Goal: Task Accomplishment & Management: Use online tool/utility

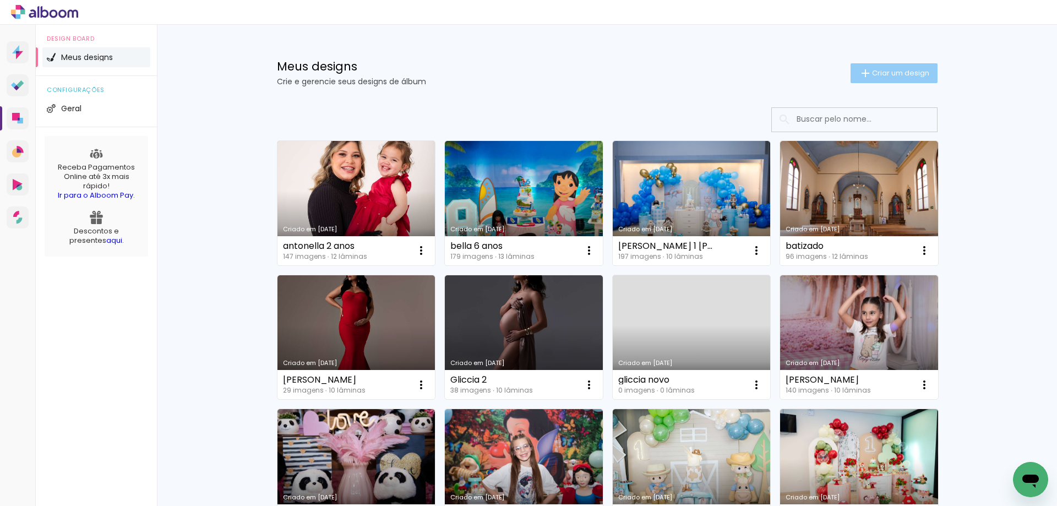
click at [906, 72] on span "Criar um design" at bounding box center [900, 72] width 57 height 7
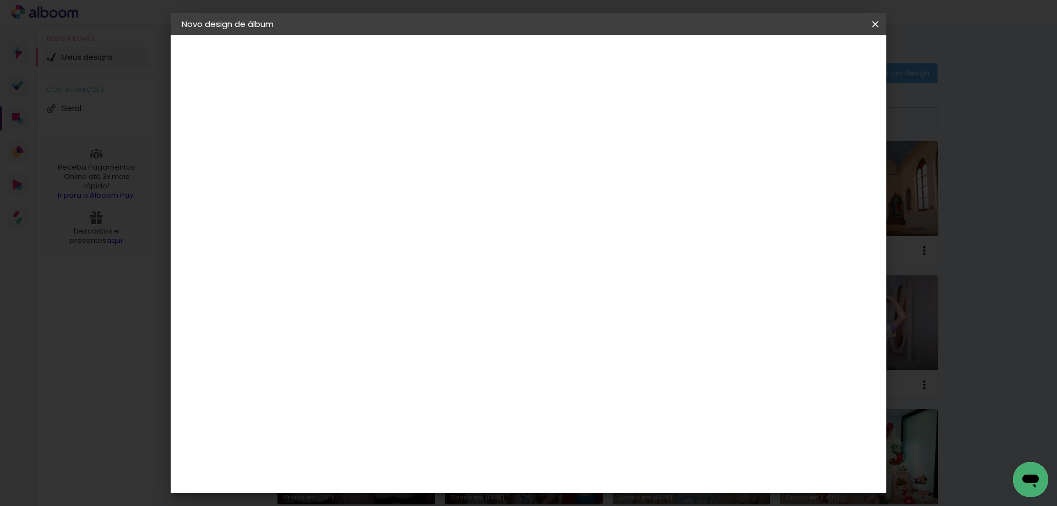
click at [362, 150] on input at bounding box center [362, 147] width 0 height 17
type input "[PERSON_NAME]"
type paper-input "[PERSON_NAME]"
click at [0, 0] on slot "Avançar" at bounding box center [0, 0] width 0 height 0
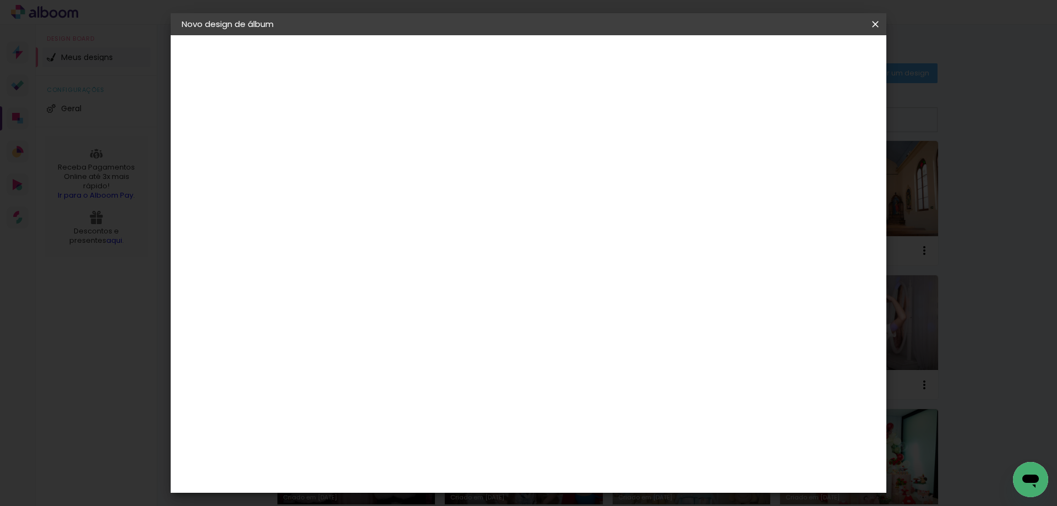
click at [0, 0] on slot "Avançar" at bounding box center [0, 0] width 0 height 0
click at [436, 266] on span "20 × 30" at bounding box center [410, 277] width 51 height 23
click at [436, 500] on span "20 × 30" at bounding box center [410, 514] width 51 height 29
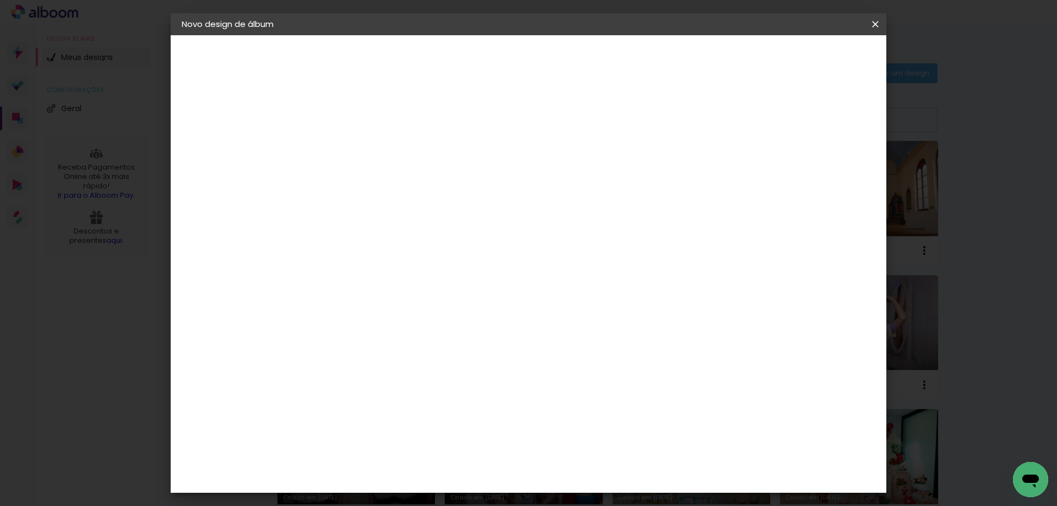
click at [541, 50] on paper-button "Avançar" at bounding box center [514, 58] width 54 height 19
click at [653, 121] on div at bounding box center [648, 119] width 10 height 10
type paper-checkbox "on"
click at [715, 54] on span "Iniciar design" at bounding box center [690, 58] width 50 height 8
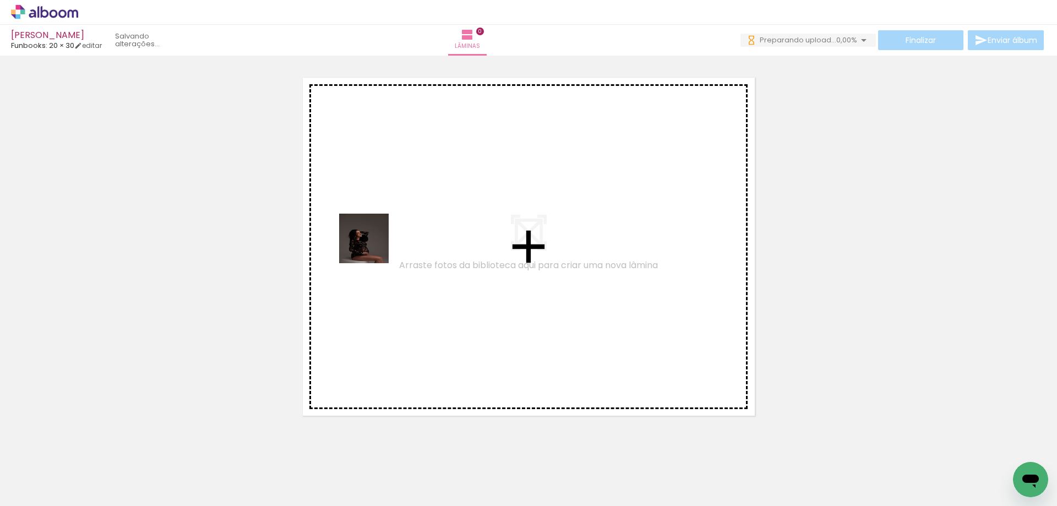
drag, startPoint x: 113, startPoint y: 473, endPoint x: 375, endPoint y: 242, distance: 349.3
click at [375, 242] on quentale-workspace at bounding box center [528, 253] width 1057 height 506
click at [375, 242] on quentale-layouter at bounding box center [529, 247] width 460 height 346
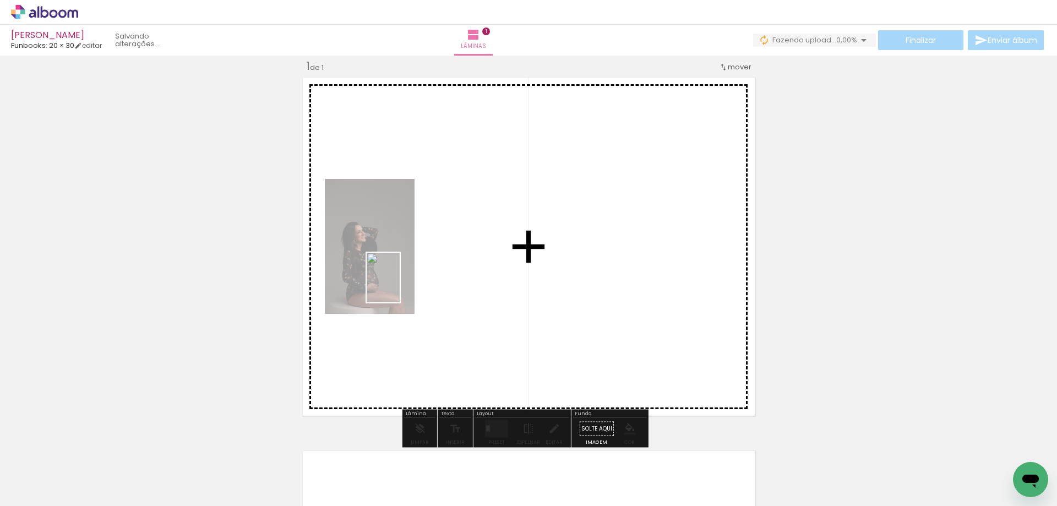
drag, startPoint x: 184, startPoint y: 467, endPoint x: 400, endPoint y: 286, distance: 281.6
click at [400, 286] on quentale-workspace at bounding box center [528, 253] width 1057 height 506
drag, startPoint x: 251, startPoint y: 464, endPoint x: 394, endPoint y: 391, distance: 160.5
click at [425, 282] on quentale-workspace at bounding box center [528, 253] width 1057 height 506
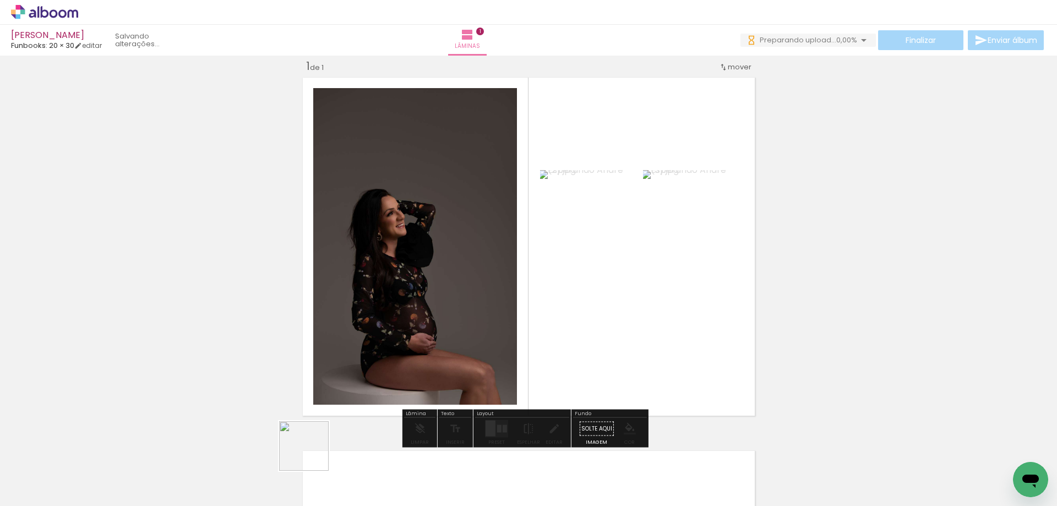
drag, startPoint x: 292, startPoint y: 488, endPoint x: 420, endPoint y: 293, distance: 232.8
click at [418, 293] on quentale-workspace at bounding box center [528, 253] width 1057 height 506
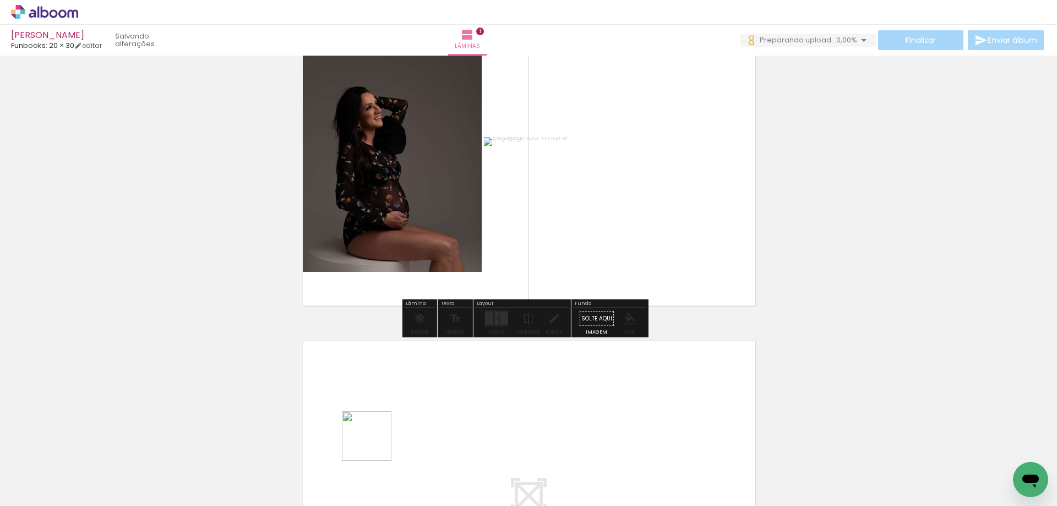
drag, startPoint x: 374, startPoint y: 455, endPoint x: 409, endPoint y: 437, distance: 39.9
click at [387, 402] on quentale-workspace at bounding box center [528, 253] width 1057 height 506
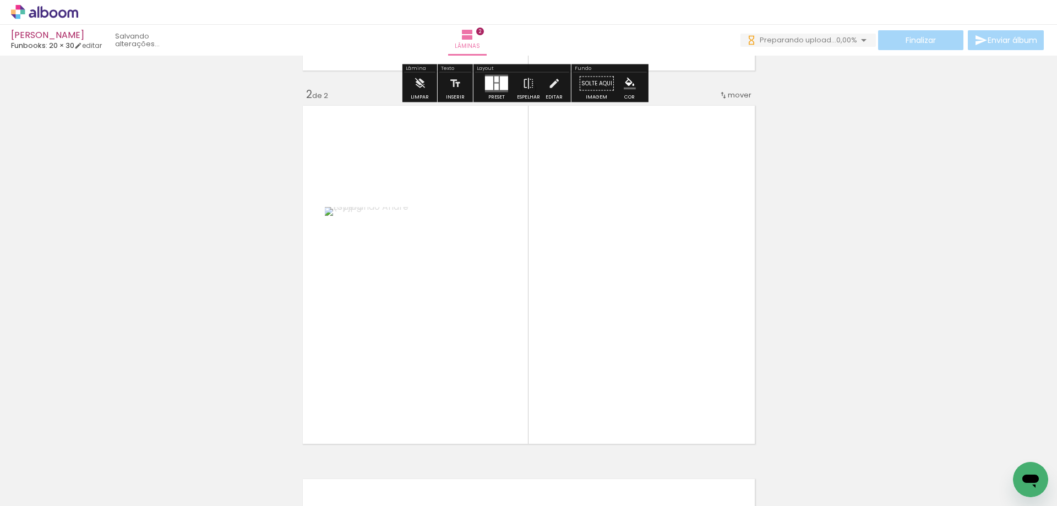
scroll to position [387, 0]
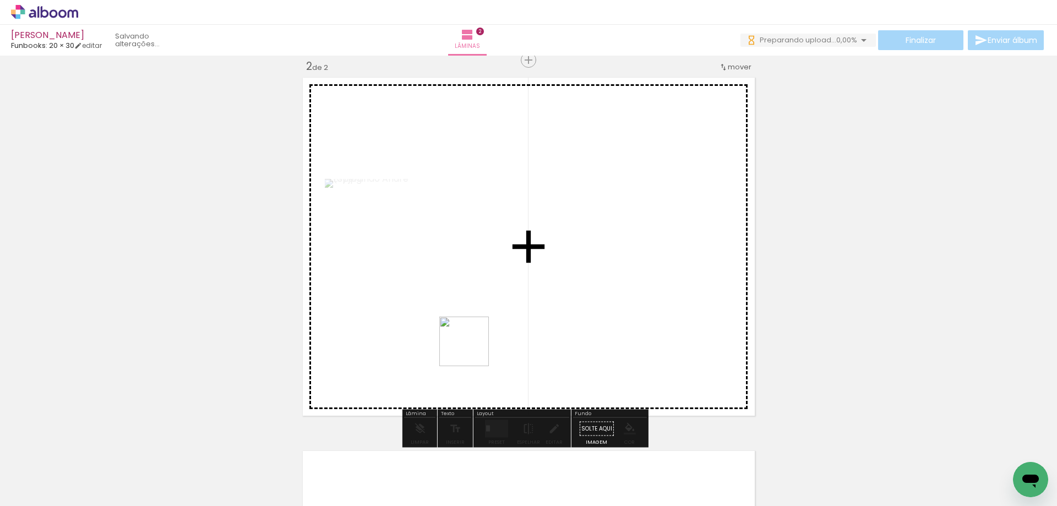
drag, startPoint x: 445, startPoint y: 400, endPoint x: 489, endPoint y: 325, distance: 86.6
click at [488, 325] on quentale-workspace at bounding box center [528, 253] width 1057 height 506
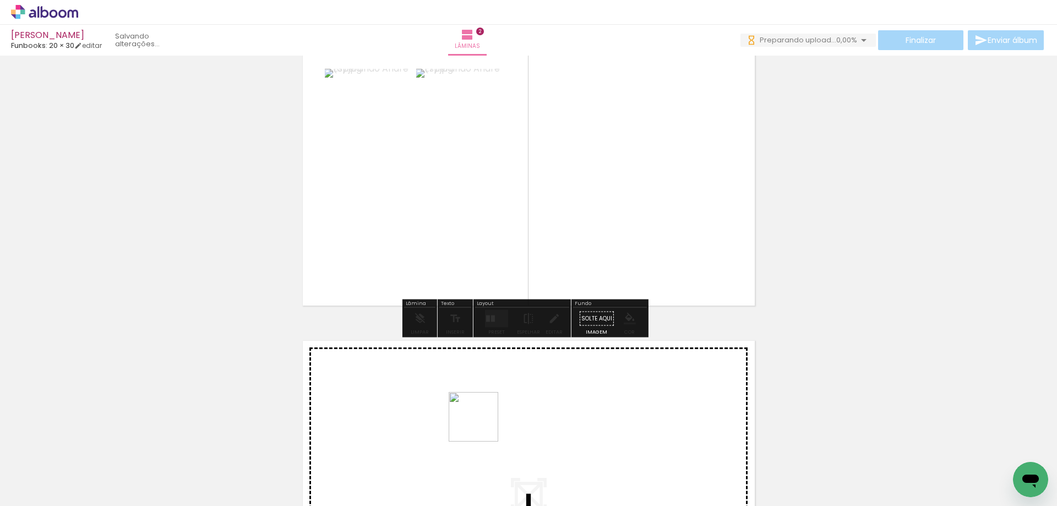
scroll to position [0, 0]
drag, startPoint x: 543, startPoint y: 460, endPoint x: 482, endPoint y: 425, distance: 70.5
click at [482, 425] on quentale-workspace at bounding box center [528, 253] width 1057 height 506
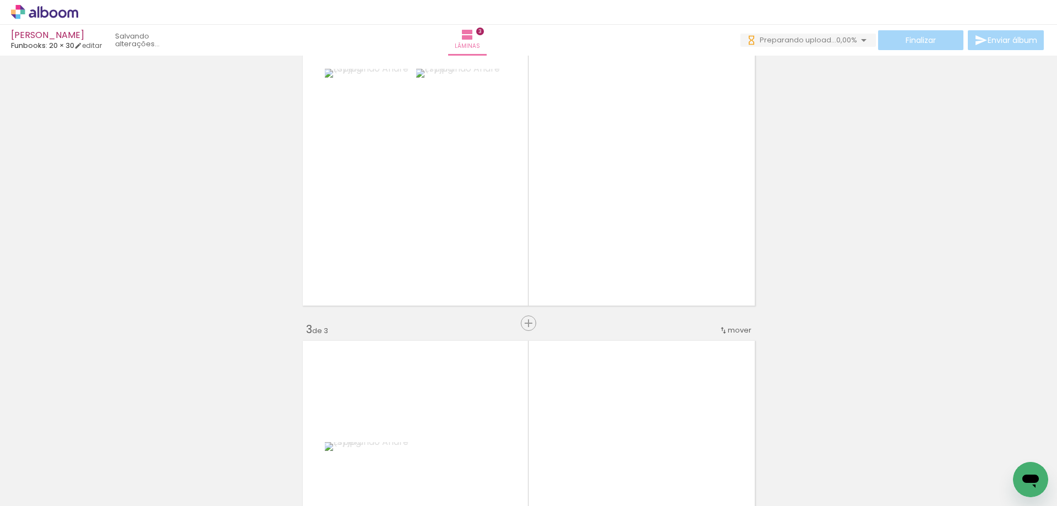
scroll to position [760, 0]
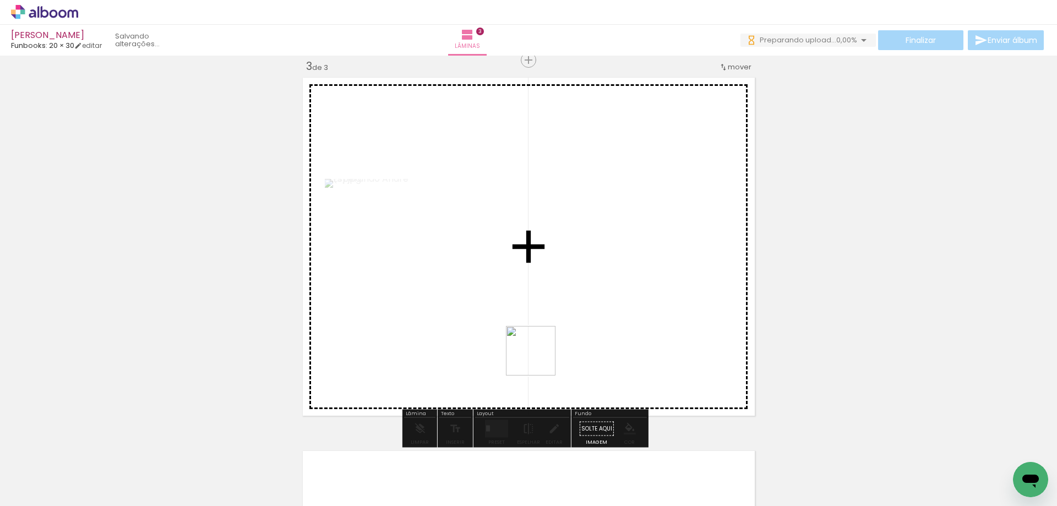
drag, startPoint x: 539, startPoint y: 359, endPoint x: 610, endPoint y: 401, distance: 82.4
click at [527, 331] on quentale-workspace at bounding box center [528, 253] width 1057 height 506
drag, startPoint x: 665, startPoint y: 469, endPoint x: 638, endPoint y: 354, distance: 118.7
click at [587, 313] on quentale-workspace at bounding box center [528, 253] width 1057 height 506
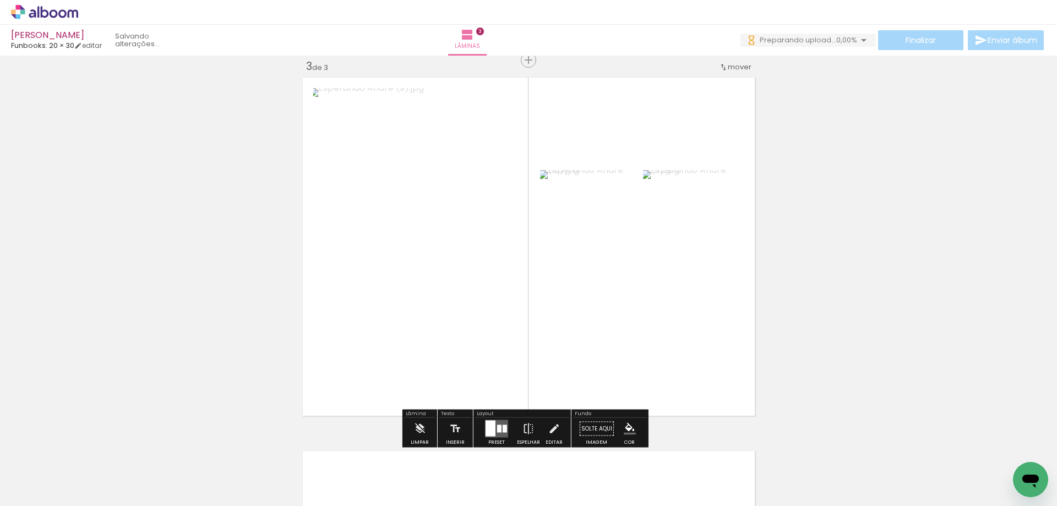
drag, startPoint x: 728, startPoint y: 461, endPoint x: 659, endPoint y: 407, distance: 87.0
click at [659, 407] on quentale-workspace at bounding box center [528, 253] width 1057 height 506
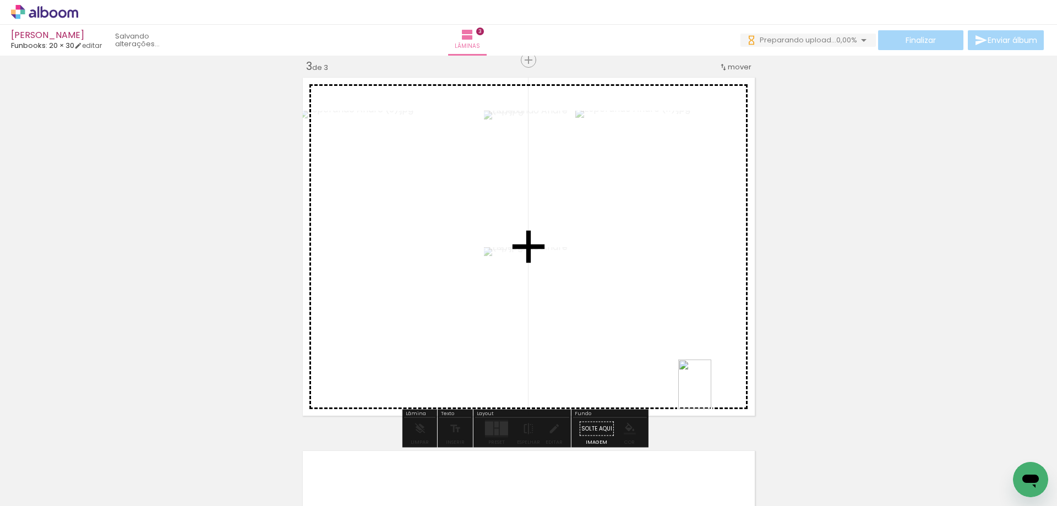
drag, startPoint x: 794, startPoint y: 467, endPoint x: 711, endPoint y: 392, distance: 111.4
click at [711, 392] on quentale-workspace at bounding box center [528, 253] width 1057 height 506
drag, startPoint x: 492, startPoint y: 465, endPoint x: 523, endPoint y: 313, distance: 155.5
click at [511, 313] on quentale-workspace at bounding box center [528, 253] width 1057 height 506
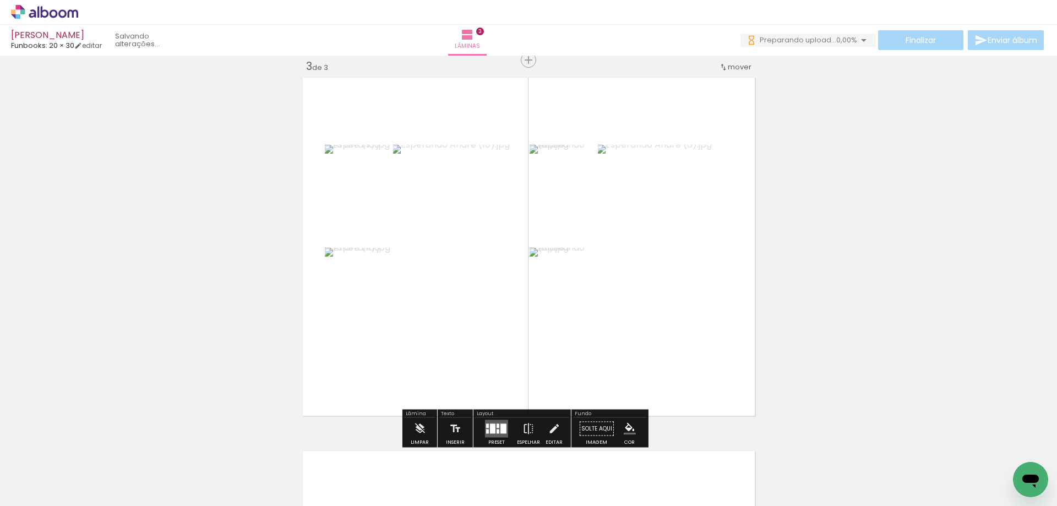
click at [486, 424] on div at bounding box center [487, 426] width 3 height 4
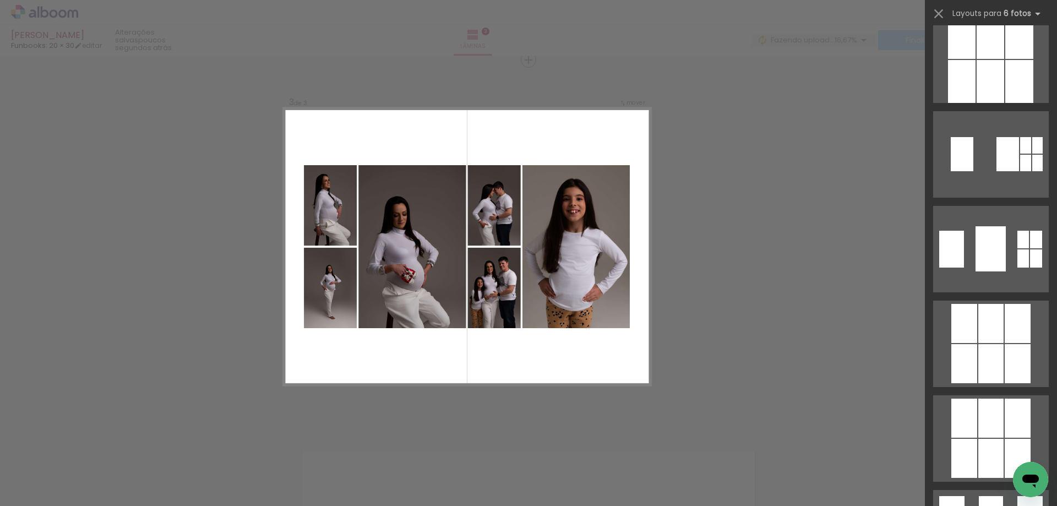
scroll to position [2479, 0]
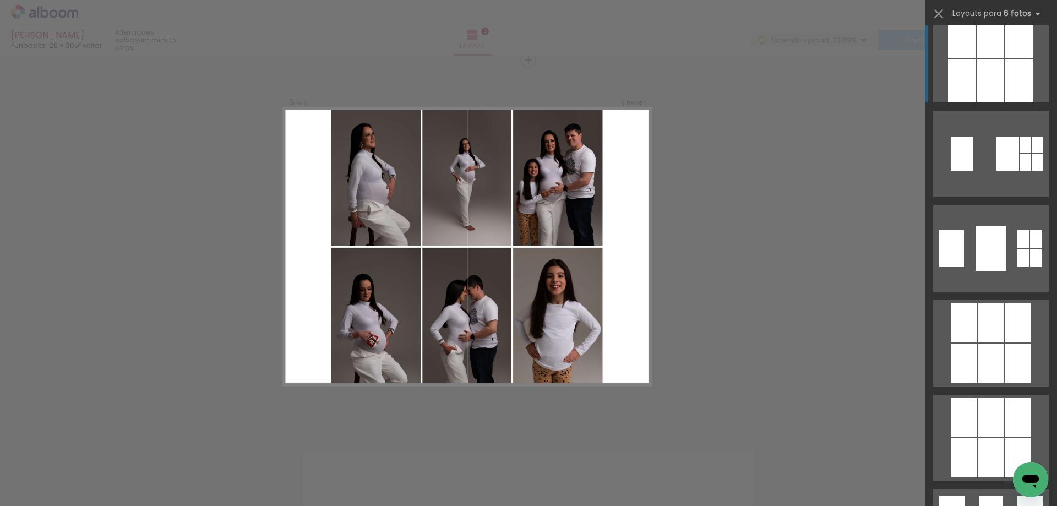
click at [998, 69] on div at bounding box center [990, 80] width 28 height 43
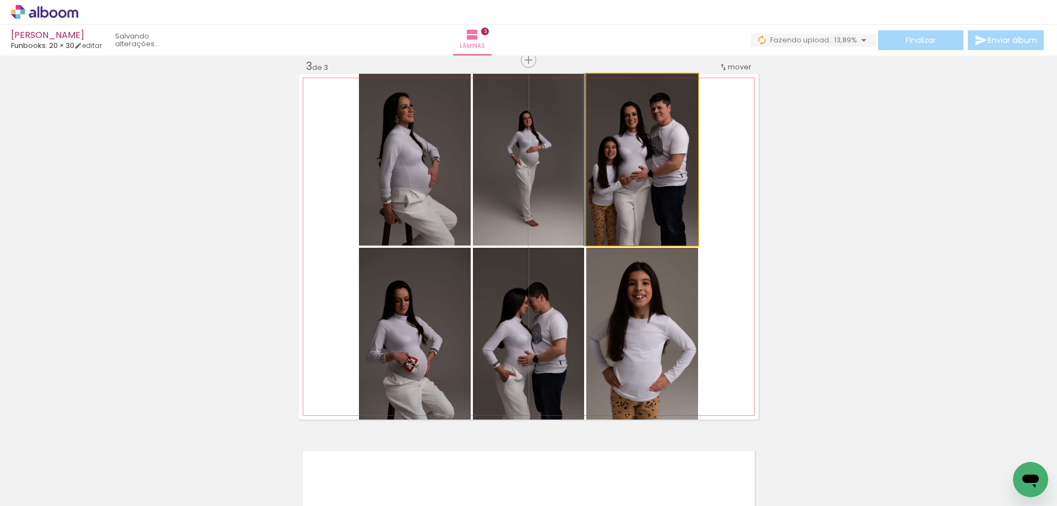
drag, startPoint x: 639, startPoint y: 172, endPoint x: 550, endPoint y: 185, distance: 90.0
click at [0, 0] on slot at bounding box center [0, 0] width 0 height 0
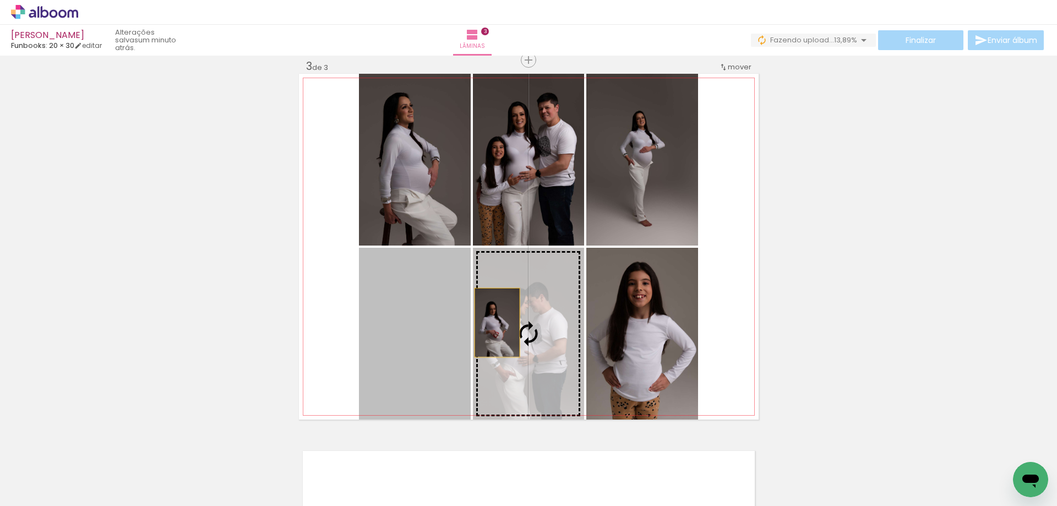
drag, startPoint x: 466, startPoint y: 318, endPoint x: 492, endPoint y: 322, distance: 26.2
click at [0, 0] on slot at bounding box center [0, 0] width 0 height 0
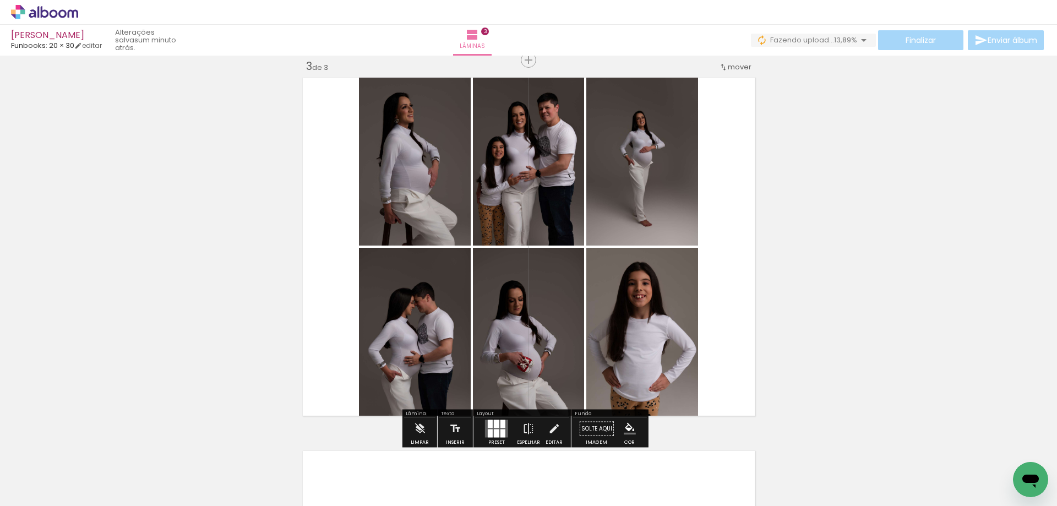
click at [870, 257] on div "Inserir lâmina 1 de 3 Inserir lâmina 2 de 3 Inserir lâmina 3 de 3" at bounding box center [528, 45] width 1057 height 1493
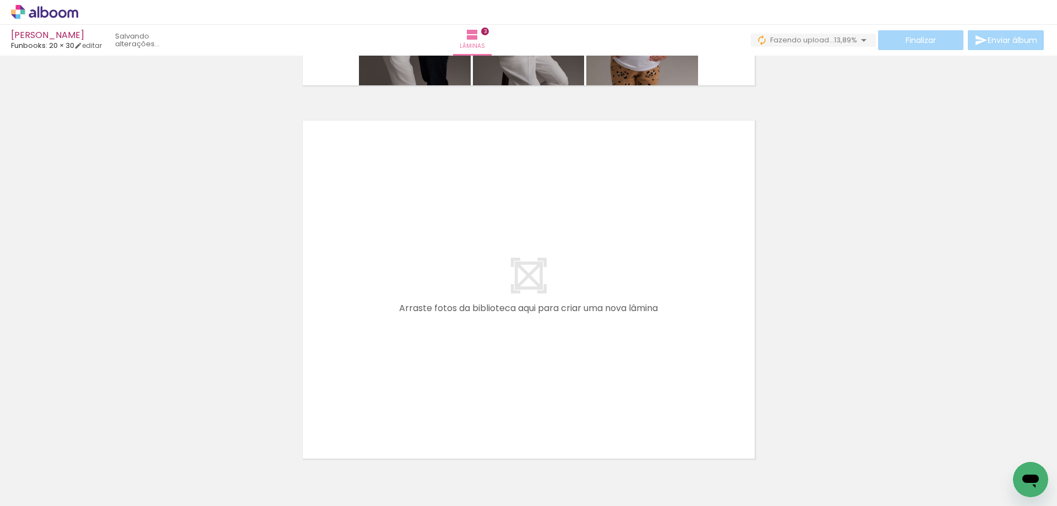
scroll to position [0, 424]
drag, startPoint x: 435, startPoint y: 464, endPoint x: 426, endPoint y: 293, distance: 171.4
click at [426, 293] on quentale-workspace at bounding box center [528, 253] width 1057 height 506
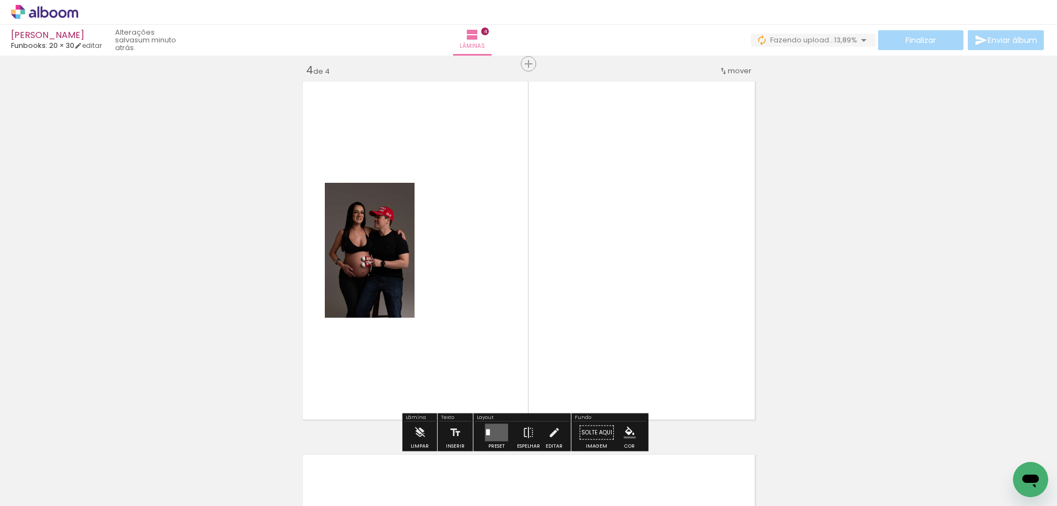
scroll to position [1133, 0]
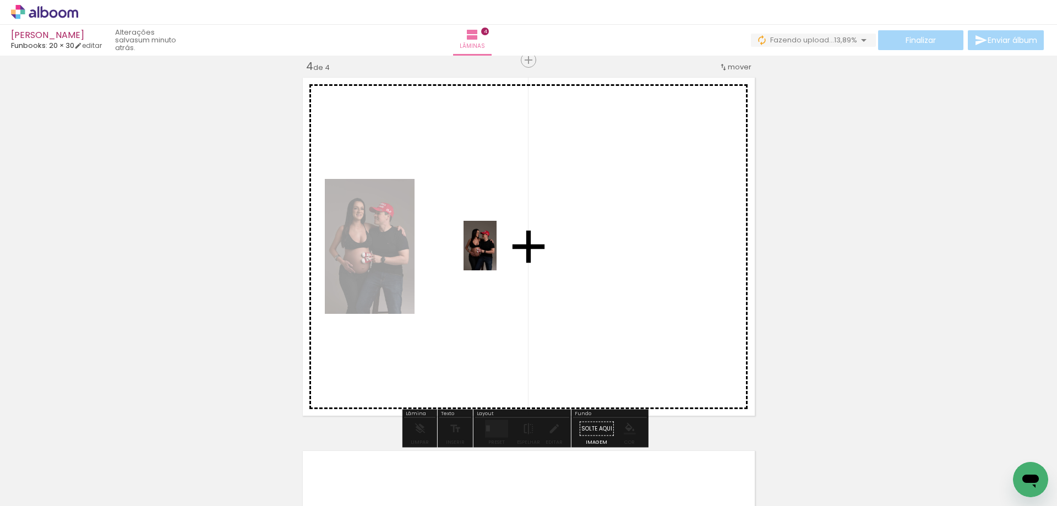
drag, startPoint x: 491, startPoint y: 466, endPoint x: 496, endPoint y: 254, distance: 211.9
click at [496, 254] on quentale-workspace at bounding box center [528, 253] width 1057 height 506
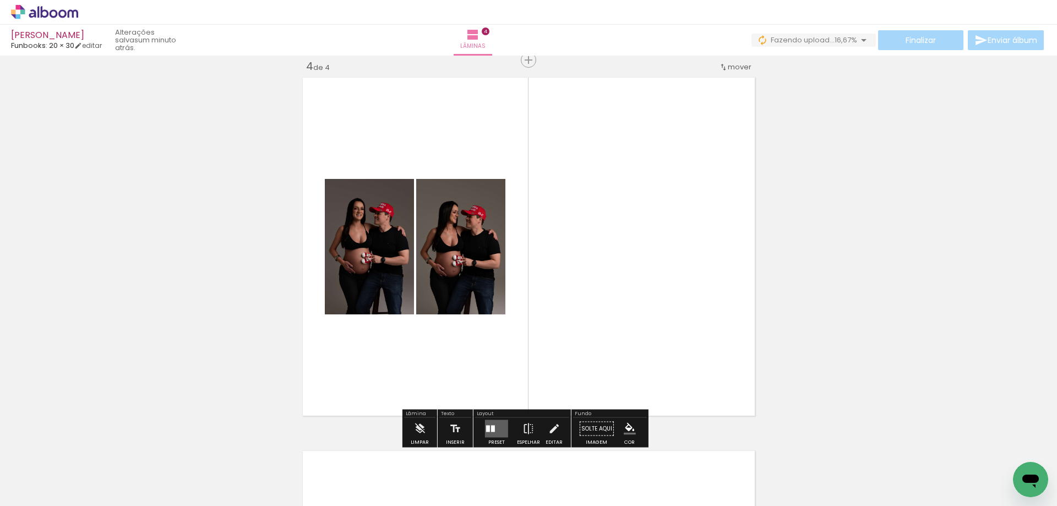
click at [565, 477] on div at bounding box center [549, 468] width 36 height 54
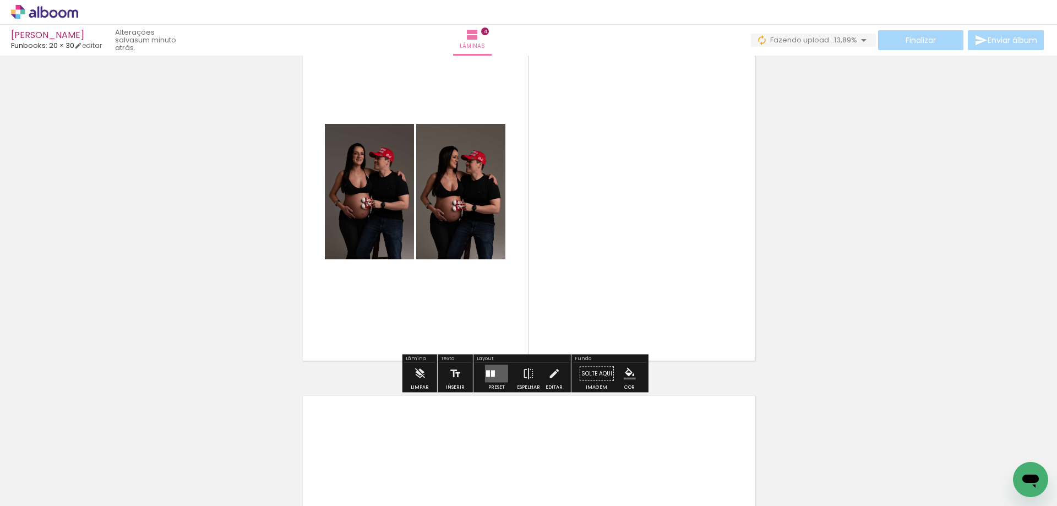
scroll to position [1408, 0]
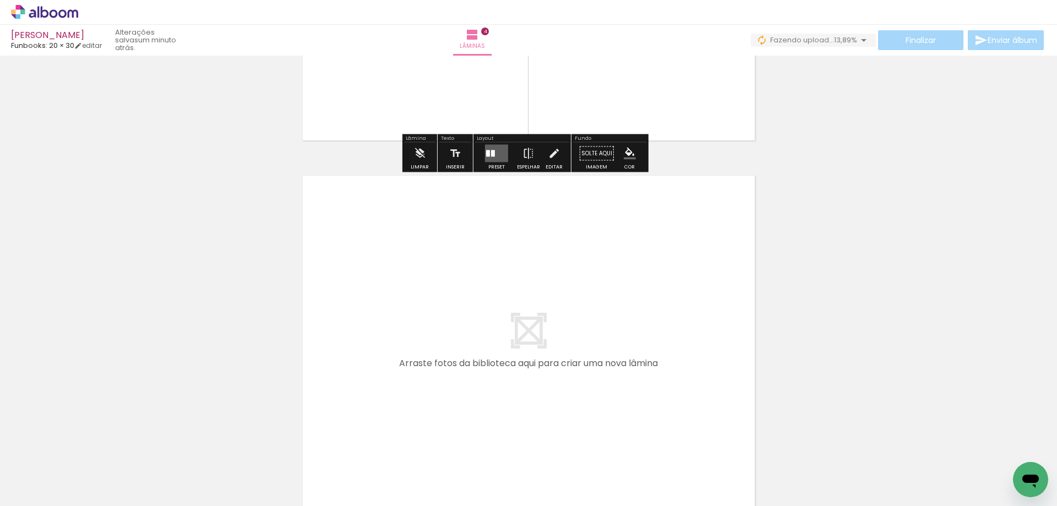
drag, startPoint x: 551, startPoint y: 469, endPoint x: 486, endPoint y: 343, distance: 142.0
click at [486, 343] on quentale-workspace at bounding box center [528, 253] width 1057 height 506
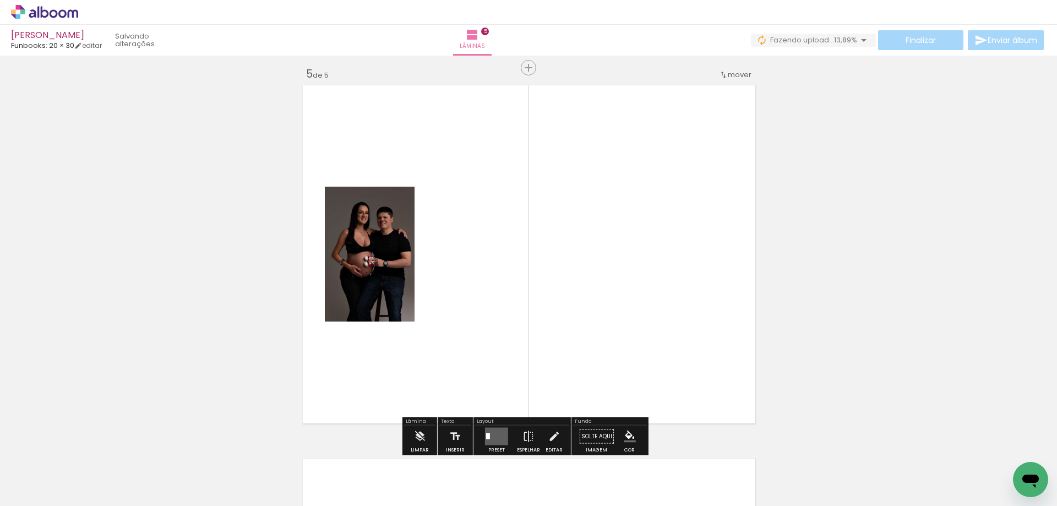
scroll to position [0, 0]
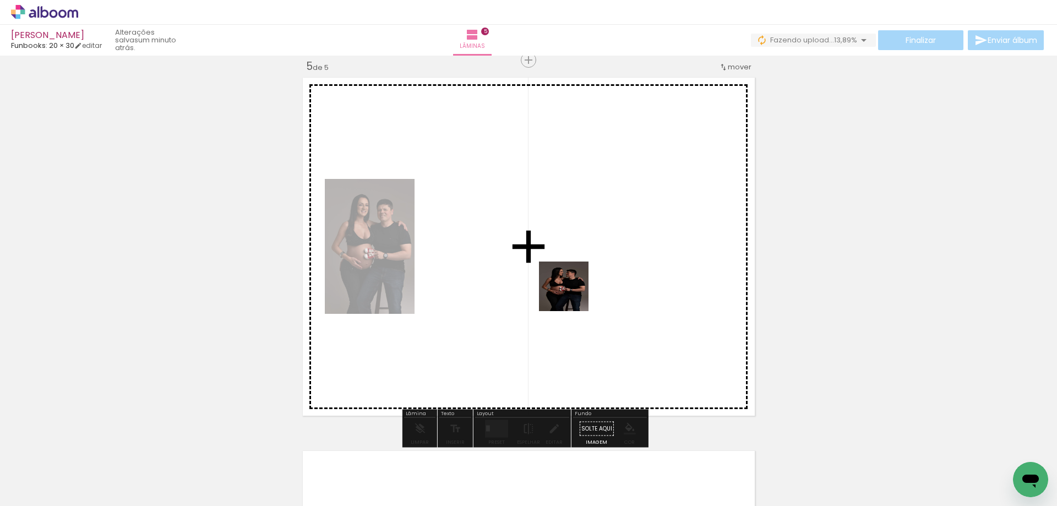
drag, startPoint x: 592, startPoint y: 393, endPoint x: 616, endPoint y: 319, distance: 78.7
click at [571, 291] on quentale-workspace at bounding box center [528, 253] width 1057 height 506
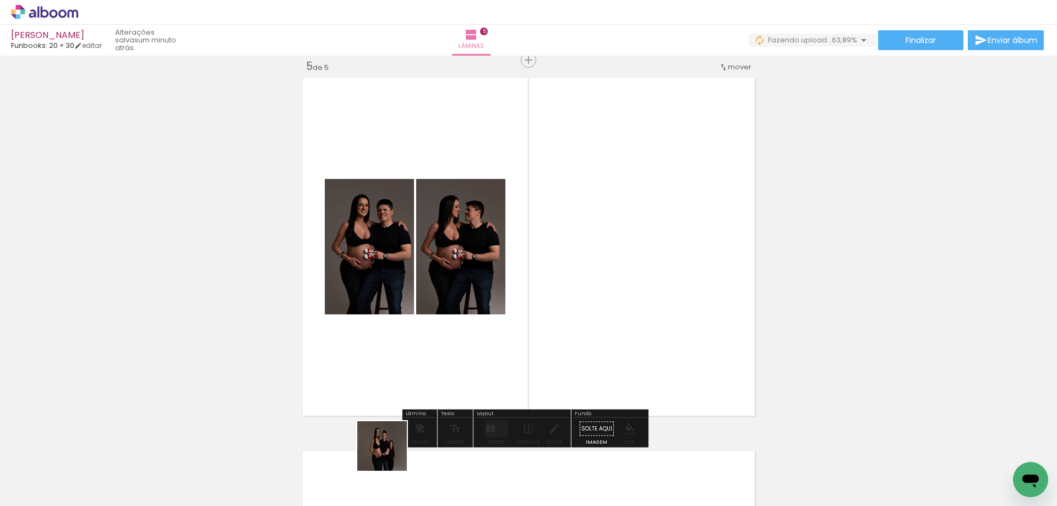
drag, startPoint x: 390, startPoint y: 471, endPoint x: 429, endPoint y: 418, distance: 66.2
click at [394, 352] on quentale-workspace at bounding box center [528, 253] width 1057 height 506
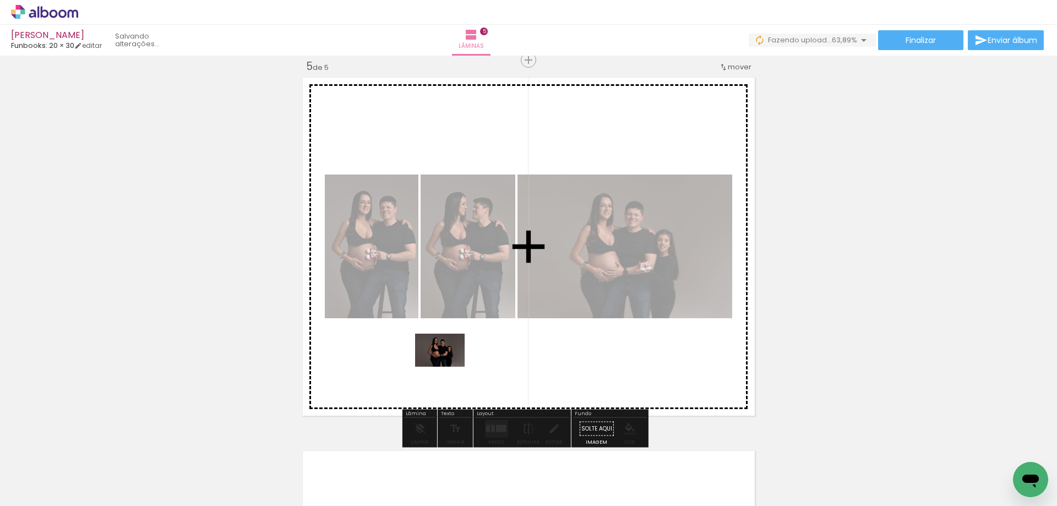
drag, startPoint x: 449, startPoint y: 485, endPoint x: 448, endPoint y: 367, distance: 118.3
click at [448, 367] on quentale-workspace at bounding box center [528, 253] width 1057 height 506
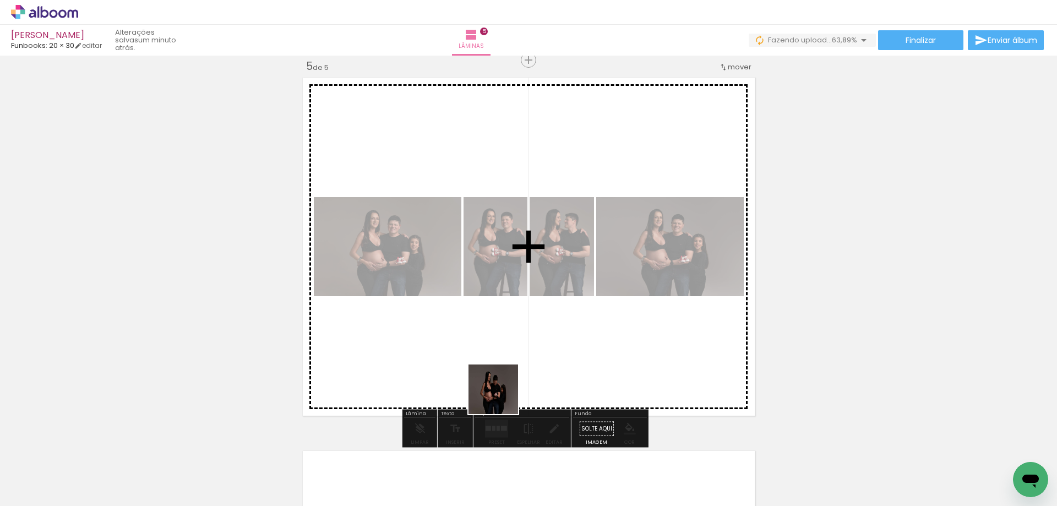
drag, startPoint x: 501, startPoint y: 460, endPoint x: 565, endPoint y: 470, distance: 64.1
click at [503, 381] on quentale-workspace at bounding box center [528, 253] width 1057 height 506
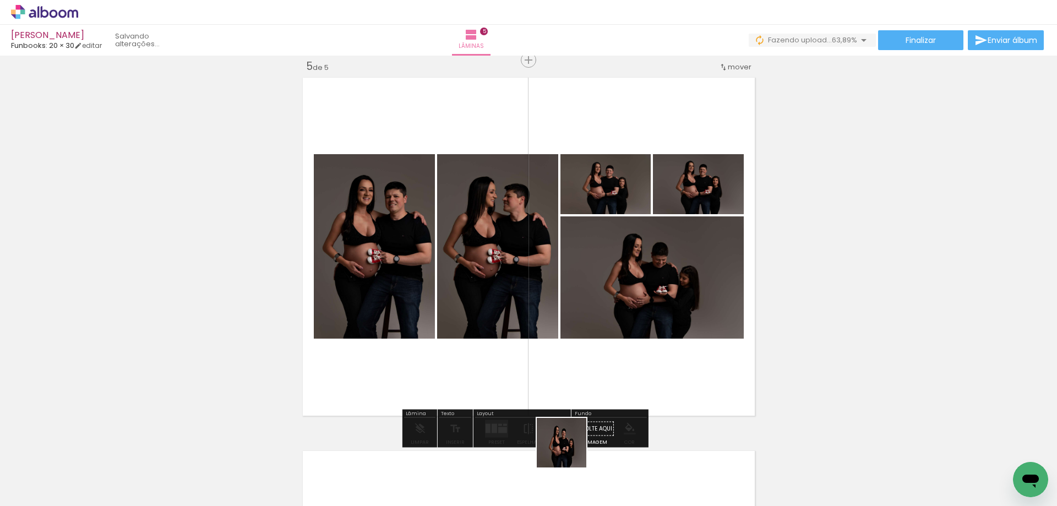
drag, startPoint x: 570, startPoint y: 464, endPoint x: 557, endPoint y: 333, distance: 131.0
click at [557, 333] on quentale-workspace at bounding box center [528, 253] width 1057 height 506
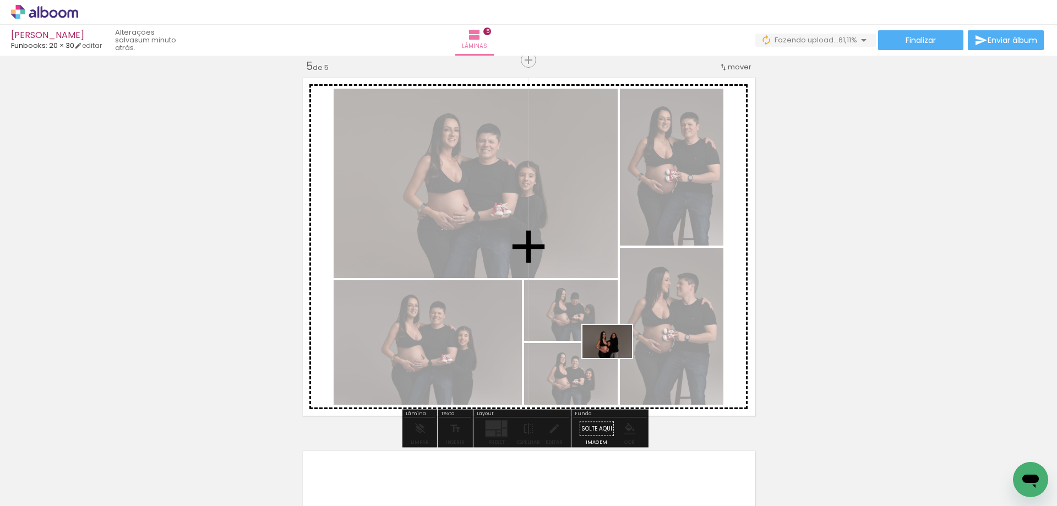
drag, startPoint x: 624, startPoint y: 463, endPoint x: 615, endPoint y: 358, distance: 105.5
click at [615, 358] on quentale-workspace at bounding box center [528, 253] width 1057 height 506
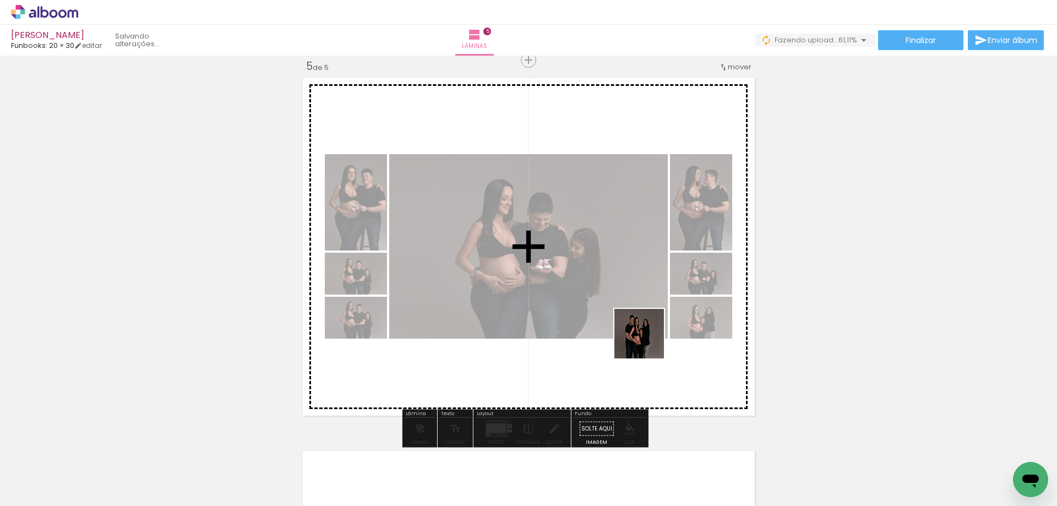
drag, startPoint x: 690, startPoint y: 459, endPoint x: 645, endPoint y: 335, distance: 132.3
click at [646, 337] on quentale-workspace at bounding box center [528, 253] width 1057 height 506
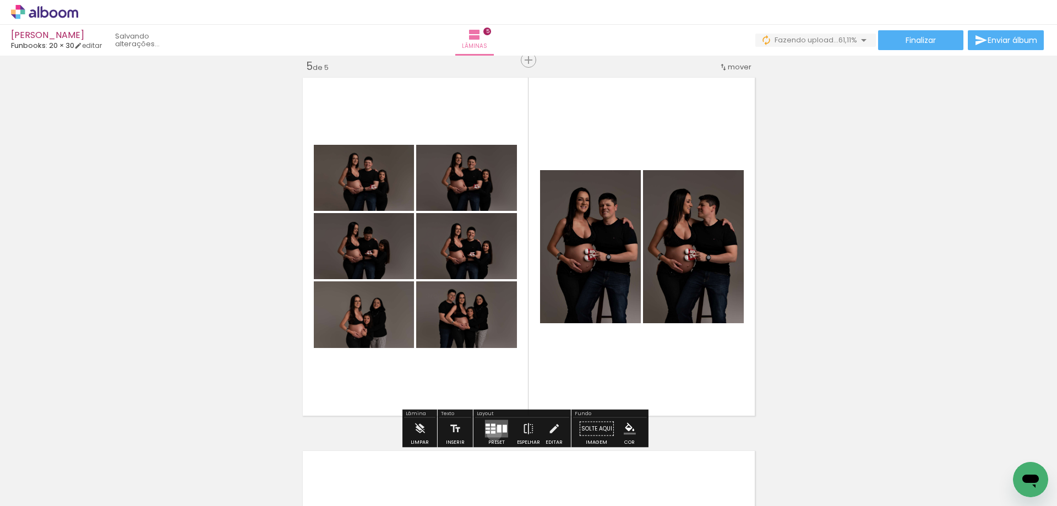
click at [491, 433] on div at bounding box center [493, 432] width 4 height 3
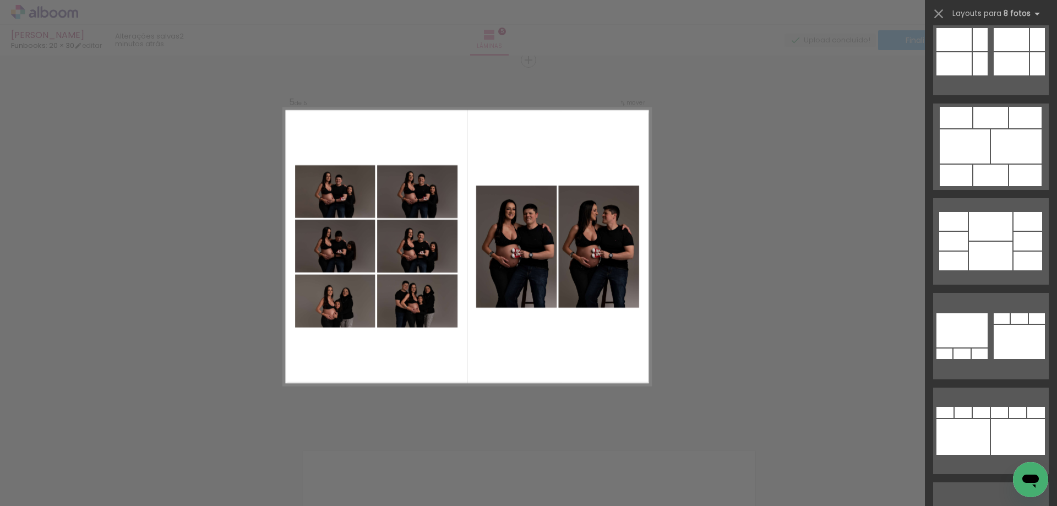
scroll to position [1834, 0]
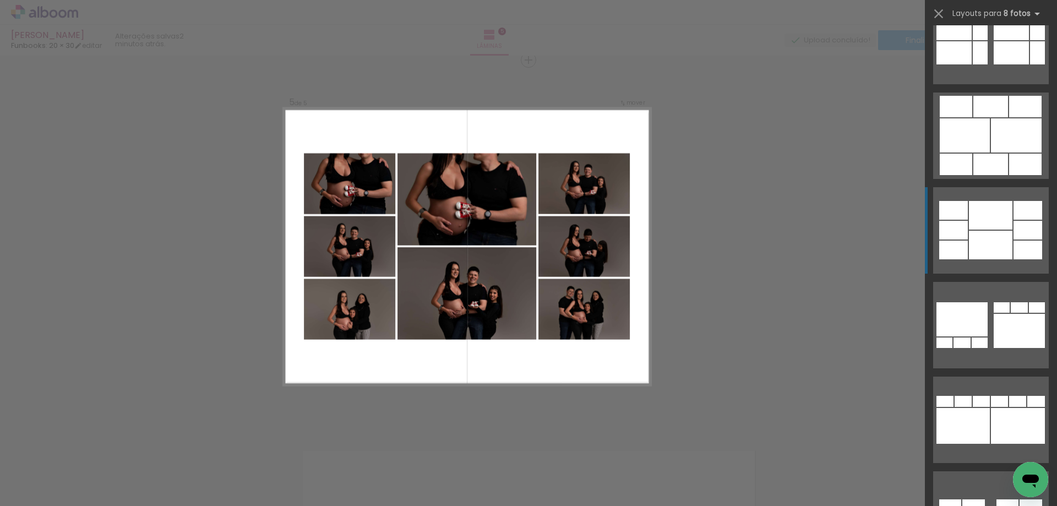
click at [1016, 207] on div at bounding box center [1027, 210] width 29 height 19
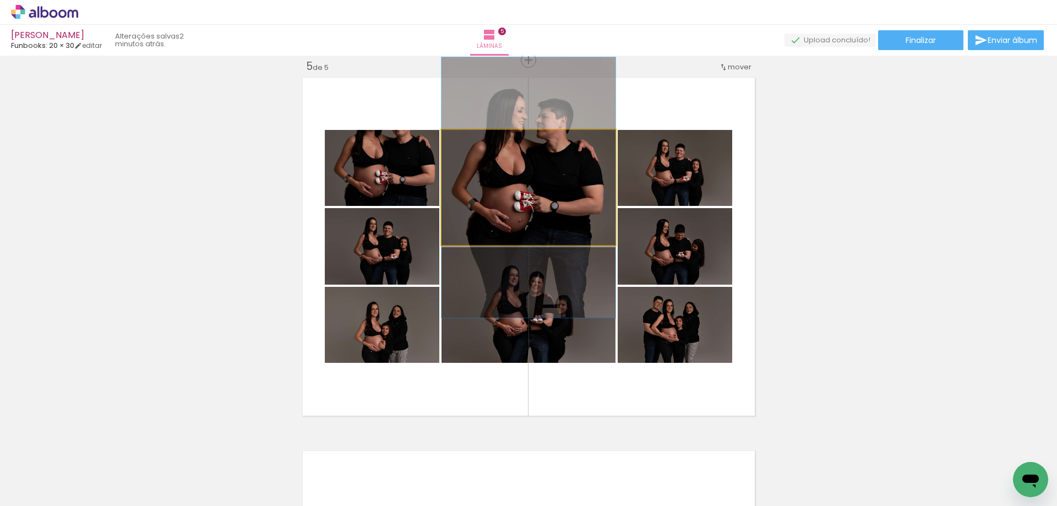
click at [566, 188] on quentale-photo at bounding box center [528, 187] width 174 height 115
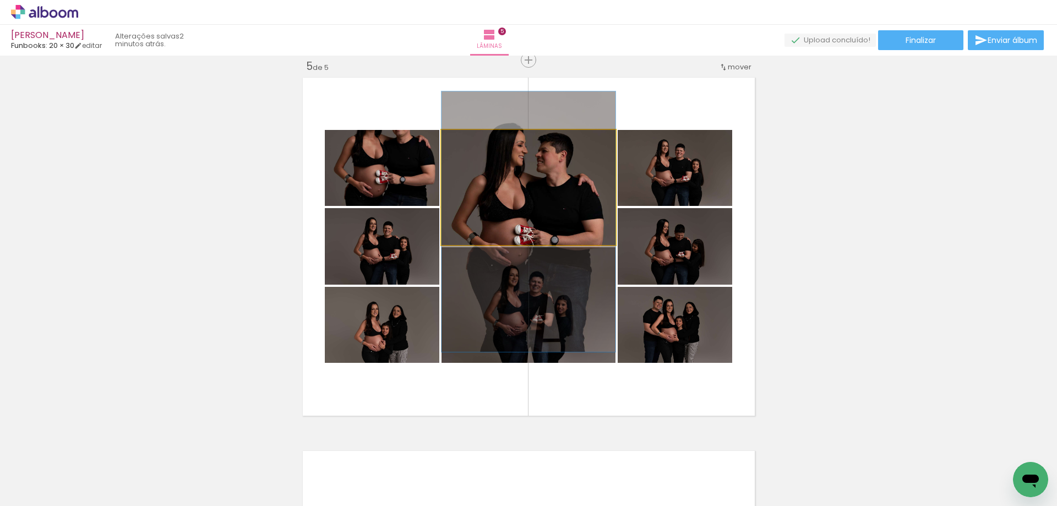
drag, startPoint x: 573, startPoint y: 182, endPoint x: 566, endPoint y: 214, distance: 32.1
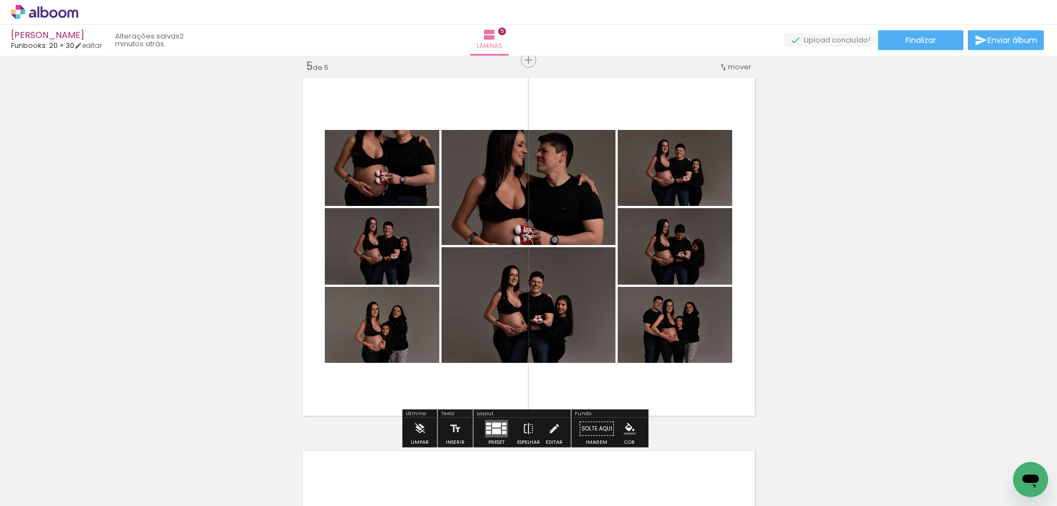
click at [492, 430] on div at bounding box center [496, 432] width 9 height 6
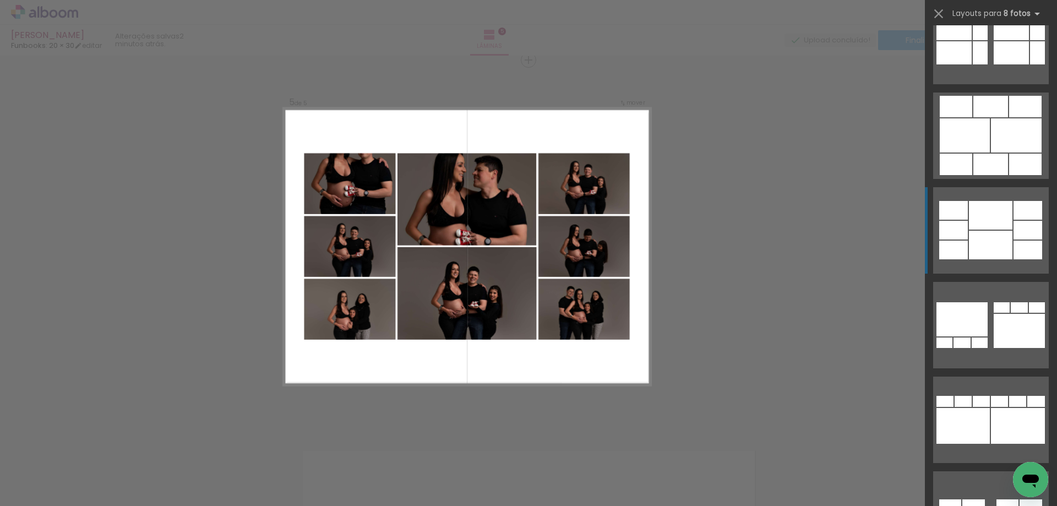
scroll to position [1988, 0]
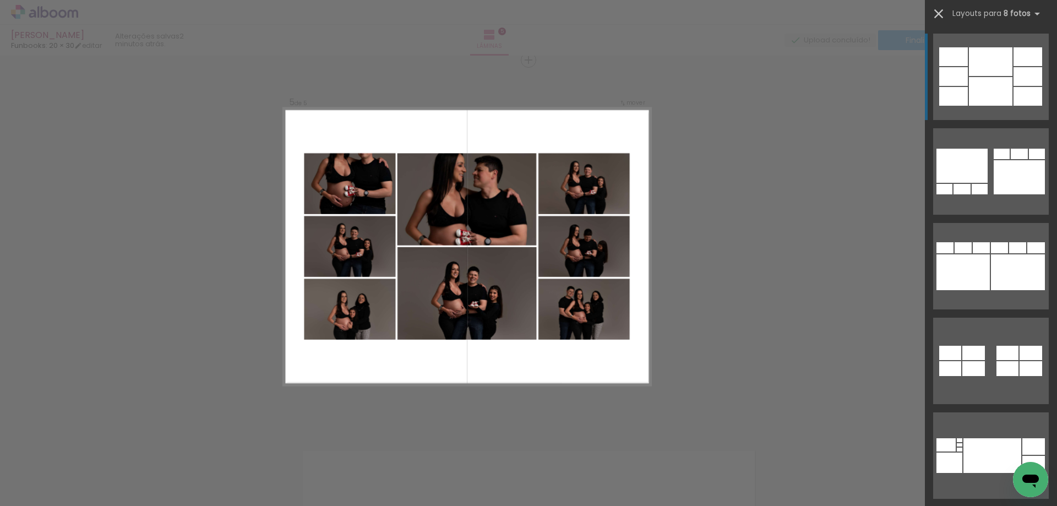
click at [937, 14] on iron-icon at bounding box center [938, 13] width 15 height 15
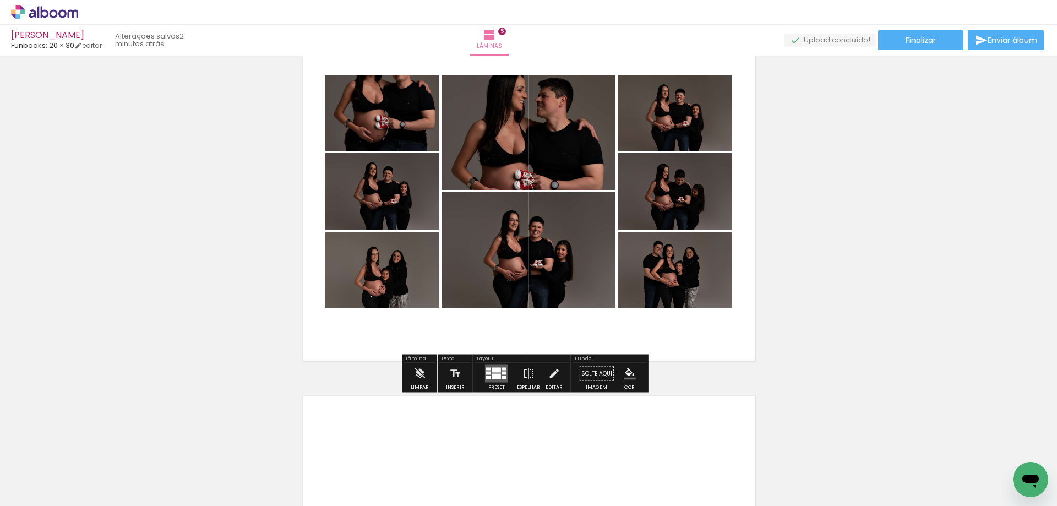
scroll to position [1396, 0]
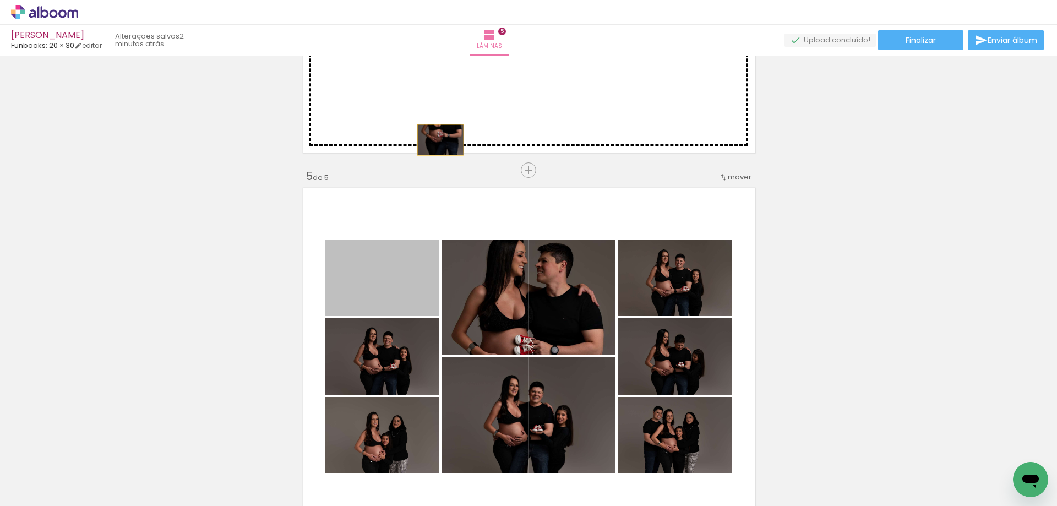
drag, startPoint x: 404, startPoint y: 265, endPoint x: 504, endPoint y: 254, distance: 100.2
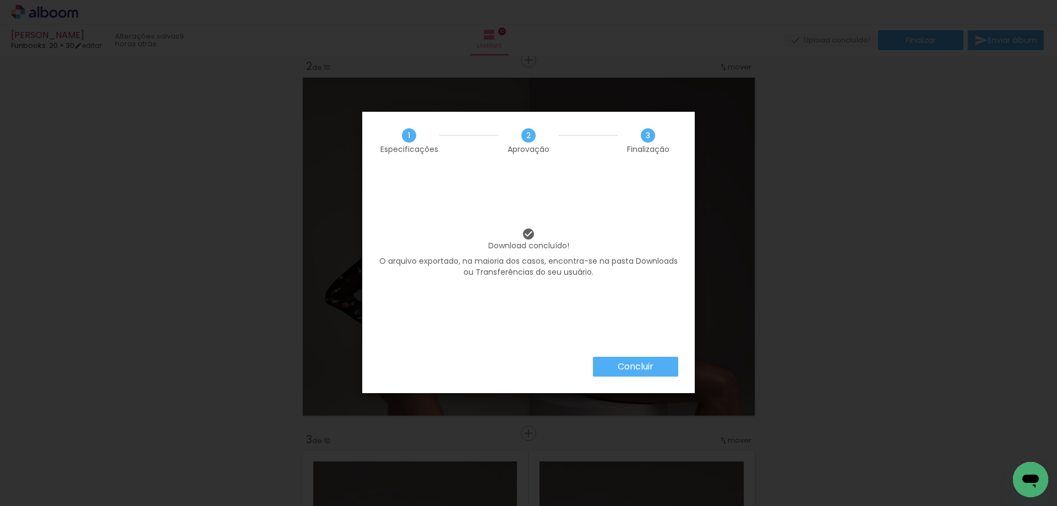
click at [0, 0] on slot "Concluir" at bounding box center [0, 0] width 0 height 0
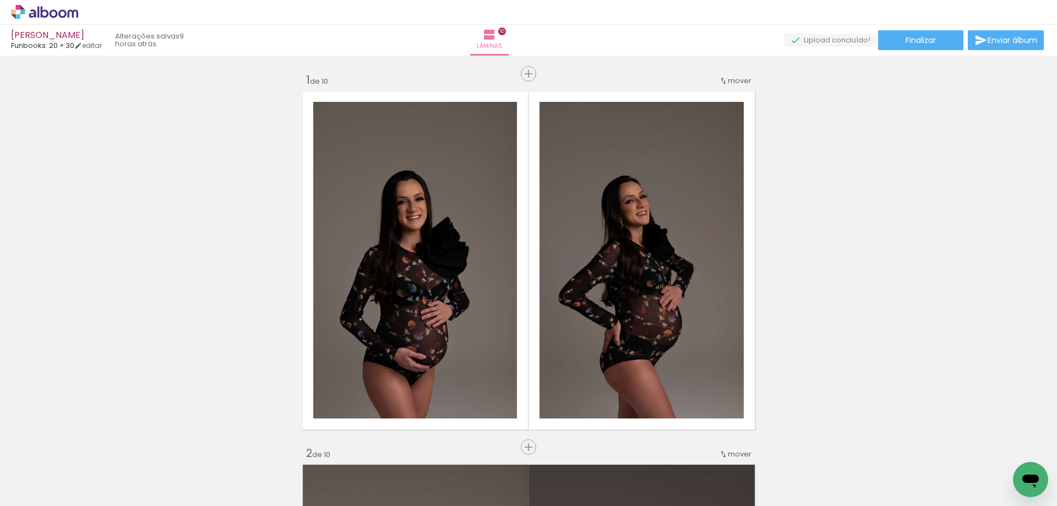
scroll to position [387, 0]
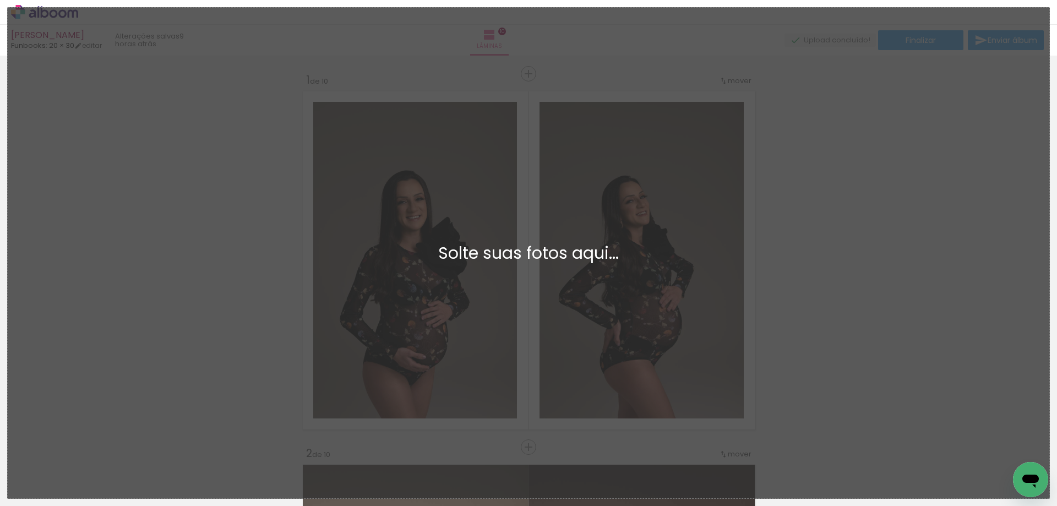
scroll to position [387, 0]
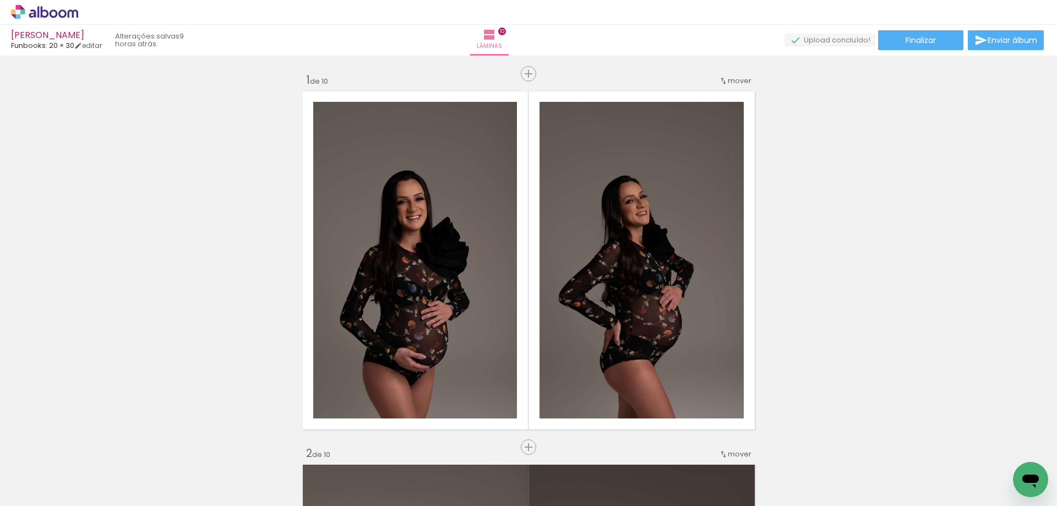
scroll to position [387, 0]
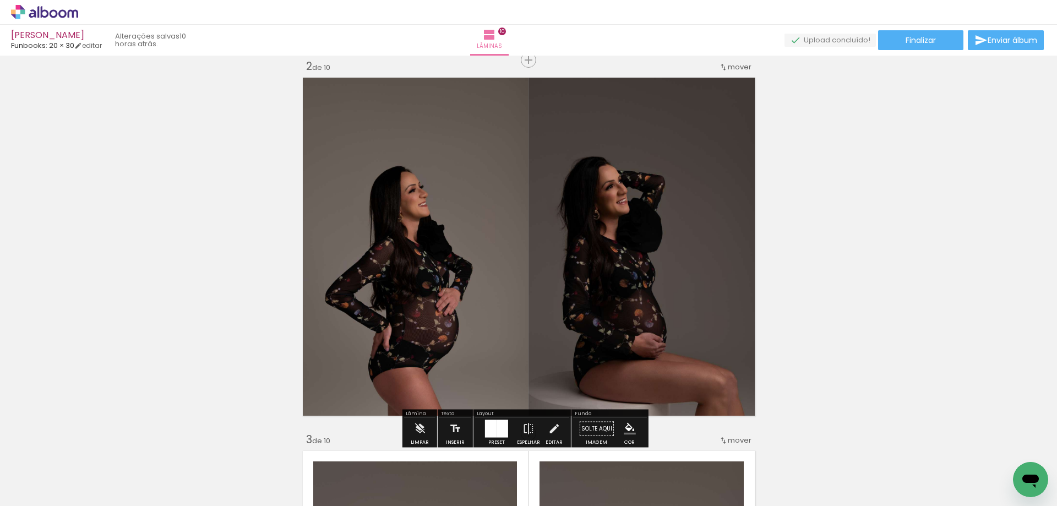
click at [30, 10] on icon at bounding box center [44, 12] width 67 height 14
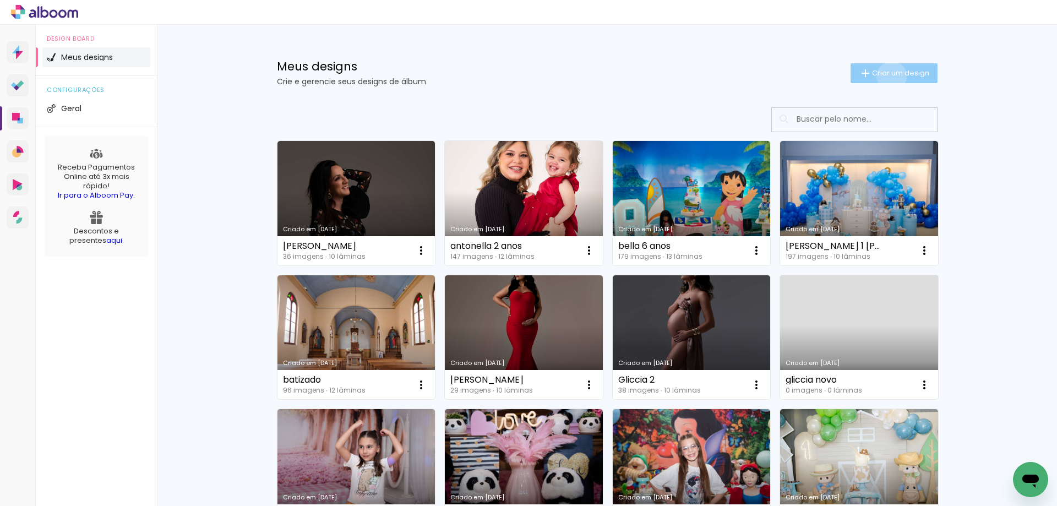
click at [884, 76] on span "Criar um design" at bounding box center [900, 72] width 57 height 7
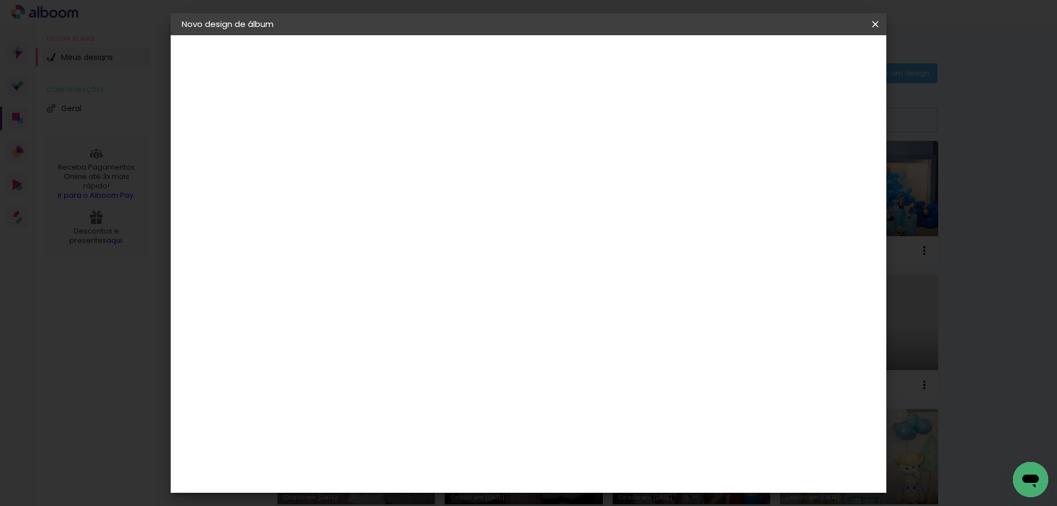
click at [365, 158] on paper-input-container "Título do álbum" at bounding box center [362, 148] width 8 height 28
type input "[DEMOGRAPHIC_DATA]~"
type paper-input "[DEMOGRAPHIC_DATA]~"
click at [0, 0] on slot "Avançar" at bounding box center [0, 0] width 0 height 0
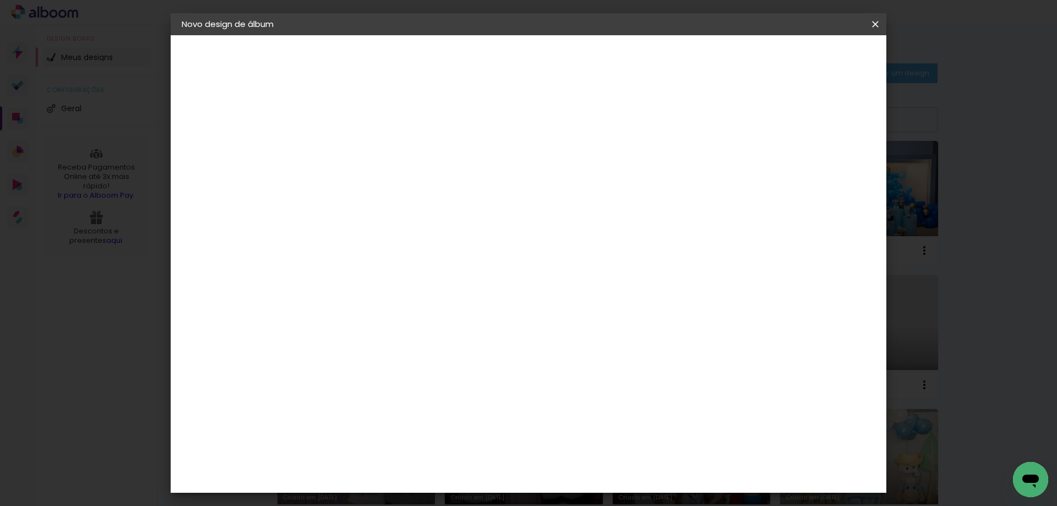
click at [396, 489] on div "Funbooks" at bounding box center [375, 493] width 42 height 9
click at [0, 0] on slot "Avançar" at bounding box center [0, 0] width 0 height 0
click at [436, 487] on span "20 × 30" at bounding box center [410, 501] width 51 height 29
click at [0, 0] on slot "Avançar" at bounding box center [0, 0] width 0 height 0
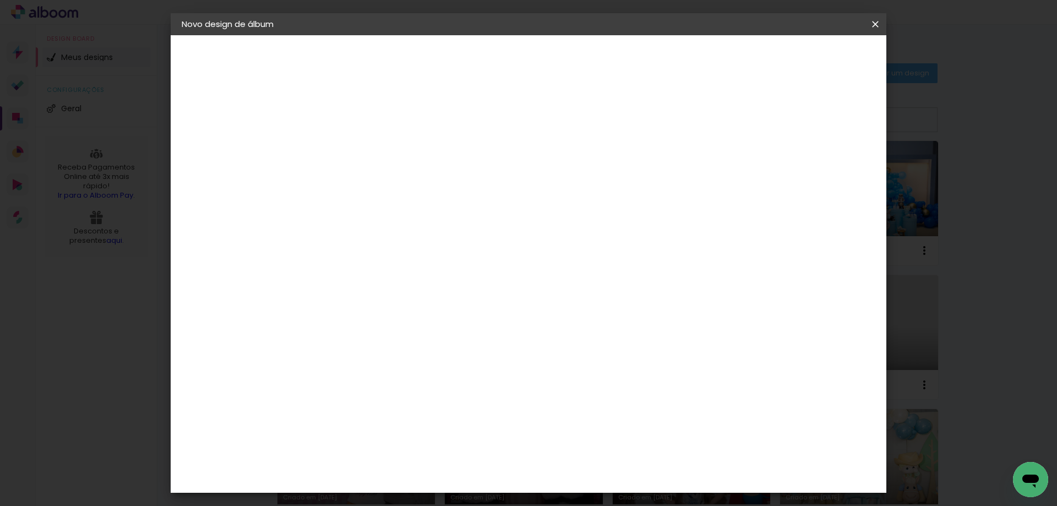
click at [653, 118] on div at bounding box center [648, 119] width 10 height 10
type paper-checkbox "on"
click at [715, 61] on span "Iniciar design" at bounding box center [690, 58] width 50 height 8
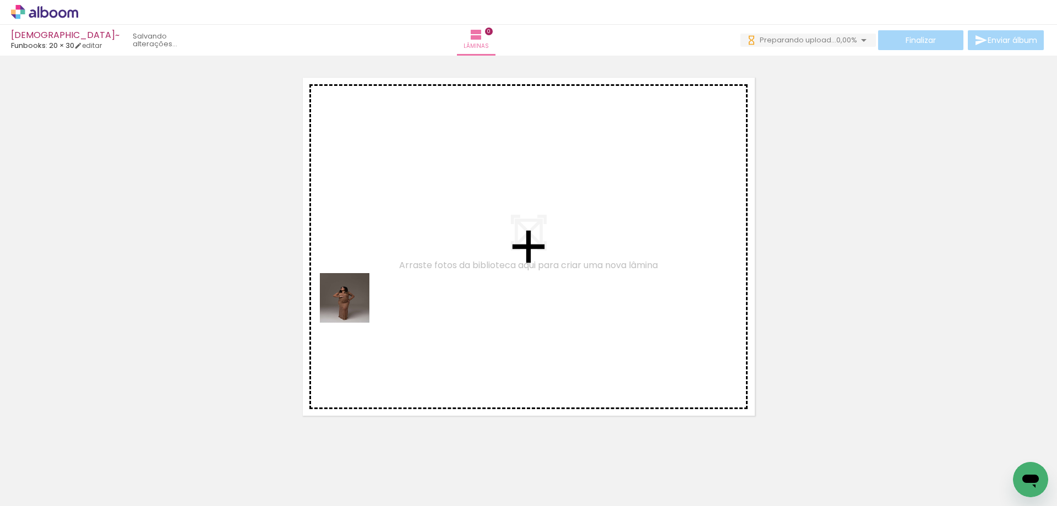
drag, startPoint x: 123, startPoint y: 482, endPoint x: 359, endPoint y: 301, distance: 297.2
click at [359, 301] on quentale-workspace at bounding box center [528, 253] width 1057 height 506
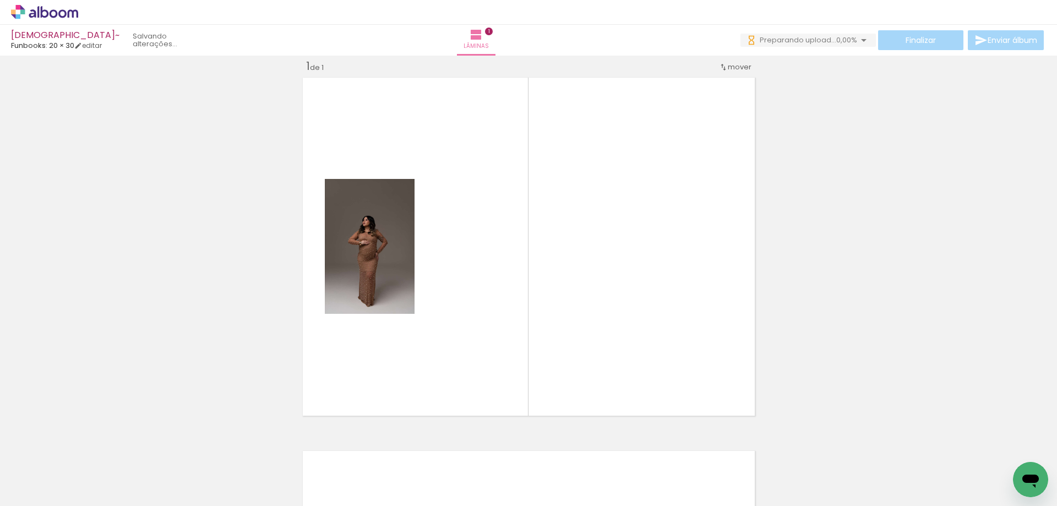
scroll to position [14, 0]
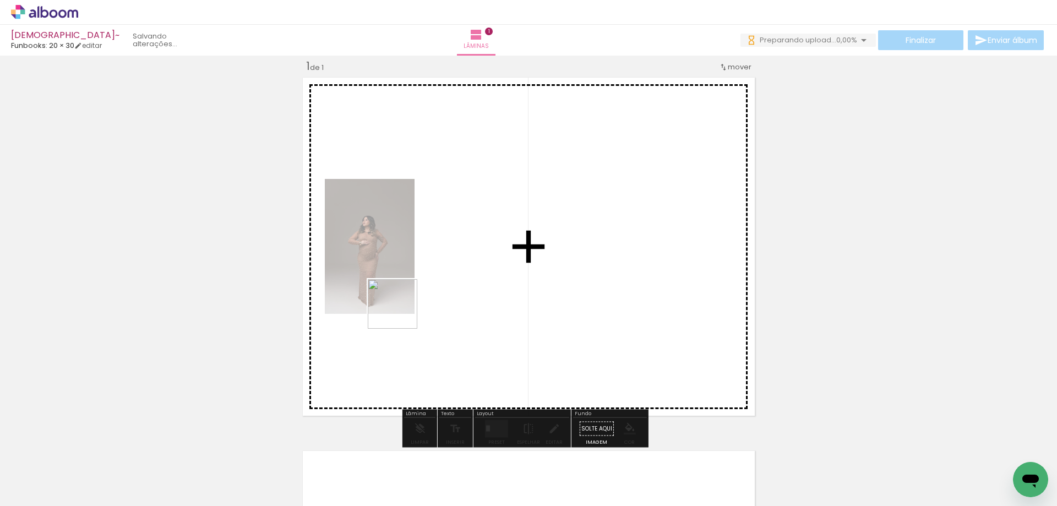
drag, startPoint x: 188, startPoint y: 462, endPoint x: 401, endPoint y: 312, distance: 260.3
click at [401, 312] on quentale-workspace at bounding box center [528, 253] width 1057 height 506
drag, startPoint x: 247, startPoint y: 469, endPoint x: 408, endPoint y: 301, distance: 232.8
click at [408, 301] on quentale-workspace at bounding box center [528, 253] width 1057 height 506
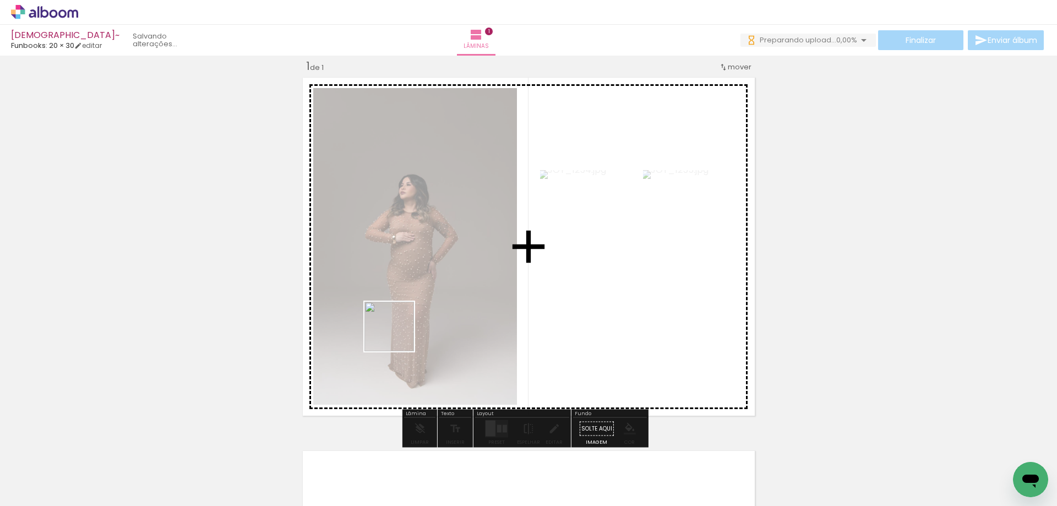
drag, startPoint x: 300, startPoint y: 467, endPoint x: 403, endPoint y: 431, distance: 109.5
click at [415, 307] on quentale-workspace at bounding box center [528, 253] width 1057 height 506
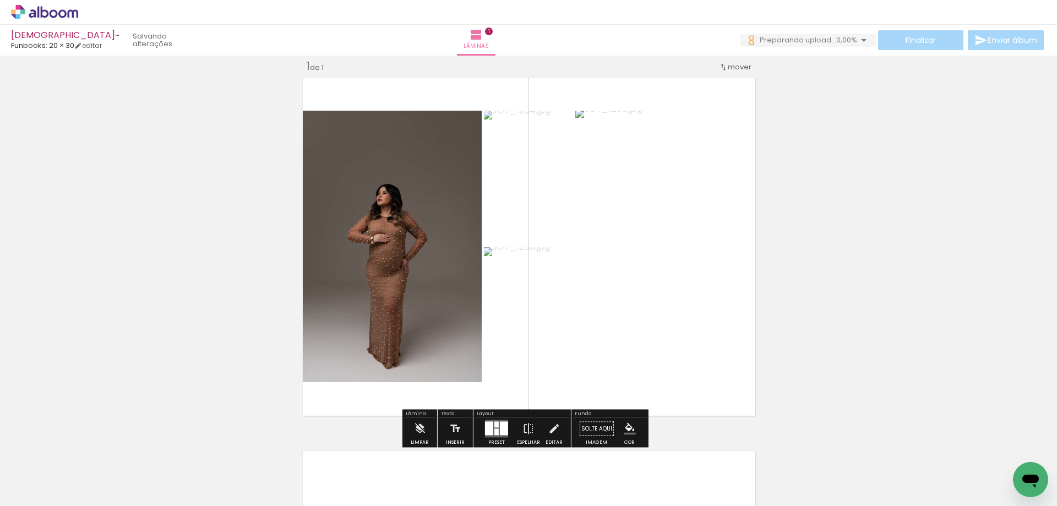
drag, startPoint x: 361, startPoint y: 467, endPoint x: 442, endPoint y: 441, distance: 84.9
click at [424, 296] on quentale-workspace at bounding box center [528, 253] width 1057 height 506
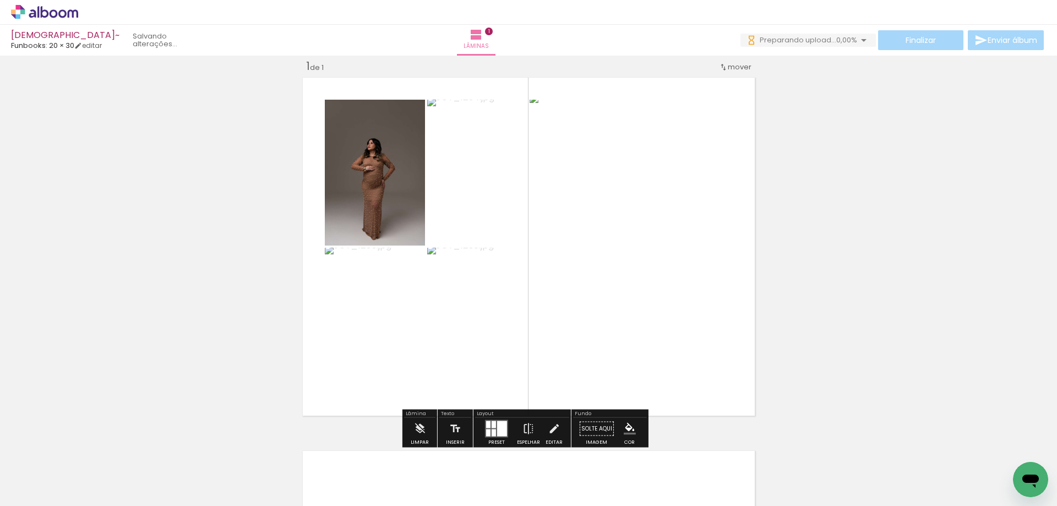
drag, startPoint x: 431, startPoint y: 463, endPoint x: 498, endPoint y: 453, distance: 67.8
click at [468, 327] on quentale-workspace at bounding box center [528, 253] width 1057 height 506
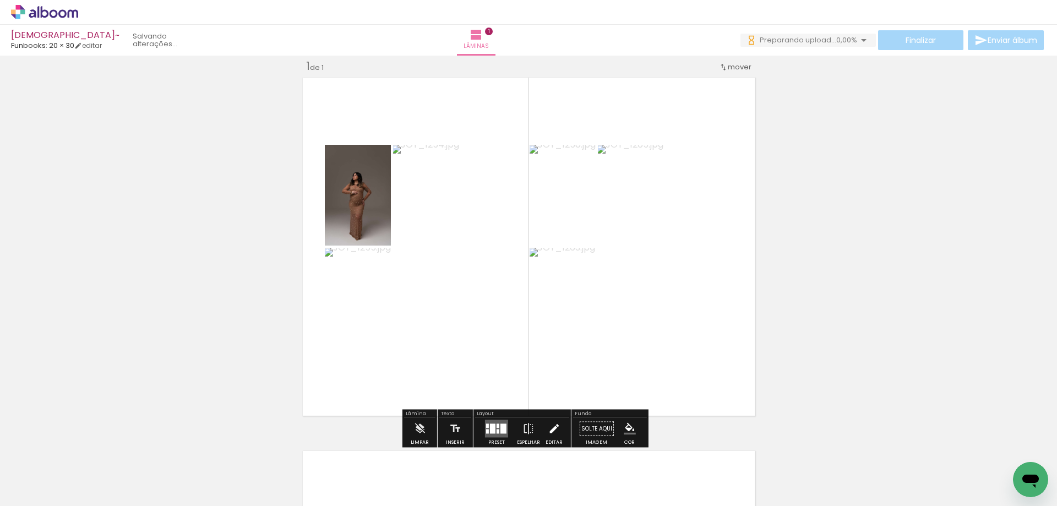
drag, startPoint x: 486, startPoint y: 471, endPoint x: 551, endPoint y: 429, distance: 77.2
click at [516, 339] on quentale-workspace at bounding box center [528, 253] width 1057 height 506
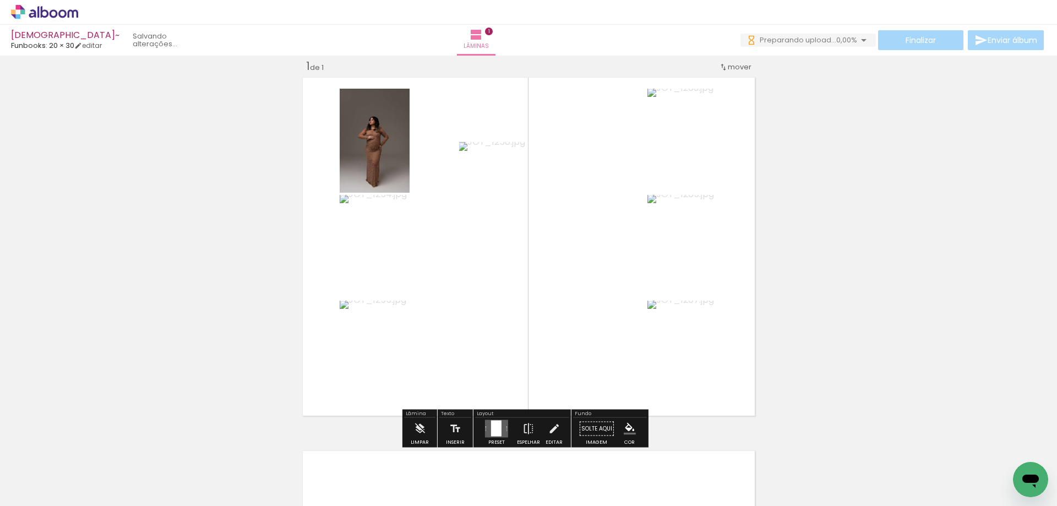
drag, startPoint x: 550, startPoint y: 411, endPoint x: 564, endPoint y: 318, distance: 93.6
click at [564, 318] on quentale-workspace at bounding box center [528, 253] width 1057 height 506
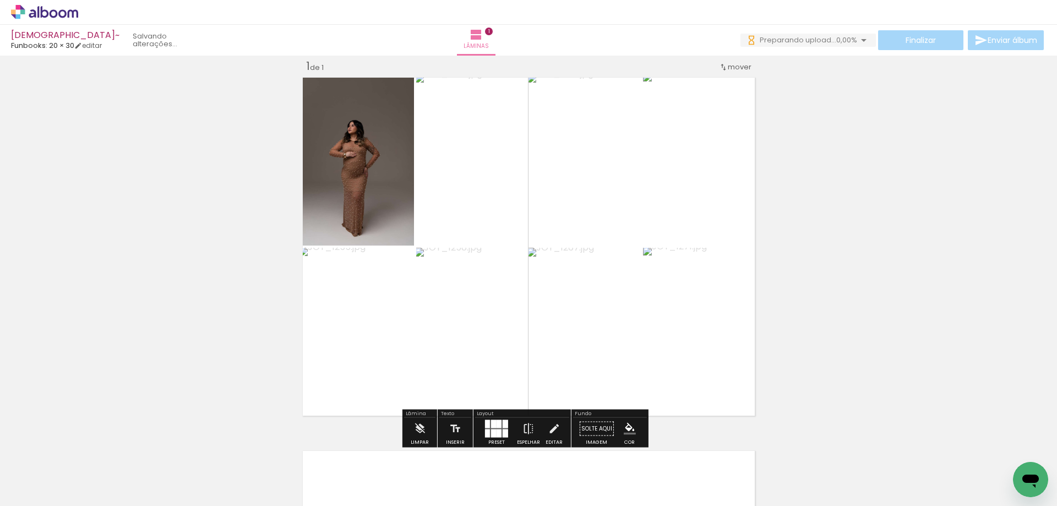
click at [785, 249] on div "Inserir lâmina 1 de 1" at bounding box center [528, 419] width 1057 height 747
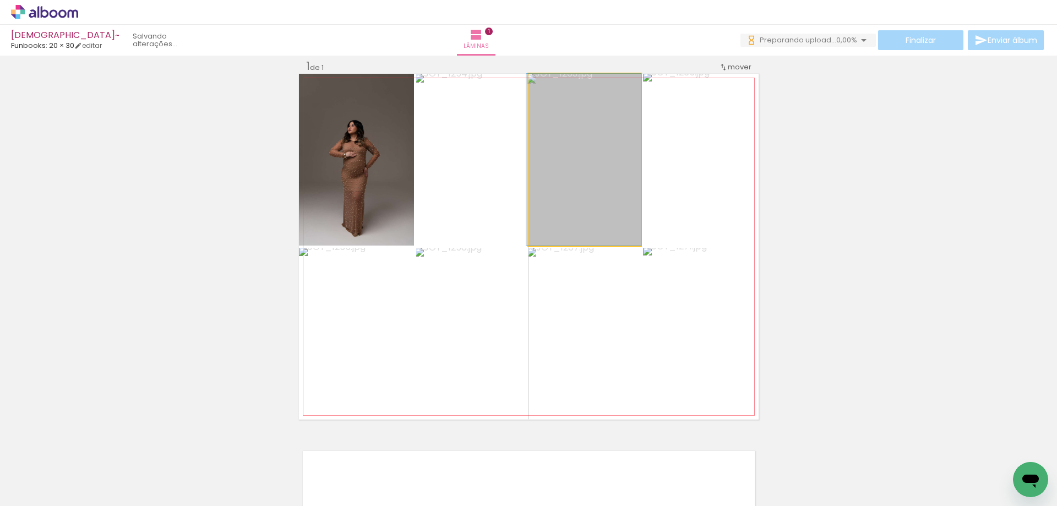
drag, startPoint x: 594, startPoint y: 195, endPoint x: 564, endPoint y: 196, distance: 30.3
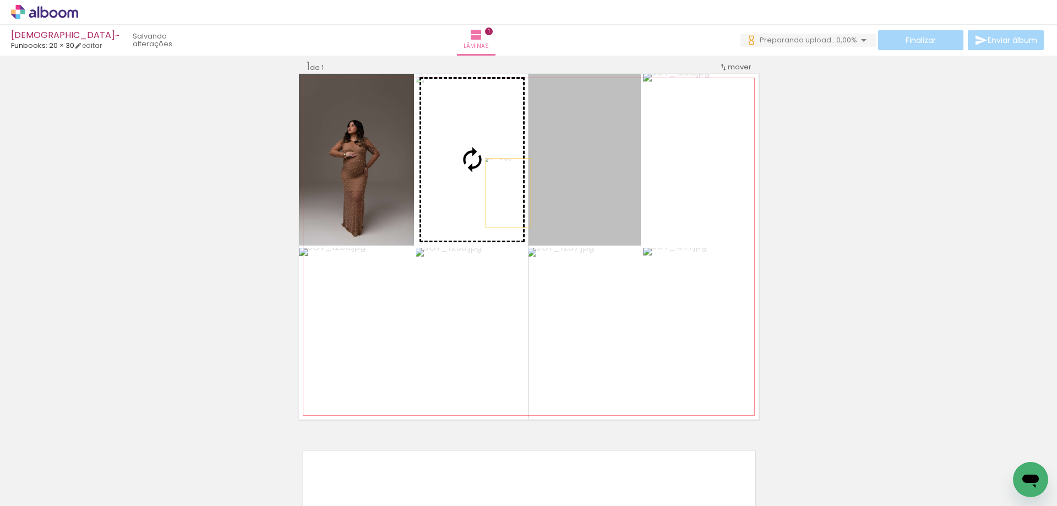
drag, startPoint x: 590, startPoint y: 192, endPoint x: 496, endPoint y: 193, distance: 94.1
click at [0, 0] on slot at bounding box center [0, 0] width 0 height 0
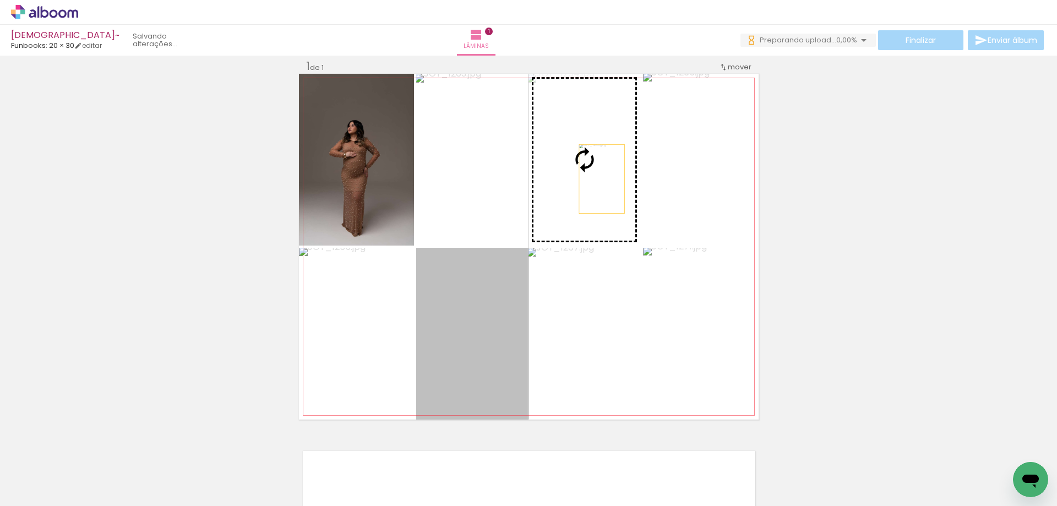
drag, startPoint x: 465, startPoint y: 326, endPoint x: 609, endPoint y: 155, distance: 223.4
click at [0, 0] on slot at bounding box center [0, 0] width 0 height 0
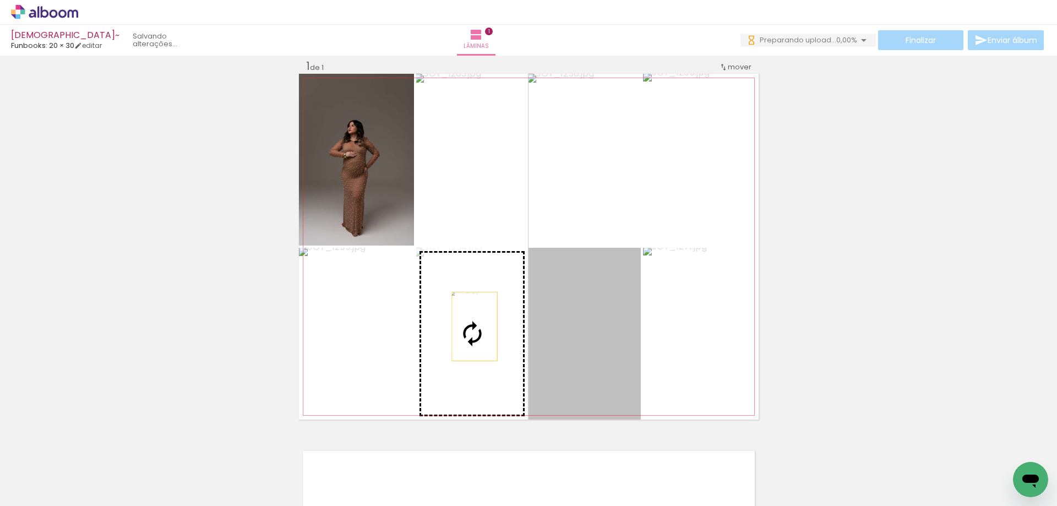
drag, startPoint x: 567, startPoint y: 326, endPoint x: 469, endPoint y: 326, distance: 97.4
click at [0, 0] on slot at bounding box center [0, 0] width 0 height 0
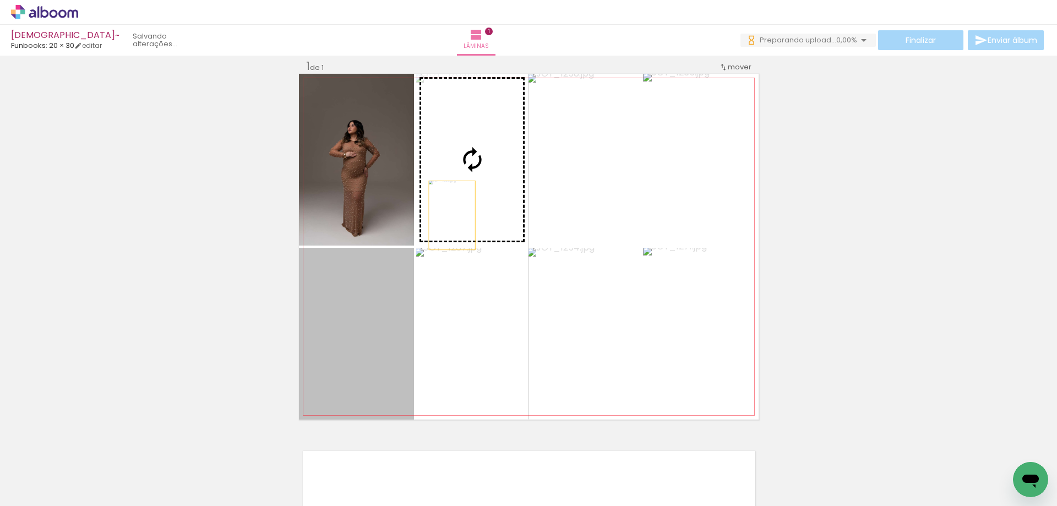
drag, startPoint x: 360, startPoint y: 337, endPoint x: 502, endPoint y: 140, distance: 243.0
click at [0, 0] on slot at bounding box center [0, 0] width 0 height 0
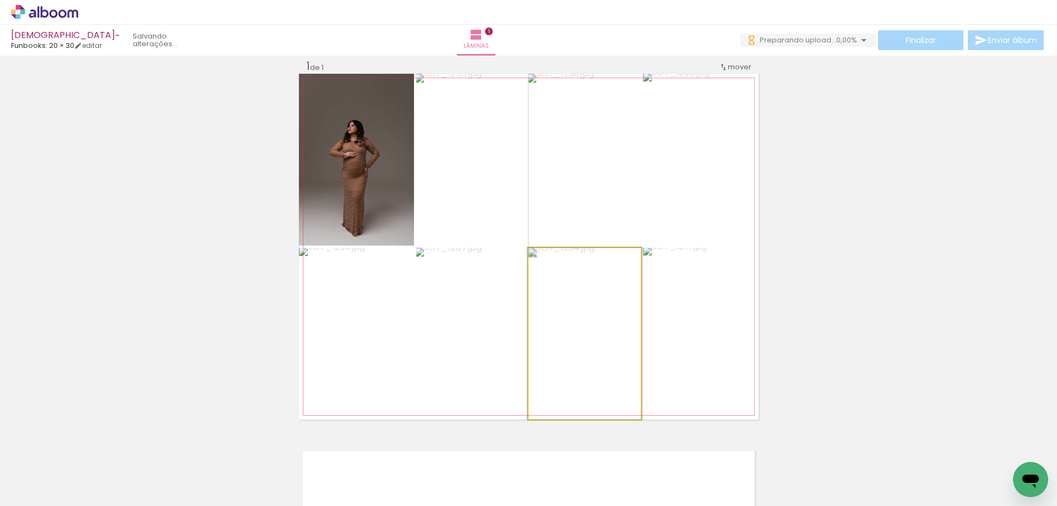
scroll to position [0, 0]
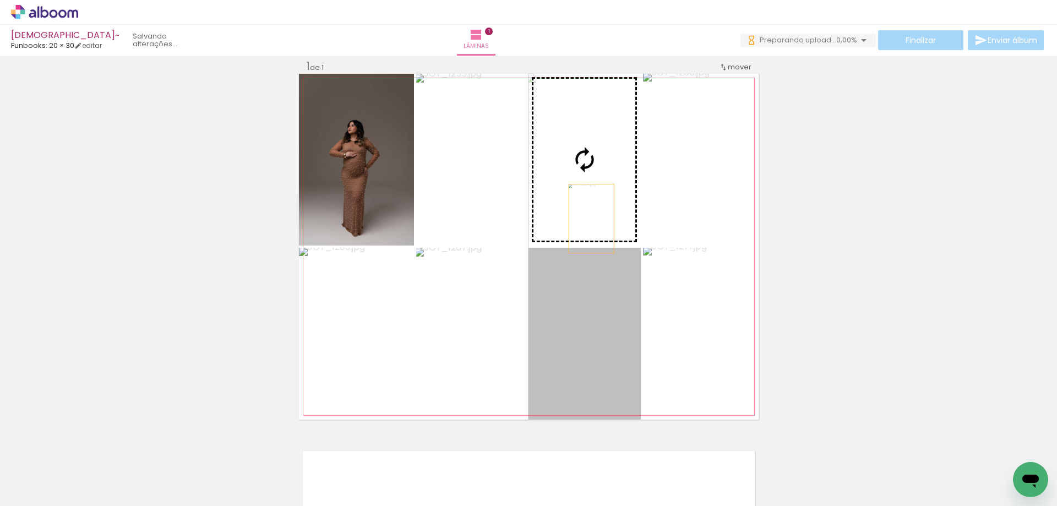
drag, startPoint x: 587, startPoint y: 325, endPoint x: 586, endPoint y: 176, distance: 149.1
click at [0, 0] on slot at bounding box center [0, 0] width 0 height 0
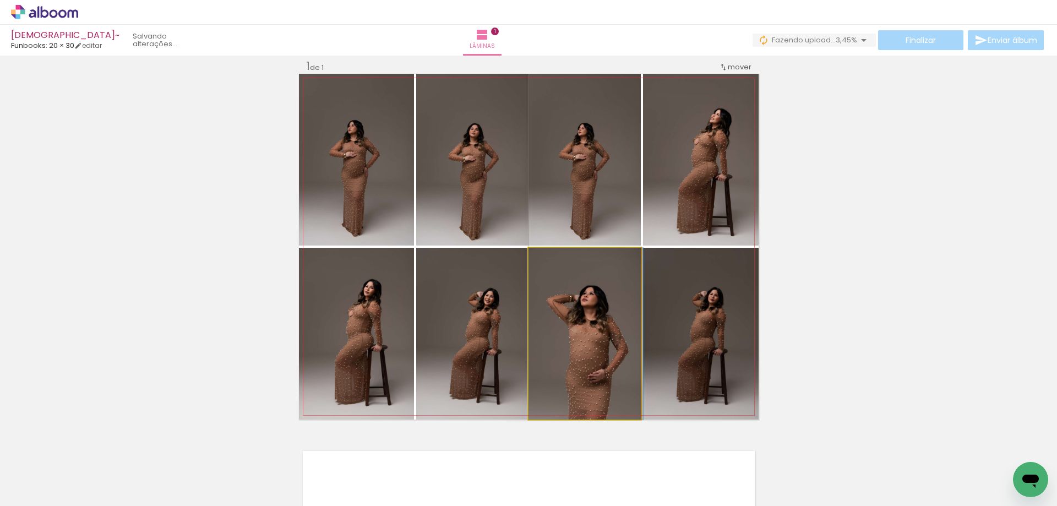
drag, startPoint x: 595, startPoint y: 302, endPoint x: 671, endPoint y: 222, distance: 110.2
click at [0, 0] on slot at bounding box center [0, 0] width 0 height 0
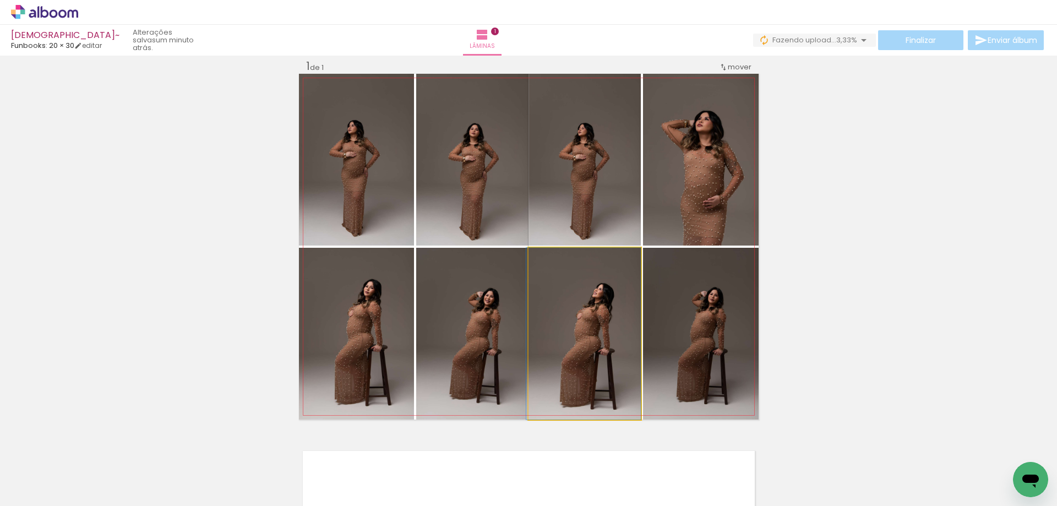
drag, startPoint x: 588, startPoint y: 353, endPoint x: 519, endPoint y: 355, distance: 68.8
click at [0, 0] on slot at bounding box center [0, 0] width 0 height 0
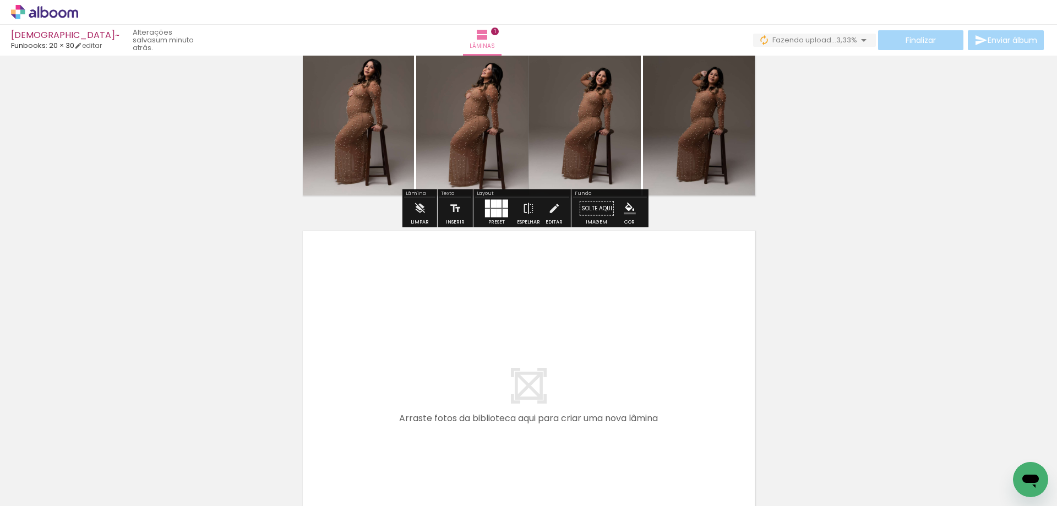
scroll to position [408, 0]
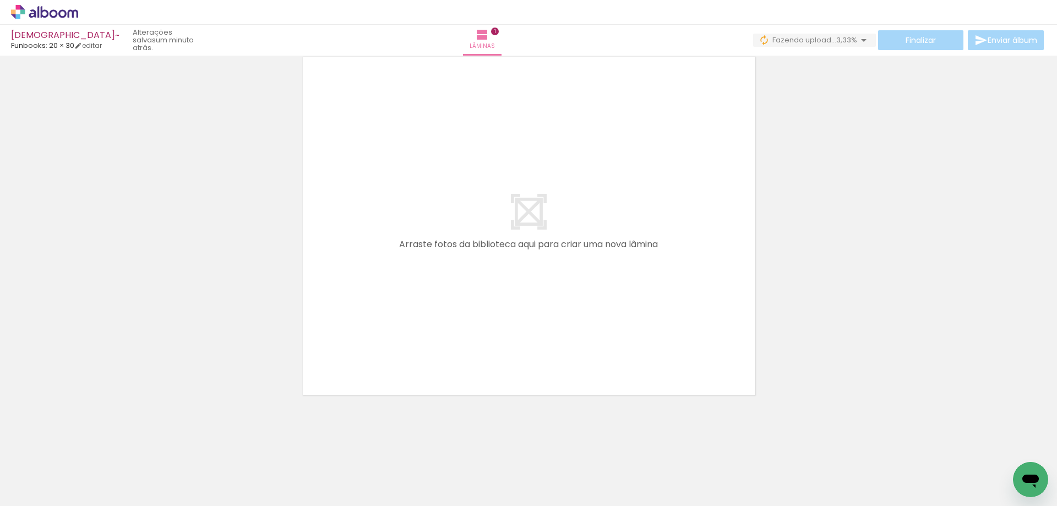
drag, startPoint x: 610, startPoint y: 471, endPoint x: 500, endPoint y: 342, distance: 169.0
click at [469, 318] on quentale-workspace at bounding box center [528, 253] width 1057 height 506
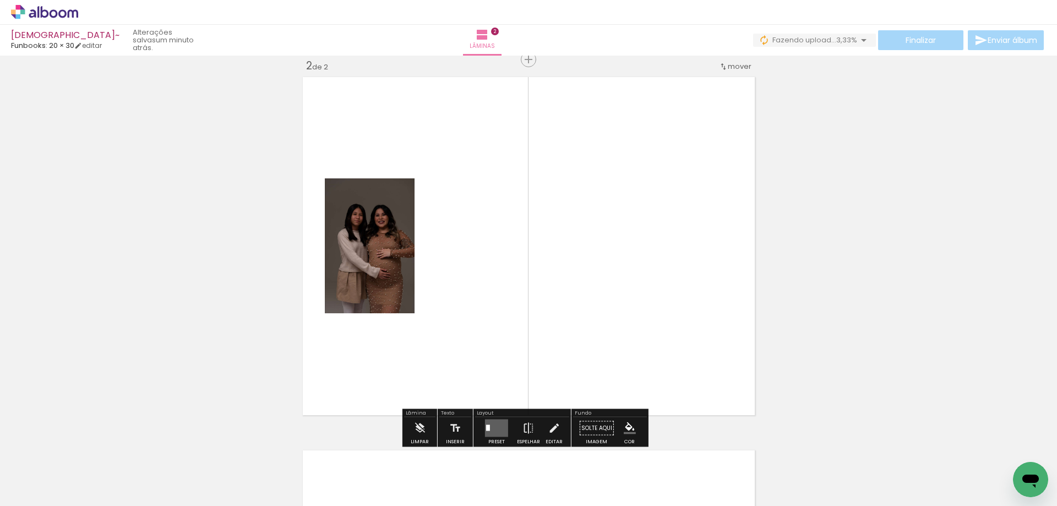
scroll to position [387, 0]
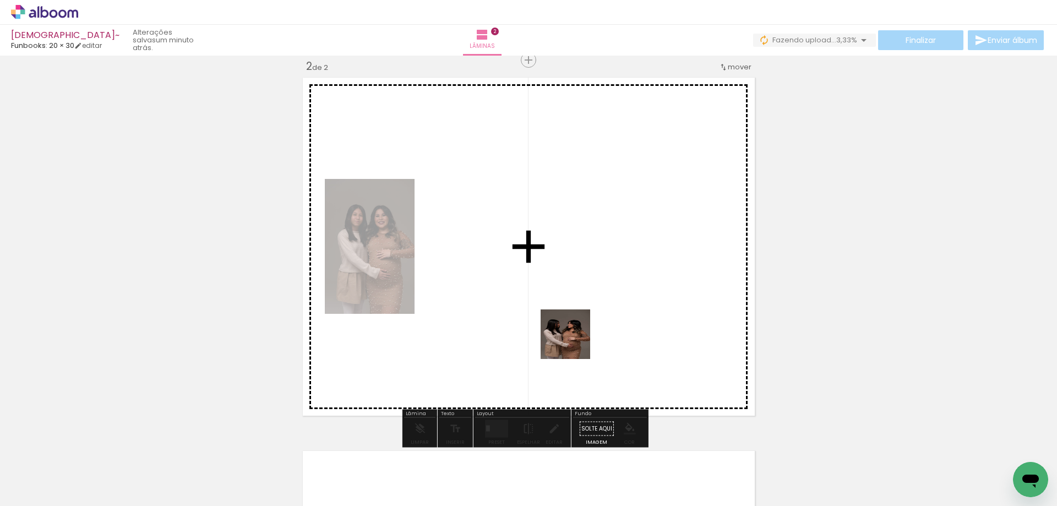
drag, startPoint x: 664, startPoint y: 460, endPoint x: 696, endPoint y: 422, distance: 49.6
click at [538, 288] on quentale-workspace at bounding box center [528, 253] width 1057 height 506
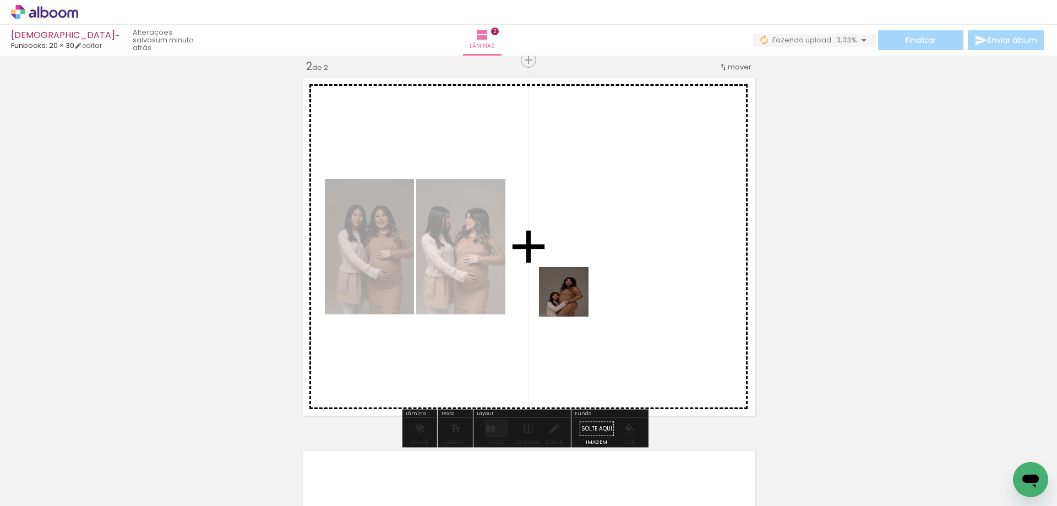
drag, startPoint x: 723, startPoint y: 467, endPoint x: 572, endPoint y: 300, distance: 224.8
click at [572, 300] on quentale-workspace at bounding box center [528, 253] width 1057 height 506
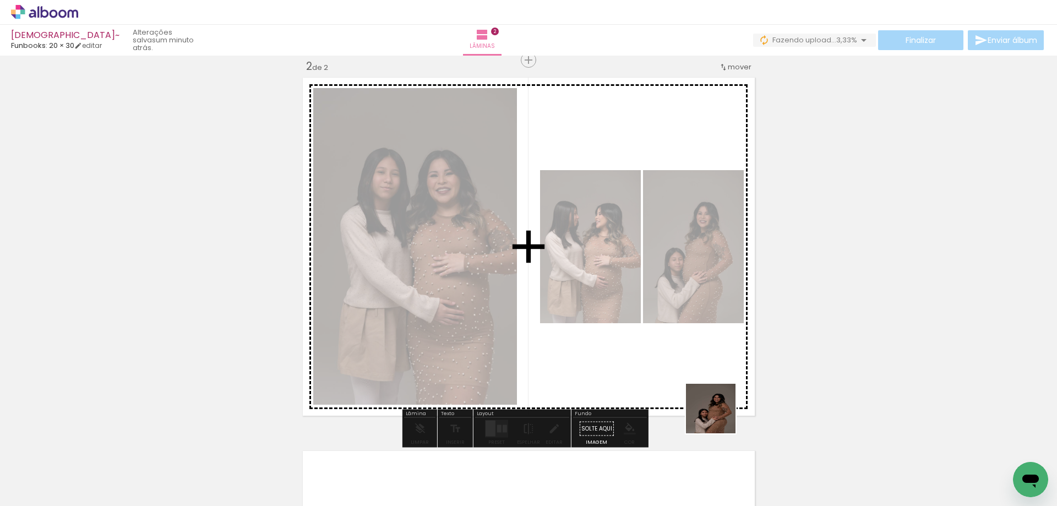
drag, startPoint x: 791, startPoint y: 472, endPoint x: 654, endPoint y: 371, distance: 170.2
click at [632, 364] on quentale-workspace at bounding box center [528, 253] width 1057 height 506
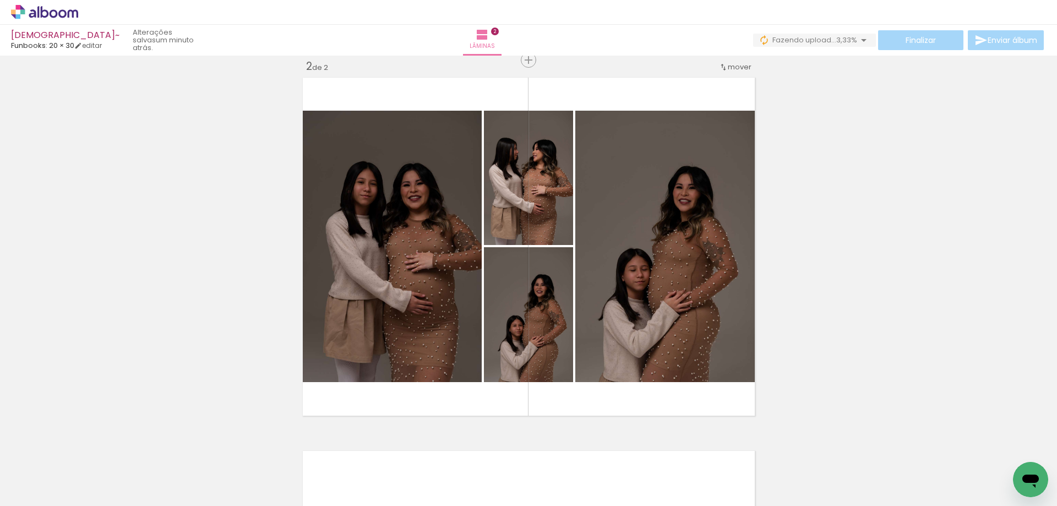
scroll to position [0, 549]
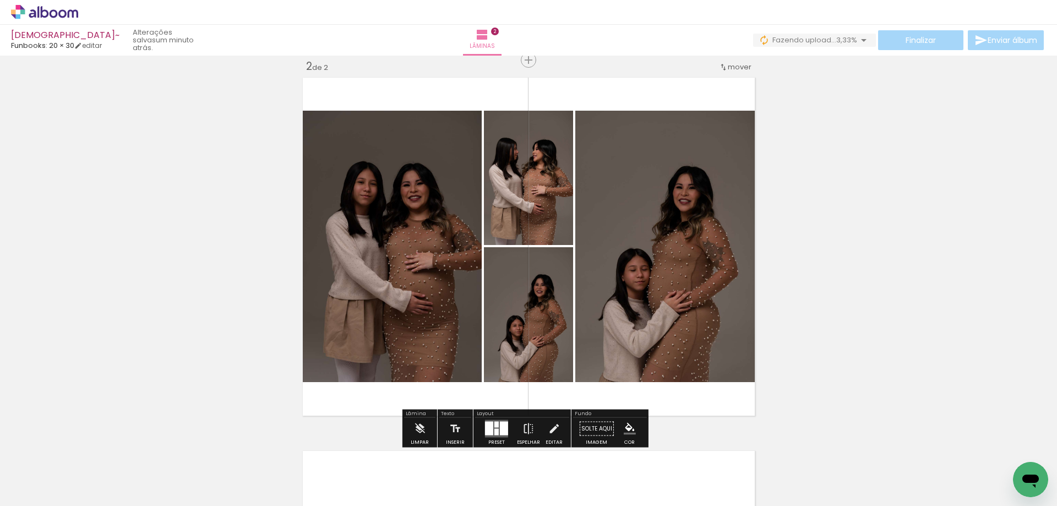
drag, startPoint x: 304, startPoint y: 469, endPoint x: 366, endPoint y: 451, distance: 64.6
click at [376, 309] on quentale-workspace at bounding box center [528, 253] width 1057 height 506
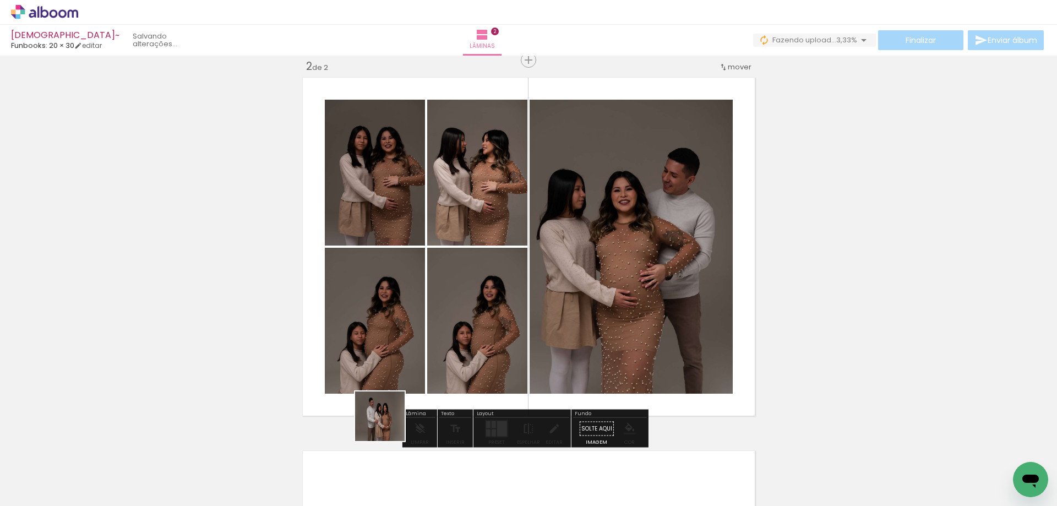
drag, startPoint x: 371, startPoint y: 474, endPoint x: 436, endPoint y: 457, distance: 67.3
click at [421, 305] on quentale-workspace at bounding box center [528, 253] width 1057 height 506
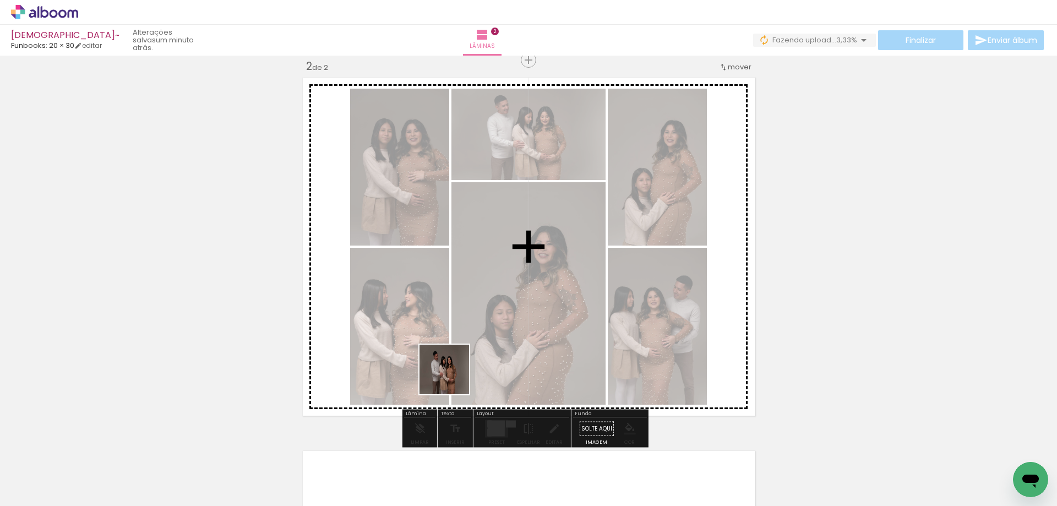
drag, startPoint x: 435, startPoint y: 465, endPoint x: 511, endPoint y: 330, distance: 154.7
click at [457, 337] on quentale-workspace at bounding box center [528, 253] width 1057 height 506
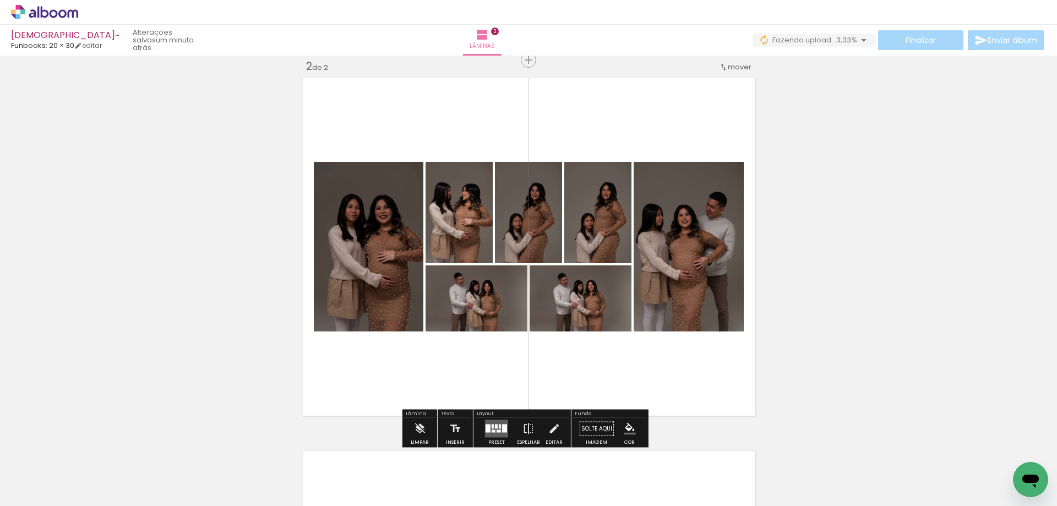
scroll to position [442, 0]
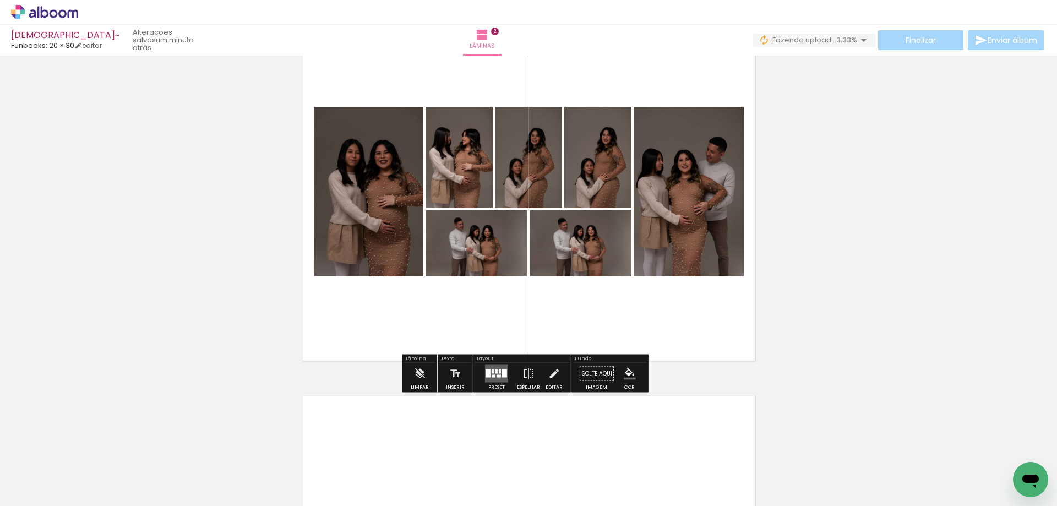
click at [488, 371] on div at bounding box center [487, 373] width 5 height 8
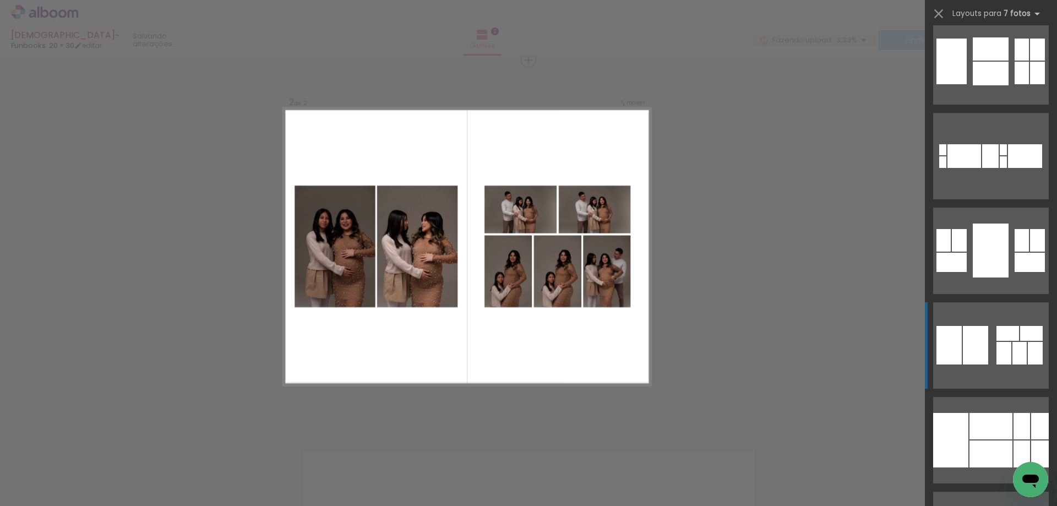
scroll to position [165, 0]
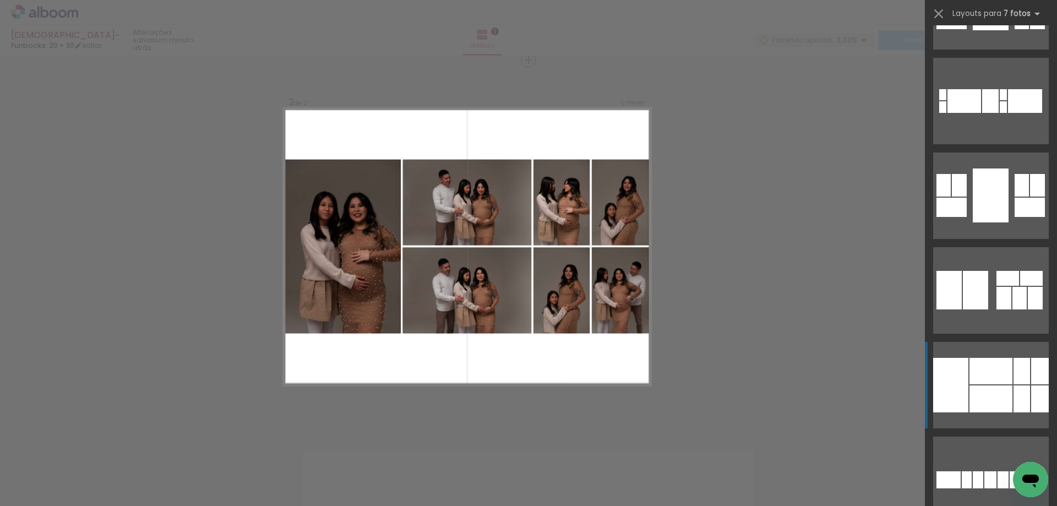
click at [994, 368] on div at bounding box center [990, 371] width 43 height 26
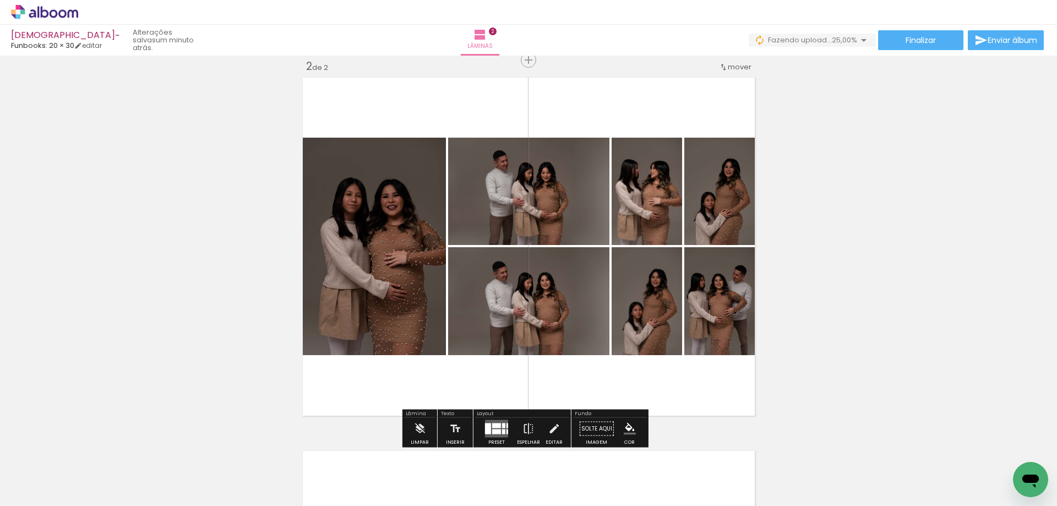
click at [492, 433] on div at bounding box center [496, 431] width 9 height 5
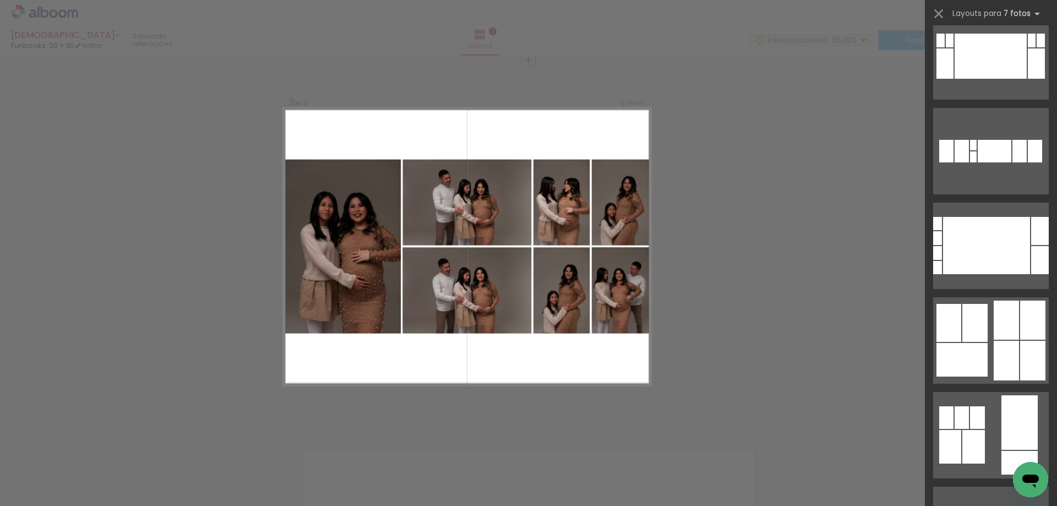
scroll to position [2103, 0]
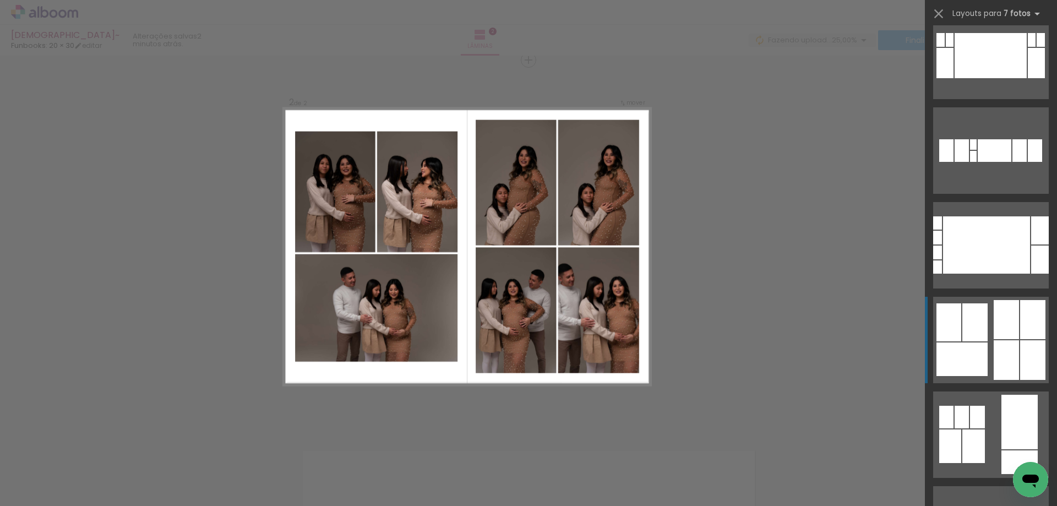
click at [998, 332] on div at bounding box center [1005, 319] width 25 height 39
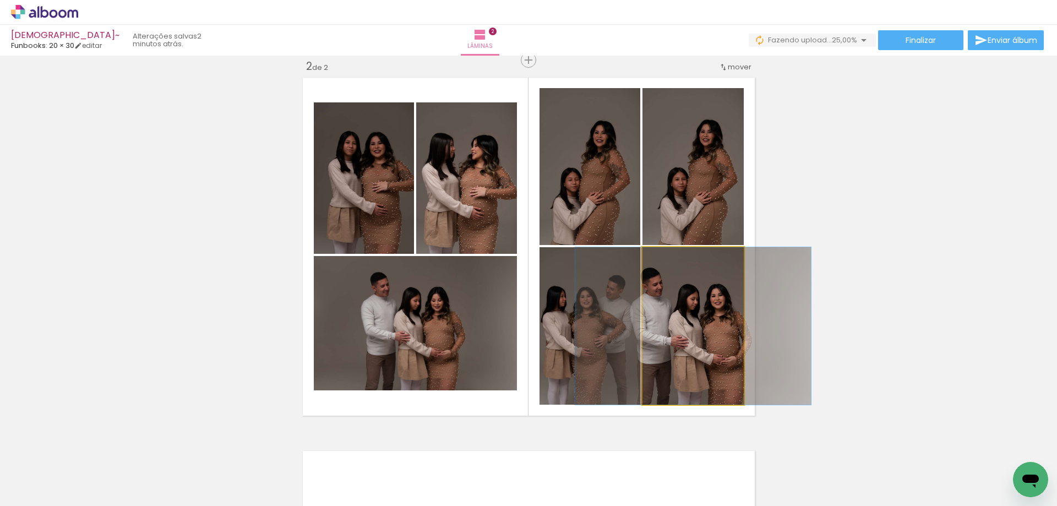
click at [687, 362] on quentale-photo at bounding box center [692, 325] width 101 height 157
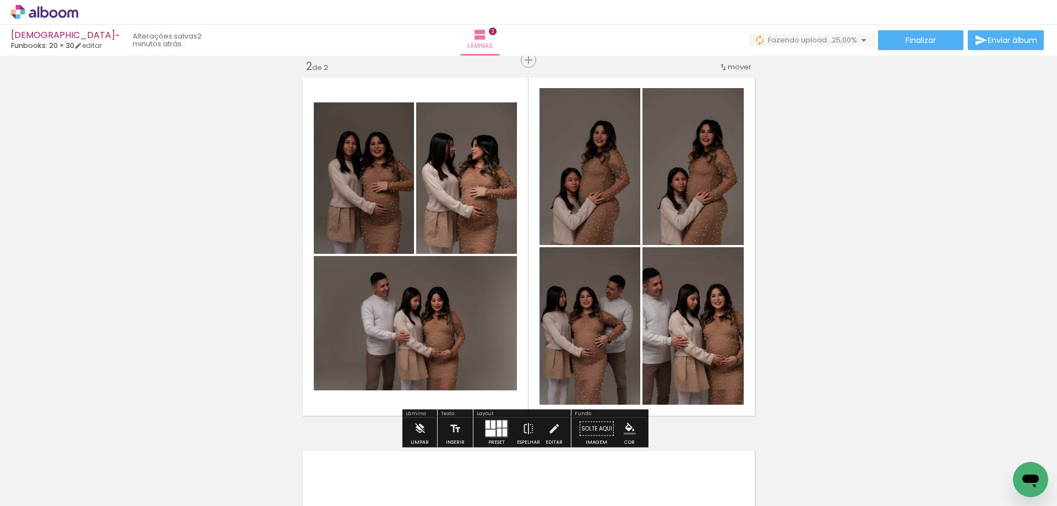
click at [648, 359] on quentale-photo at bounding box center [692, 325] width 101 height 157
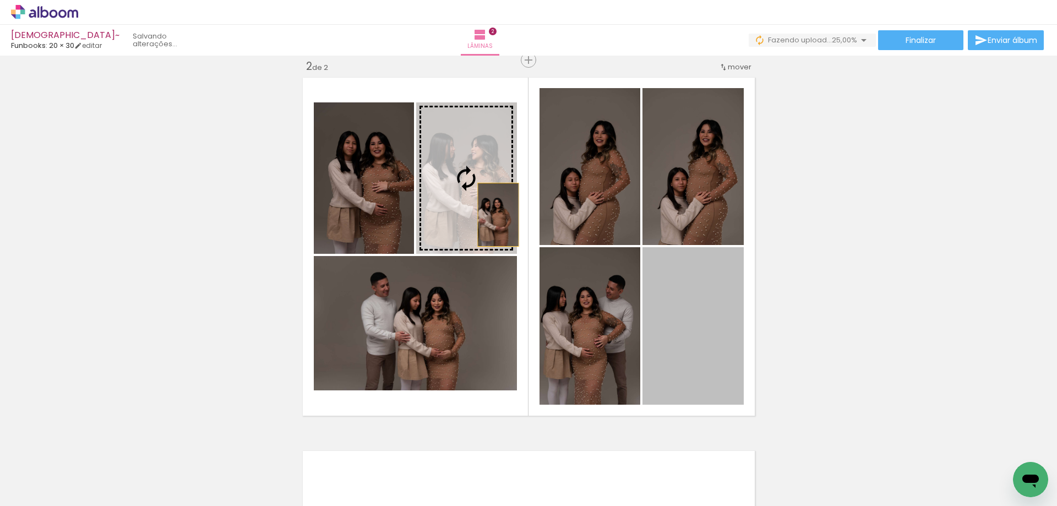
drag, startPoint x: 682, startPoint y: 321, endPoint x: 493, endPoint y: 215, distance: 216.6
click at [0, 0] on slot at bounding box center [0, 0] width 0 height 0
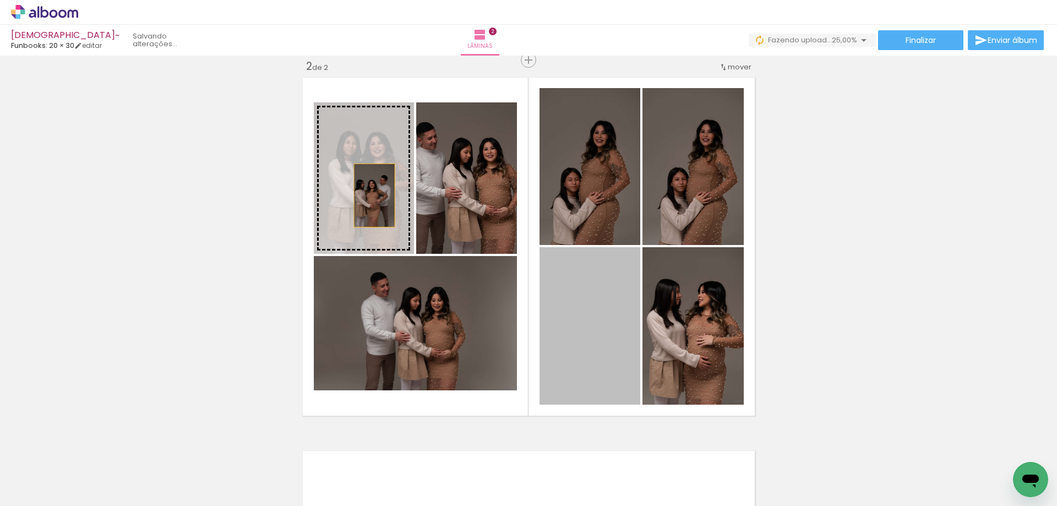
drag, startPoint x: 566, startPoint y: 322, endPoint x: 369, endPoint y: 195, distance: 234.5
click at [0, 0] on slot at bounding box center [0, 0] width 0 height 0
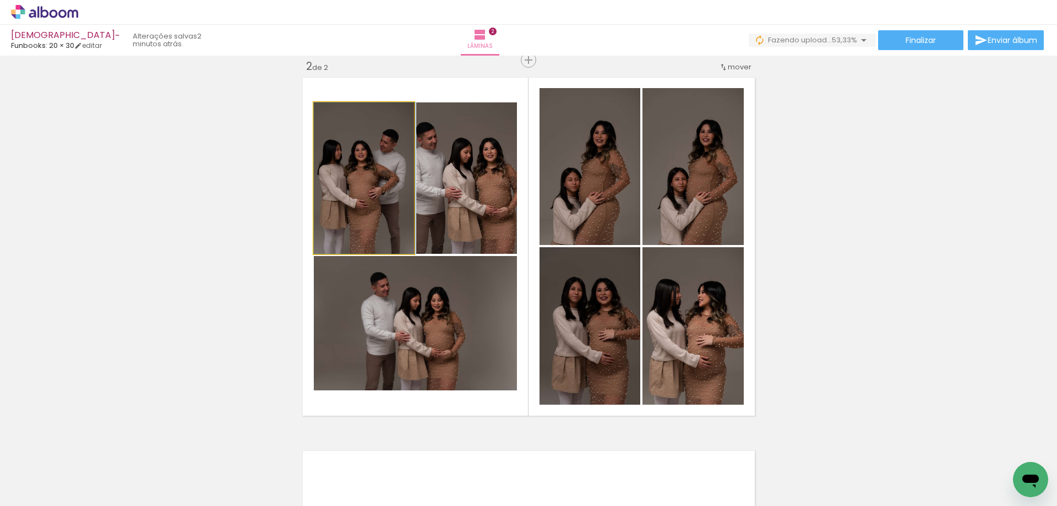
drag, startPoint x: 375, startPoint y: 210, endPoint x: 380, endPoint y: 232, distance: 22.6
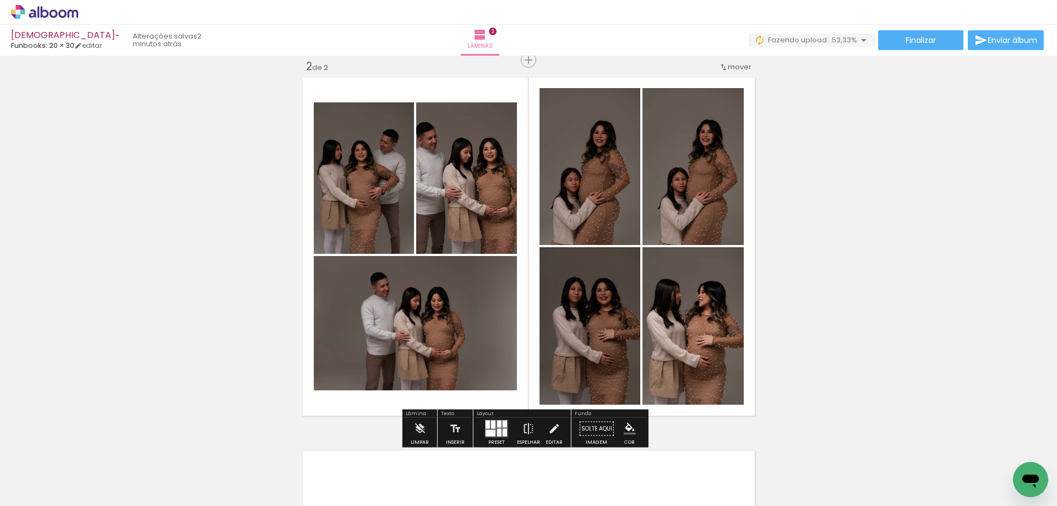
click at [657, 344] on quentale-photo at bounding box center [692, 325] width 101 height 157
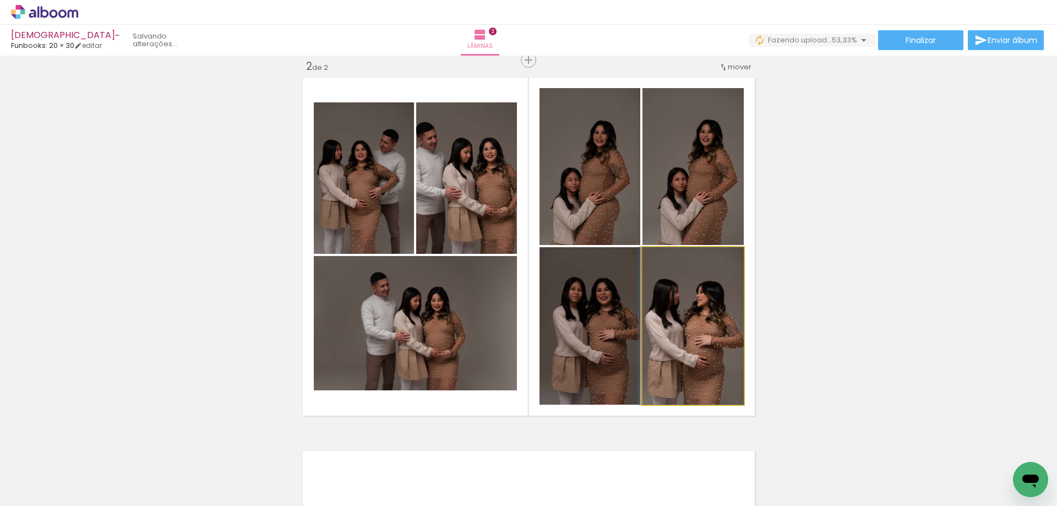
drag, startPoint x: 658, startPoint y: 345, endPoint x: 649, endPoint y: 348, distance: 9.9
click at [669, 348] on quentale-photo at bounding box center [692, 325] width 101 height 157
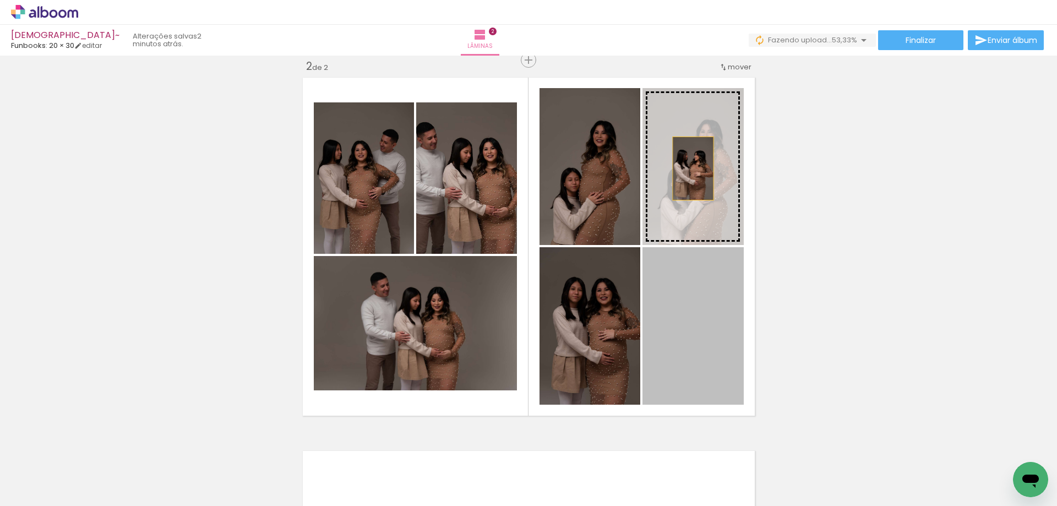
drag, startPoint x: 699, startPoint y: 336, endPoint x: 688, endPoint y: 168, distance: 168.2
click at [0, 0] on slot at bounding box center [0, 0] width 0 height 0
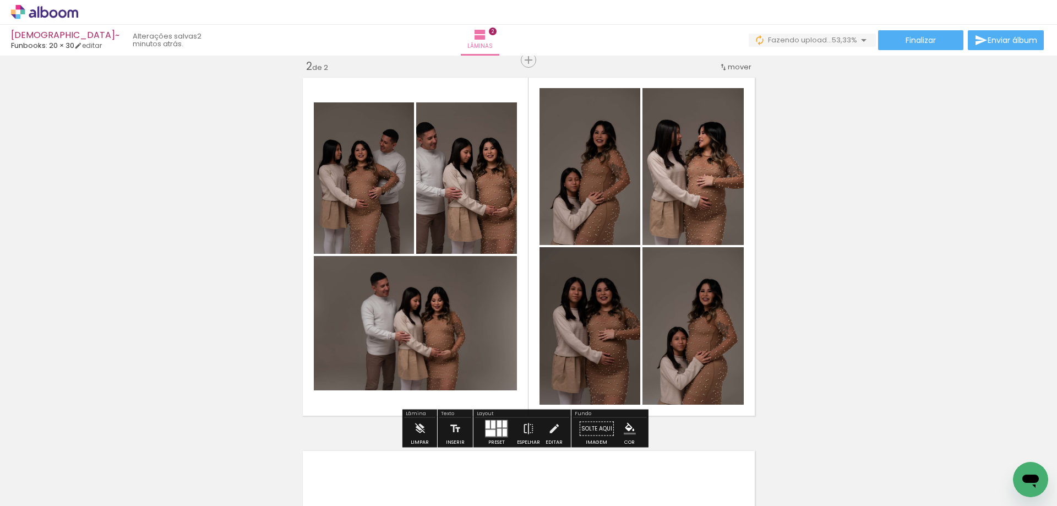
click at [484, 188] on quentale-photo at bounding box center [466, 177] width 101 height 151
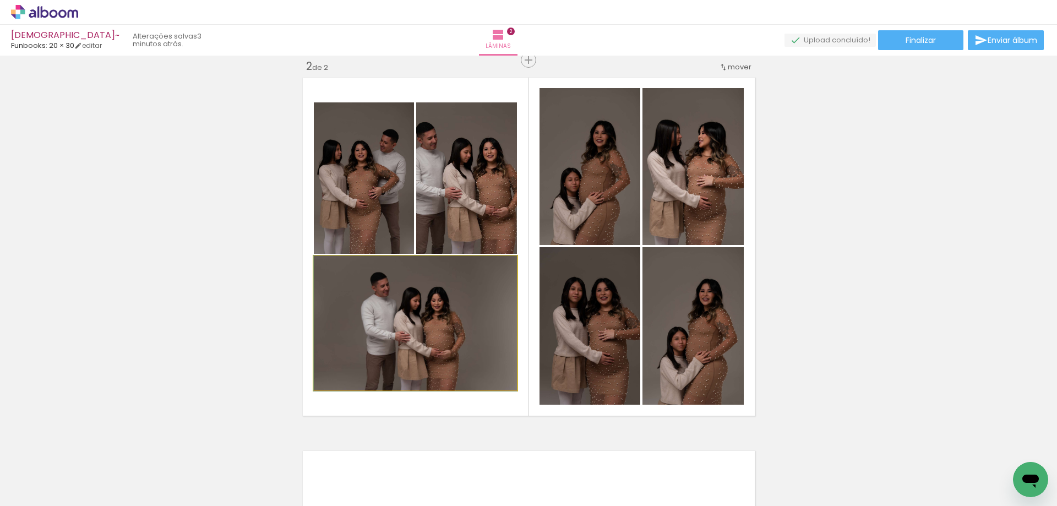
click at [452, 346] on quentale-photo at bounding box center [415, 323] width 203 height 134
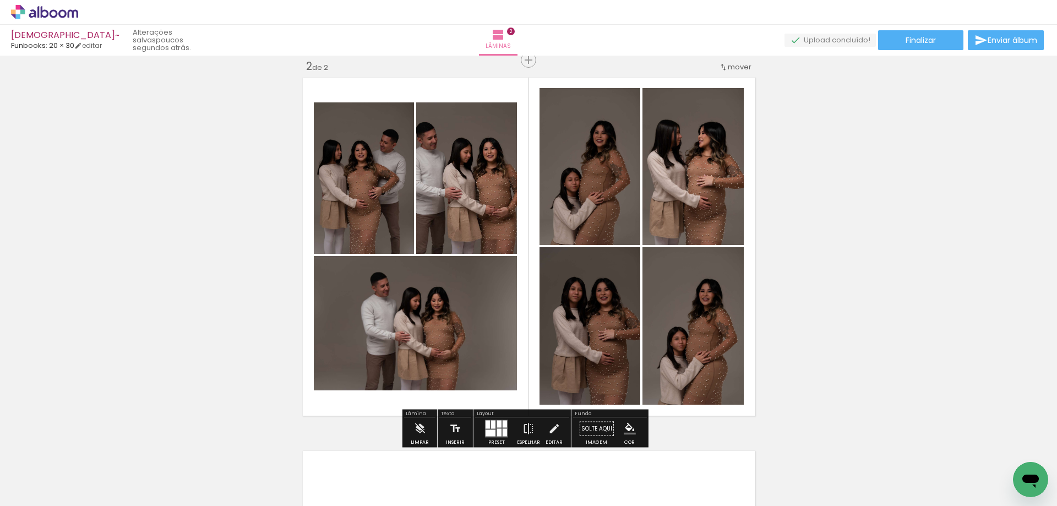
click at [371, 207] on quentale-photo at bounding box center [364, 177] width 100 height 151
click at [553, 424] on iron-icon at bounding box center [554, 429] width 12 height 22
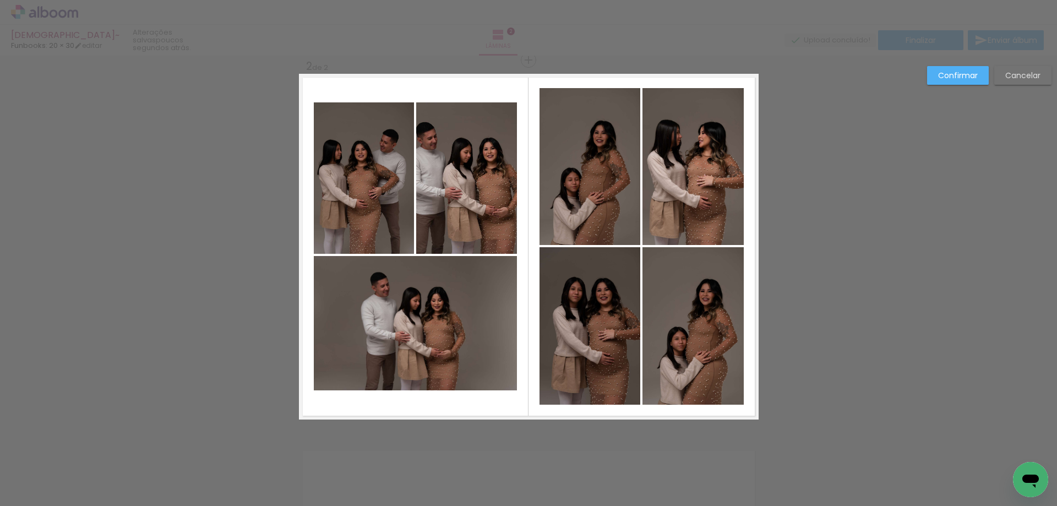
click at [395, 190] on quentale-photo at bounding box center [364, 177] width 100 height 151
click at [398, 178] on div at bounding box center [408, 178] width 22 height 22
click at [466, 182] on quentale-photo at bounding box center [466, 177] width 101 height 151
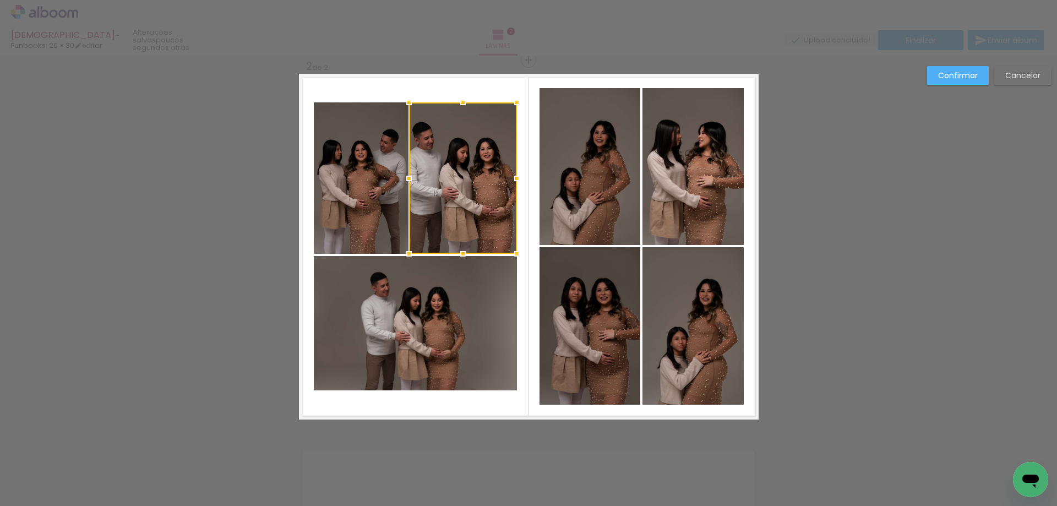
drag, startPoint x: 412, startPoint y: 179, endPoint x: 405, endPoint y: 178, distance: 7.2
click at [405, 178] on div at bounding box center [409, 178] width 22 height 22
click at [363, 192] on quentale-photo at bounding box center [361, 177] width 95 height 151
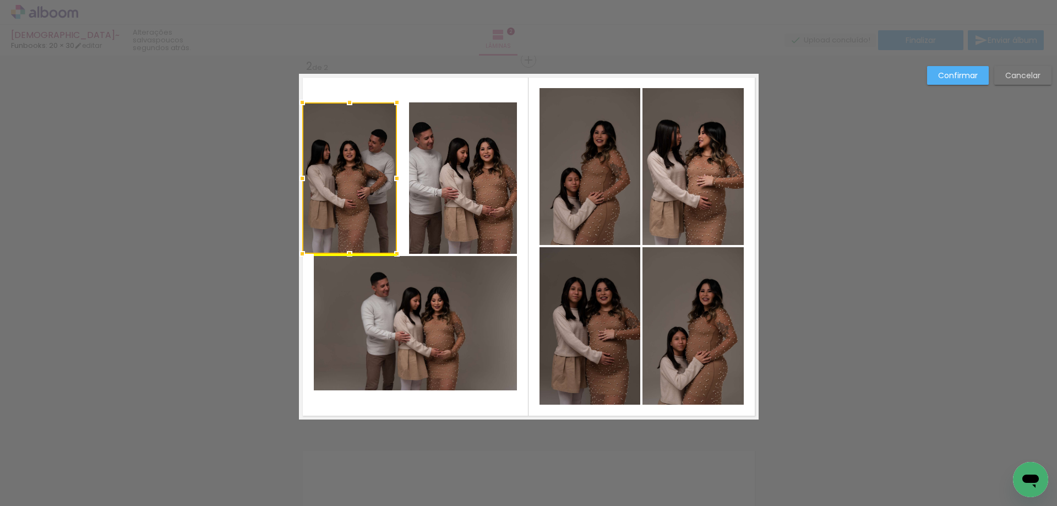
drag, startPoint x: 363, startPoint y: 192, endPoint x: 351, endPoint y: 192, distance: 11.6
click at [351, 192] on div at bounding box center [349, 177] width 95 height 151
click at [441, 201] on quentale-photo at bounding box center [463, 177] width 108 height 151
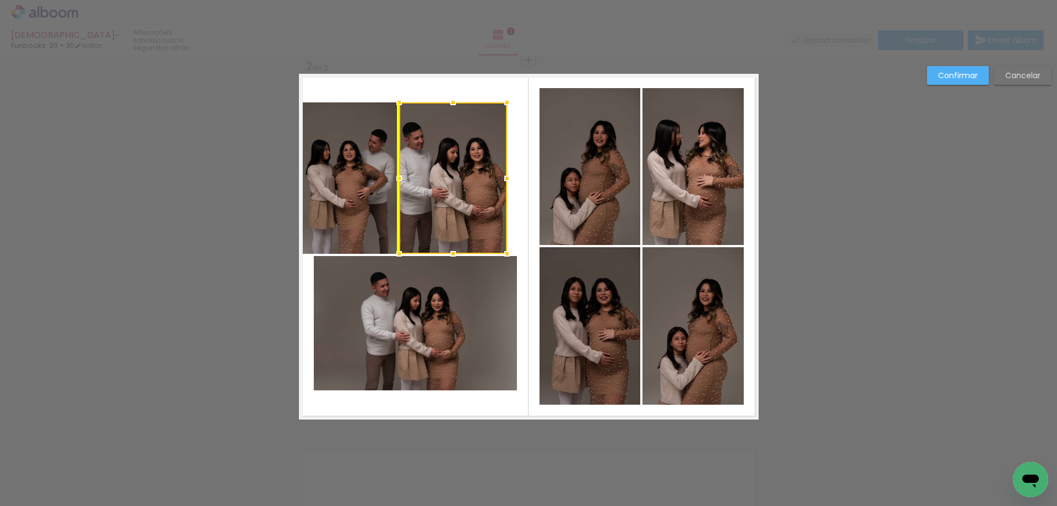
drag, startPoint x: 440, startPoint y: 201, endPoint x: 429, endPoint y: 202, distance: 11.6
click at [429, 202] on div at bounding box center [453, 177] width 108 height 151
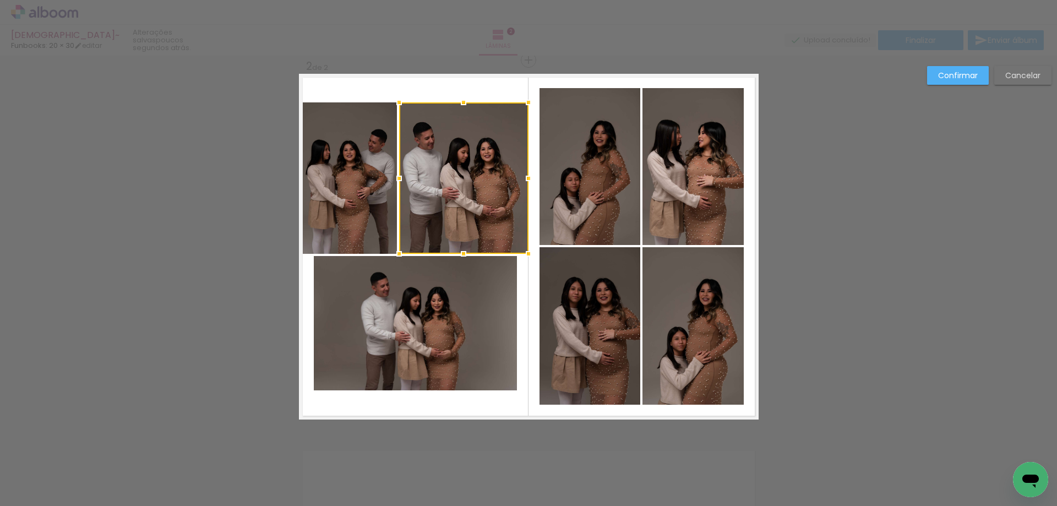
drag, startPoint x: 505, startPoint y: 179, endPoint x: 528, endPoint y: 181, distance: 23.2
click at [528, 181] on div at bounding box center [528, 178] width 22 height 22
click at [452, 185] on quentale-photo at bounding box center [463, 177] width 129 height 151
click at [398, 176] on div at bounding box center [403, 178] width 22 height 22
click at [371, 176] on quentale-photo at bounding box center [349, 177] width 95 height 151
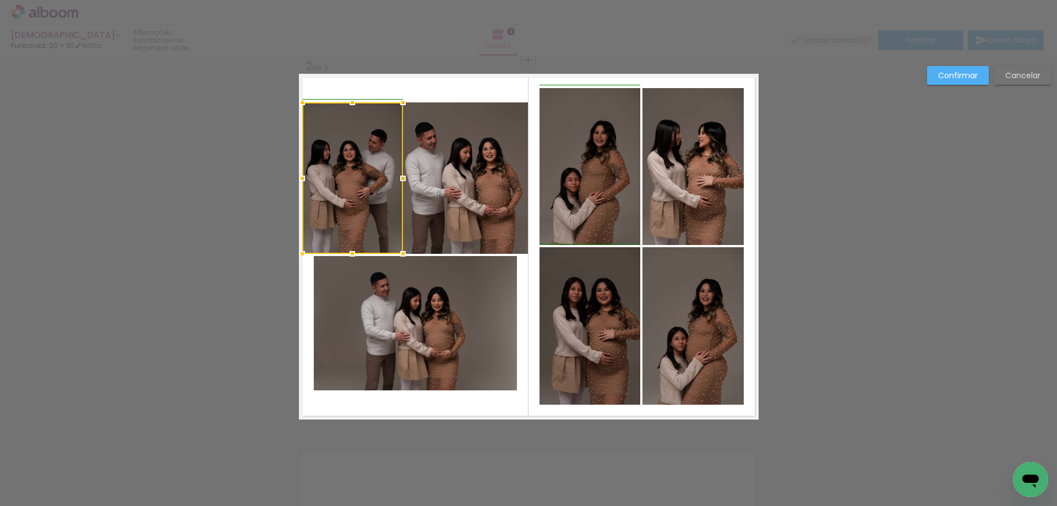
click at [392, 182] on div at bounding box center [403, 178] width 22 height 22
click at [426, 302] on quentale-photo at bounding box center [415, 323] width 203 height 134
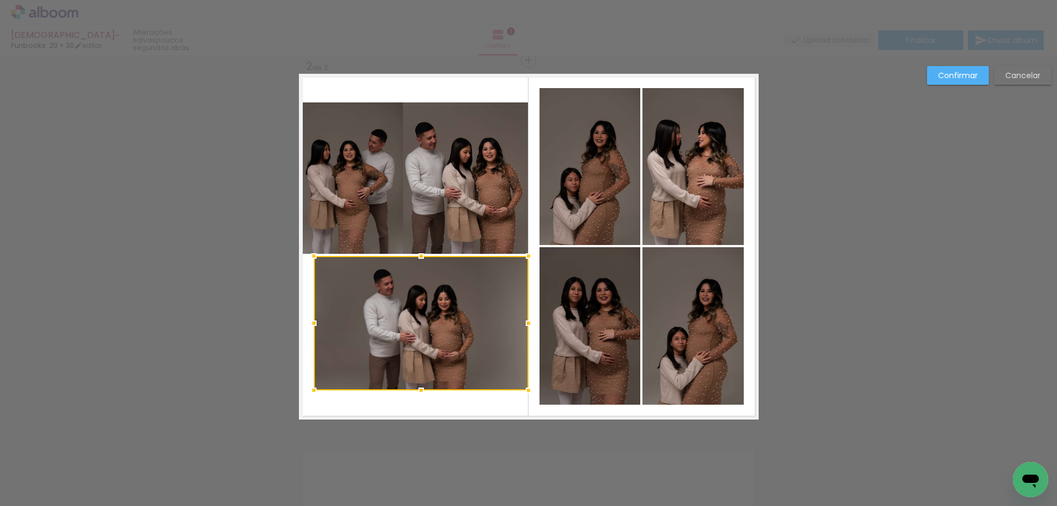
drag, startPoint x: 510, startPoint y: 323, endPoint x: 523, endPoint y: 323, distance: 13.8
click at [523, 323] on div at bounding box center [528, 323] width 22 height 22
click at [319, 322] on quentale-photo at bounding box center [421, 323] width 215 height 134
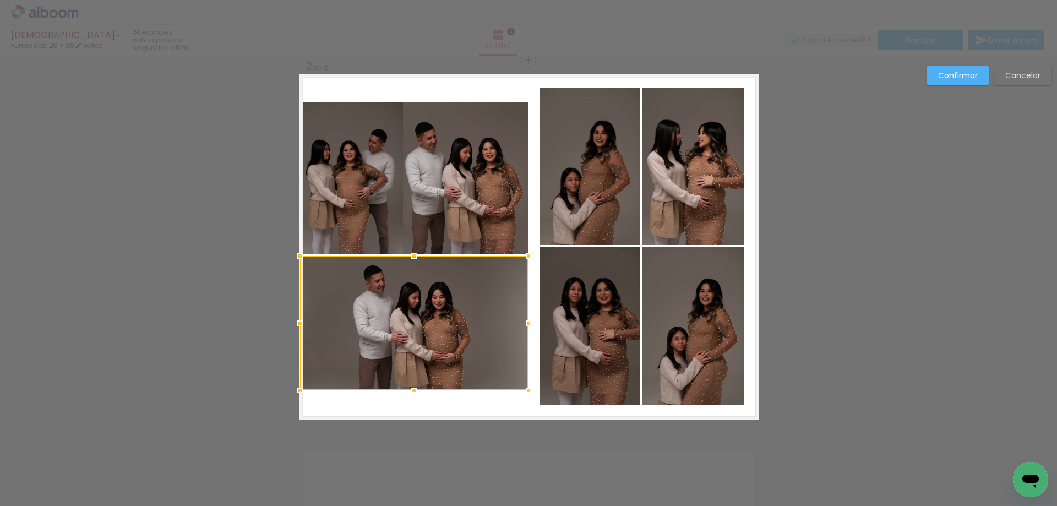
drag, startPoint x: 312, startPoint y: 324, endPoint x: 298, endPoint y: 323, distance: 13.8
click at [298, 323] on div at bounding box center [300, 323] width 22 height 22
click at [0, 0] on slot "Confirmar" at bounding box center [0, 0] width 0 height 0
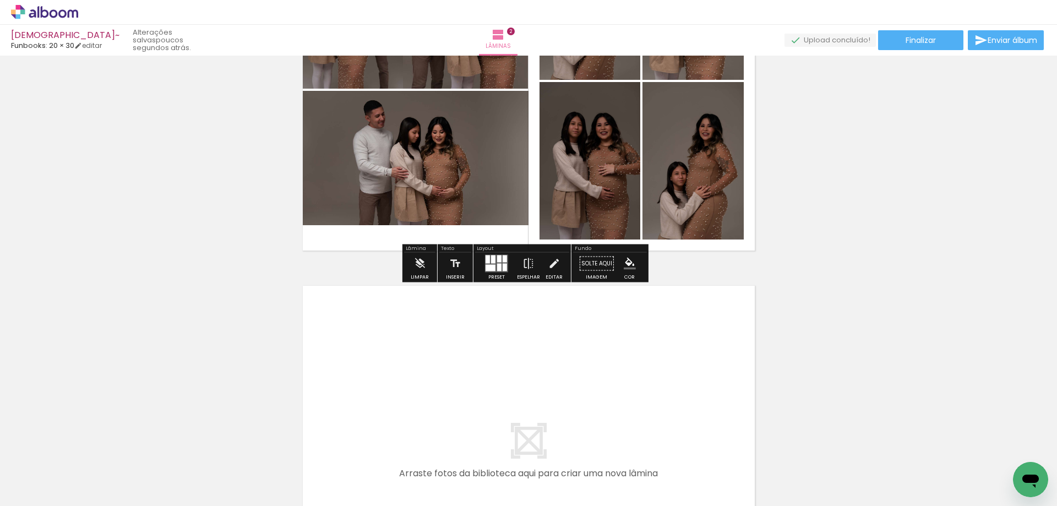
scroll to position [662, 0]
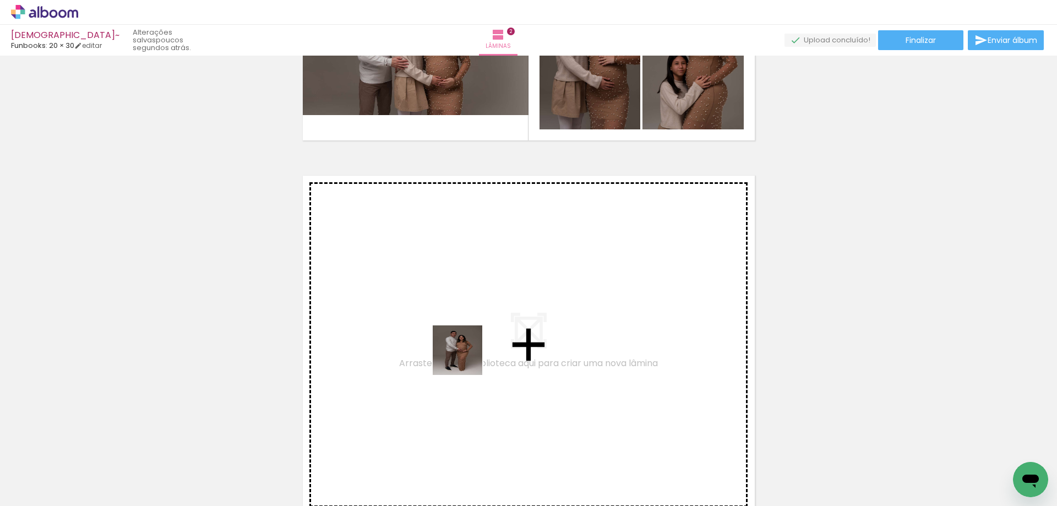
drag, startPoint x: 497, startPoint y: 474, endPoint x: 537, endPoint y: 456, distance: 43.9
click at [461, 342] on quentale-workspace at bounding box center [528, 253] width 1057 height 506
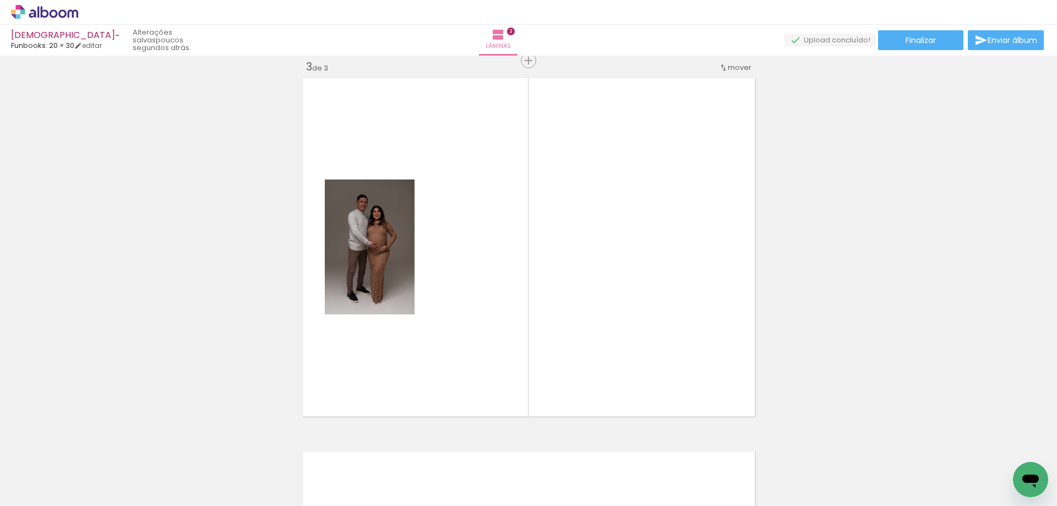
scroll to position [760, 0]
drag, startPoint x: 554, startPoint y: 473, endPoint x: 591, endPoint y: 441, distance: 49.5
click at [534, 335] on quentale-workspace at bounding box center [528, 253] width 1057 height 506
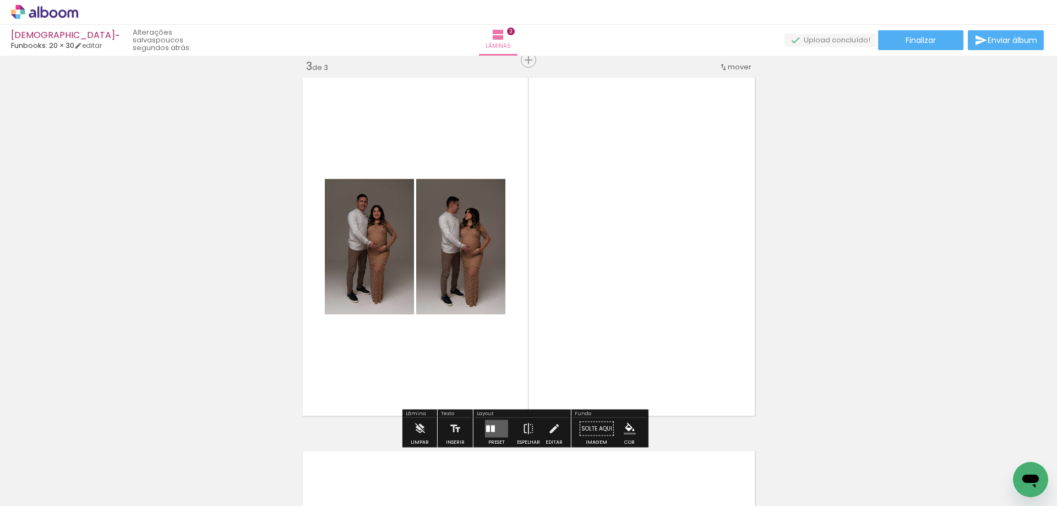
drag, startPoint x: 606, startPoint y: 472, endPoint x: 632, endPoint y: 449, distance: 34.7
click at [599, 390] on quentale-workspace at bounding box center [528, 253] width 1057 height 506
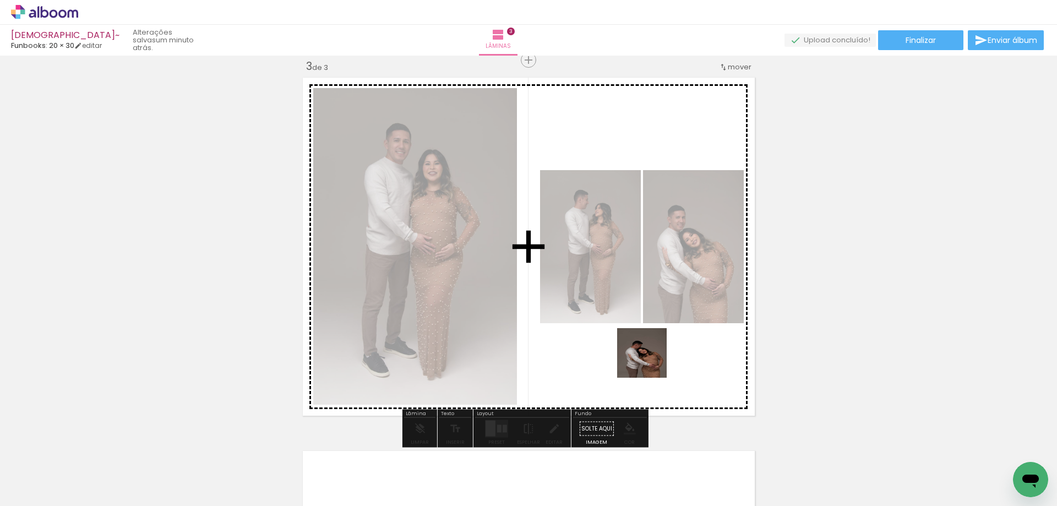
drag, startPoint x: 677, startPoint y: 474, endPoint x: 701, endPoint y: 413, distance: 64.8
click at [633, 309] on quentale-workspace at bounding box center [528, 253] width 1057 height 506
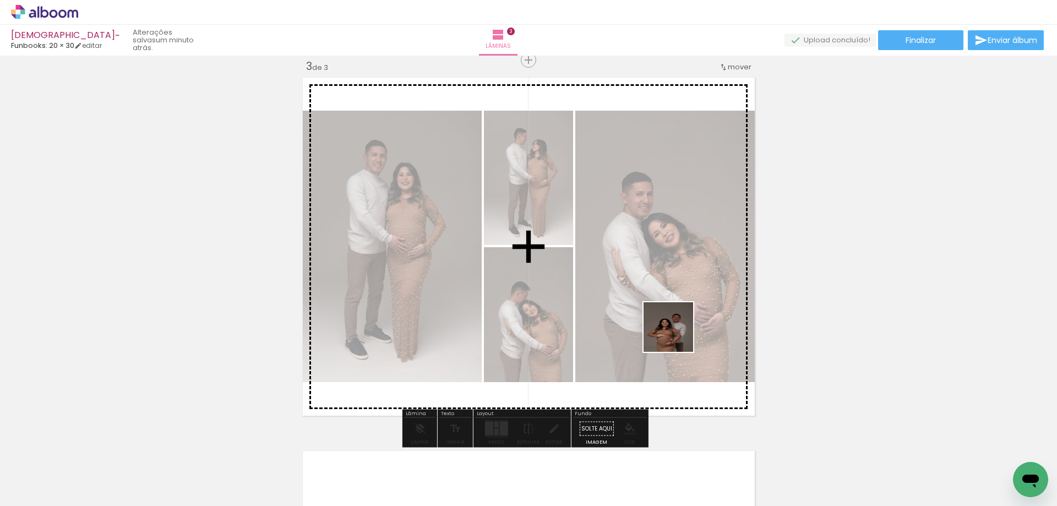
drag, startPoint x: 743, startPoint y: 464, endPoint x: 667, endPoint y: 319, distance: 164.2
click at [667, 319] on quentale-workspace at bounding box center [528, 253] width 1057 height 506
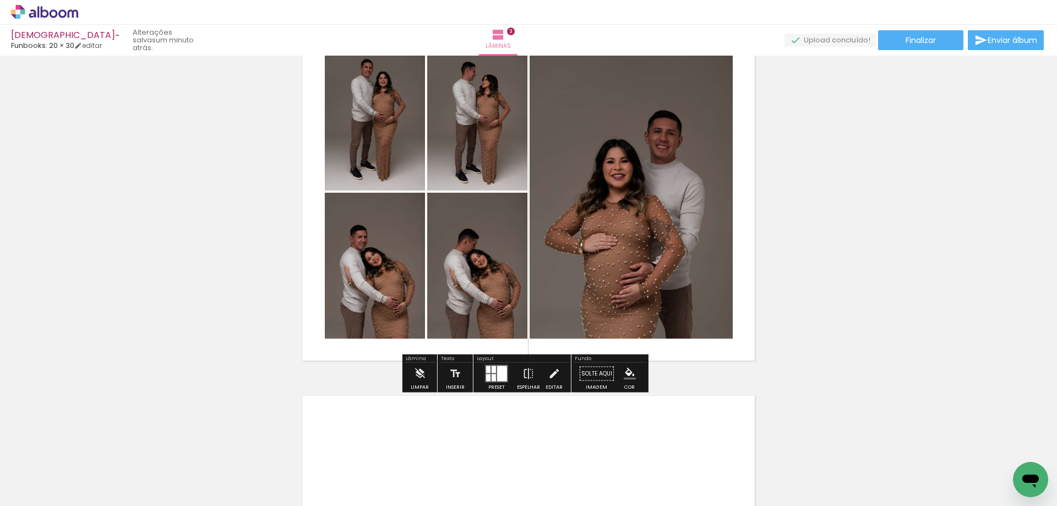
scroll to position [815, 0]
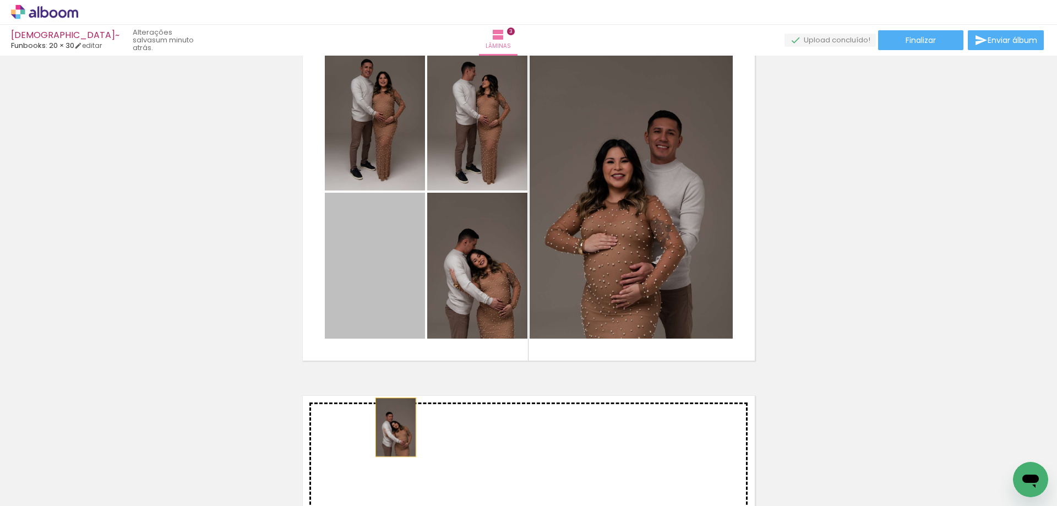
drag, startPoint x: 386, startPoint y: 292, endPoint x: 391, endPoint y: 427, distance: 134.9
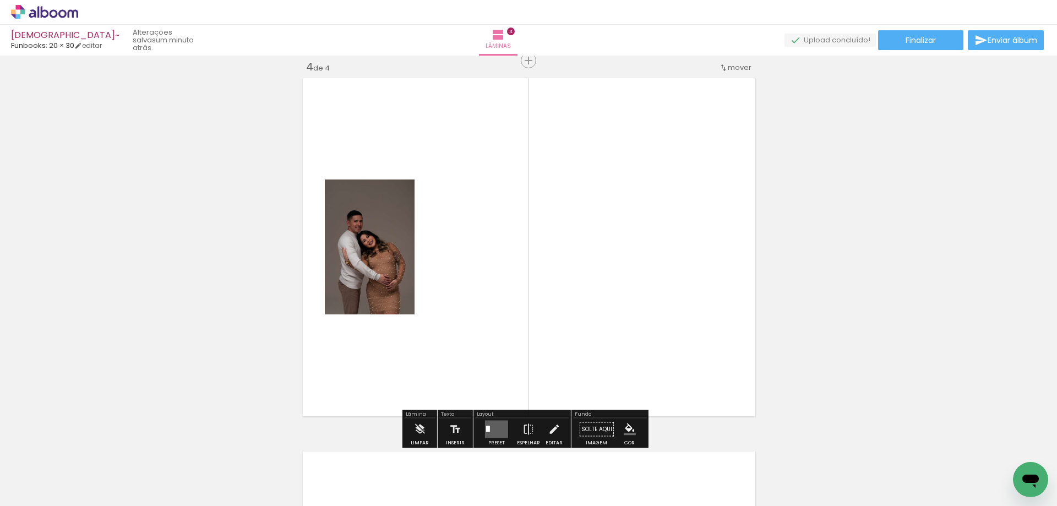
scroll to position [1133, 0]
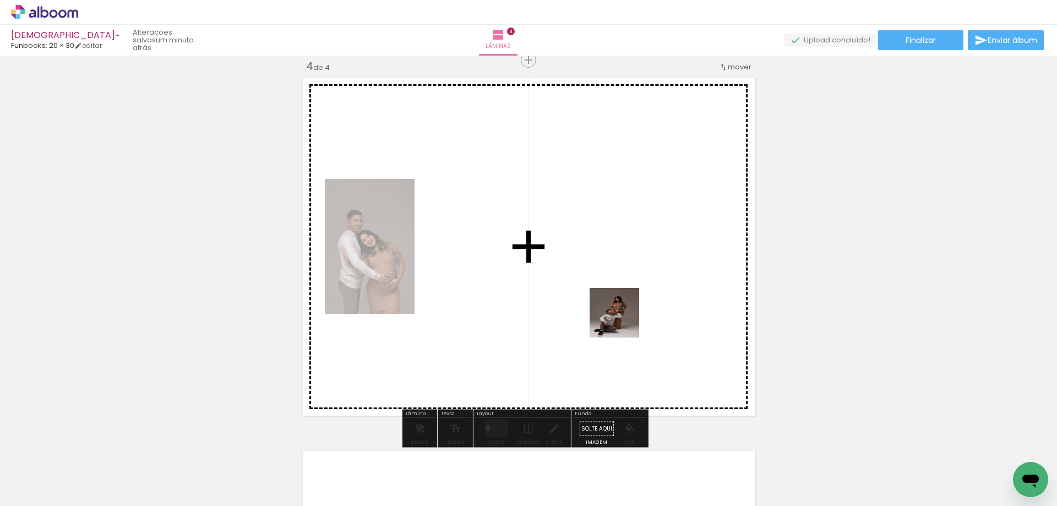
drag, startPoint x: 917, startPoint y: 475, endPoint x: 617, endPoint y: 314, distance: 341.3
click at [617, 314] on quentale-workspace at bounding box center [528, 253] width 1057 height 506
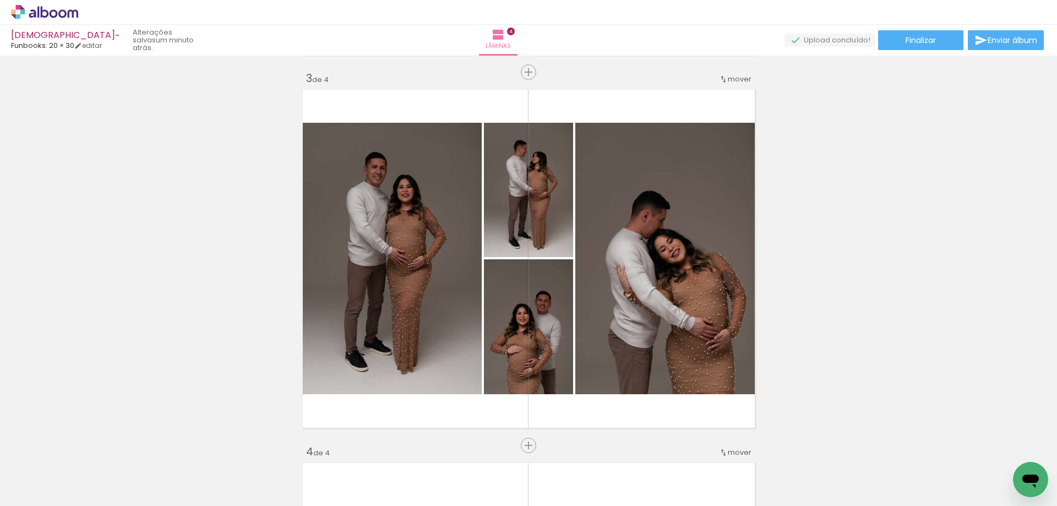
scroll to position [803, 0]
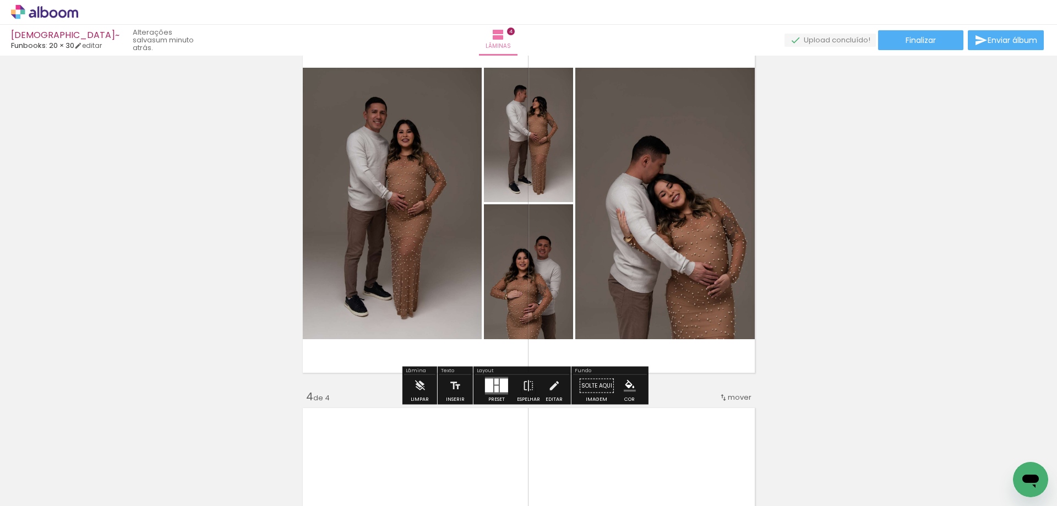
drag, startPoint x: 805, startPoint y: 436, endPoint x: 679, endPoint y: 341, distance: 158.3
click at [669, 333] on div "Inserir lâmina 1 de 4 Inserir lâmina 2 de 4 Inserir lâmina 3 de 4 Inserir lâmin…" at bounding box center [528, 190] width 1057 height 1866
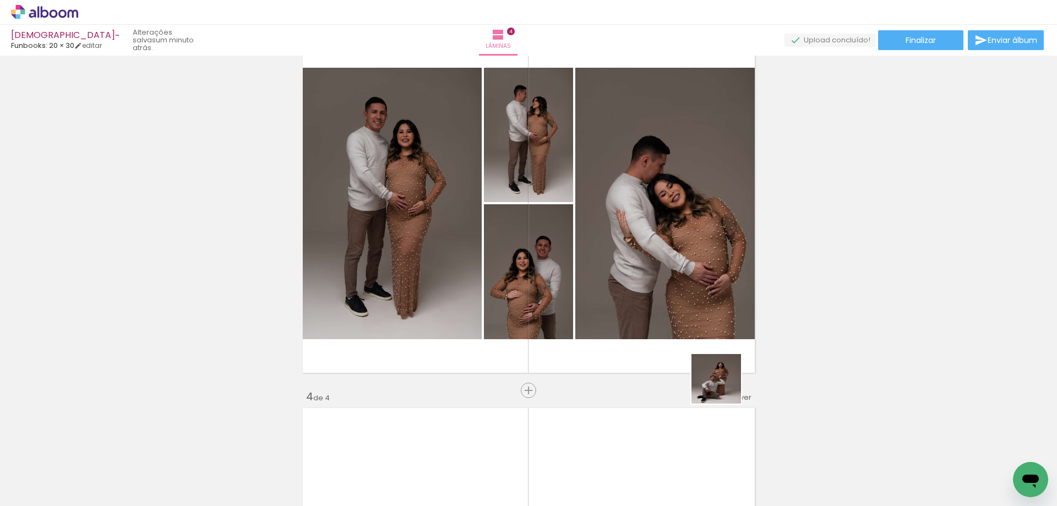
drag, startPoint x: 794, startPoint y: 458, endPoint x: 724, endPoint y: 387, distance: 100.0
click at [724, 387] on quentale-workspace at bounding box center [528, 253] width 1057 height 506
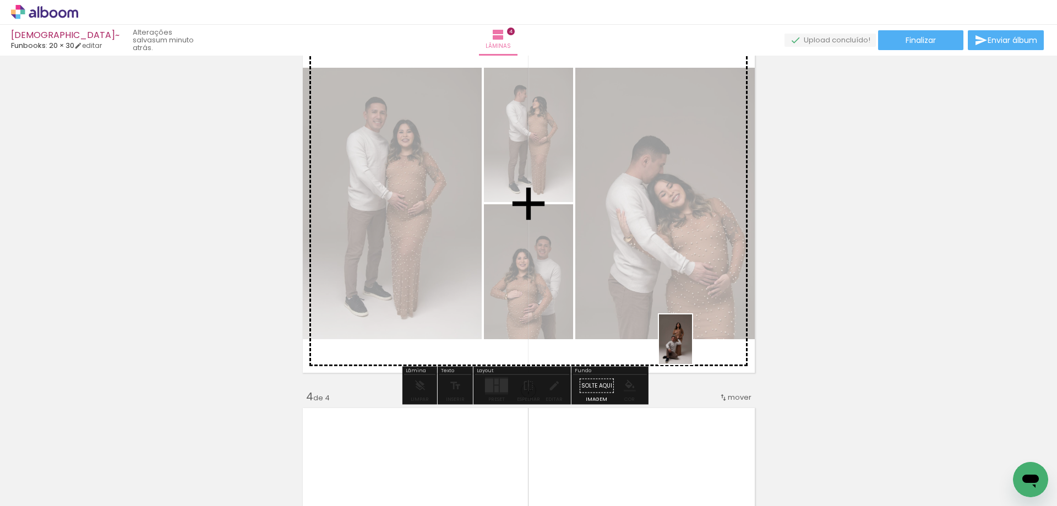
drag, startPoint x: 803, startPoint y: 466, endPoint x: 692, endPoint y: 347, distance: 162.7
click at [692, 347] on quentale-workspace at bounding box center [528, 253] width 1057 height 506
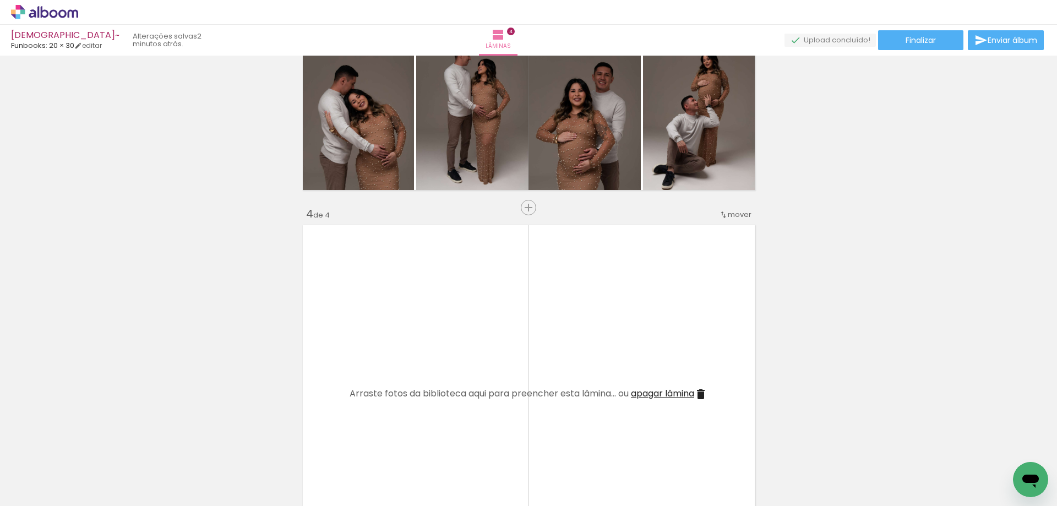
scroll to position [0, 1184]
drag, startPoint x: 358, startPoint y: 457, endPoint x: 423, endPoint y: 469, distance: 65.5
click at [402, 336] on quentale-workspace at bounding box center [528, 253] width 1057 height 506
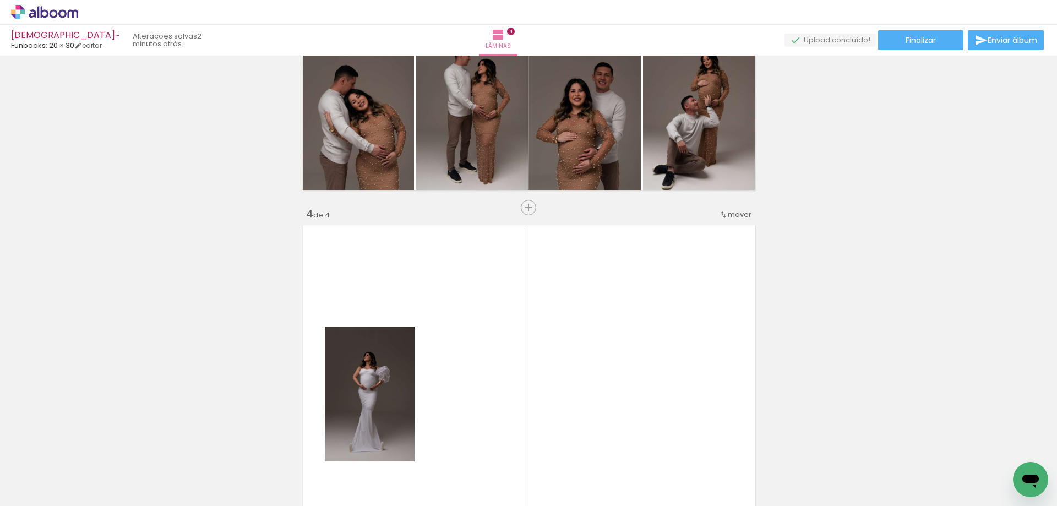
drag, startPoint x: 415, startPoint y: 479, endPoint x: 460, endPoint y: 453, distance: 51.8
click at [444, 373] on quentale-workspace at bounding box center [528, 253] width 1057 height 506
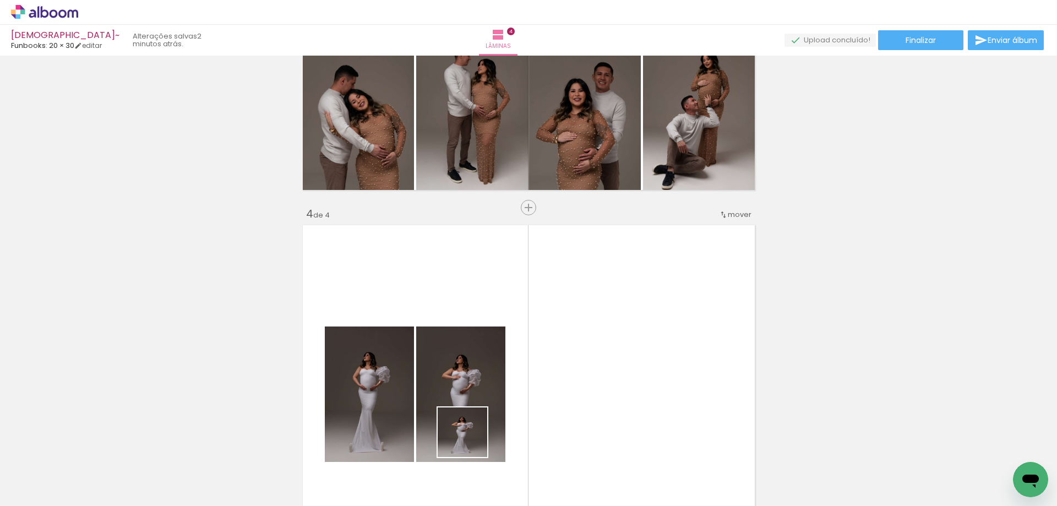
drag, startPoint x: 471, startPoint y: 440, endPoint x: 508, endPoint y: 386, distance: 66.1
click at [488, 331] on quentale-workspace at bounding box center [528, 253] width 1057 height 506
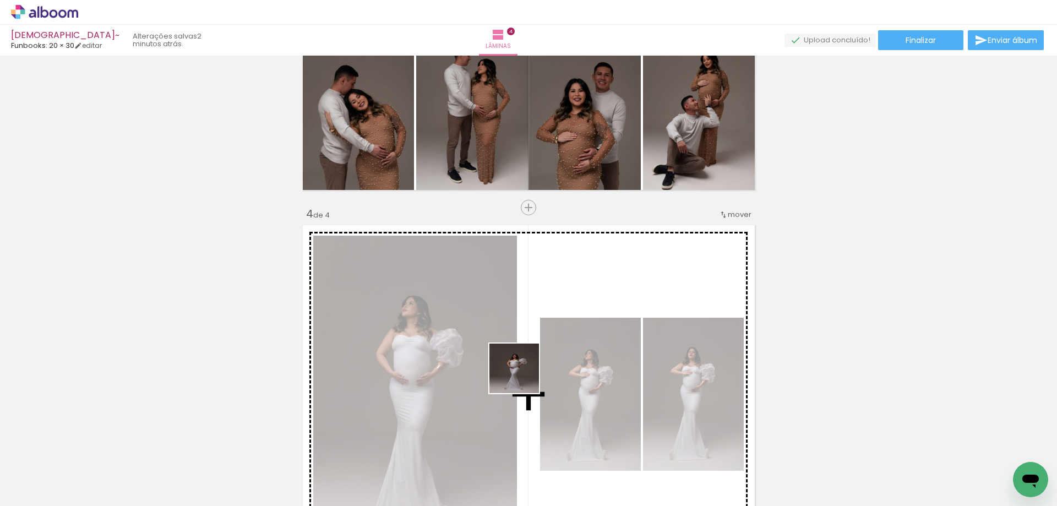
drag, startPoint x: 519, startPoint y: 455, endPoint x: 598, endPoint y: 466, distance: 80.1
click at [522, 364] on quentale-workspace at bounding box center [528, 253] width 1057 height 506
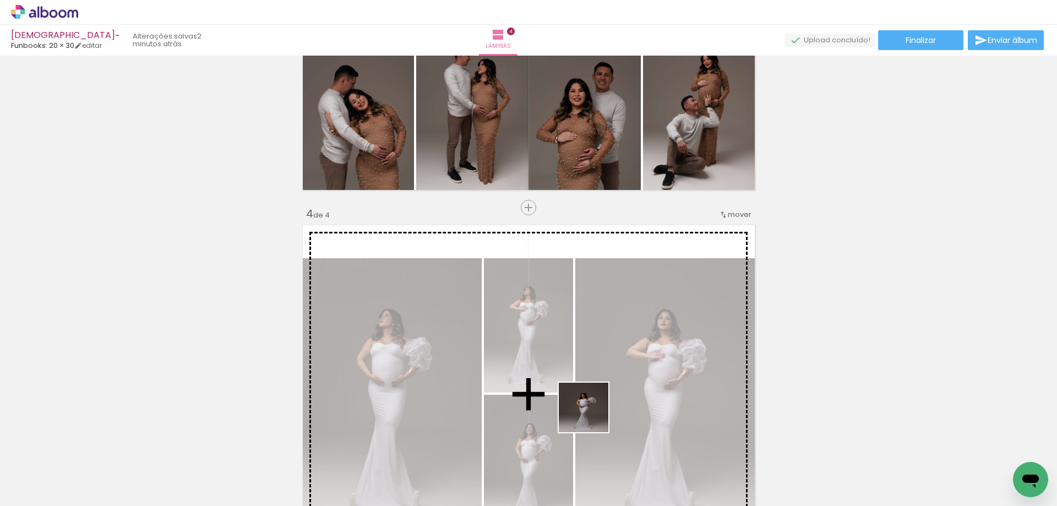
drag, startPoint x: 592, startPoint y: 415, endPoint x: 647, endPoint y: 460, distance: 71.2
click at [589, 360] on quentale-workspace at bounding box center [528, 253] width 1057 height 506
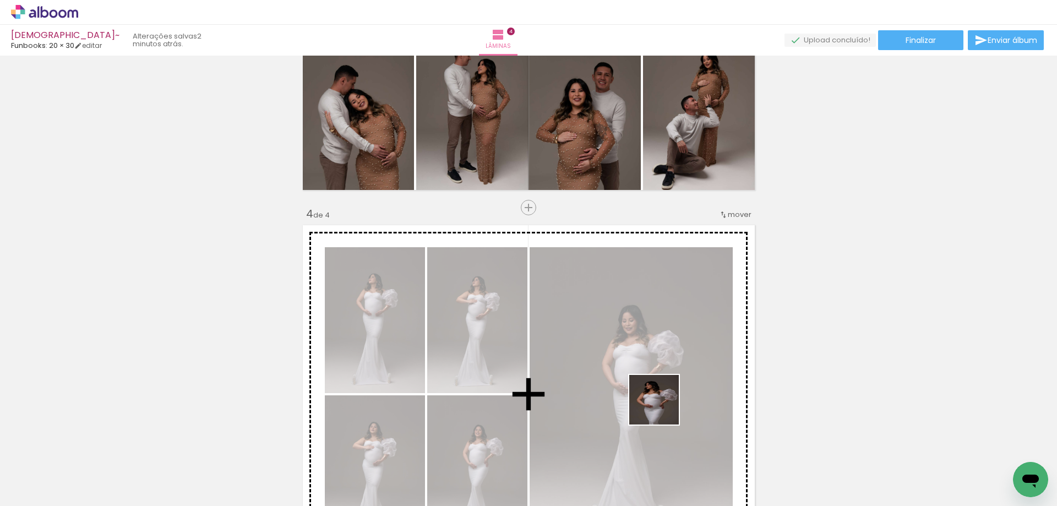
drag, startPoint x: 666, startPoint y: 479, endPoint x: 721, endPoint y: 475, distance: 55.2
click at [662, 381] on quentale-workspace at bounding box center [528, 253] width 1057 height 506
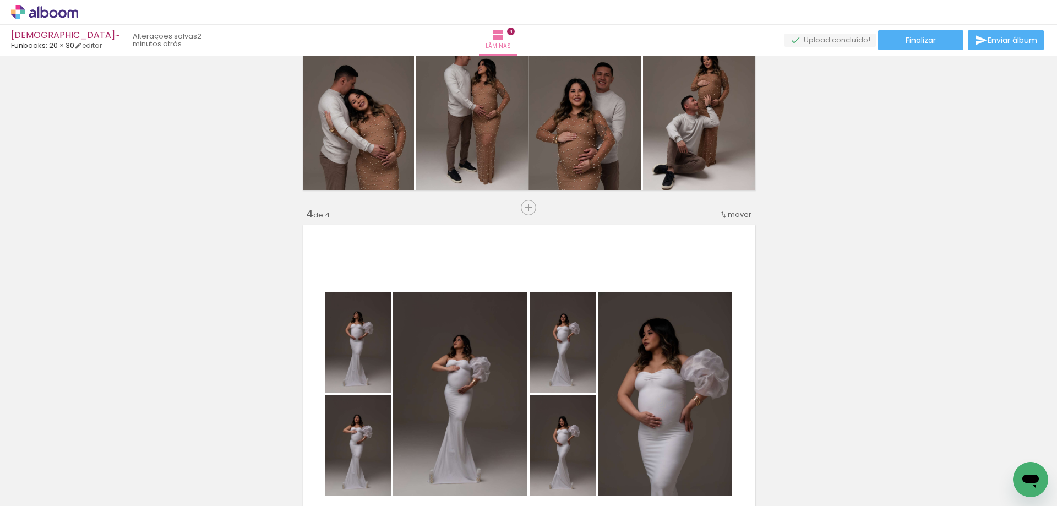
drag, startPoint x: 721, startPoint y: 477, endPoint x: 677, endPoint y: 385, distance: 101.6
click at [673, 384] on quentale-workspace at bounding box center [528, 253] width 1057 height 506
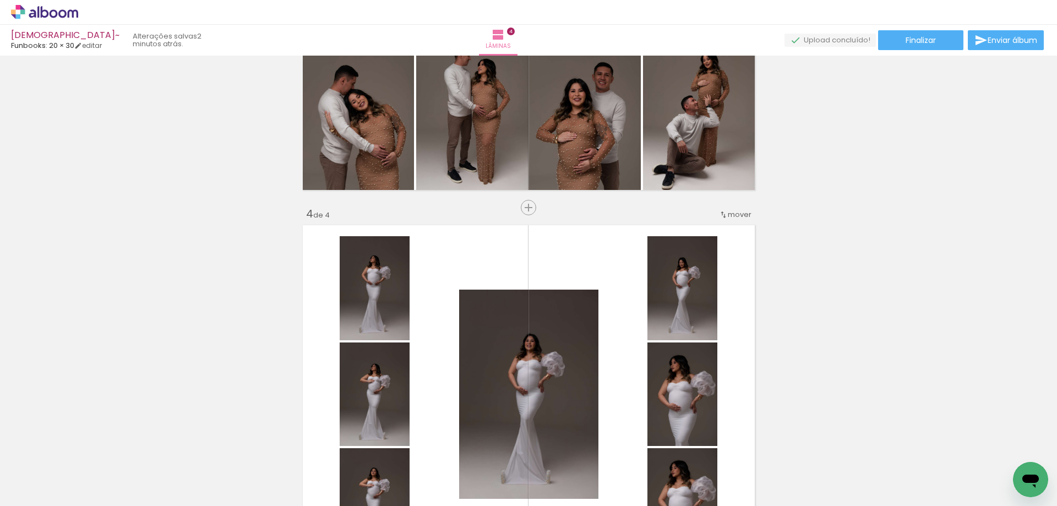
drag, startPoint x: 764, startPoint y: 462, endPoint x: 689, endPoint y: 401, distance: 97.0
click at [689, 401] on quentale-workspace at bounding box center [528, 253] width 1057 height 506
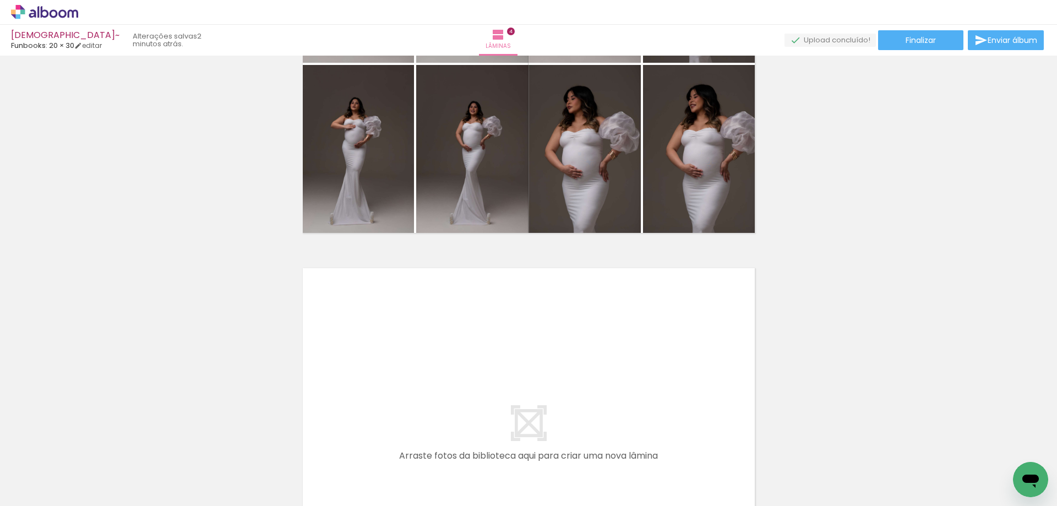
scroll to position [0, 1555]
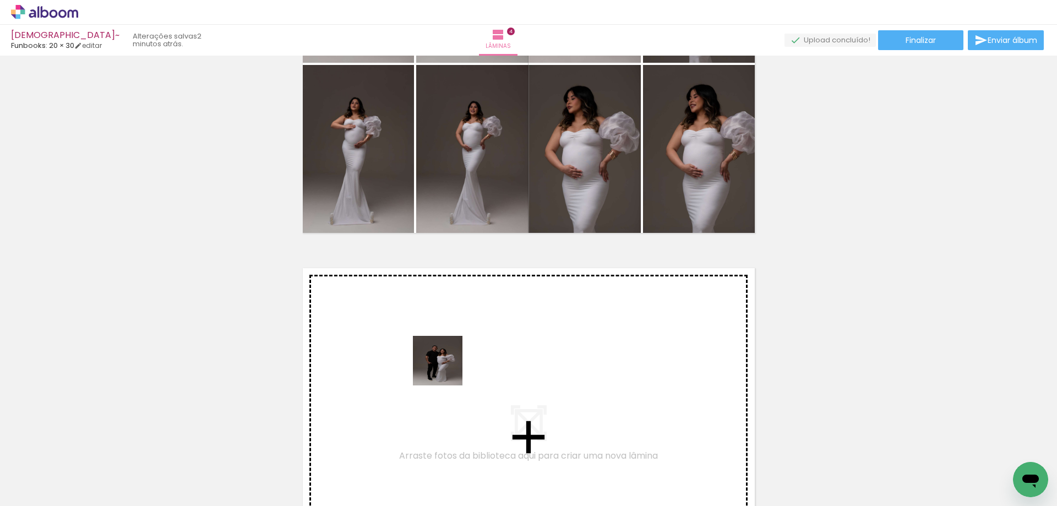
drag, startPoint x: 460, startPoint y: 467, endPoint x: 432, endPoint y: 300, distance: 169.5
click at [432, 300] on quentale-workspace at bounding box center [528, 253] width 1057 height 506
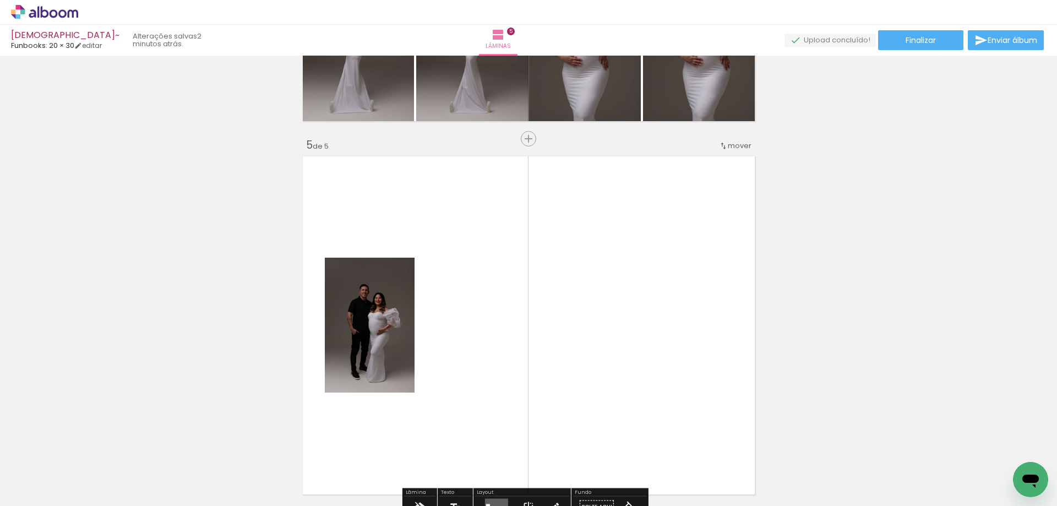
scroll to position [1506, 0]
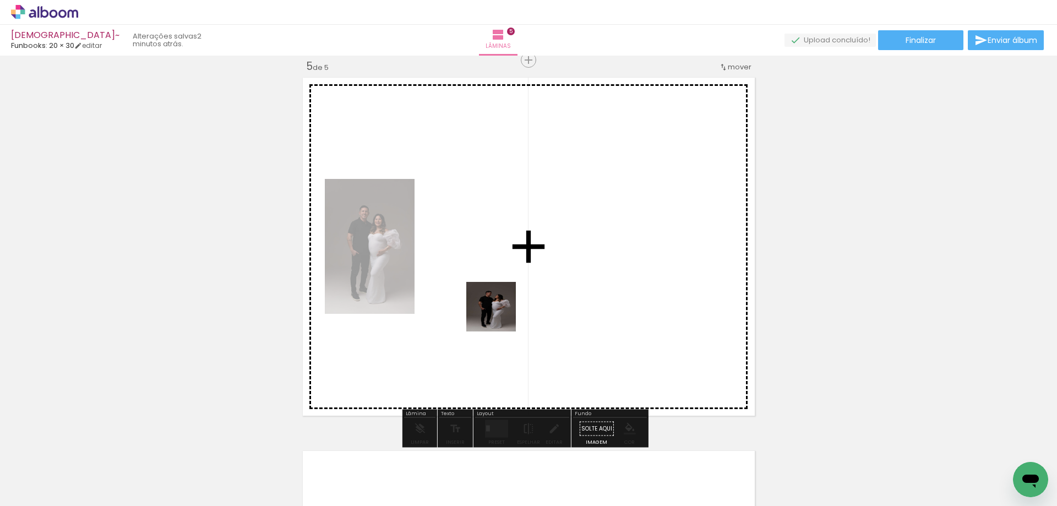
drag, startPoint x: 519, startPoint y: 416, endPoint x: 604, endPoint y: 445, distance: 89.4
click at [499, 314] on quentale-workspace at bounding box center [528, 253] width 1057 height 506
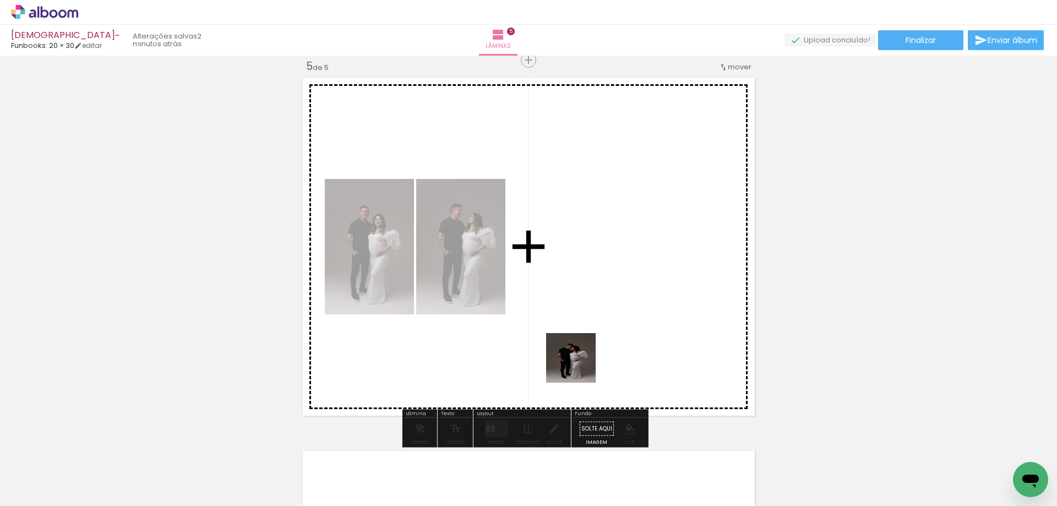
drag, startPoint x: 593, startPoint y: 434, endPoint x: 624, endPoint y: 423, distance: 33.2
click at [573, 349] on quentale-workspace at bounding box center [528, 253] width 1057 height 506
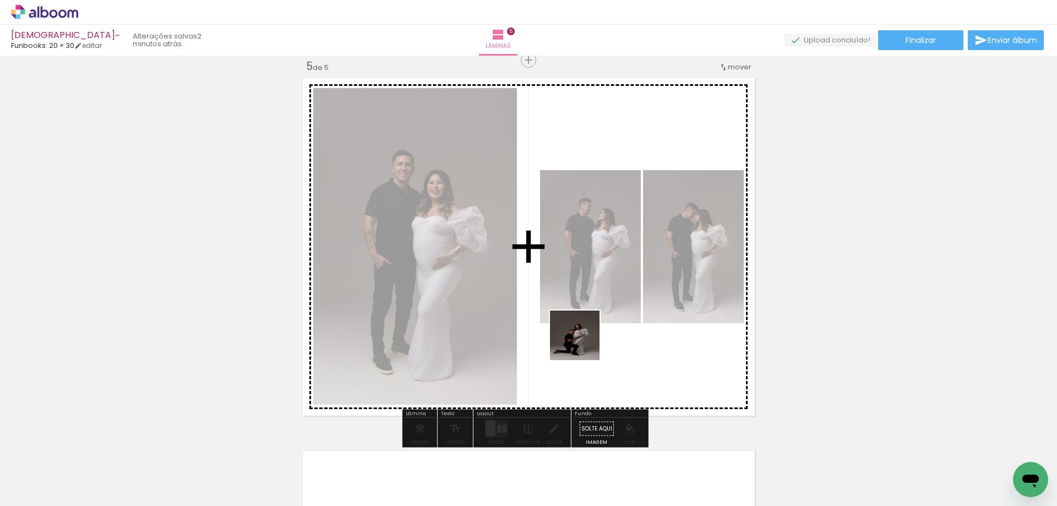
drag, startPoint x: 591, startPoint y: 358, endPoint x: 661, endPoint y: 415, distance: 90.8
click at [583, 341] on quentale-workspace at bounding box center [528, 253] width 1057 height 506
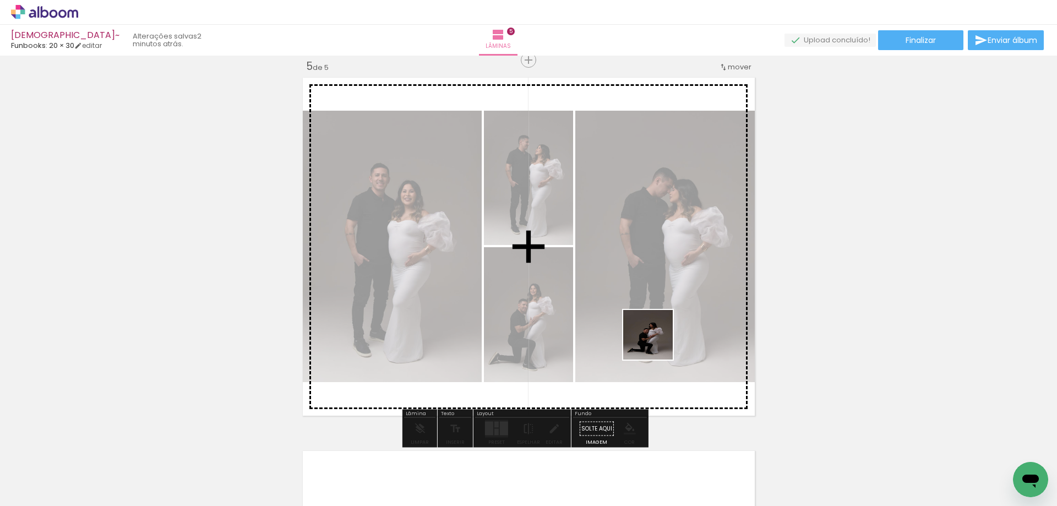
drag, startPoint x: 713, startPoint y: 451, endPoint x: 730, endPoint y: 382, distance: 70.7
click at [637, 310] on quentale-workspace at bounding box center [528, 253] width 1057 height 506
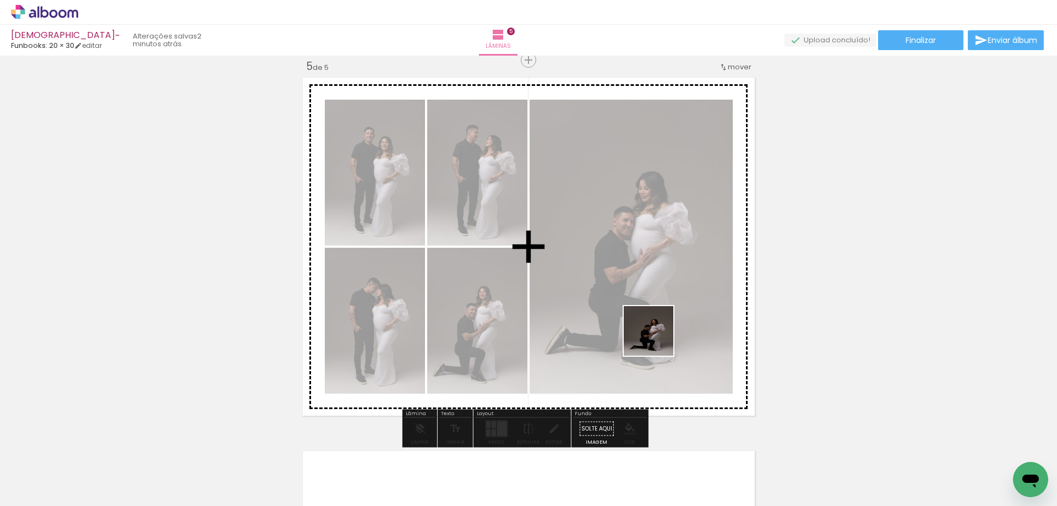
drag, startPoint x: 709, startPoint y: 387, endPoint x: 656, endPoint y: 338, distance: 72.4
click at [656, 338] on quentale-workspace at bounding box center [528, 253] width 1057 height 506
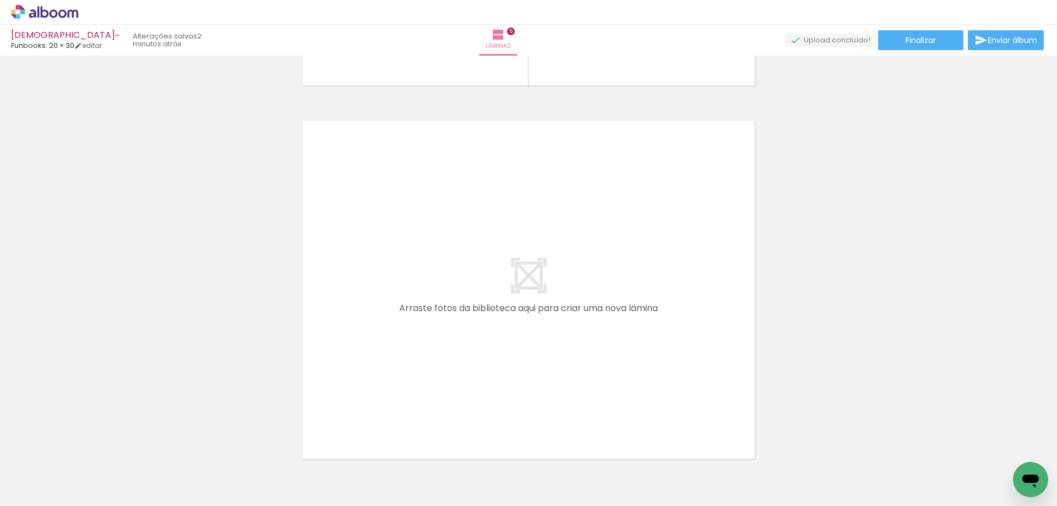
scroll to position [0, 2087]
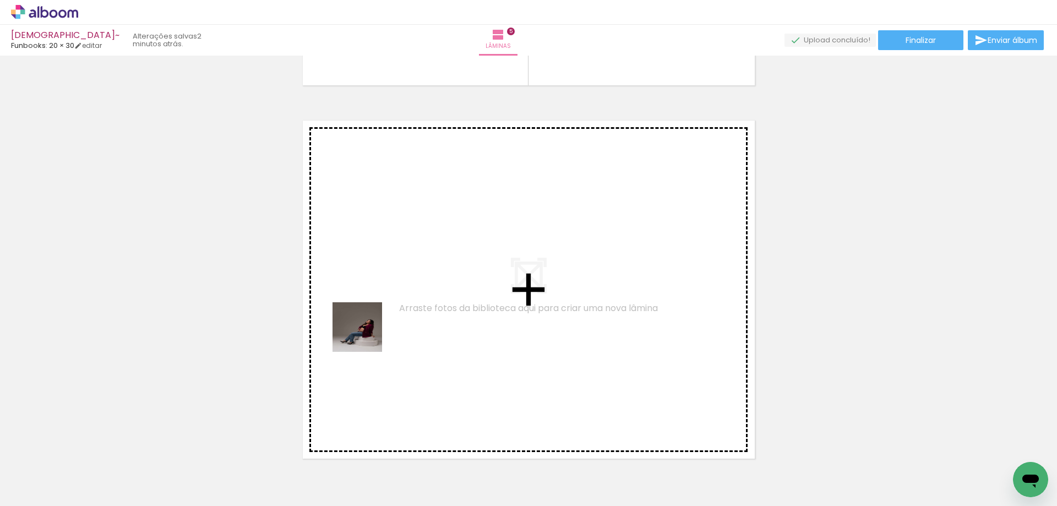
drag, startPoint x: 313, startPoint y: 467, endPoint x: 370, endPoint y: 316, distance: 162.0
click at [370, 316] on quentale-workspace at bounding box center [528, 253] width 1057 height 506
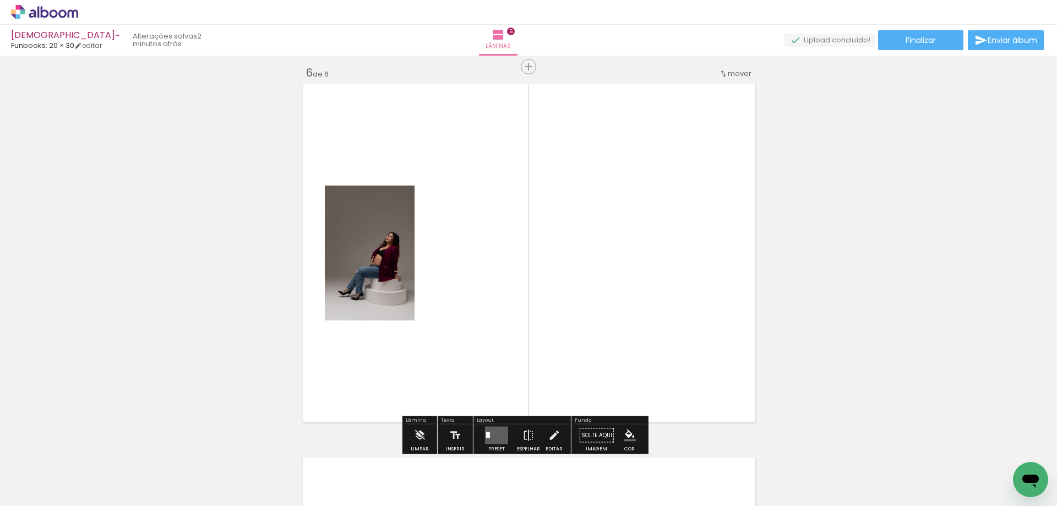
scroll to position [1879, 0]
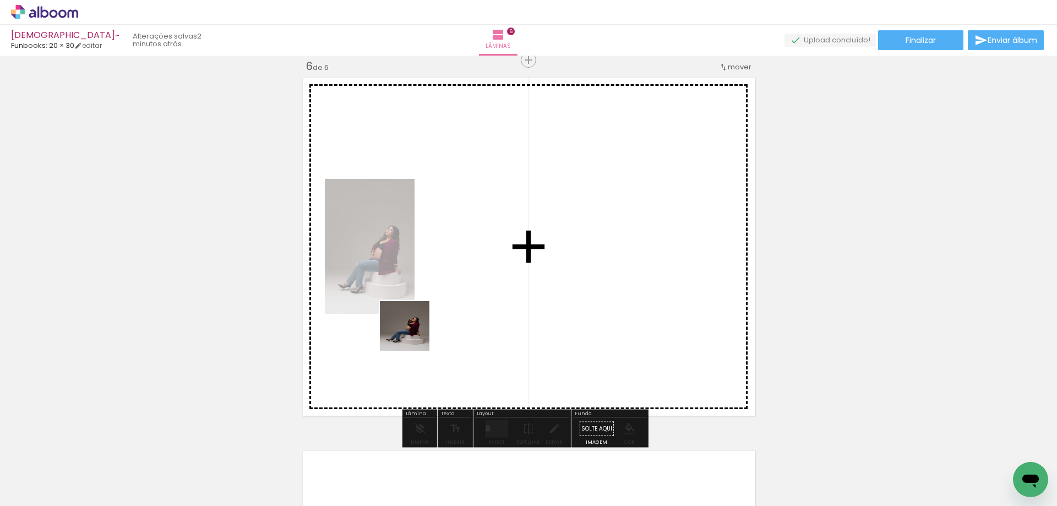
drag, startPoint x: 374, startPoint y: 468, endPoint x: 440, endPoint y: 447, distance: 68.6
click at [415, 314] on quentale-workspace at bounding box center [528, 253] width 1057 height 506
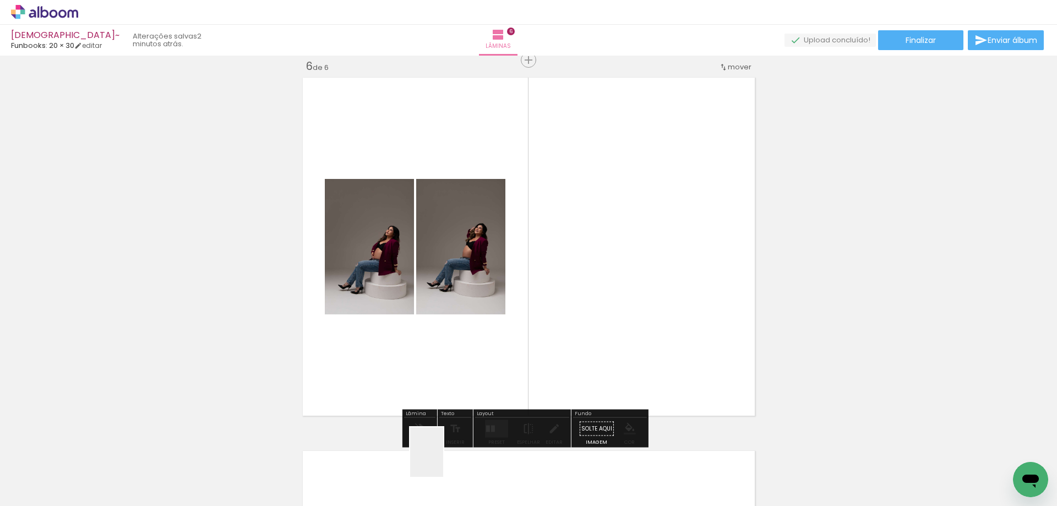
drag, startPoint x: 443, startPoint y: 460, endPoint x: 519, endPoint y: 456, distance: 76.6
click at [466, 327] on quentale-workspace at bounding box center [528, 253] width 1057 height 506
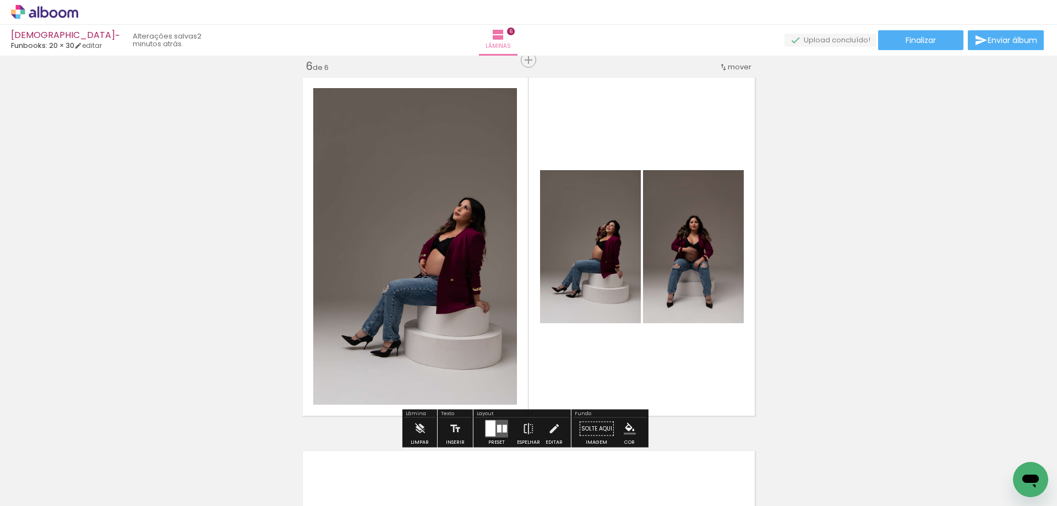
drag, startPoint x: 499, startPoint y: 474, endPoint x: 546, endPoint y: 468, distance: 47.8
click at [516, 357] on quentale-workspace at bounding box center [528, 253] width 1057 height 506
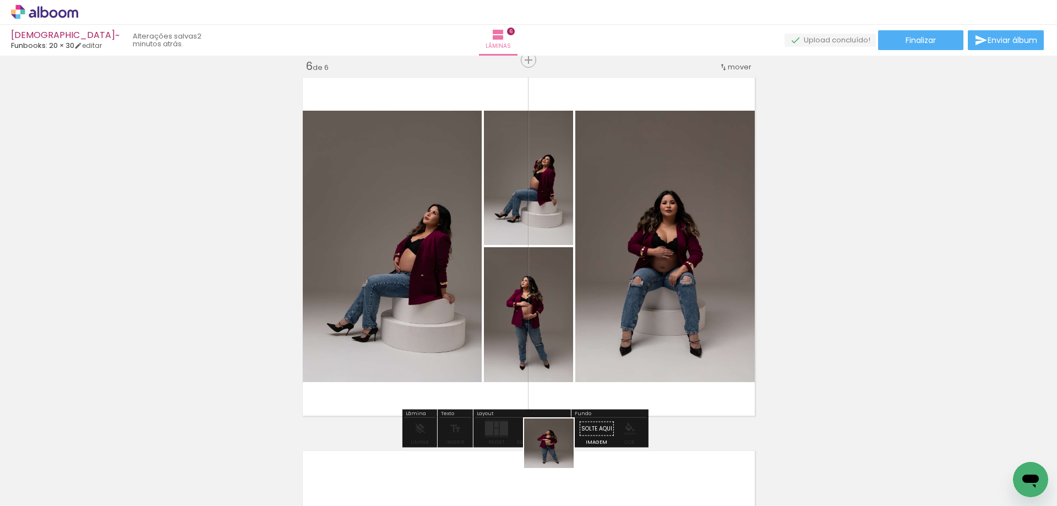
drag, startPoint x: 556, startPoint y: 475, endPoint x: 615, endPoint y: 436, distance: 70.7
click at [559, 305] on quentale-workspace at bounding box center [528, 253] width 1057 height 506
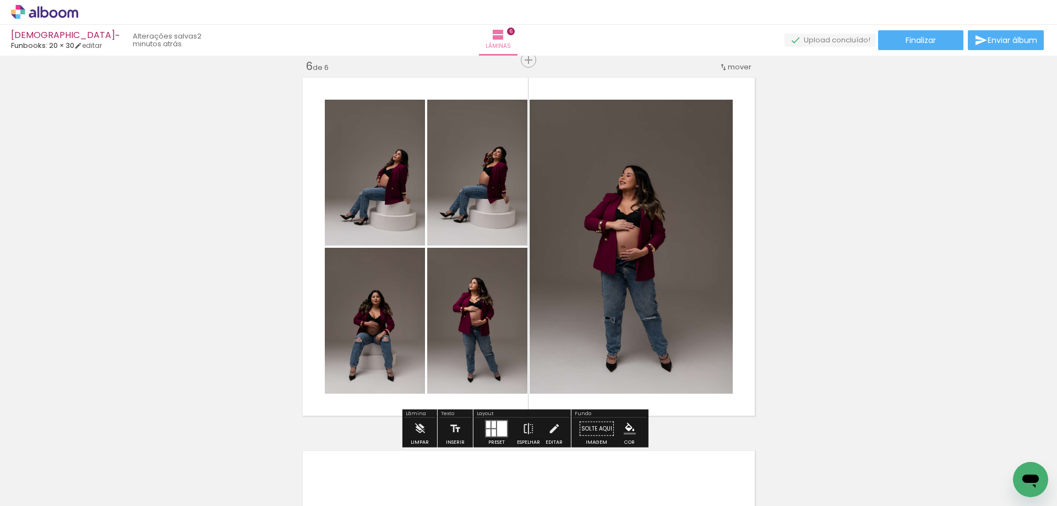
drag, startPoint x: 619, startPoint y: 452, endPoint x: 663, endPoint y: 477, distance: 50.7
click at [609, 320] on quentale-workspace at bounding box center [528, 253] width 1057 height 506
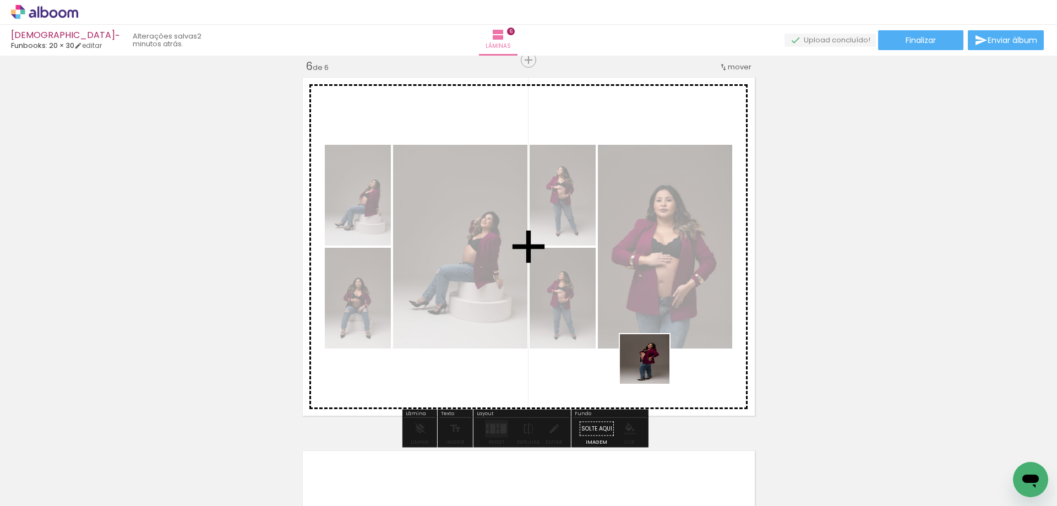
drag, startPoint x: 687, startPoint y: 486, endPoint x: 653, endPoint y: 365, distance: 125.3
click at [653, 365] on quentale-workspace at bounding box center [528, 253] width 1057 height 506
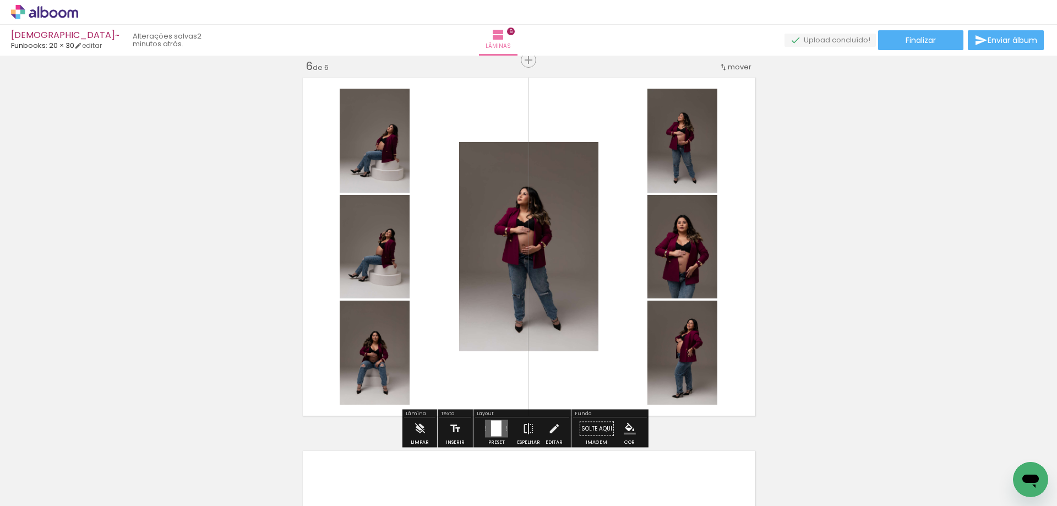
scroll to position [2044, 0]
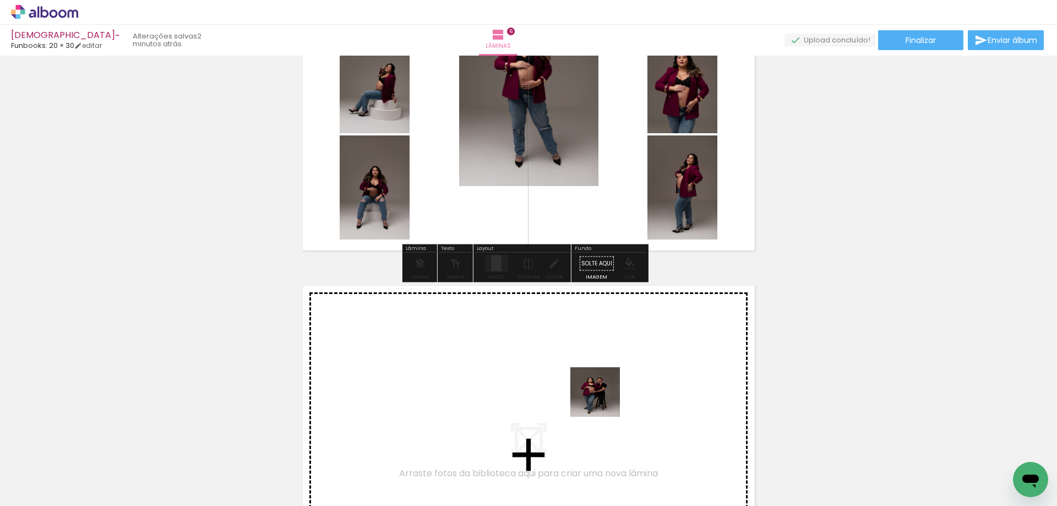
drag, startPoint x: 734, startPoint y: 472, endPoint x: 603, endPoint y: 400, distance: 149.2
click at [603, 400] on quentale-workspace at bounding box center [528, 253] width 1057 height 506
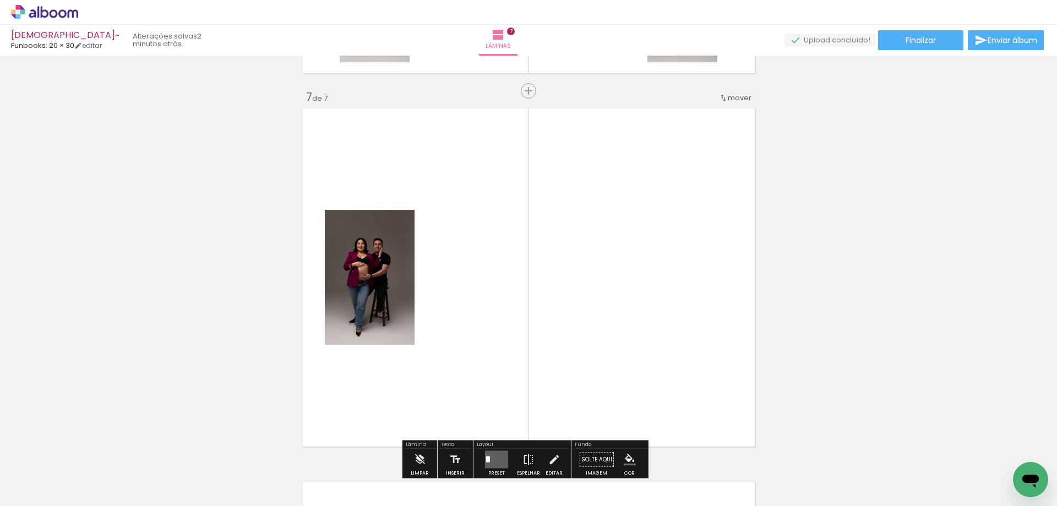
scroll to position [2252, 0]
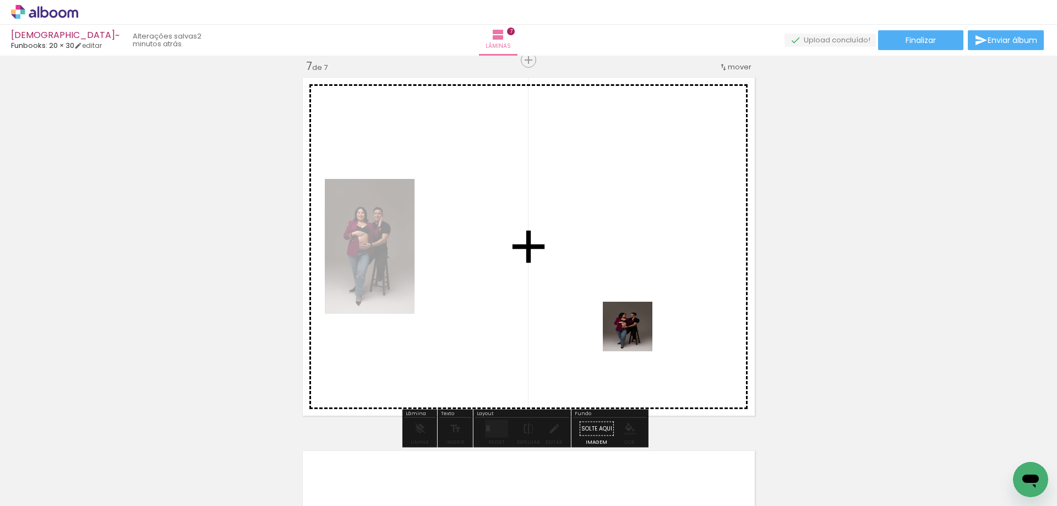
drag, startPoint x: 640, startPoint y: 344, endPoint x: 702, endPoint y: 366, distance: 65.4
click at [633, 331] on quentale-workspace at bounding box center [528, 253] width 1057 height 506
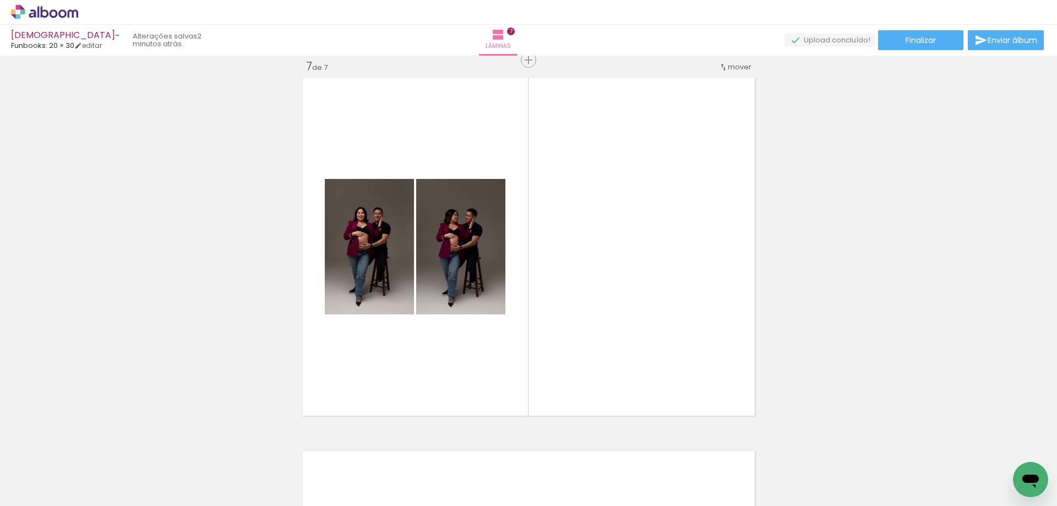
scroll to position [0, 2665]
drag, startPoint x: 294, startPoint y: 472, endPoint x: 348, endPoint y: 479, distance: 54.5
click at [352, 335] on quentale-workspace at bounding box center [528, 253] width 1057 height 506
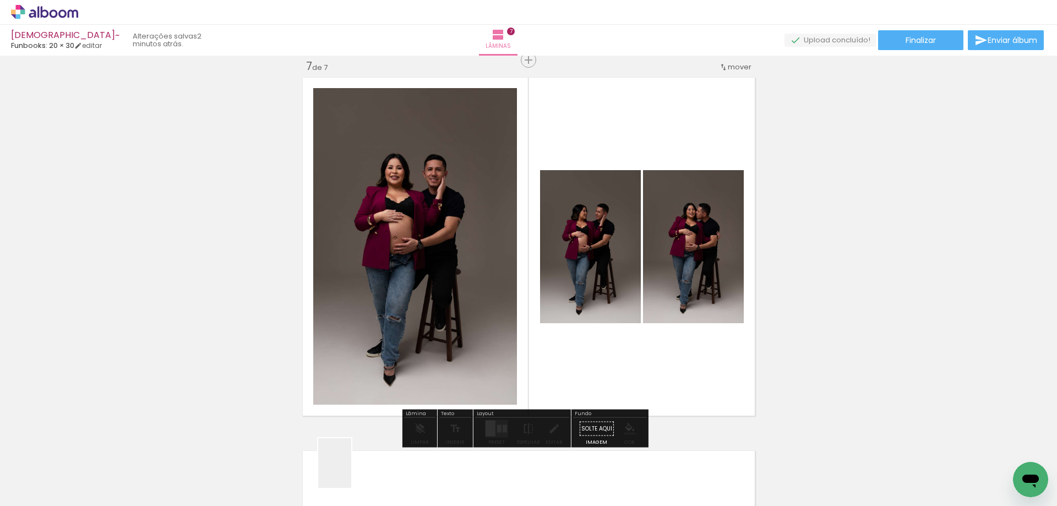
drag, startPoint x: 351, startPoint y: 477, endPoint x: 430, endPoint y: 472, distance: 78.9
click at [407, 325] on quentale-workspace at bounding box center [528, 253] width 1057 height 506
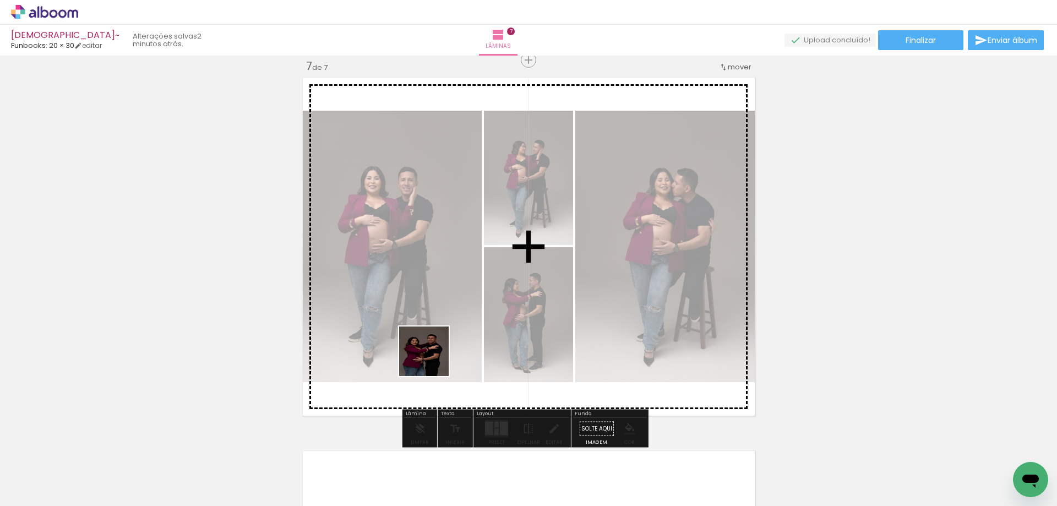
drag, startPoint x: 395, startPoint y: 472, endPoint x: 469, endPoint y: 479, distance: 74.6
click at [436, 332] on quentale-workspace at bounding box center [528, 253] width 1057 height 506
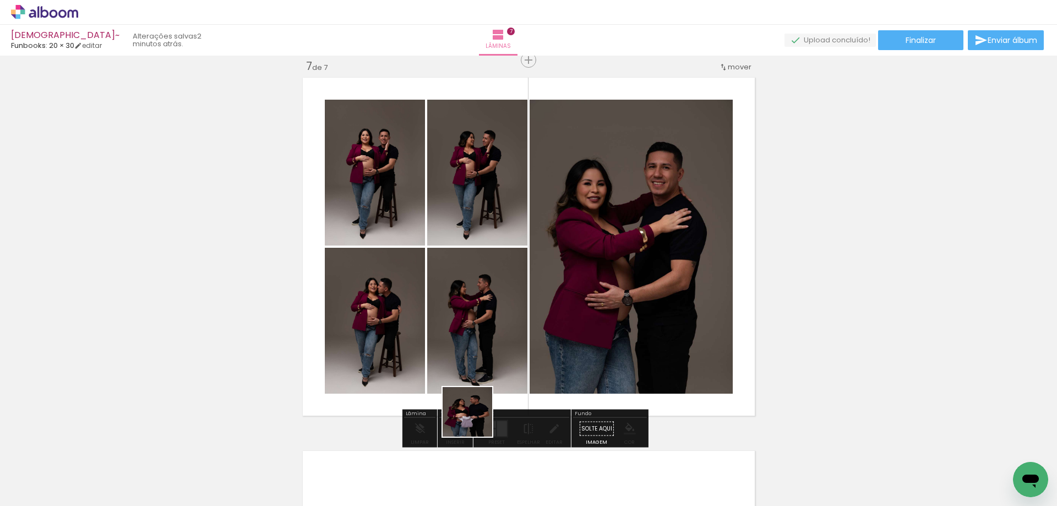
drag, startPoint x: 469, startPoint y: 488, endPoint x: 530, endPoint y: 468, distance: 64.4
click at [487, 358] on quentale-workspace at bounding box center [528, 253] width 1057 height 506
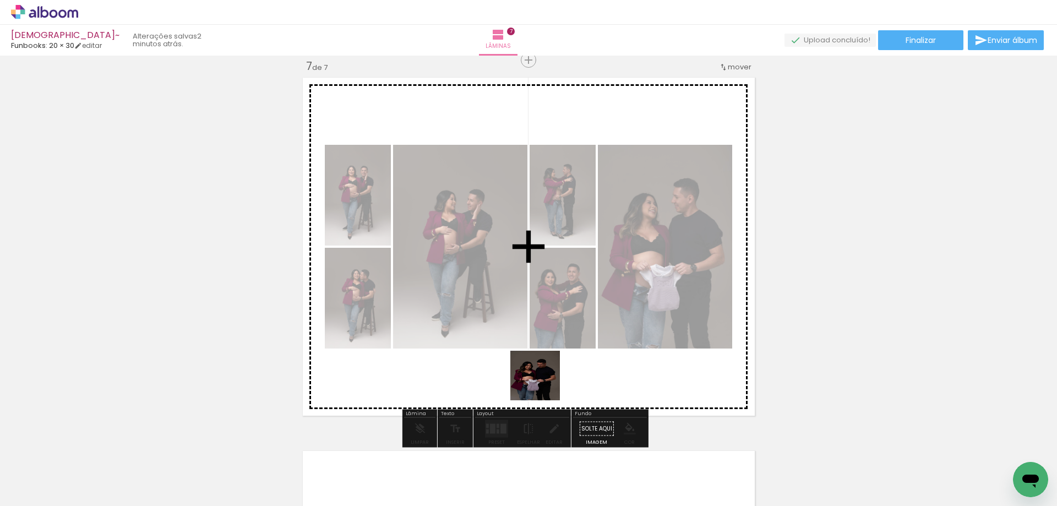
drag, startPoint x: 530, startPoint y: 468, endPoint x: 721, endPoint y: 403, distance: 202.0
click at [547, 369] on quentale-workspace at bounding box center [528, 253] width 1057 height 506
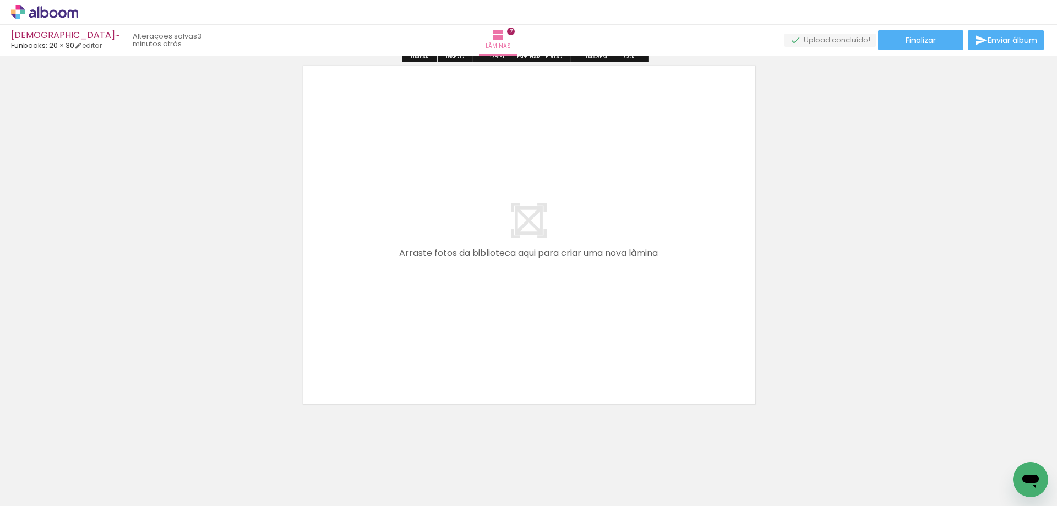
scroll to position [2583, 0]
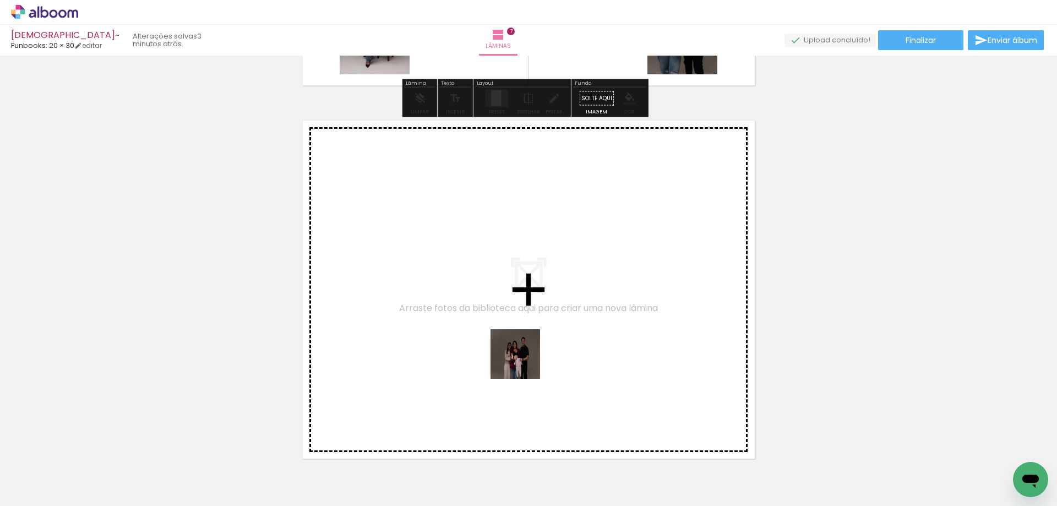
drag, startPoint x: 593, startPoint y: 473, endPoint x: 674, endPoint y: 501, distance: 85.6
click at [523, 361] on quentale-workspace at bounding box center [528, 253] width 1057 height 506
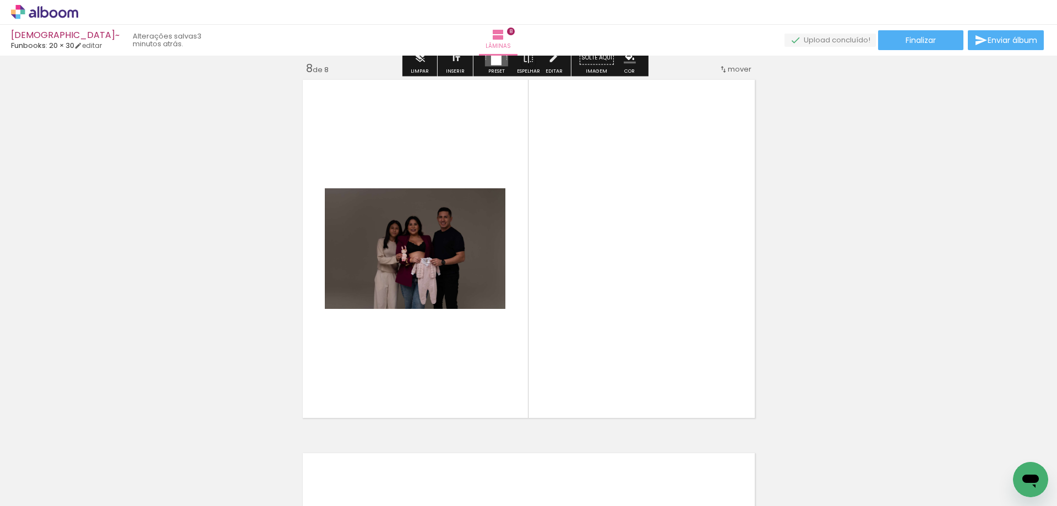
scroll to position [2626, 0]
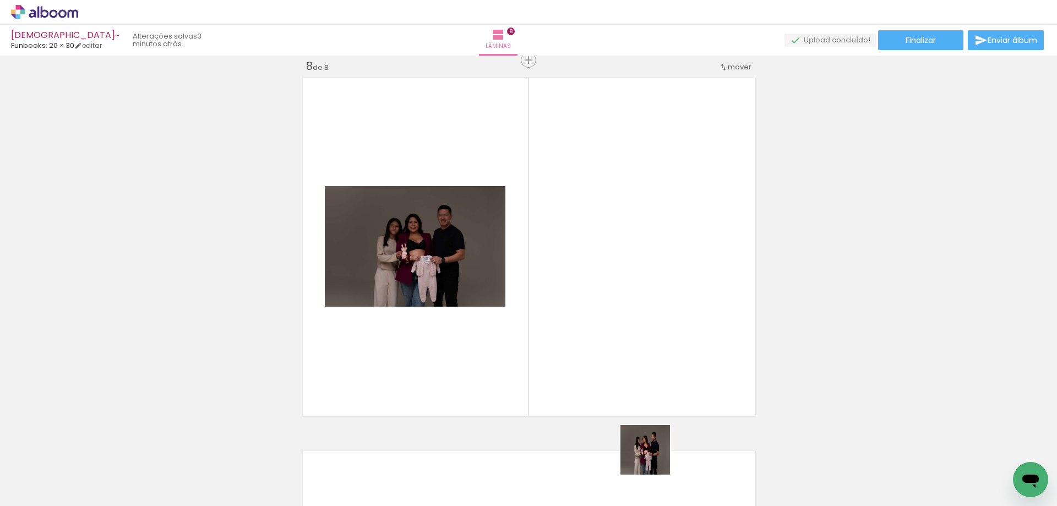
drag, startPoint x: 653, startPoint y: 458, endPoint x: 640, endPoint y: 356, distance: 103.2
click at [580, 244] on quentale-workspace at bounding box center [528, 253] width 1057 height 506
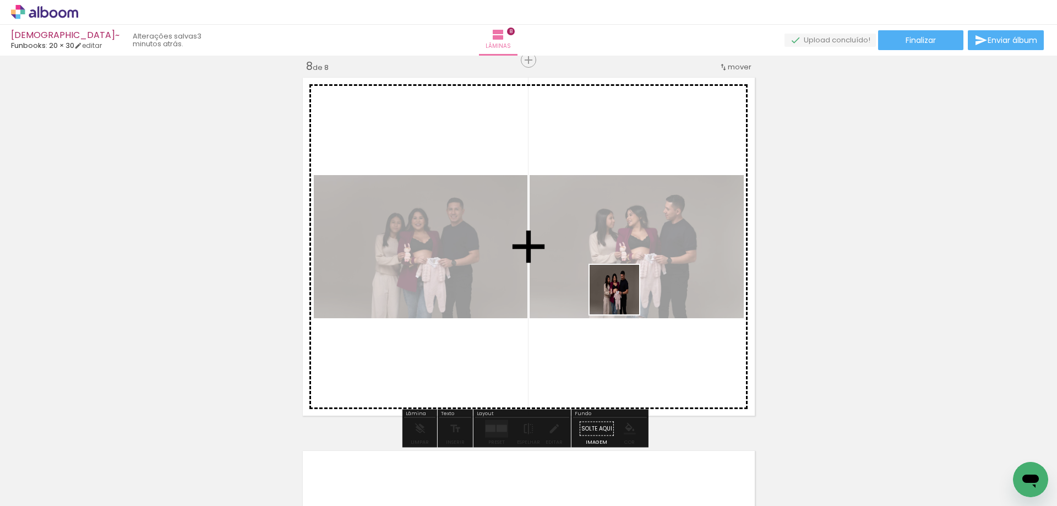
drag
click at [622, 297] on quentale-workspace at bounding box center [528, 253] width 1057 height 506
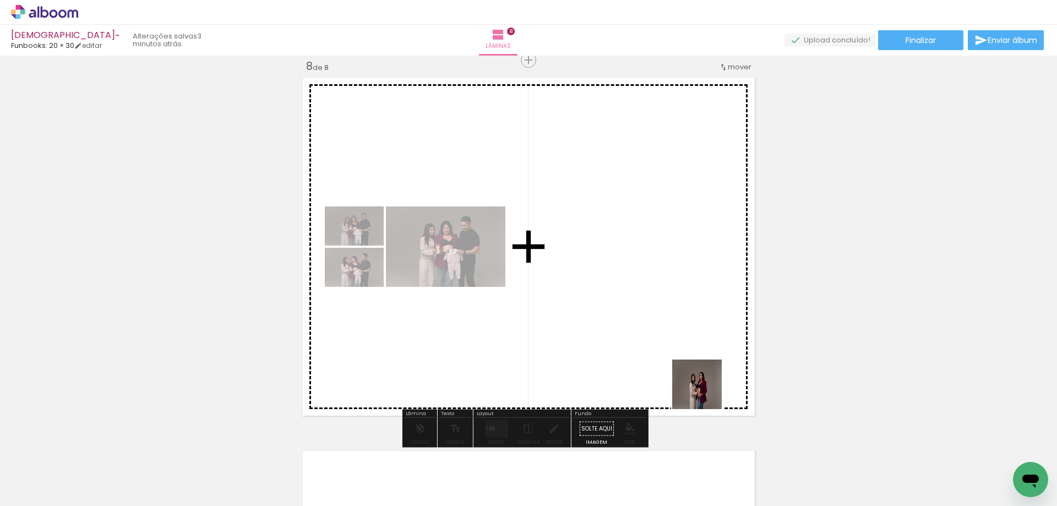
click at [624, 326] on quentale-workspace at bounding box center [528, 253] width 1057 height 506
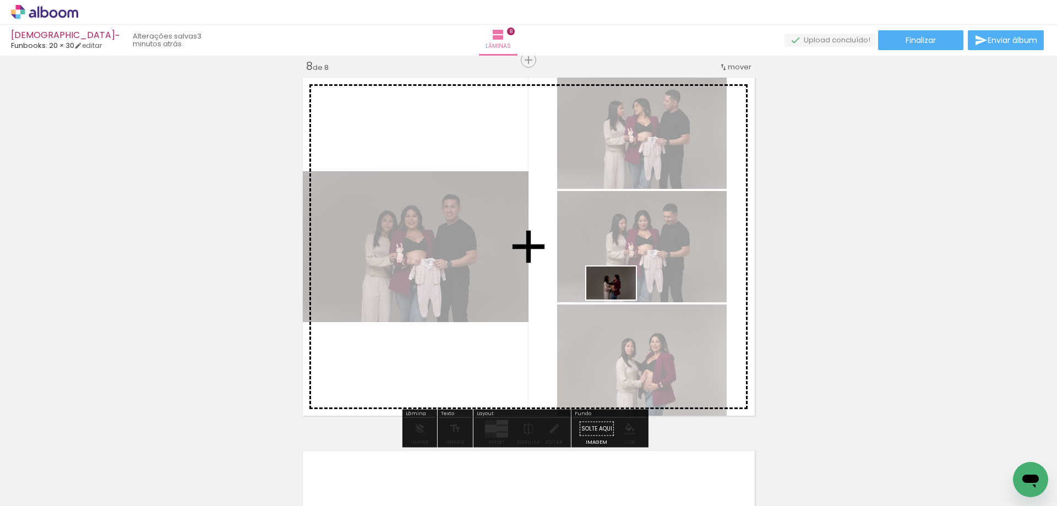
click at [619, 299] on quentale-workspace at bounding box center [528, 253] width 1057 height 506
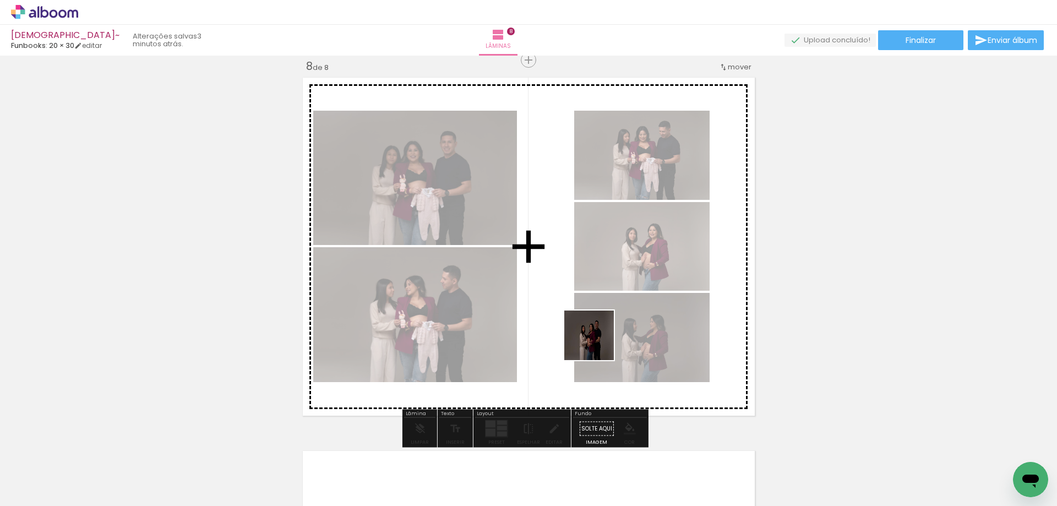
click at [576, 331] on quentale-workspace at bounding box center [528, 253] width 1057 height 506
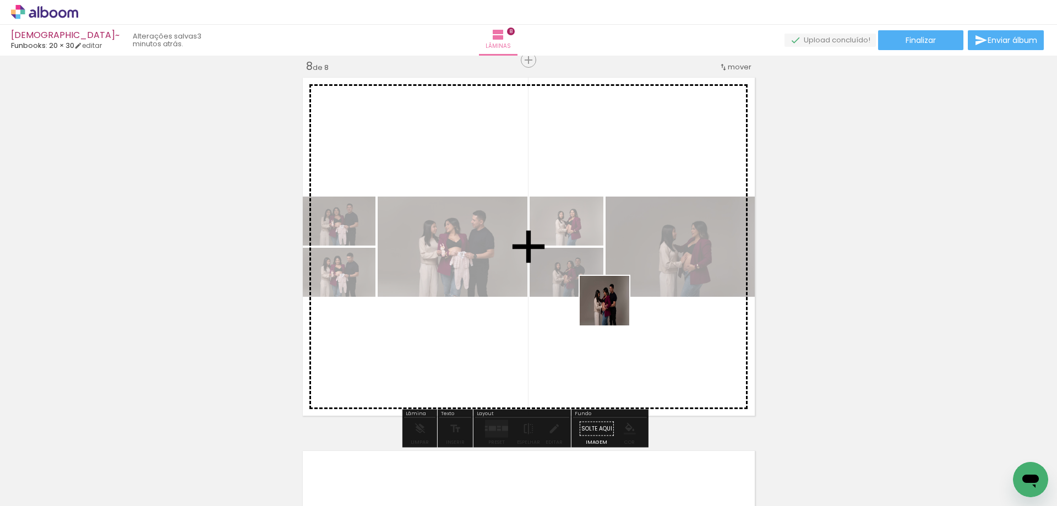
click at [612, 309] on quentale-workspace at bounding box center [528, 253] width 1057 height 506
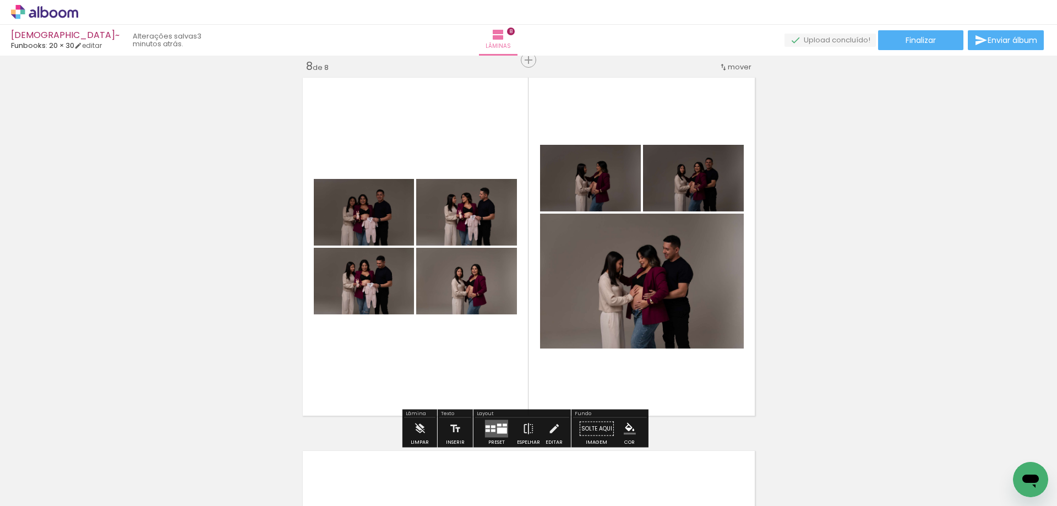
scroll to position [0, 2735]
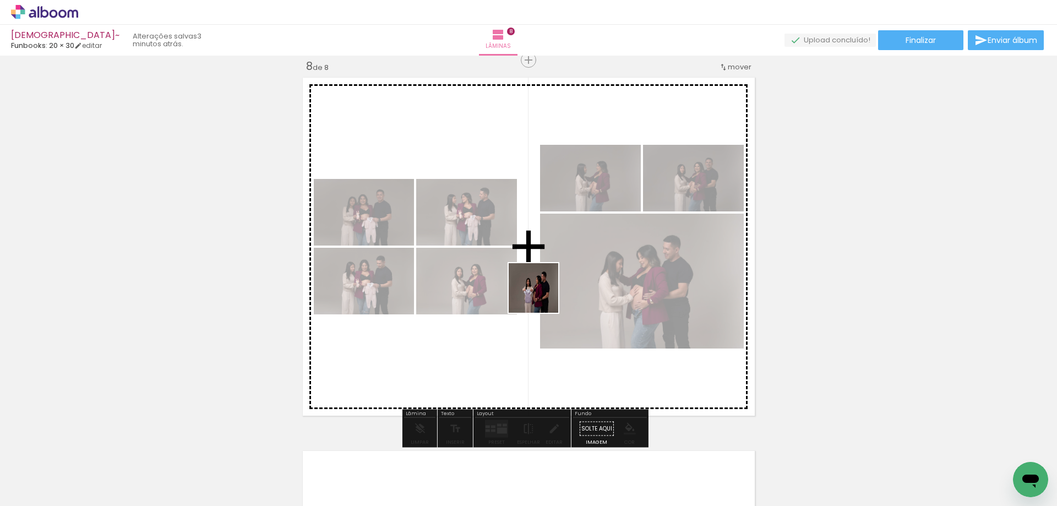
click at [476, 272] on quentale-workspace at bounding box center [528, 253] width 1057 height 506
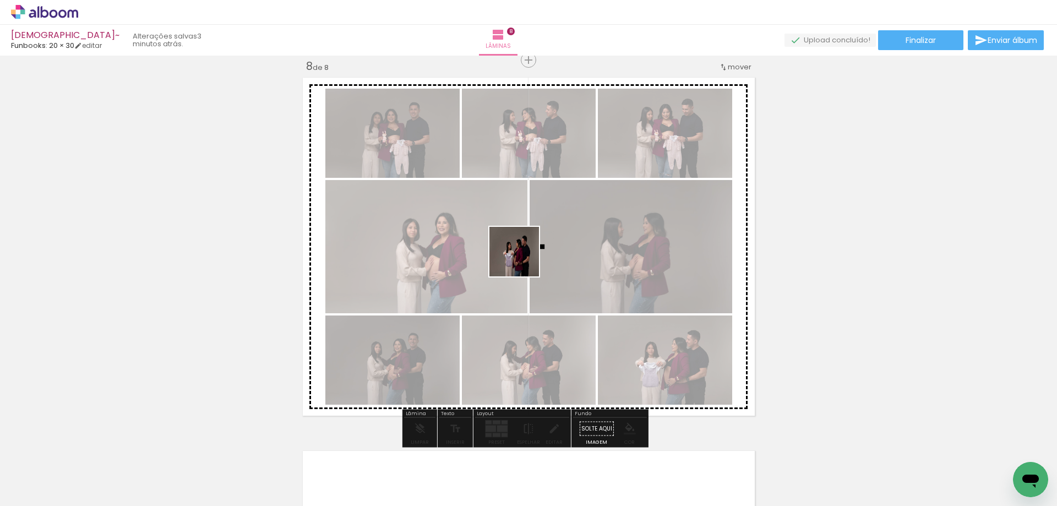
click at [522, 259] on quentale-workspace at bounding box center [528, 253] width 1057 height 506
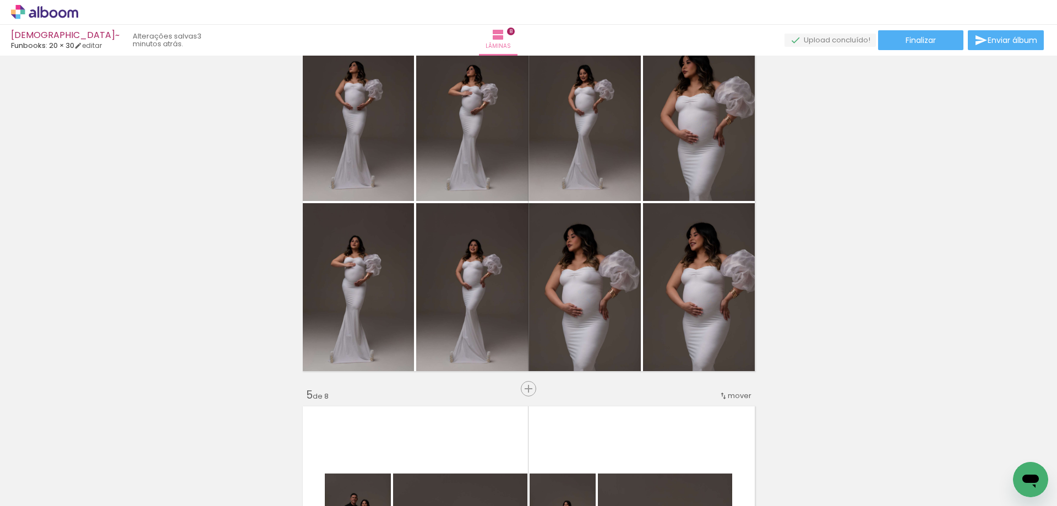
scroll to position [1235, 0]
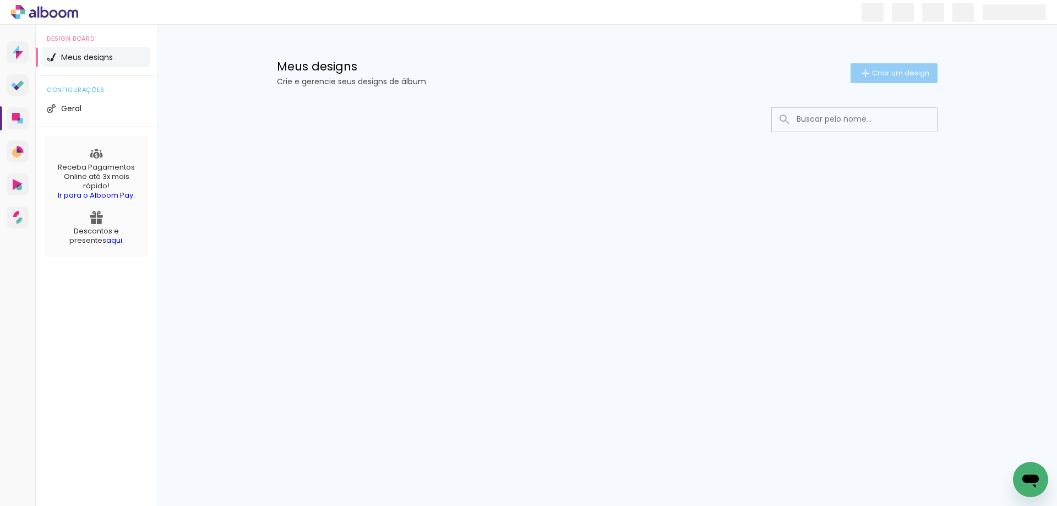
click at [892, 69] on span "Criar um design" at bounding box center [900, 72] width 57 height 7
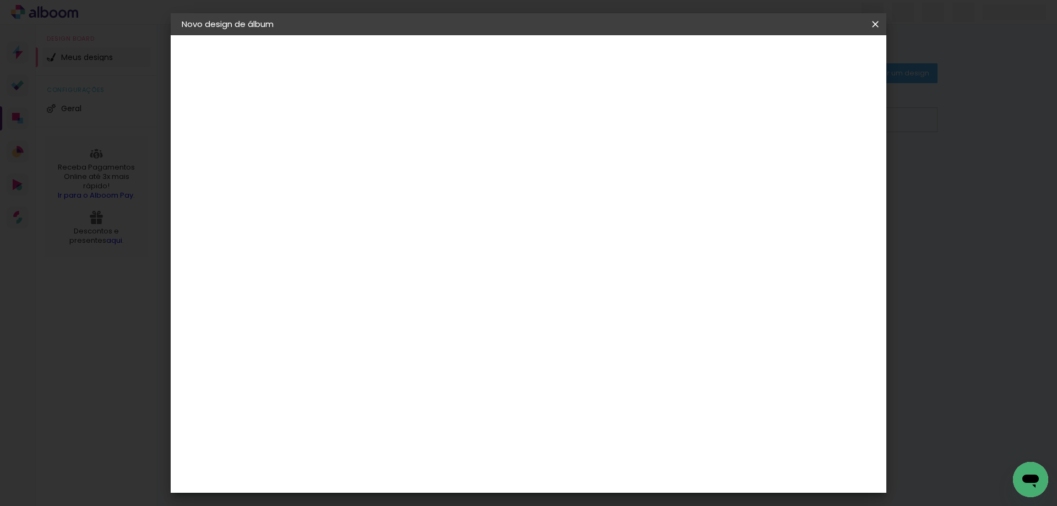
click at [362, 143] on input at bounding box center [362, 147] width 0 height 17
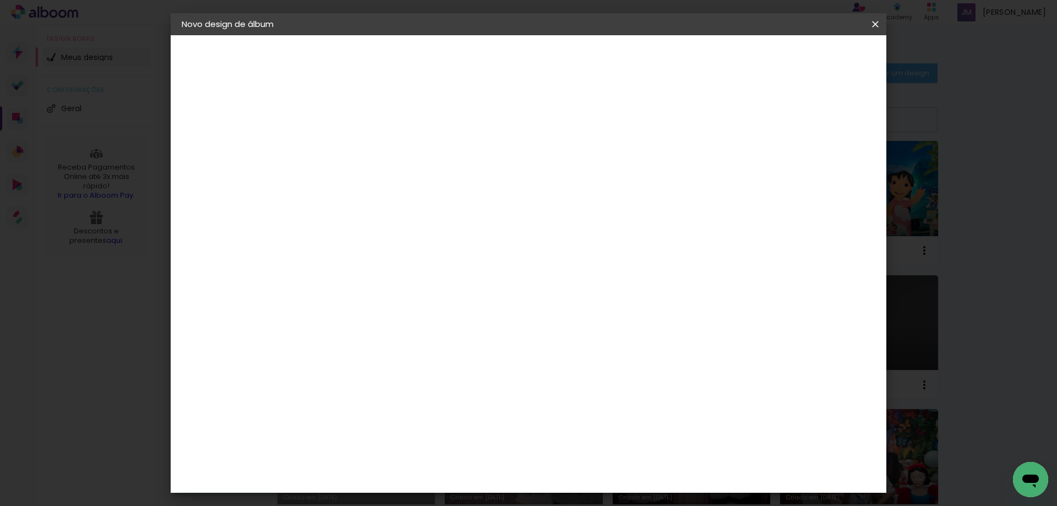
type input "[PERSON_NAME]"
type paper-input "[PERSON_NAME]"
click at [0, 0] on slot "Avançar" at bounding box center [0, 0] width 0 height 0
click at [419, 371] on paper-item "Funbooks" at bounding box center [389, 383] width 119 height 24
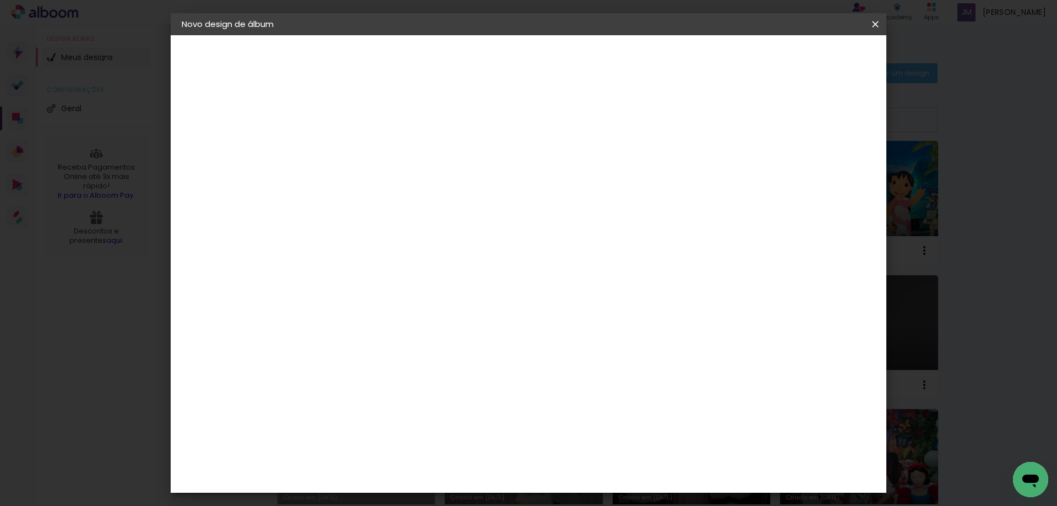
click at [396, 379] on div "Funbooks" at bounding box center [375, 383] width 42 height 9
click at [0, 0] on slot "Avançar" at bounding box center [0, 0] width 0 height 0
click at [436, 487] on span "20 × 30" at bounding box center [410, 501] width 51 height 29
click at [0, 0] on slot "Avançar" at bounding box center [0, 0] width 0 height 0
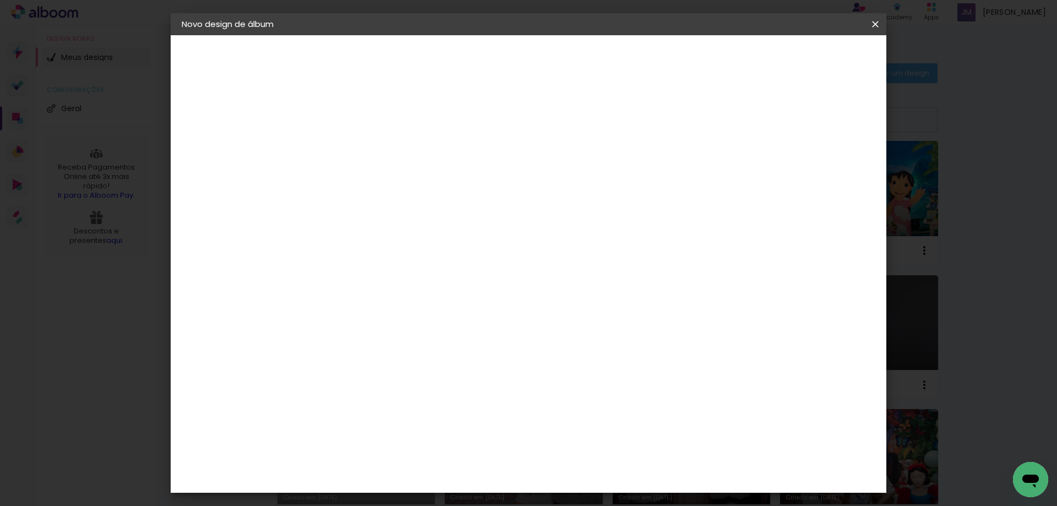
click at [653, 121] on div at bounding box center [648, 119] width 10 height 10
type paper-checkbox "on"
click at [715, 56] on span "Iniciar design" at bounding box center [690, 58] width 50 height 8
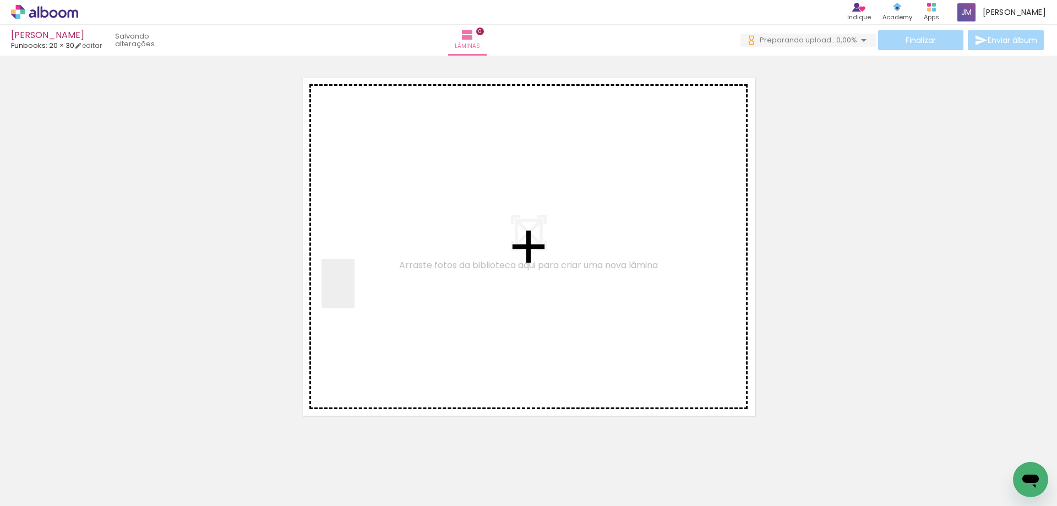
drag, startPoint x: 116, startPoint y: 473, endPoint x: 282, endPoint y: 402, distance: 180.2
click at [403, 244] on quentale-workspace at bounding box center [528, 253] width 1057 height 506
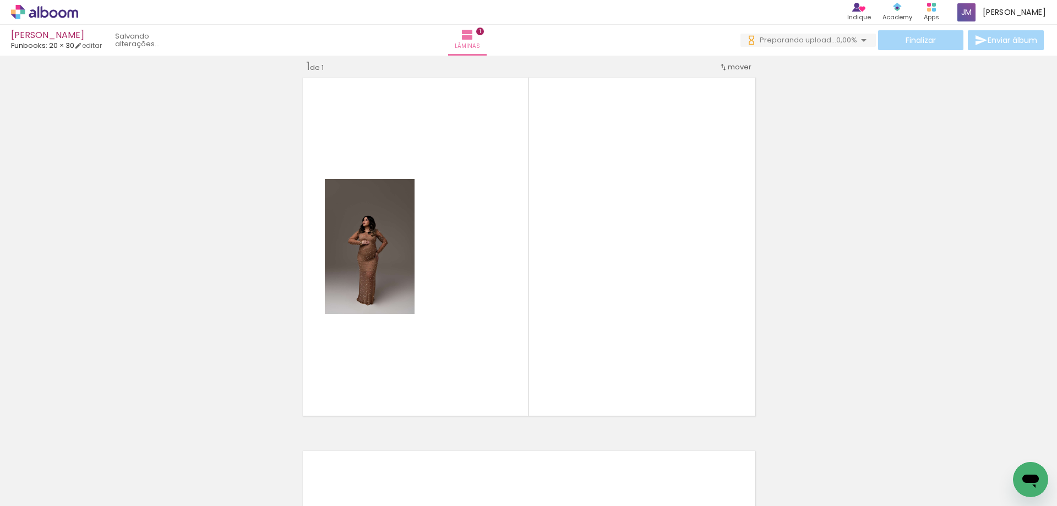
scroll to position [14, 0]
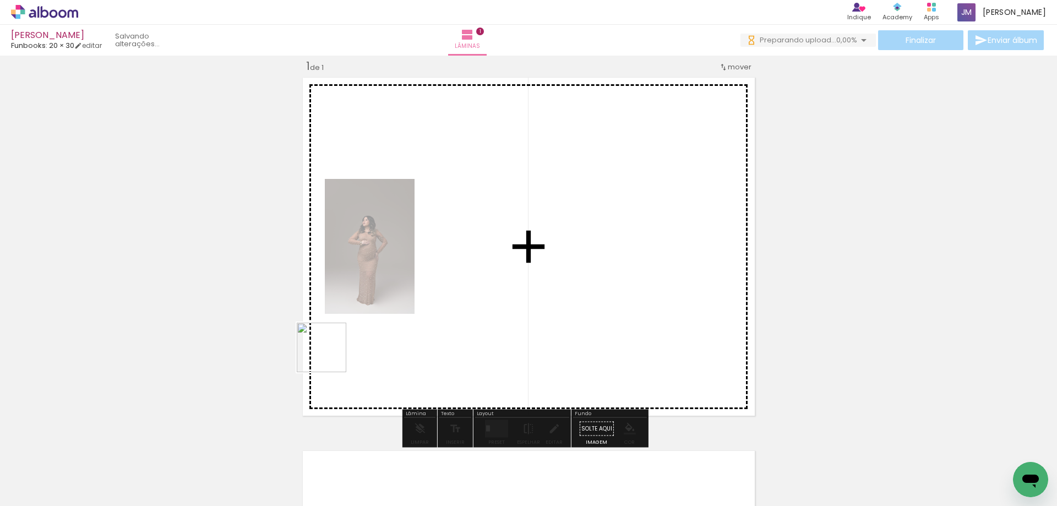
drag, startPoint x: 258, startPoint y: 414, endPoint x: 381, endPoint y: 289, distance: 176.3
click at [381, 289] on quentale-workspace at bounding box center [528, 253] width 1057 height 506
drag, startPoint x: 258, startPoint y: 463, endPoint x: 310, endPoint y: 460, distance: 52.9
click at [412, 291] on quentale-workspace at bounding box center [528, 253] width 1057 height 506
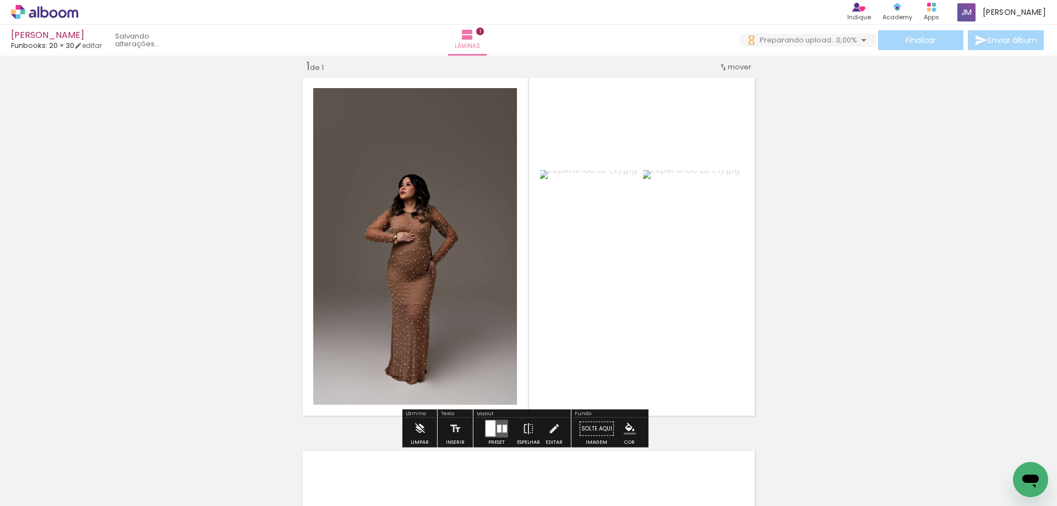
drag, startPoint x: 293, startPoint y: 468, endPoint x: 372, endPoint y: 473, distance: 78.9
click at [390, 303] on quentale-workspace at bounding box center [528, 253] width 1057 height 506
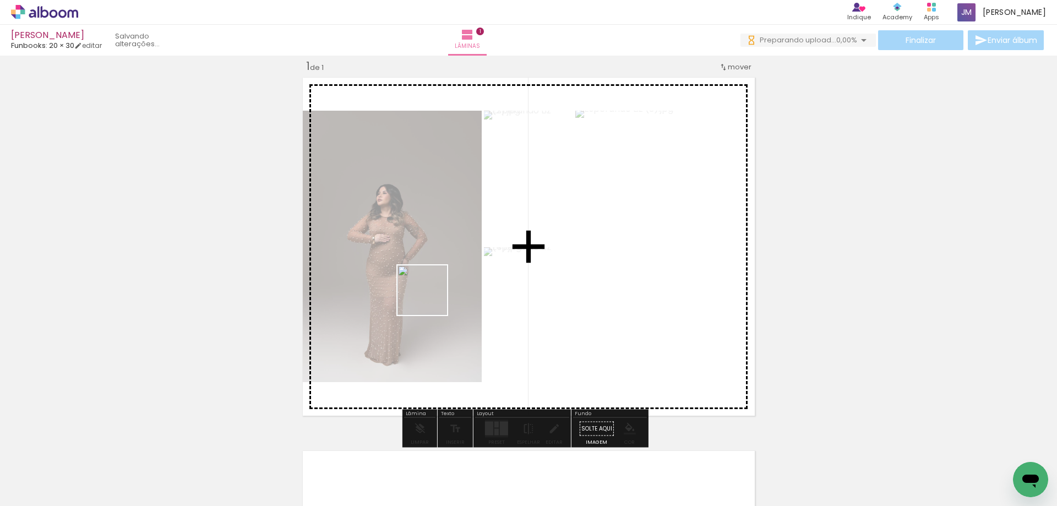
drag, startPoint x: 364, startPoint y: 477, endPoint x: 433, endPoint y: 420, distance: 88.4
click at [435, 279] on quentale-workspace at bounding box center [528, 253] width 1057 height 506
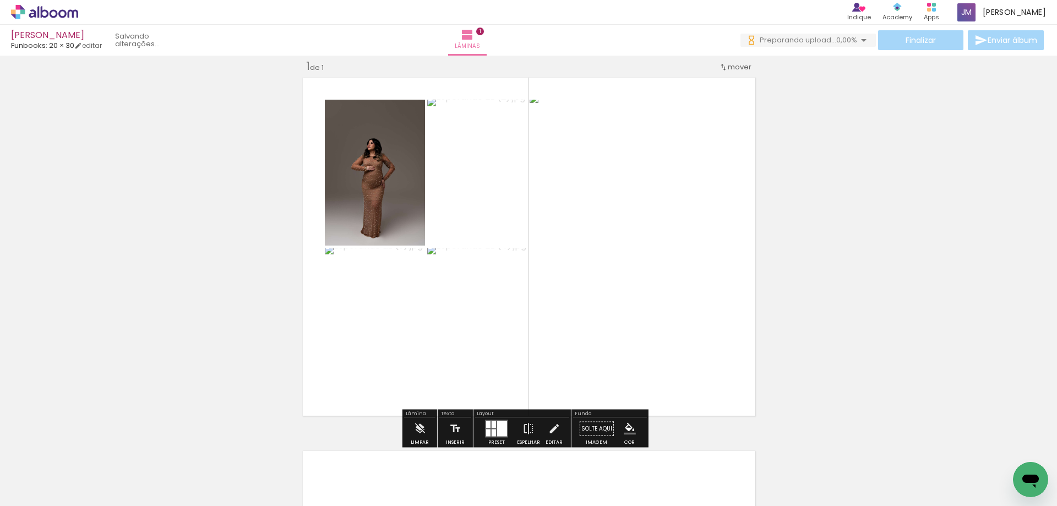
scroll to position [0, 0]
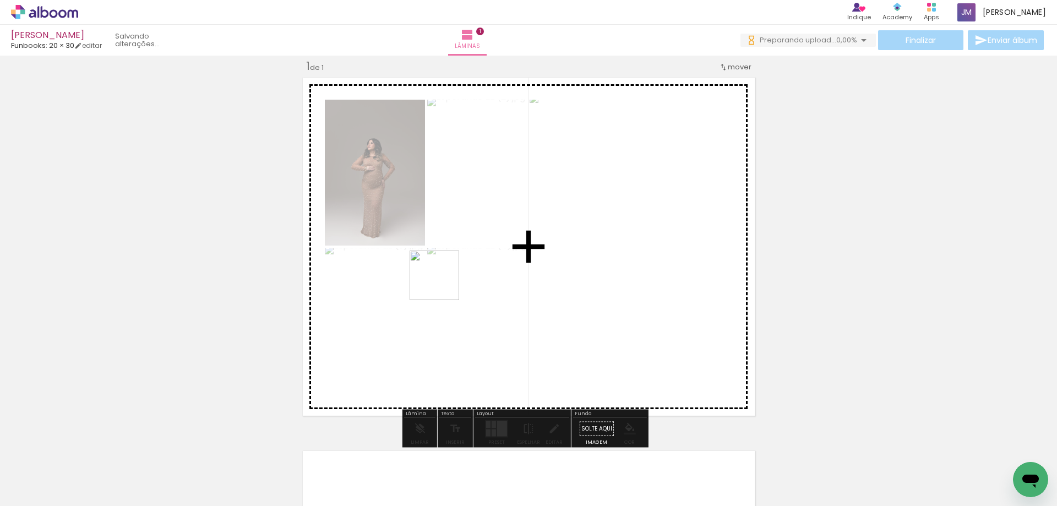
drag, startPoint x: 427, startPoint y: 447, endPoint x: 442, endPoint y: 283, distance: 164.2
click at [442, 283] on quentale-workspace at bounding box center [528, 253] width 1057 height 506
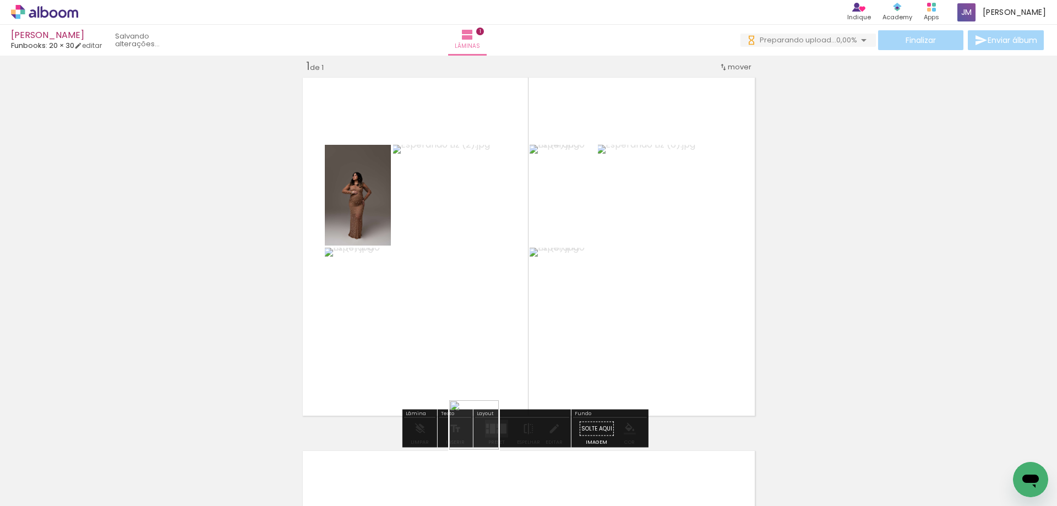
drag, startPoint x: 483, startPoint y: 466, endPoint x: 469, endPoint y: 319, distance: 148.1
click at [469, 319] on quentale-workspace at bounding box center [528, 253] width 1057 height 506
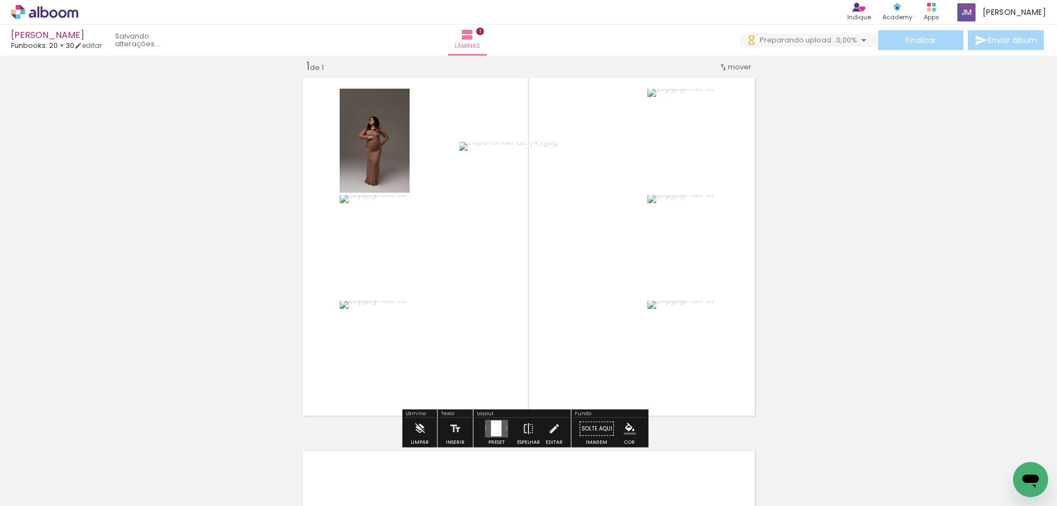
drag, startPoint x: 545, startPoint y: 458, endPoint x: 545, endPoint y: 308, distance: 150.2
click at [545, 308] on quentale-workspace at bounding box center [528, 253] width 1057 height 506
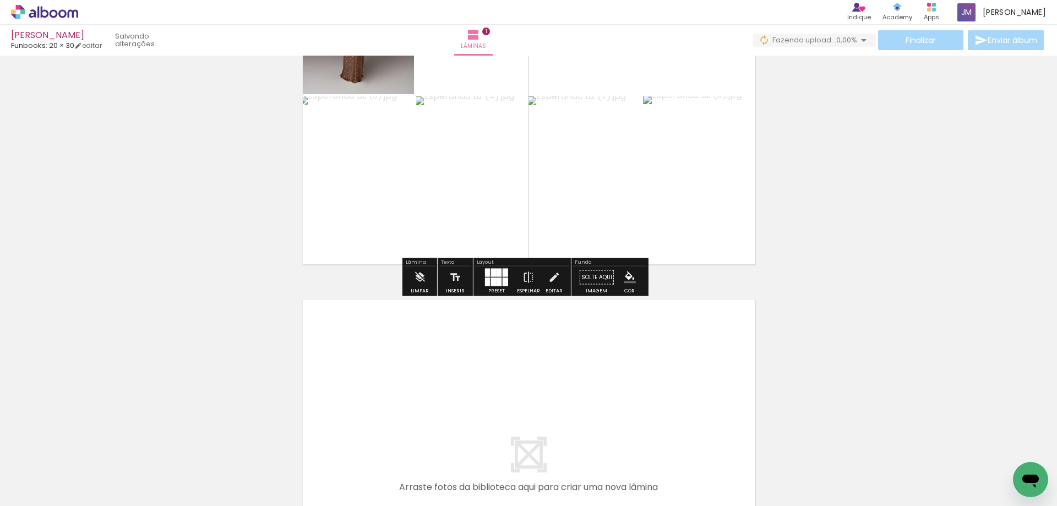
scroll to position [220, 0]
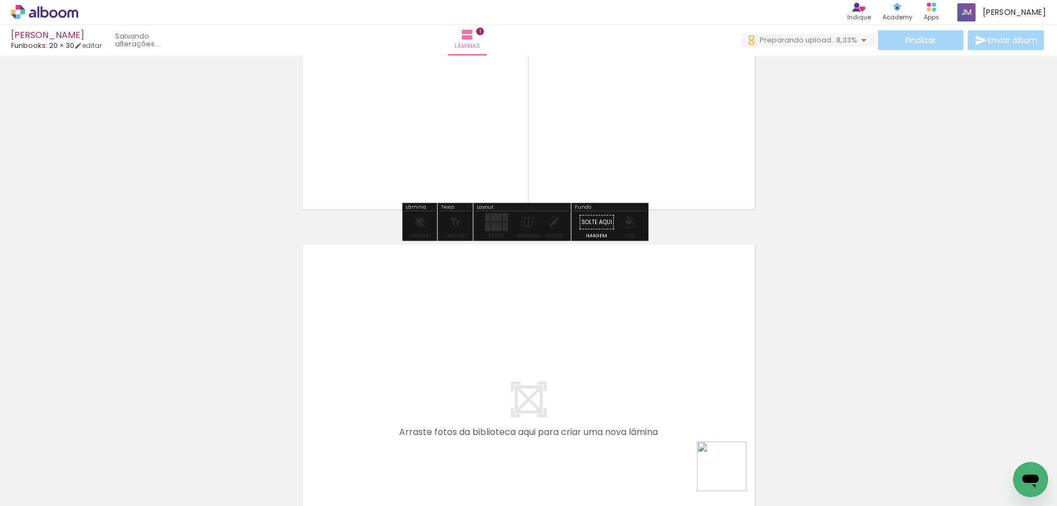
drag, startPoint x: 730, startPoint y: 474, endPoint x: 596, endPoint y: 379, distance: 164.2
click at [596, 379] on quentale-workspace at bounding box center [528, 253] width 1057 height 506
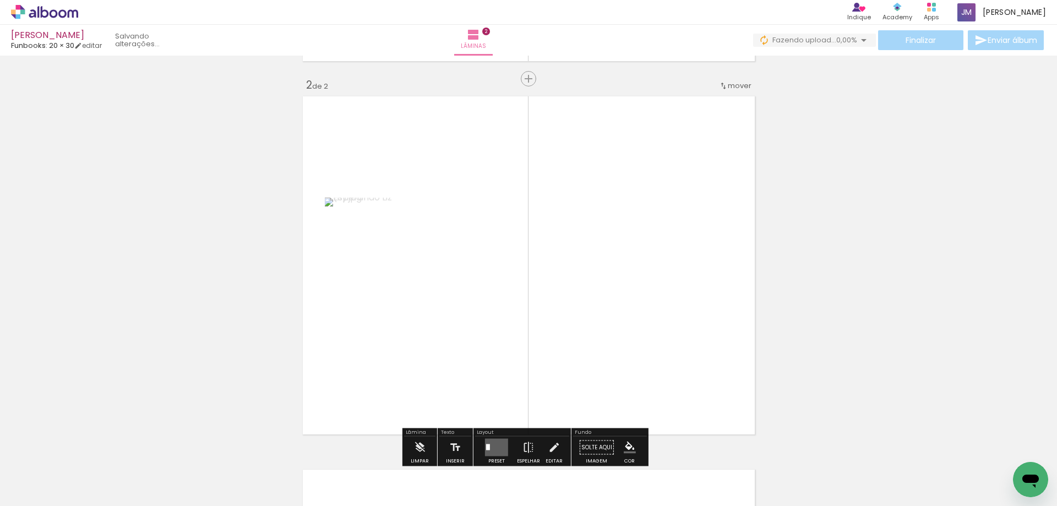
scroll to position [387, 0]
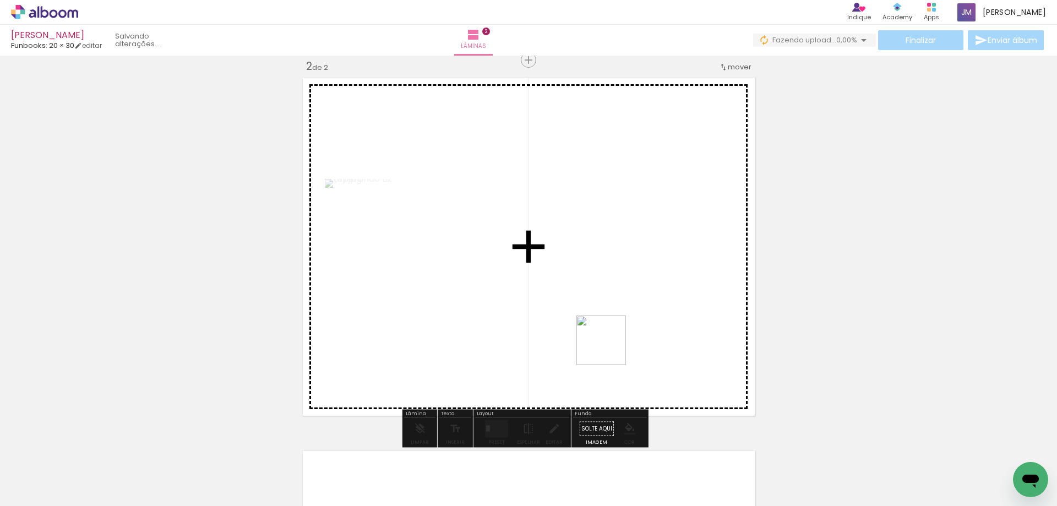
drag, startPoint x: 770, startPoint y: 455, endPoint x: 500, endPoint y: 268, distance: 328.3
click at [500, 264] on quentale-workspace at bounding box center [528, 253] width 1057 height 506
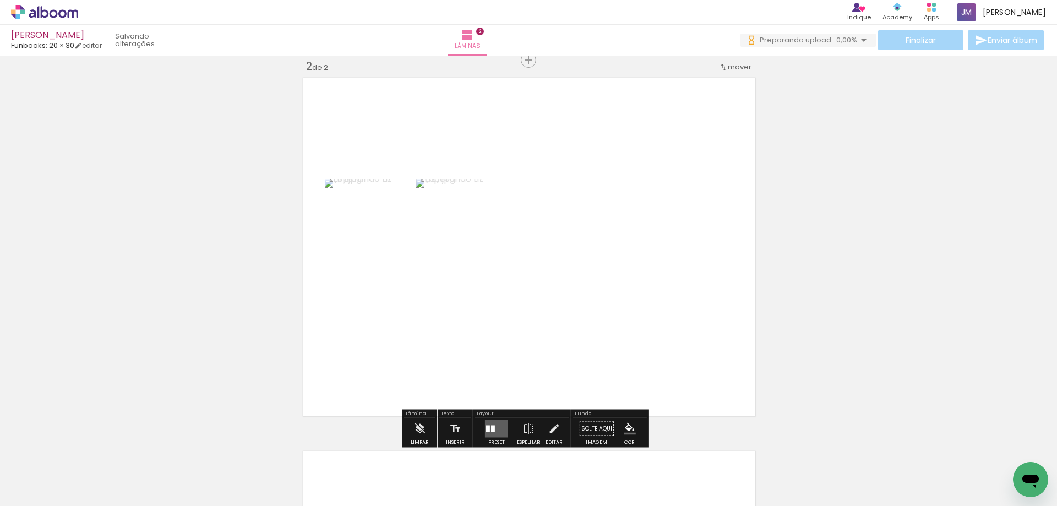
scroll to position [0, 0]
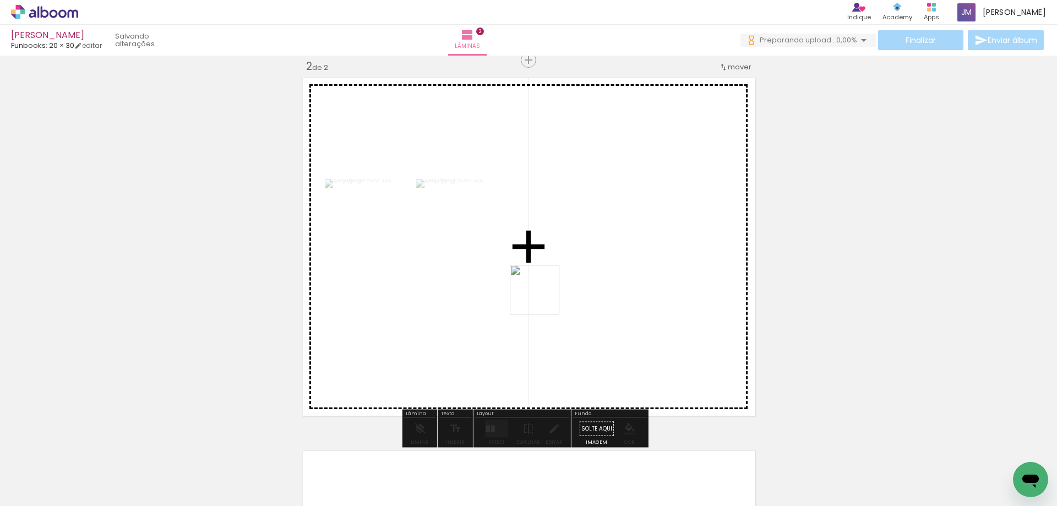
drag, startPoint x: 598, startPoint y: 451, endPoint x: 544, endPoint y: 287, distance: 172.6
click at [535, 278] on quentale-workspace at bounding box center [528, 253] width 1057 height 506
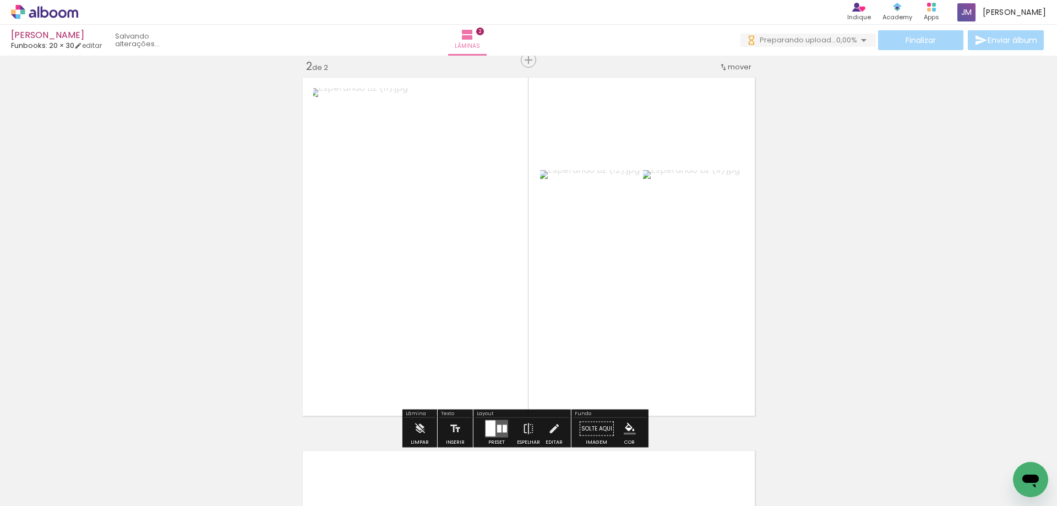
drag, startPoint x: 676, startPoint y: 481, endPoint x: 600, endPoint y: 298, distance: 198.2
click at [594, 294] on quentale-workspace at bounding box center [528, 253] width 1057 height 506
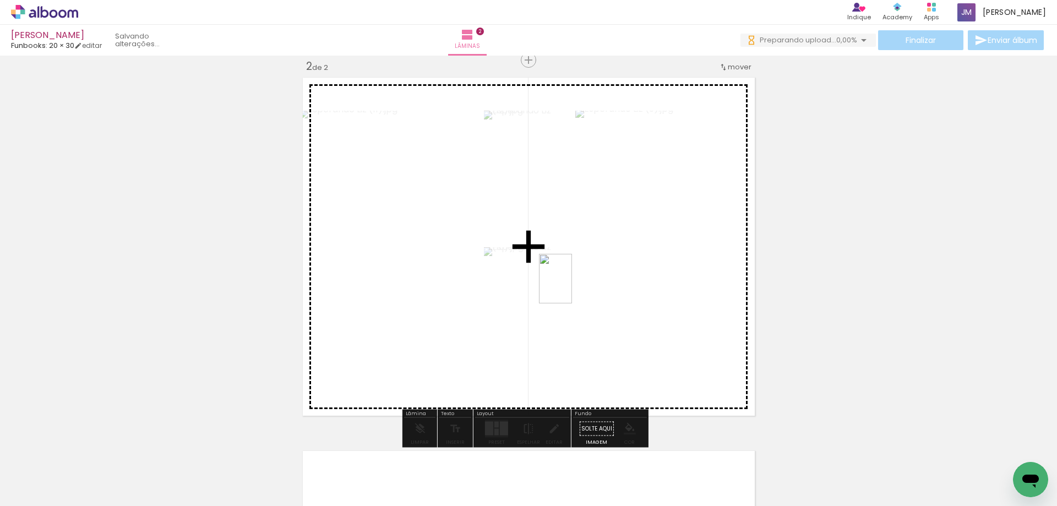
drag, startPoint x: 861, startPoint y: 464, endPoint x: 572, endPoint y: 287, distance: 339.4
click at [572, 287] on quentale-workspace at bounding box center [528, 253] width 1057 height 506
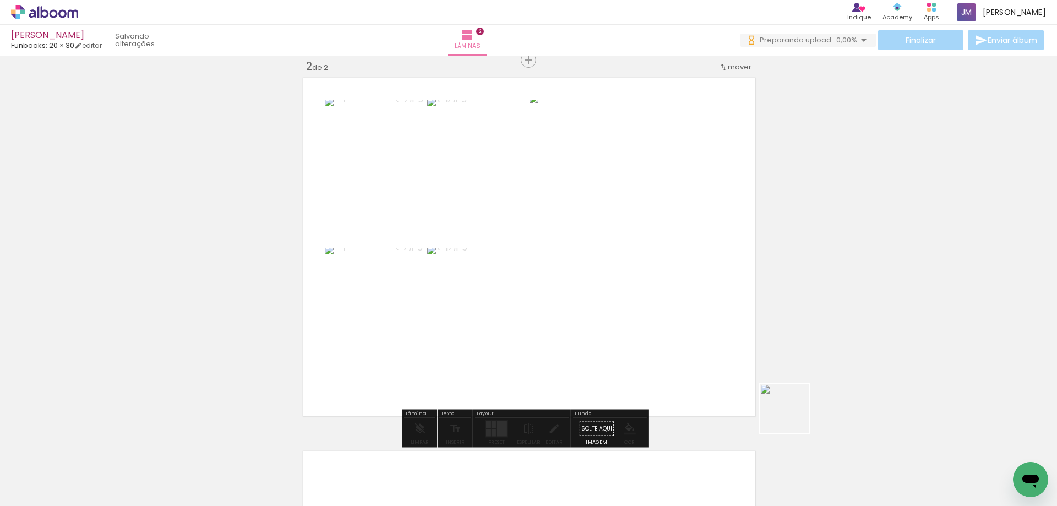
drag, startPoint x: 915, startPoint y: 476, endPoint x: 983, endPoint y: 505, distance: 74.7
click at [553, 310] on quentale-workspace at bounding box center [528, 253] width 1057 height 506
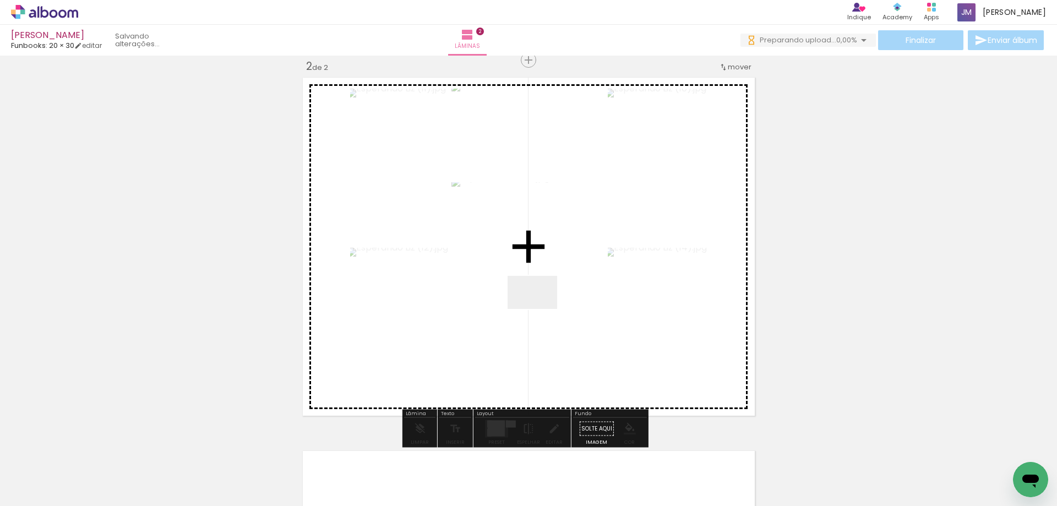
drag, startPoint x: 986, startPoint y: 480, endPoint x: 615, endPoint y: 332, distance: 399.7
click at [539, 308] on quentale-workspace at bounding box center [528, 253] width 1057 height 506
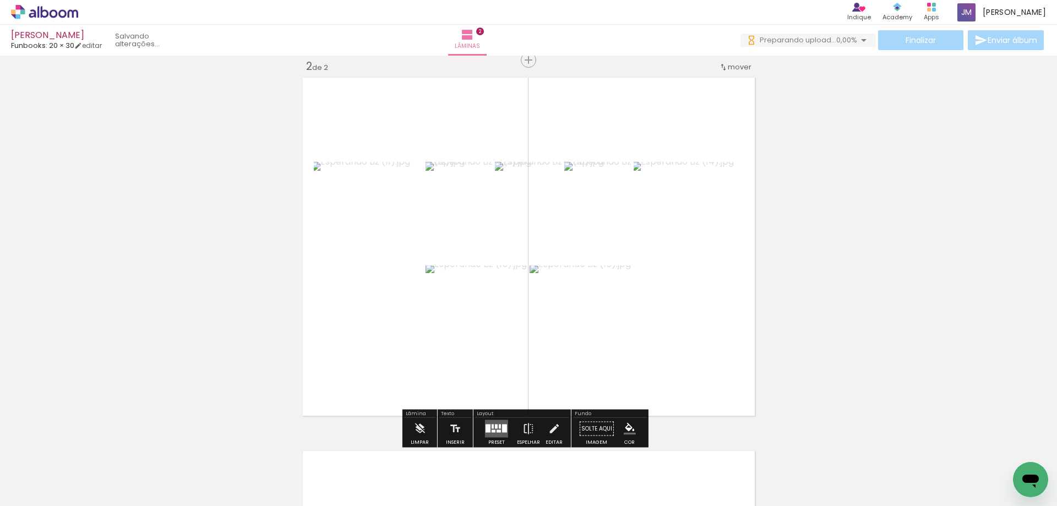
click at [495, 426] on div at bounding box center [496, 426] width 3 height 4
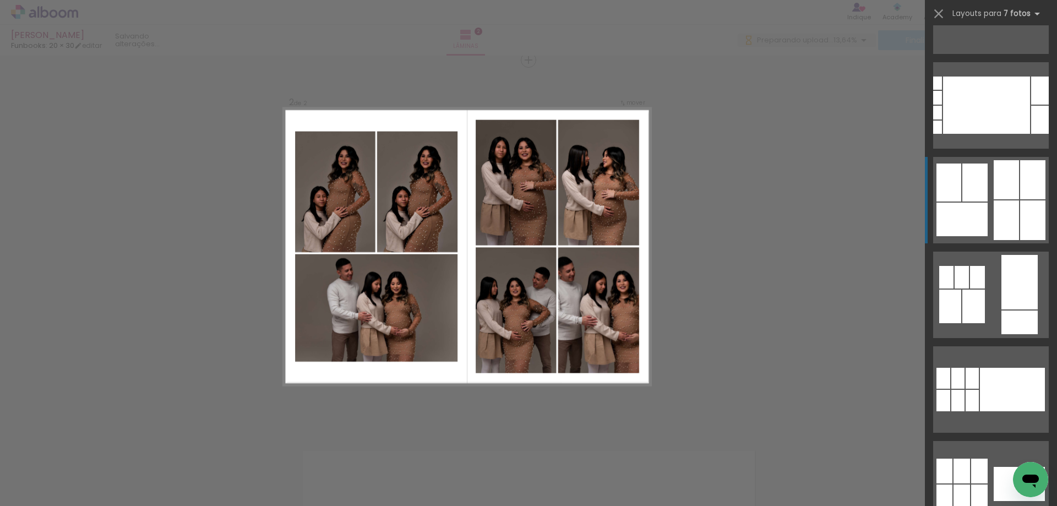
click at [1007, 212] on div at bounding box center [1005, 220] width 25 height 40
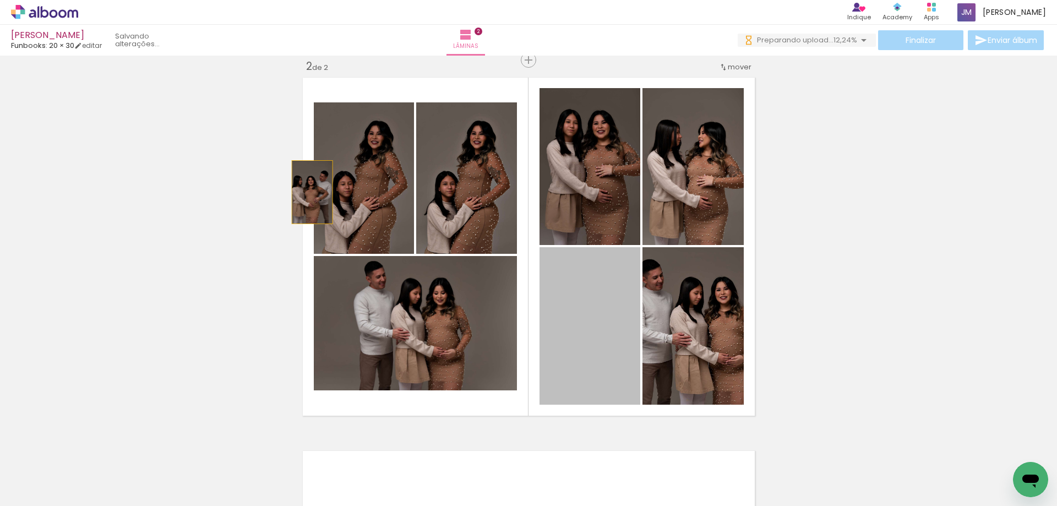
drag, startPoint x: 581, startPoint y: 332, endPoint x: 408, endPoint y: 184, distance: 227.9
click at [0, 0] on slot at bounding box center [0, 0] width 0 height 0
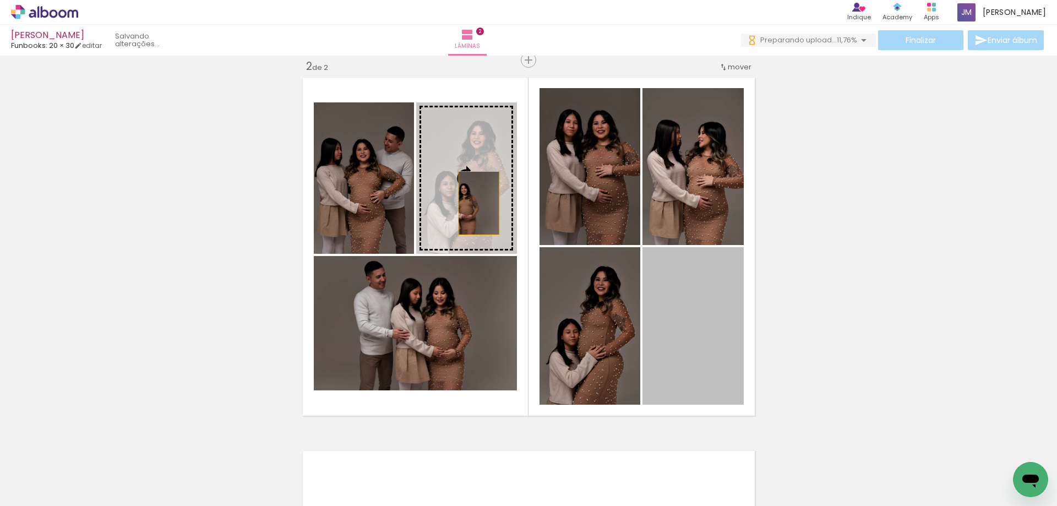
drag, startPoint x: 720, startPoint y: 356, endPoint x: 468, endPoint y: 189, distance: 302.7
click at [0, 0] on slot at bounding box center [0, 0] width 0 height 0
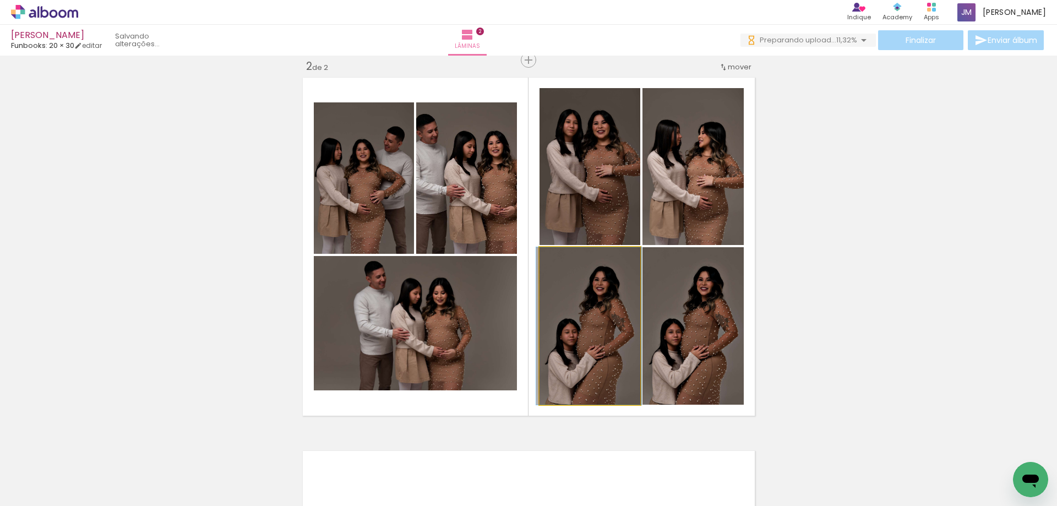
drag, startPoint x: 595, startPoint y: 331, endPoint x: 591, endPoint y: 205, distance: 126.1
click at [0, 0] on slot at bounding box center [0, 0] width 0 height 0
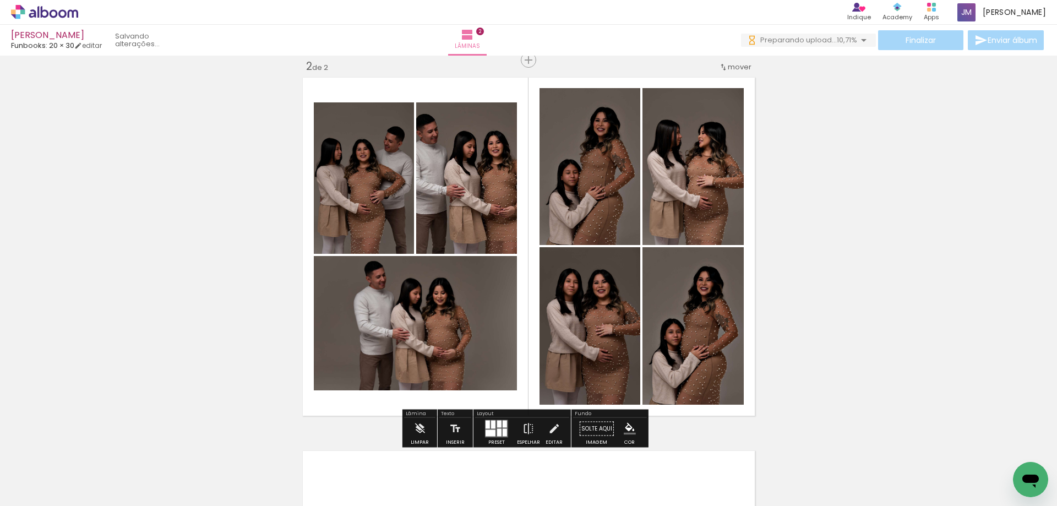
click at [551, 429] on iron-icon at bounding box center [554, 429] width 12 height 22
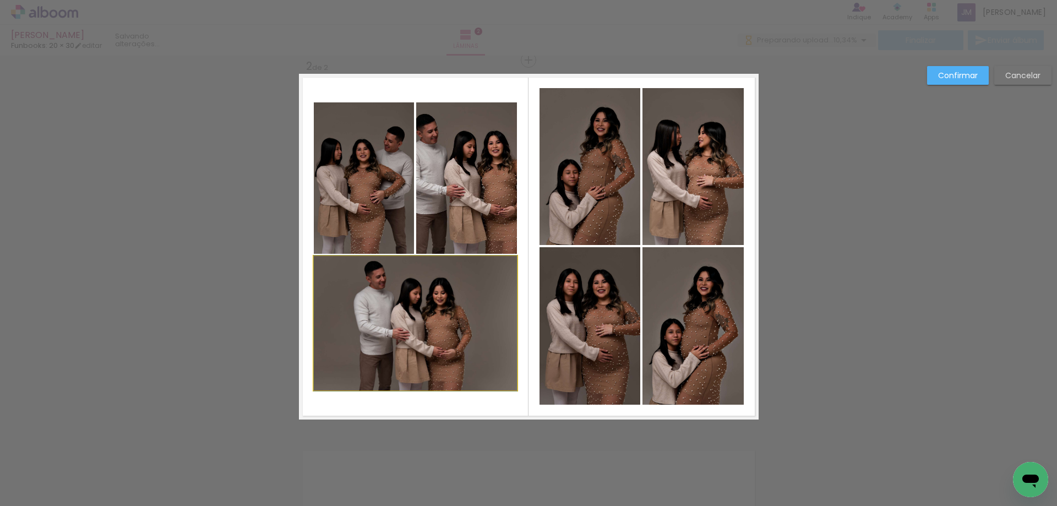
click at [426, 302] on quentale-photo at bounding box center [415, 323] width 203 height 134
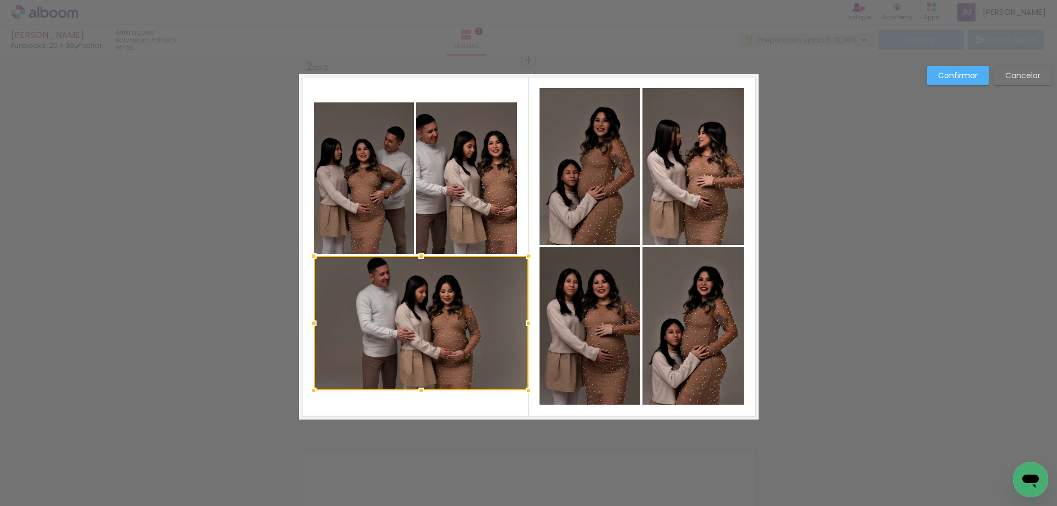
drag, startPoint x: 513, startPoint y: 324, endPoint x: 525, endPoint y: 324, distance: 11.6
click at [525, 324] on div at bounding box center [528, 323] width 22 height 22
click at [316, 331] on quentale-photo at bounding box center [421, 323] width 215 height 134
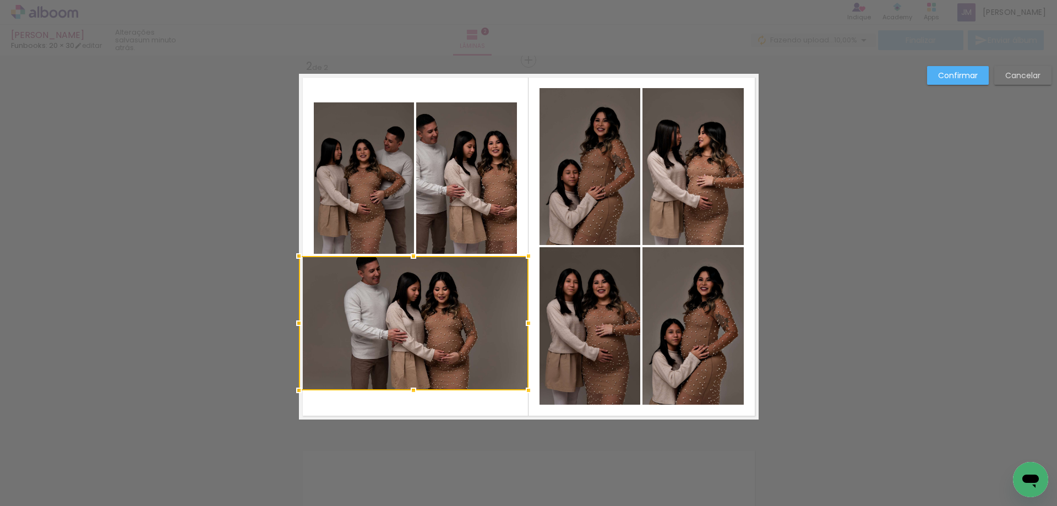
drag, startPoint x: 309, startPoint y: 322, endPoint x: 297, endPoint y: 321, distance: 11.6
click at [297, 321] on div at bounding box center [299, 323] width 22 height 22
click at [353, 139] on quentale-photo at bounding box center [364, 177] width 100 height 151
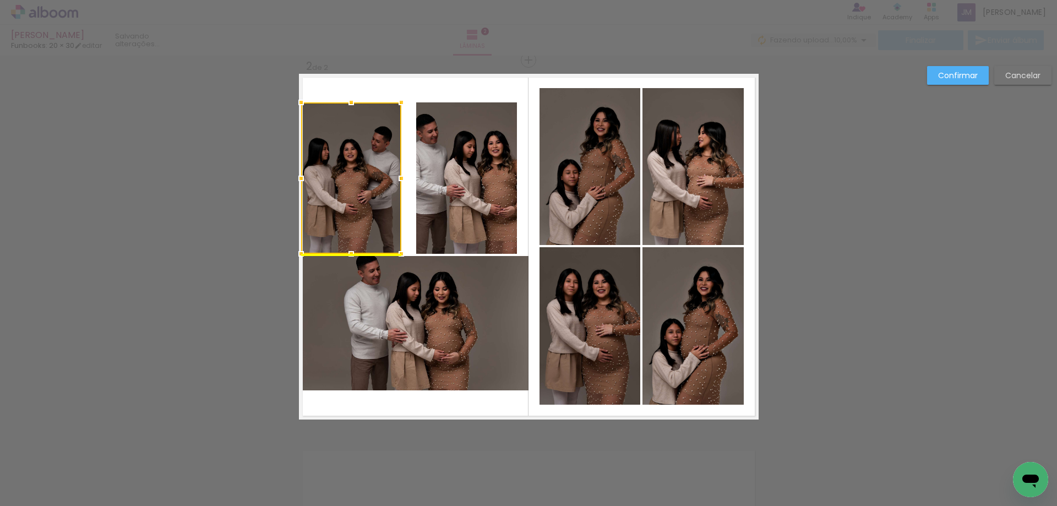
drag, startPoint x: 361, startPoint y: 186, endPoint x: 348, endPoint y: 187, distance: 12.7
click at [348, 187] on div at bounding box center [351, 177] width 100 height 151
drag, startPoint x: 399, startPoint y: 181, endPoint x: 404, endPoint y: 179, distance: 5.9
click at [404, 179] on div at bounding box center [402, 178] width 22 height 22
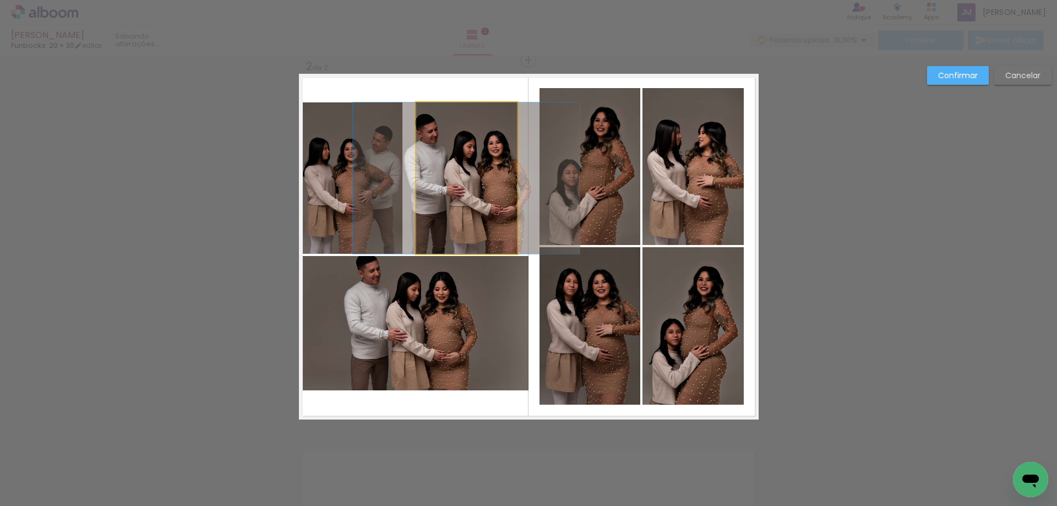
click at [443, 177] on quentale-photo at bounding box center [466, 177] width 101 height 151
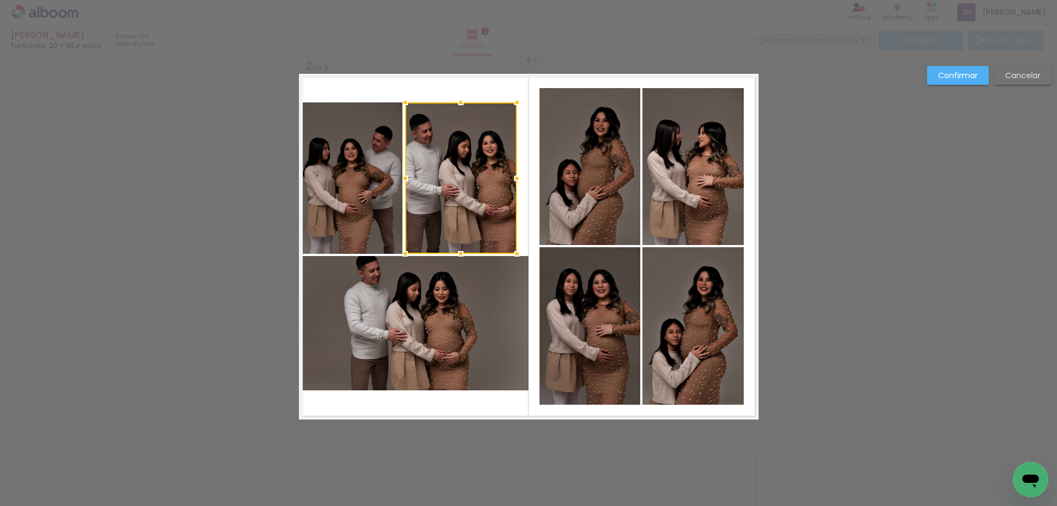
drag, startPoint x: 409, startPoint y: 178, endPoint x: 394, endPoint y: 179, distance: 15.4
click at [394, 179] on div at bounding box center [405, 178] width 22 height 22
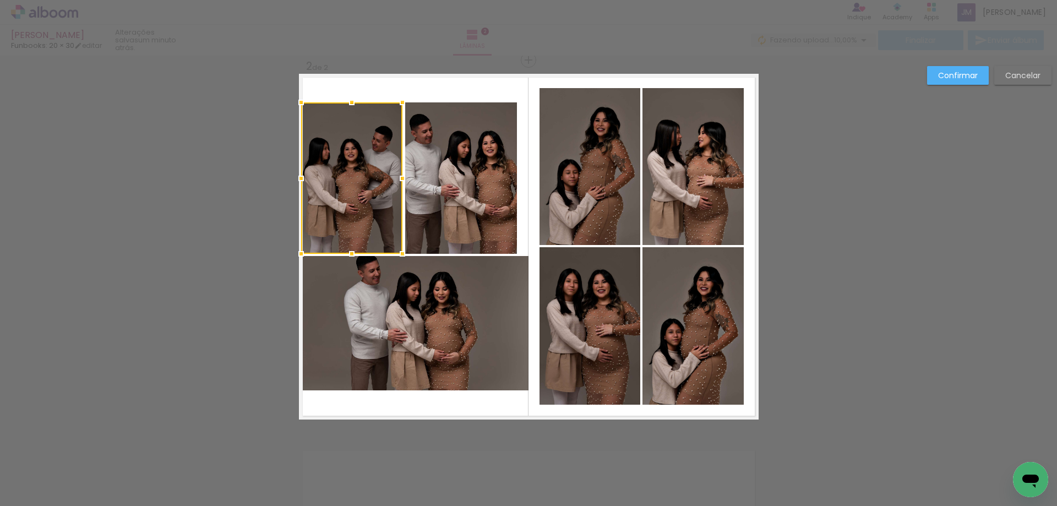
click at [513, 183] on quentale-layouter at bounding box center [529, 247] width 460 height 346
click at [485, 183] on quentale-photo at bounding box center [461, 177] width 112 height 151
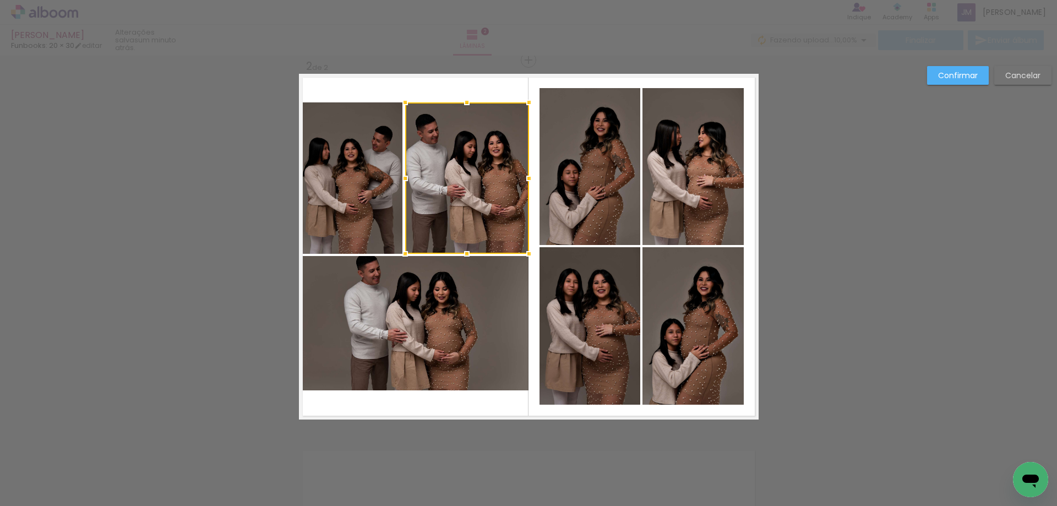
drag, startPoint x: 511, startPoint y: 181, endPoint x: 523, endPoint y: 181, distance: 11.6
click at [523, 181] on div at bounding box center [529, 178] width 22 height 22
click at [372, 184] on quentale-photo at bounding box center [351, 177] width 101 height 151
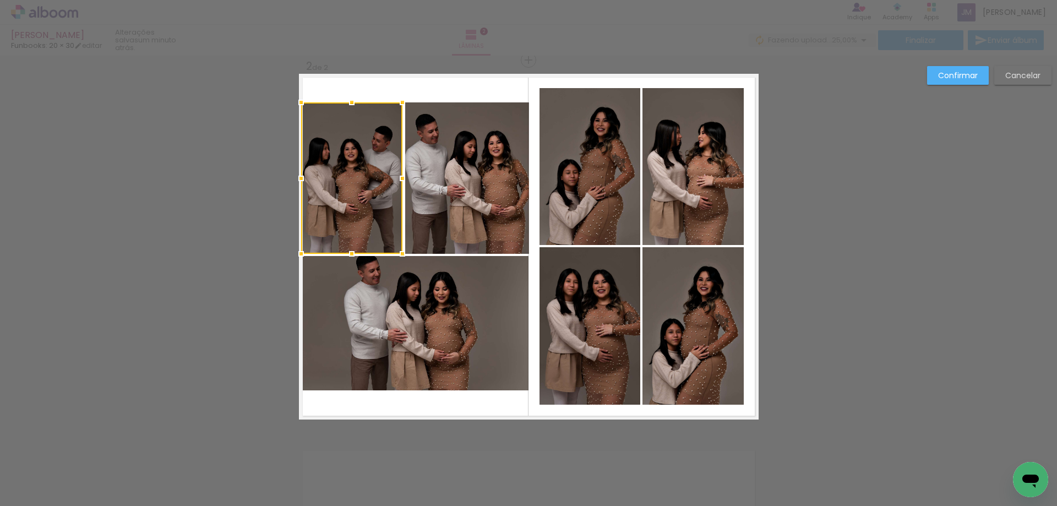
click at [951, 81] on paper-button "Confirmar" at bounding box center [958, 75] width 62 height 19
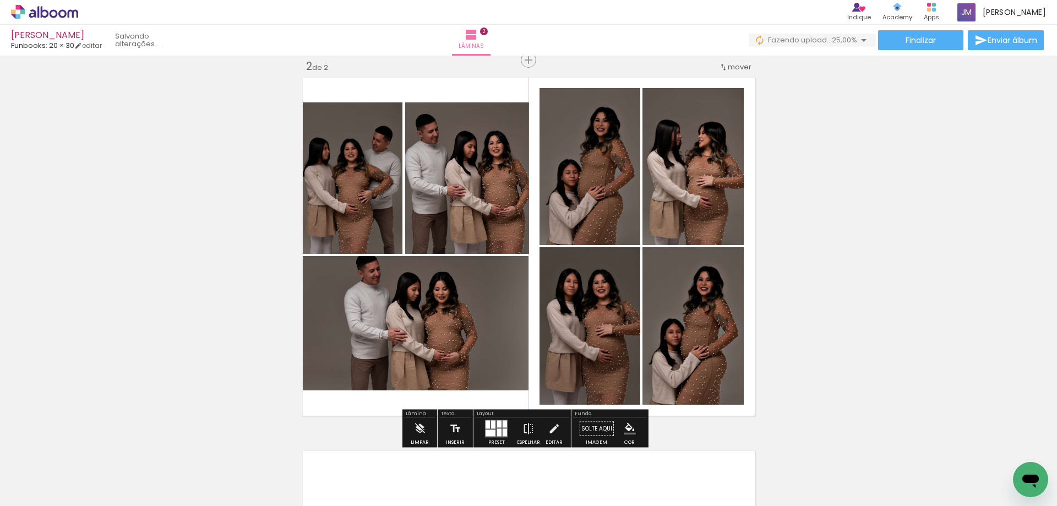
click at [493, 330] on quentale-photo at bounding box center [413, 323] width 229 height 134
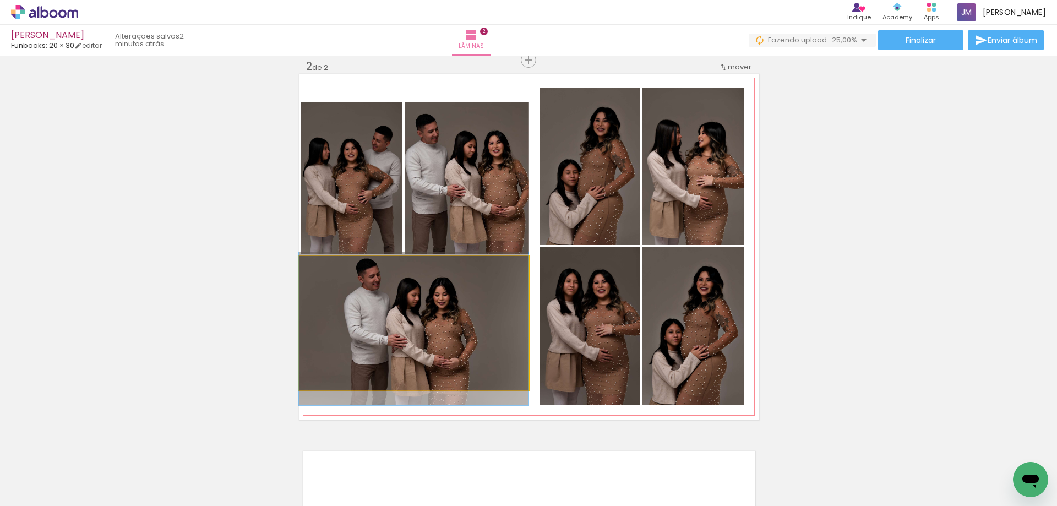
drag, startPoint x: 419, startPoint y: 316, endPoint x: 422, endPoint y: 321, distance: 6.2
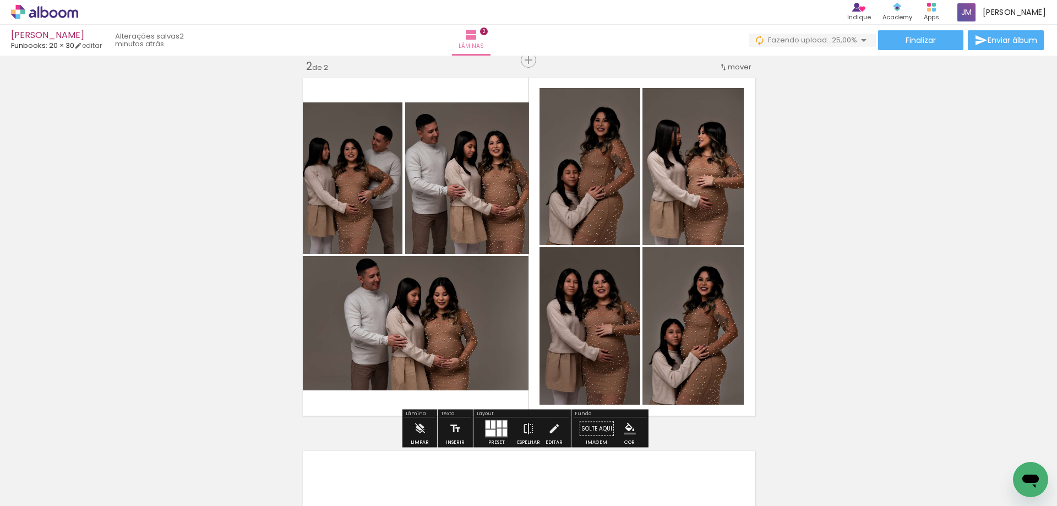
click at [947, 288] on div "Inserir lâmina 1 de 2 Inserir lâmina 2 de 2" at bounding box center [528, 233] width 1057 height 1120
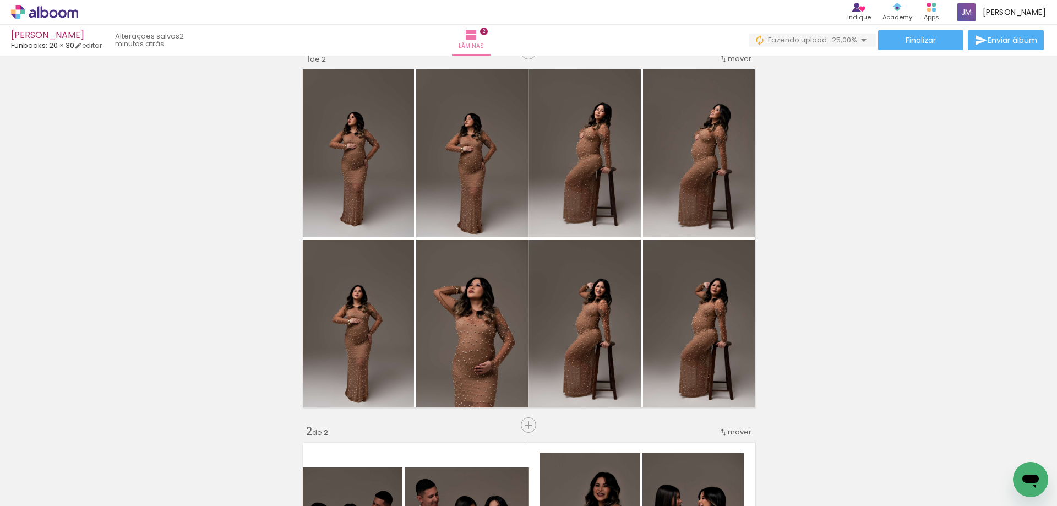
scroll to position [24, 0]
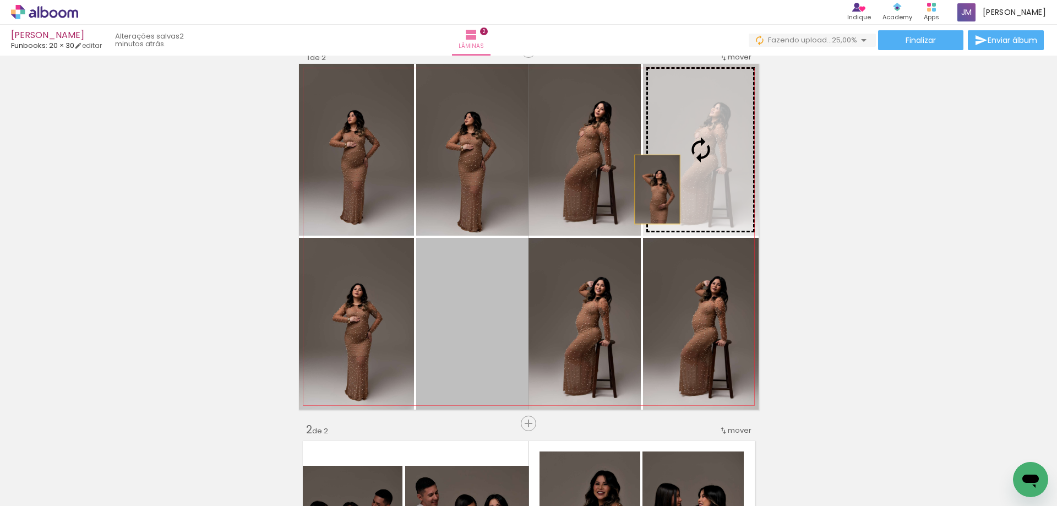
drag, startPoint x: 478, startPoint y: 326, endPoint x: 652, endPoint y: 189, distance: 221.1
click at [0, 0] on slot at bounding box center [0, 0] width 0 height 0
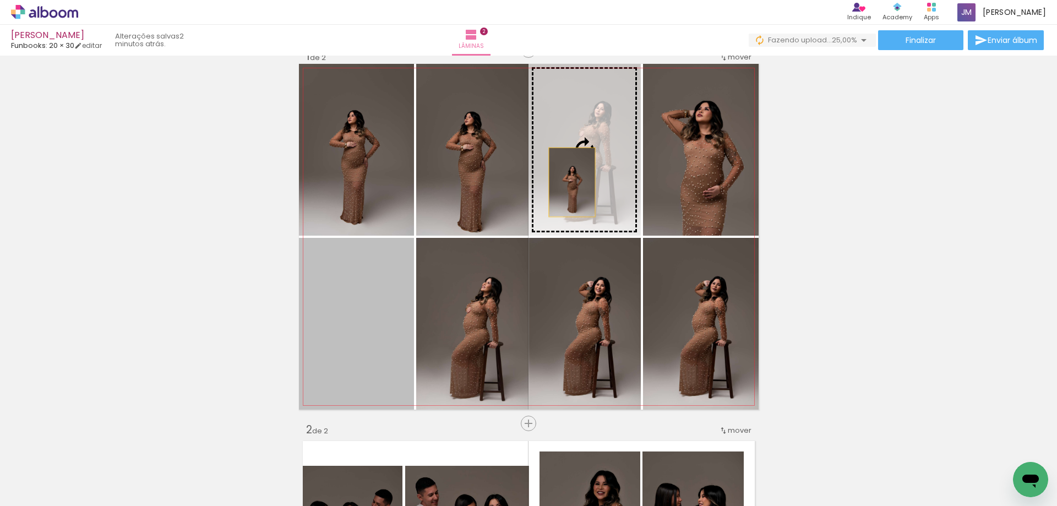
drag, startPoint x: 485, startPoint y: 255, endPoint x: 573, endPoint y: 171, distance: 122.2
click at [0, 0] on slot at bounding box center [0, 0] width 0 height 0
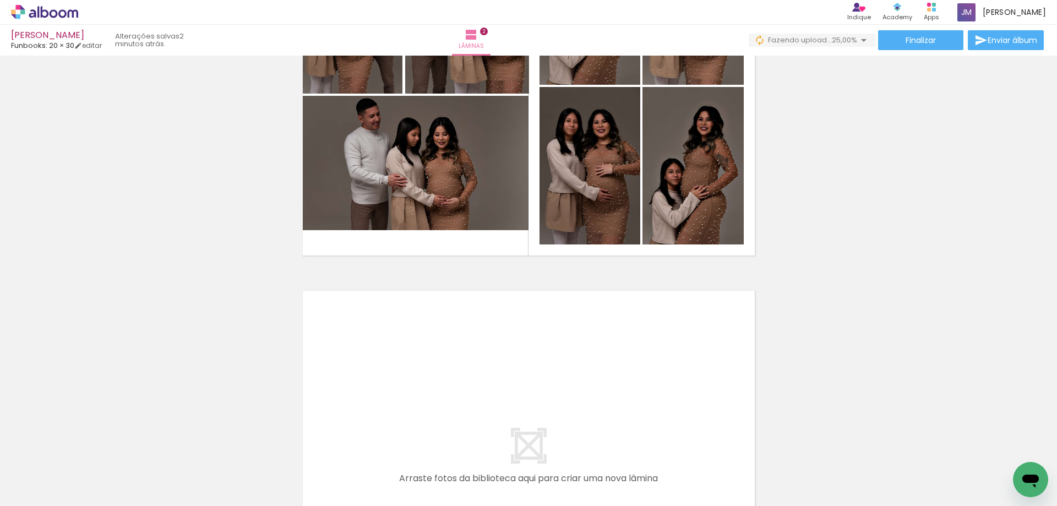
scroll to position [602, 0]
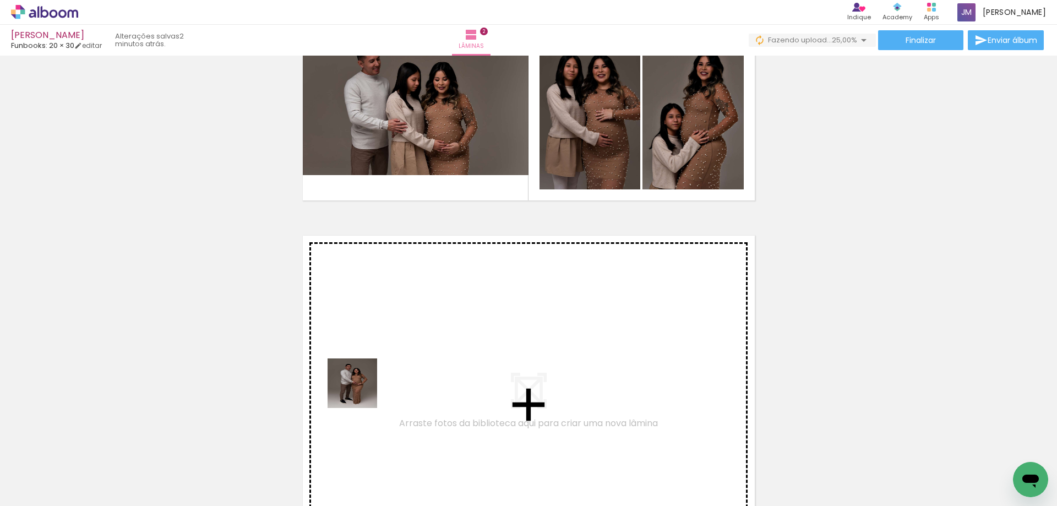
drag, startPoint x: 360, startPoint y: 391, endPoint x: 407, endPoint y: 455, distance: 78.4
click at [372, 359] on quentale-workspace at bounding box center [528, 253] width 1057 height 506
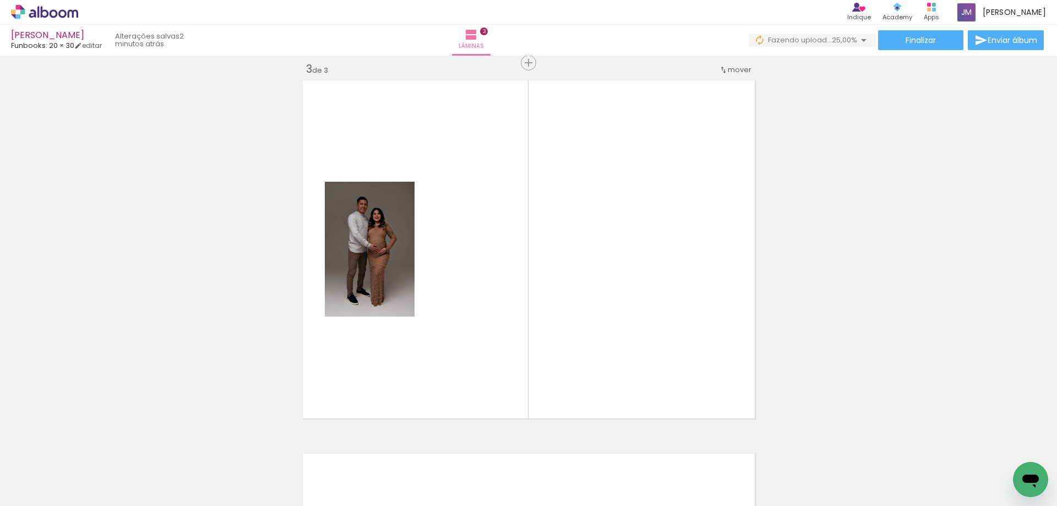
scroll to position [760, 0]
drag, startPoint x: 404, startPoint y: 472, endPoint x: 464, endPoint y: 347, distance: 138.6
click at [461, 292] on quentale-workspace at bounding box center [528, 253] width 1057 height 506
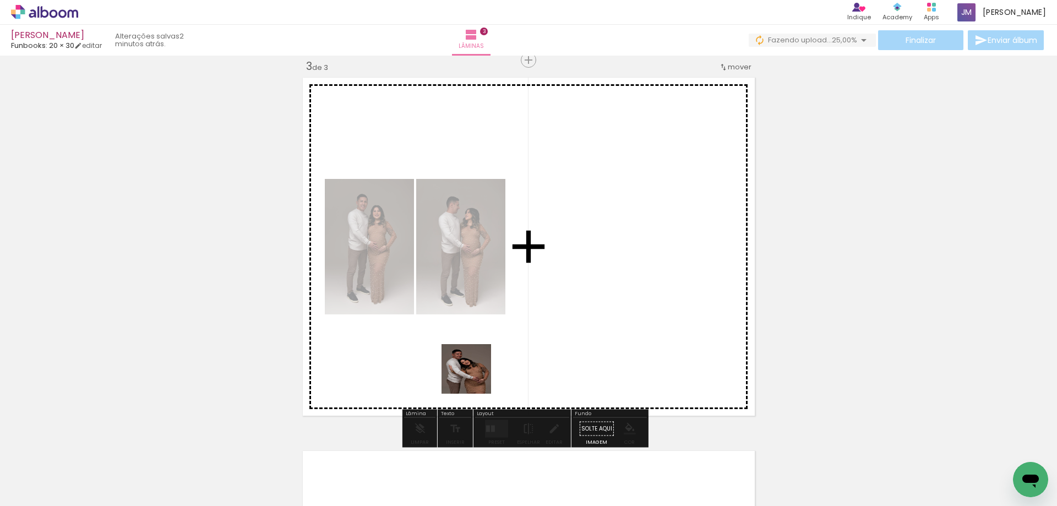
drag, startPoint x: 460, startPoint y: 455, endPoint x: 505, endPoint y: 461, distance: 46.1
click at [491, 329] on quentale-workspace at bounding box center [528, 253] width 1057 height 506
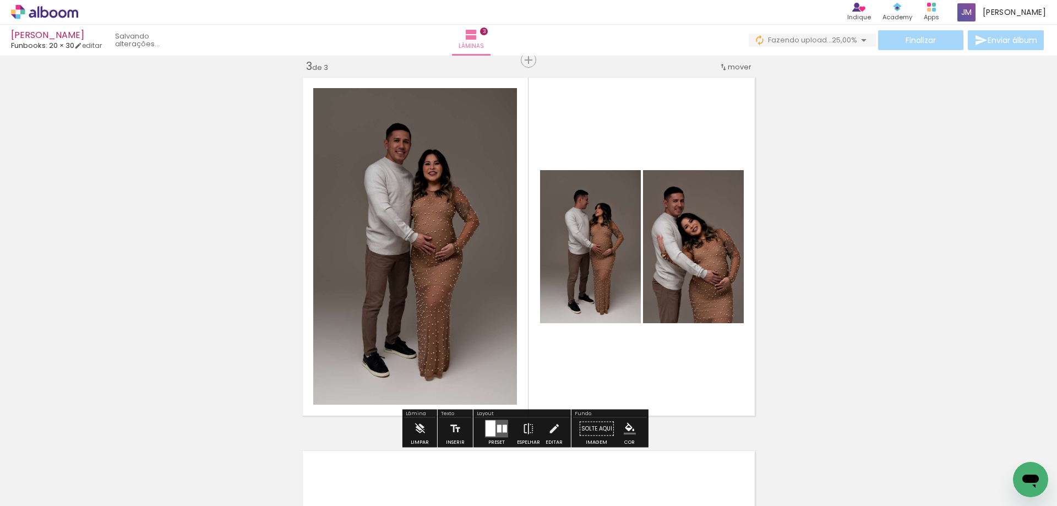
drag, startPoint x: 509, startPoint y: 484, endPoint x: 576, endPoint y: 454, distance: 73.6
click at [540, 319] on quentale-workspace at bounding box center [528, 253] width 1057 height 506
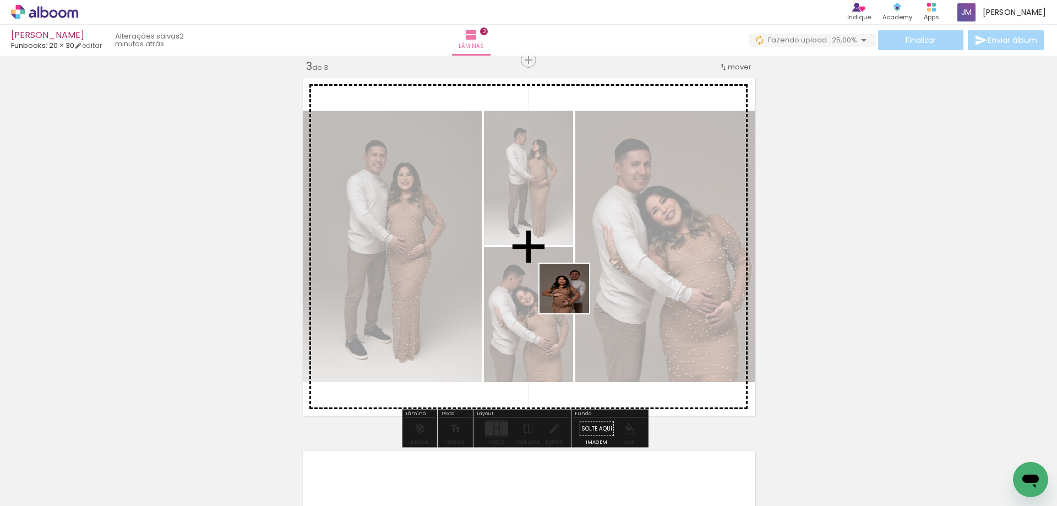
drag, startPoint x: 576, startPoint y: 471, endPoint x: 637, endPoint y: 397, distance: 95.8
click at [572, 287] on quentale-workspace at bounding box center [528, 253] width 1057 height 506
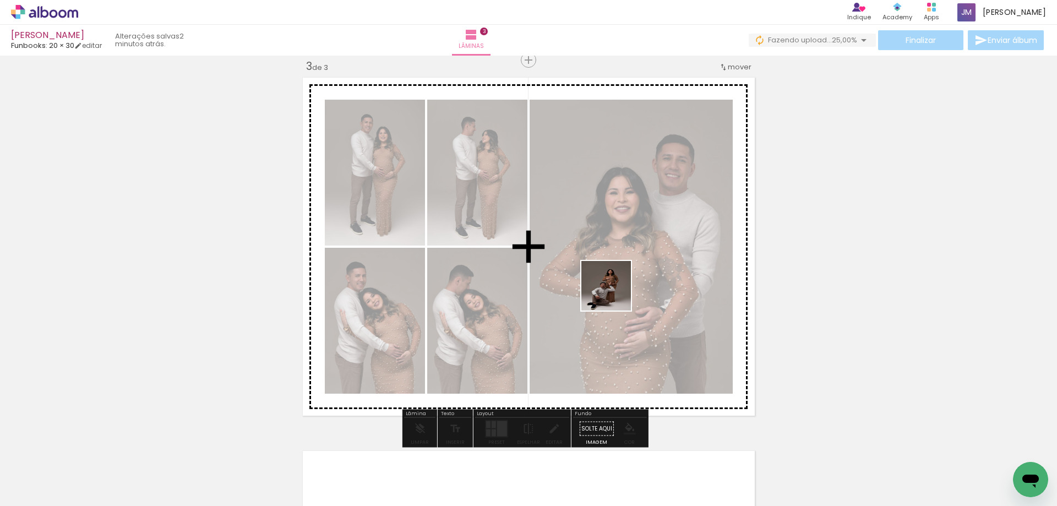
drag, startPoint x: 641, startPoint y: 466, endPoint x: 699, endPoint y: 469, distance: 58.4
click at [614, 293] on quentale-workspace at bounding box center [528, 253] width 1057 height 506
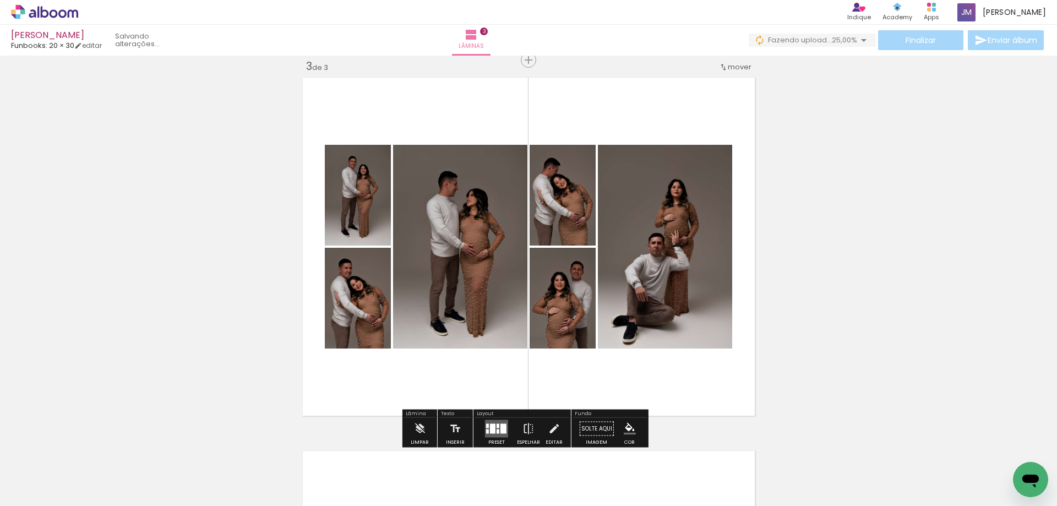
click at [646, 250] on quentale-workspace at bounding box center [528, 253] width 1057 height 506
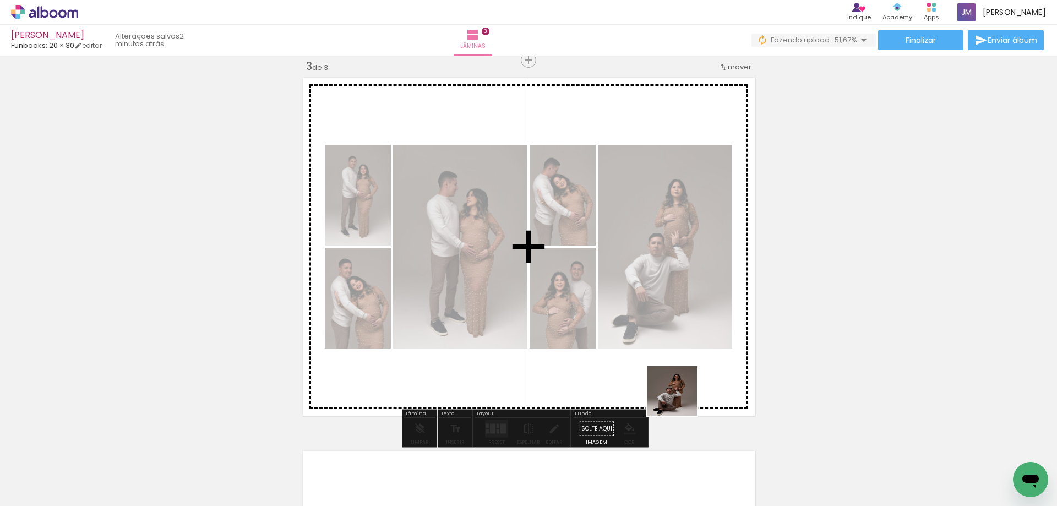
drag, startPoint x: 697, startPoint y: 459, endPoint x: 748, endPoint y: 454, distance: 51.4
click at [631, 319] on quentale-workspace at bounding box center [528, 253] width 1057 height 506
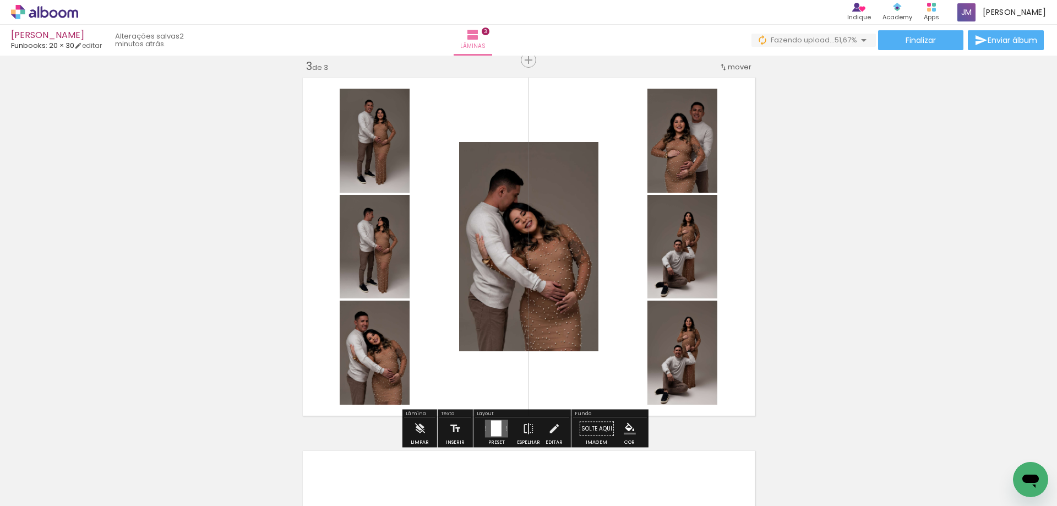
drag, startPoint x: 762, startPoint y: 479, endPoint x: 677, endPoint y: 364, distance: 142.4
click at [672, 365] on quentale-workspace at bounding box center [528, 253] width 1057 height 506
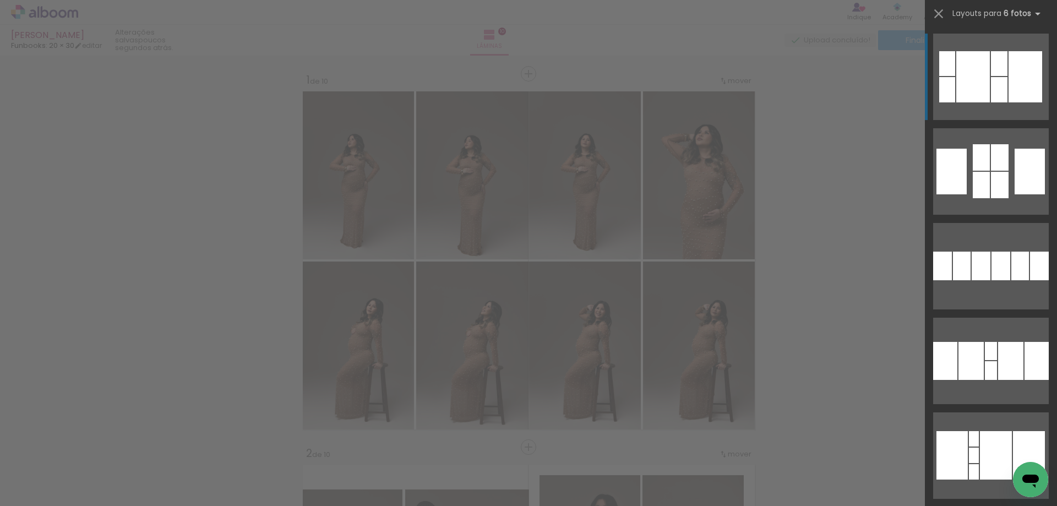
scroll to position [0, 2735]
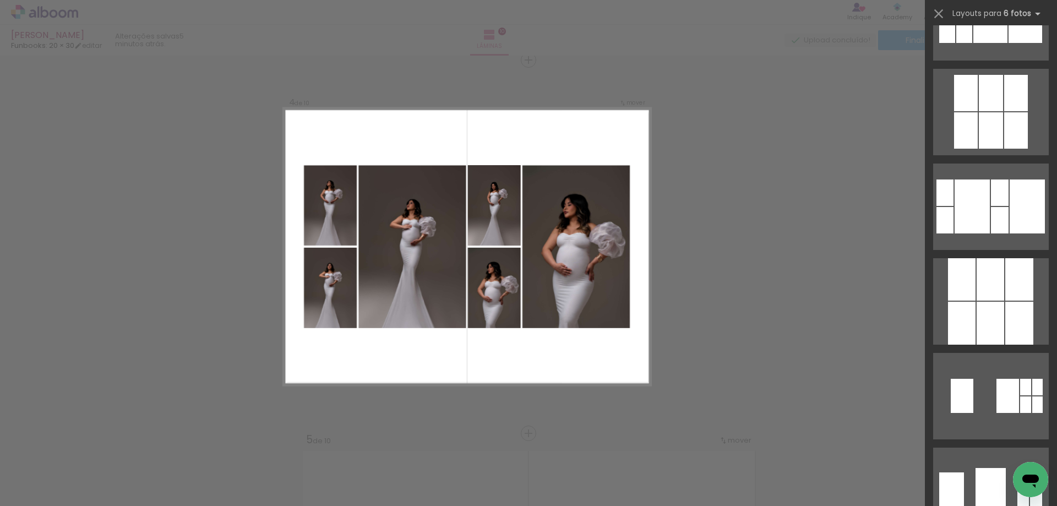
scroll to position [0, 2735]
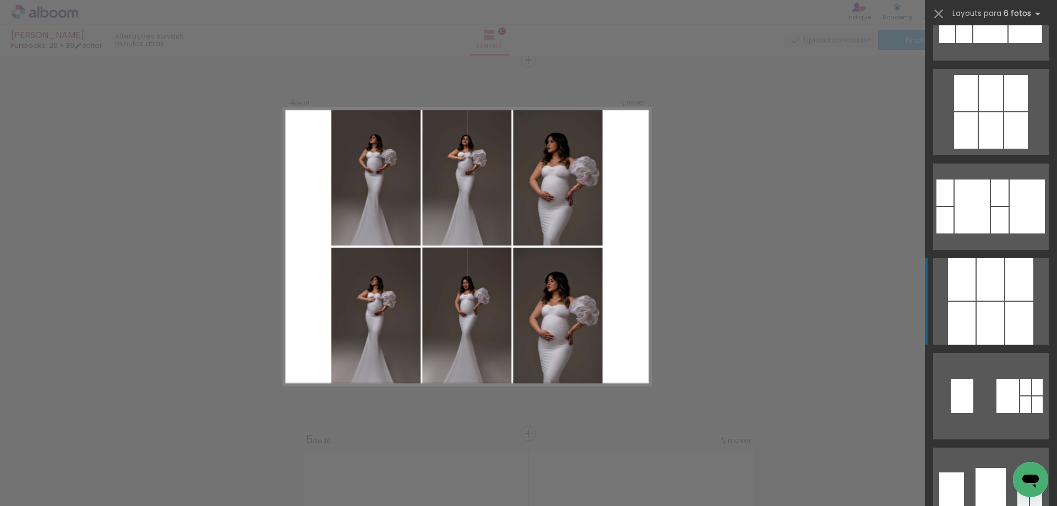
click at [989, 271] on div at bounding box center [990, 279] width 28 height 42
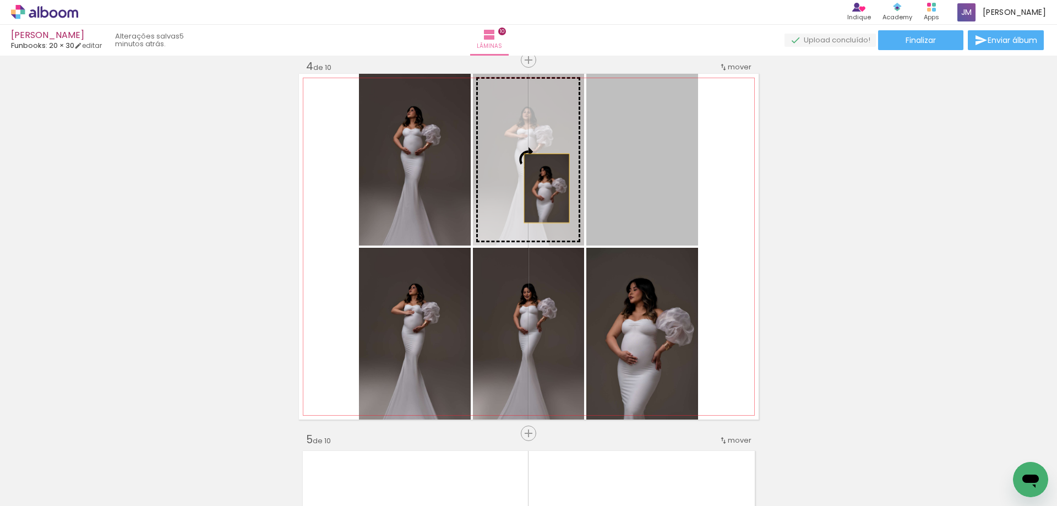
drag, startPoint x: 621, startPoint y: 194, endPoint x: 528, endPoint y: 187, distance: 93.8
click at [0, 0] on slot at bounding box center [0, 0] width 0 height 0
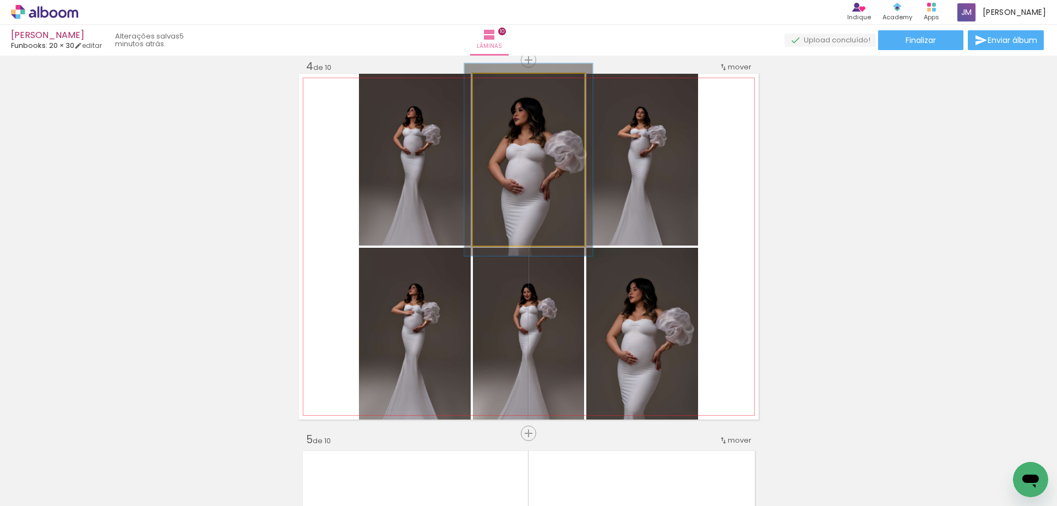
type paper-slider "112"
click at [500, 86] on div at bounding box center [503, 85] width 10 height 10
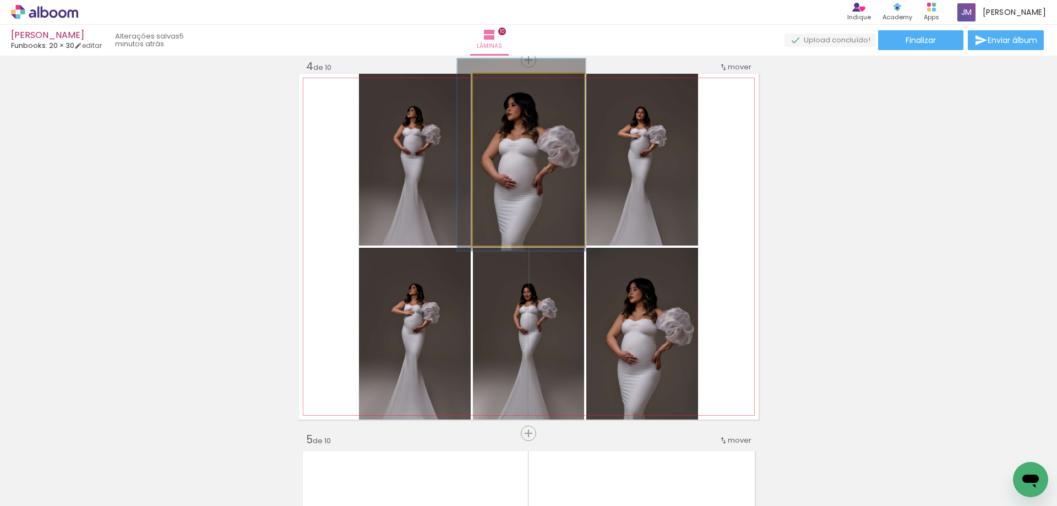
drag, startPoint x: 548, startPoint y: 170, endPoint x: 540, endPoint y: 165, distance: 8.7
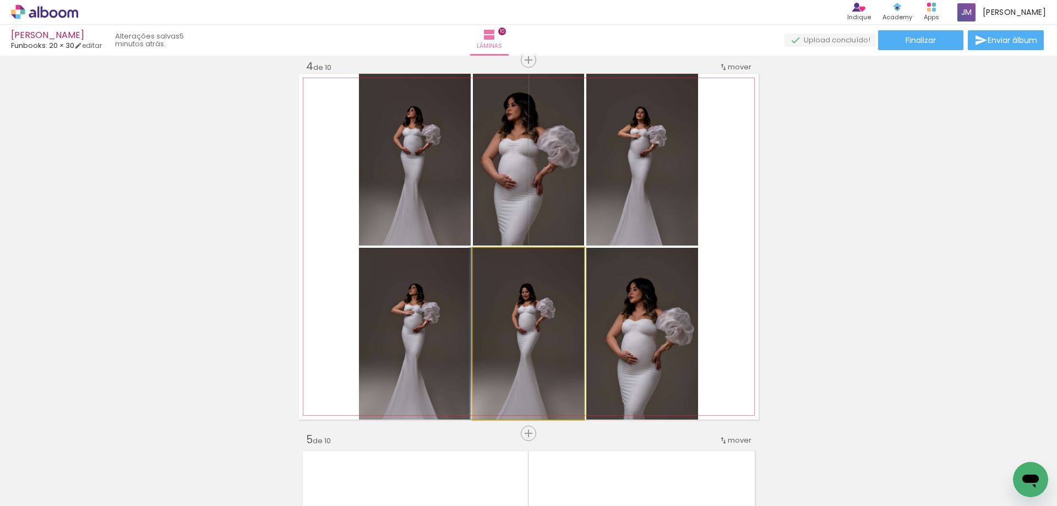
drag, startPoint x: 512, startPoint y: 348, endPoint x: 395, endPoint y: 327, distance: 119.6
click at [0, 0] on slot at bounding box center [0, 0] width 0 height 0
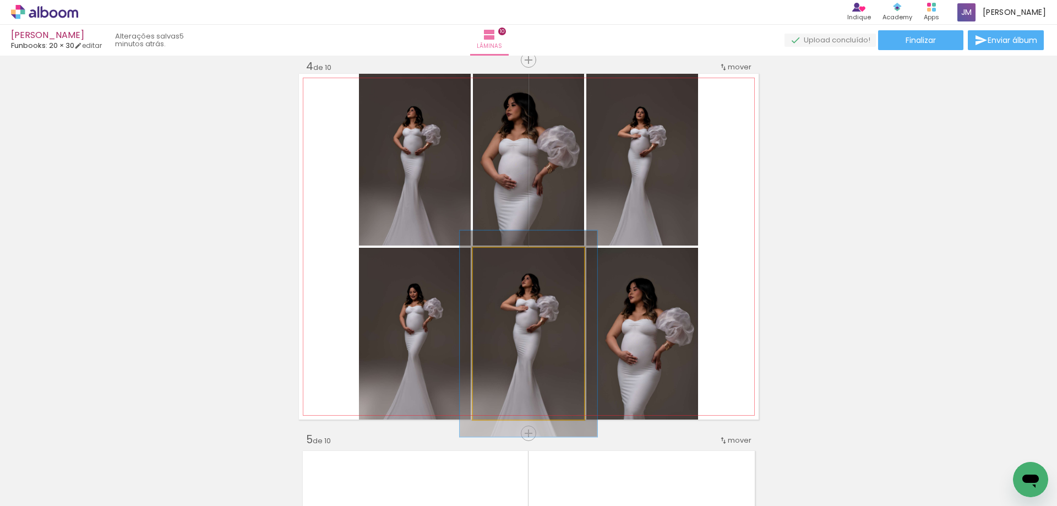
drag, startPoint x: 497, startPoint y: 259, endPoint x: 506, endPoint y: 259, distance: 8.3
type paper-slider "122"
click at [506, 259] on div at bounding box center [506, 259] width 18 height 18
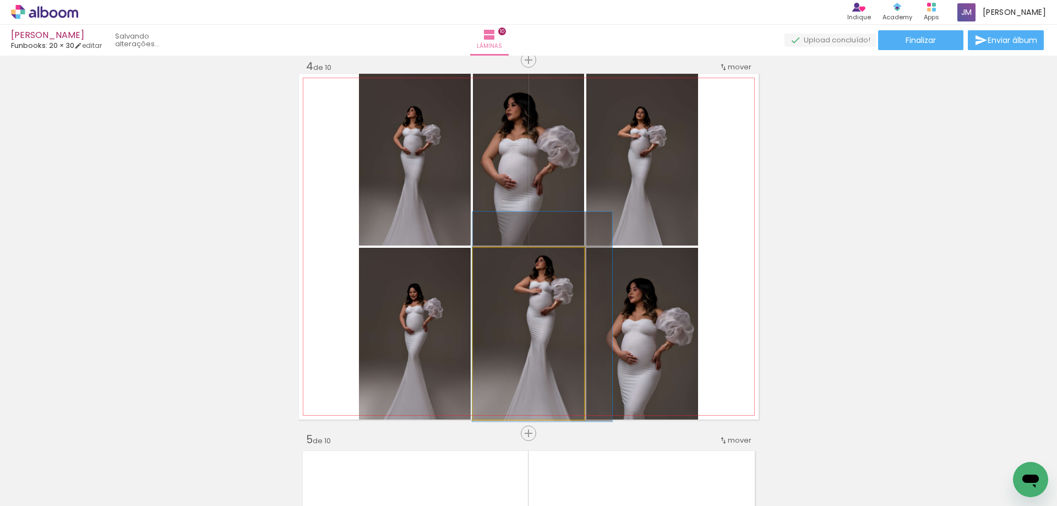
drag, startPoint x: 531, startPoint y: 384, endPoint x: 550, endPoint y: 367, distance: 25.7
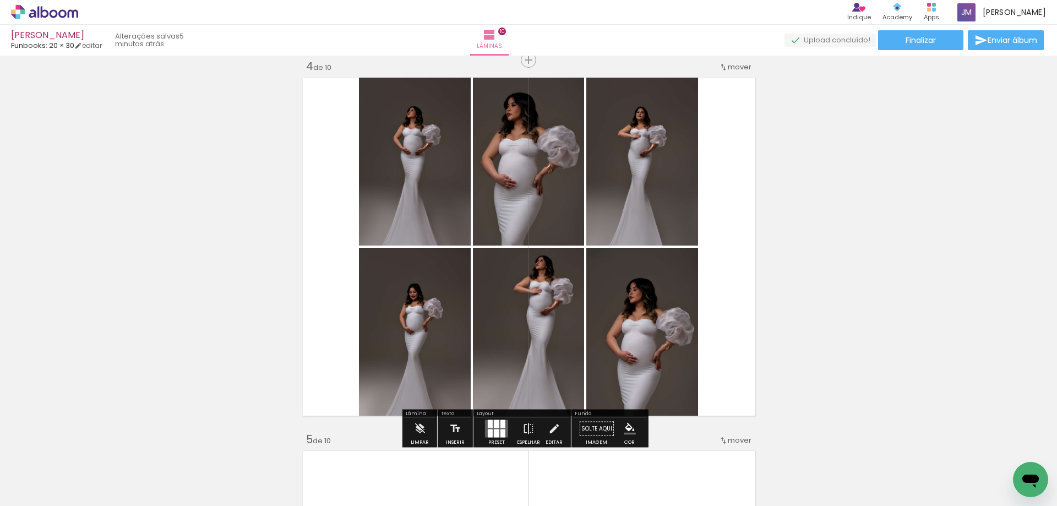
click at [726, 266] on quentale-layouter at bounding box center [529, 247] width 460 height 346
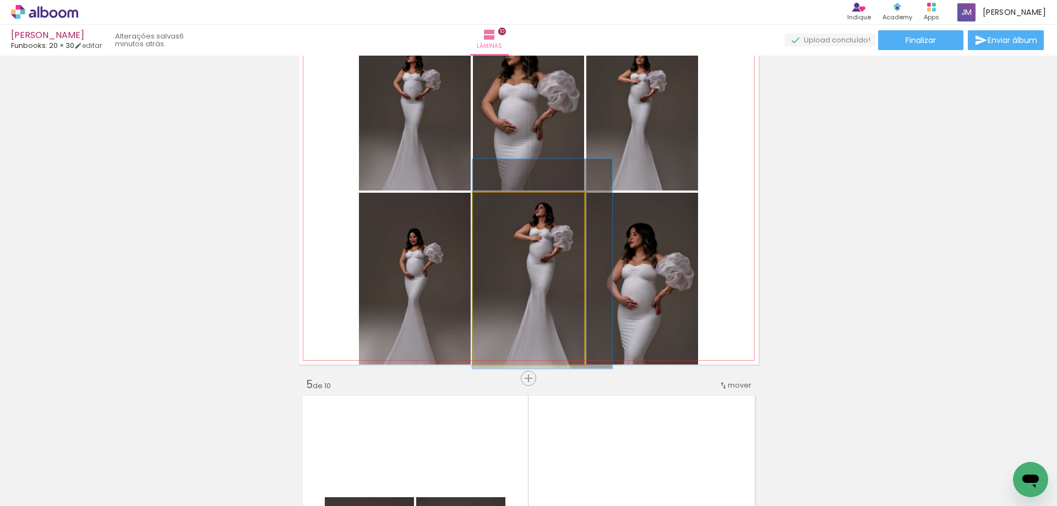
drag, startPoint x: 555, startPoint y: 258, endPoint x: 573, endPoint y: 260, distance: 18.3
drag, startPoint x: 546, startPoint y: 290, endPoint x: 608, endPoint y: 293, distance: 62.2
click at [0, 0] on slot at bounding box center [0, 0] width 0 height 0
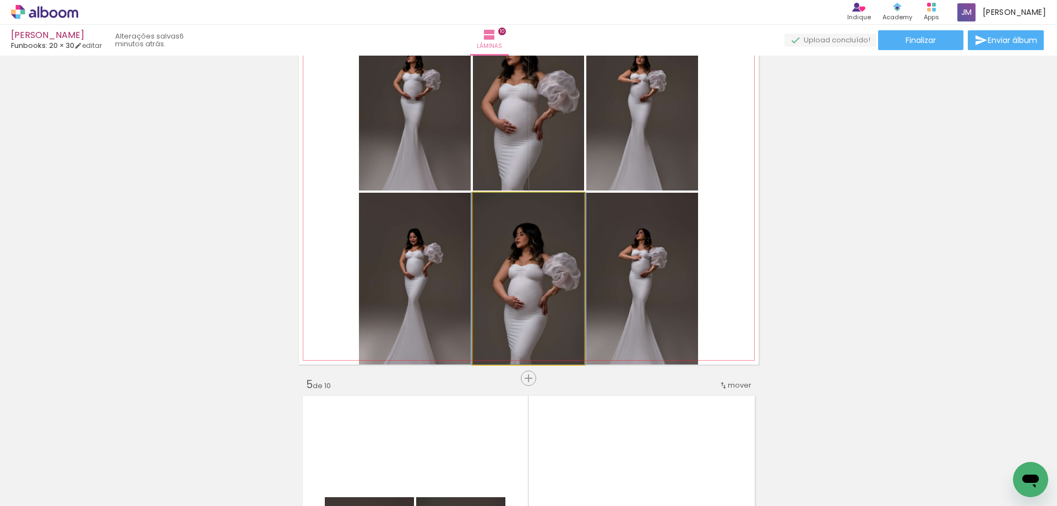
click at [492, 209] on div at bounding box center [499, 204] width 18 height 18
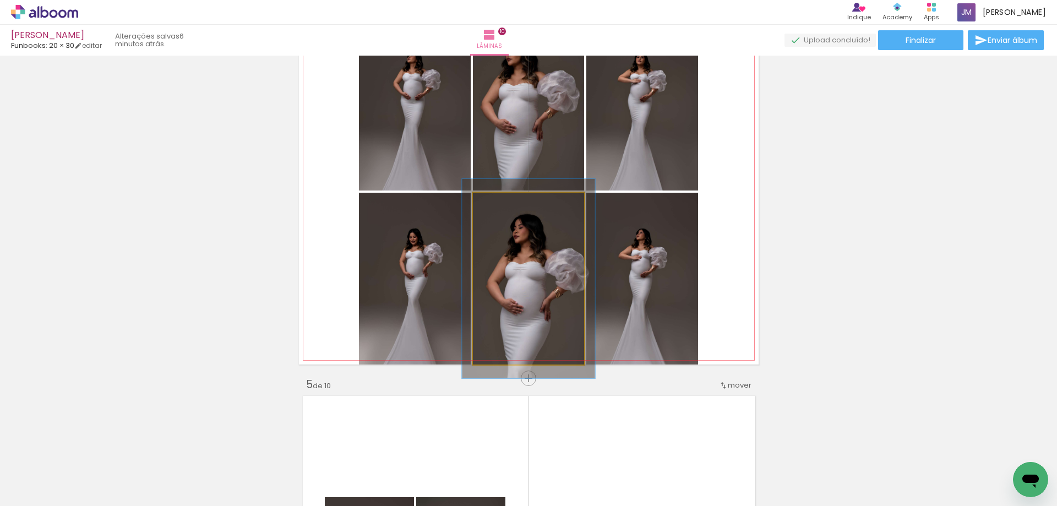
drag, startPoint x: 493, startPoint y: 203, endPoint x: 499, endPoint y: 203, distance: 6.1
type paper-slider "116"
click at [500, 203] on div at bounding box center [505, 204] width 10 height 10
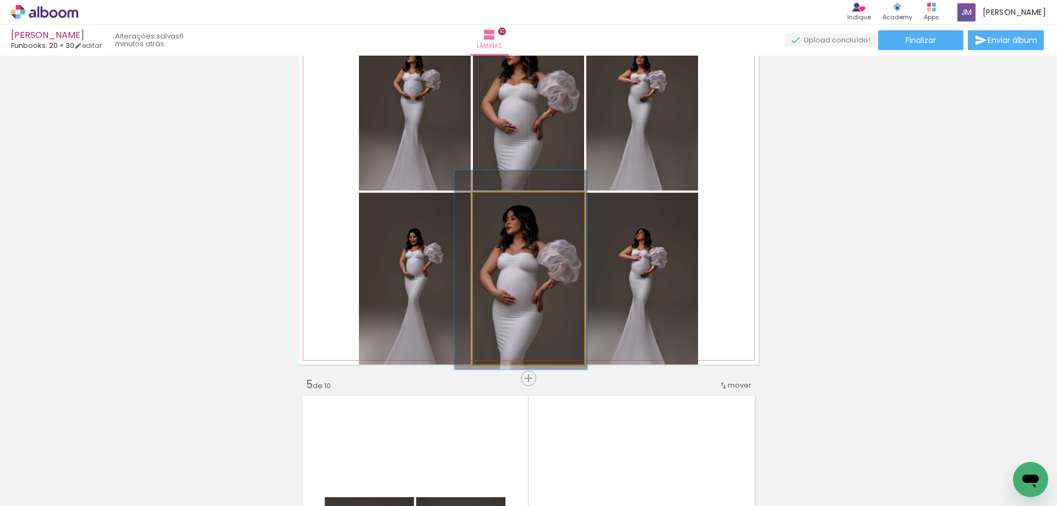
drag, startPoint x: 516, startPoint y: 274, endPoint x: 508, endPoint y: 265, distance: 11.7
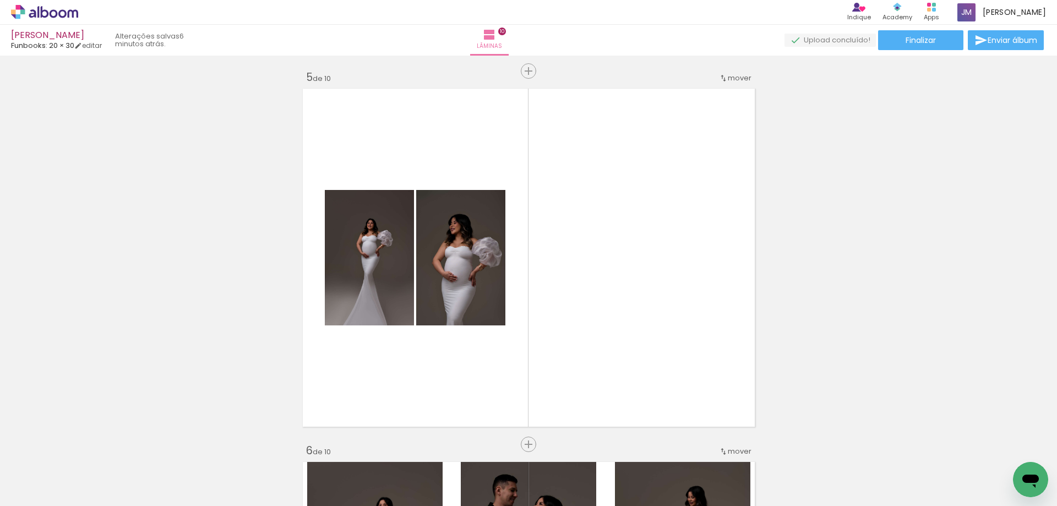
scroll to position [1506, 0]
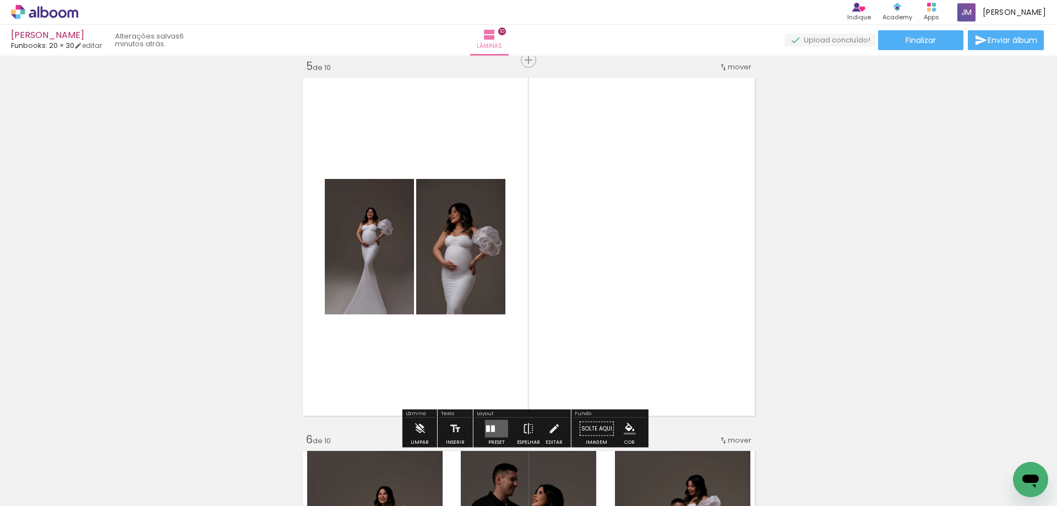
click at [486, 431] on div at bounding box center [488, 428] width 4 height 7
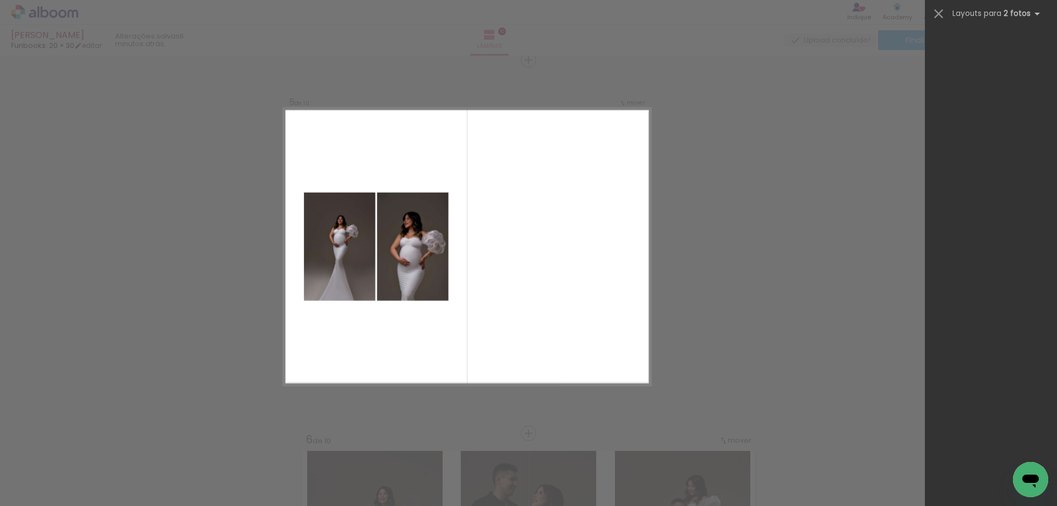
scroll to position [0, 0]
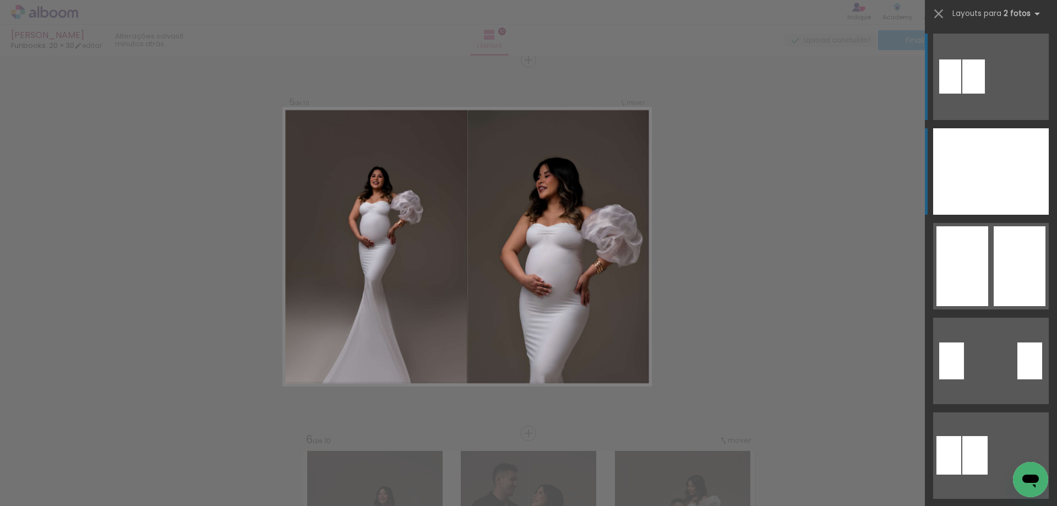
click at [991, 195] on div at bounding box center [1020, 171] width 58 height 86
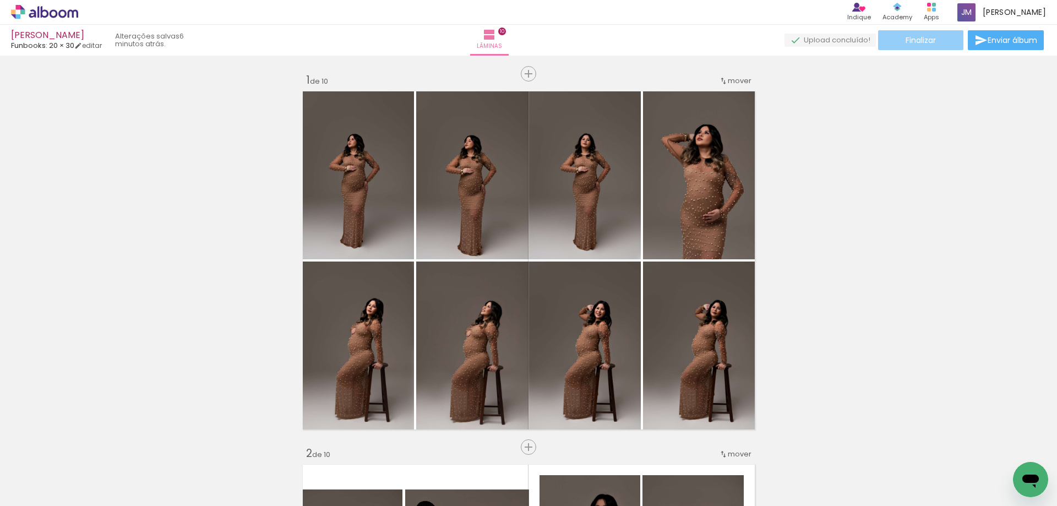
click at [929, 36] on span "Finalizar" at bounding box center [920, 40] width 30 height 8
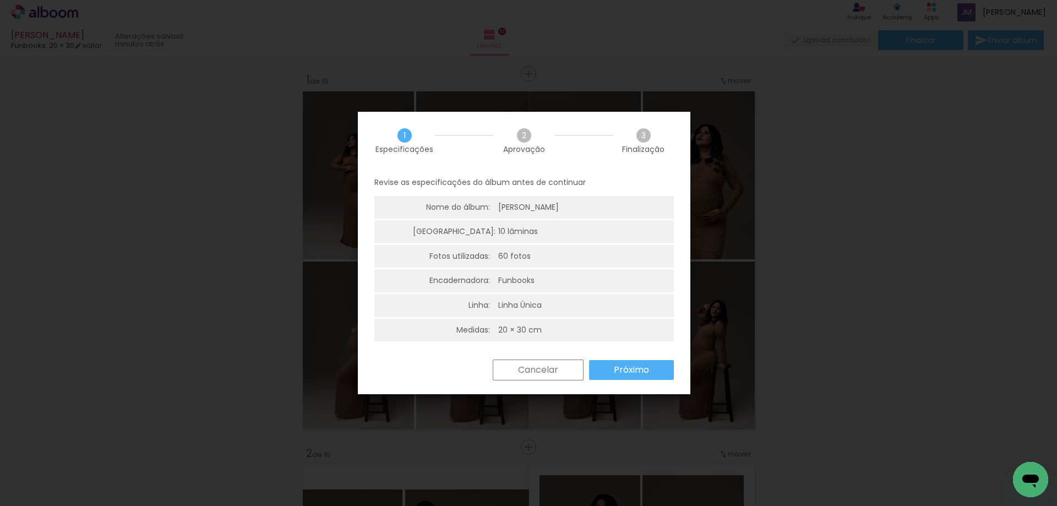
click at [639, 358] on div "Revise as especificações do álbum antes de continuar Nome do álbum: Thaís CERTO…" at bounding box center [524, 264] width 332 height 190
click at [604, 365] on paper-button "Próximo" at bounding box center [631, 370] width 85 height 20
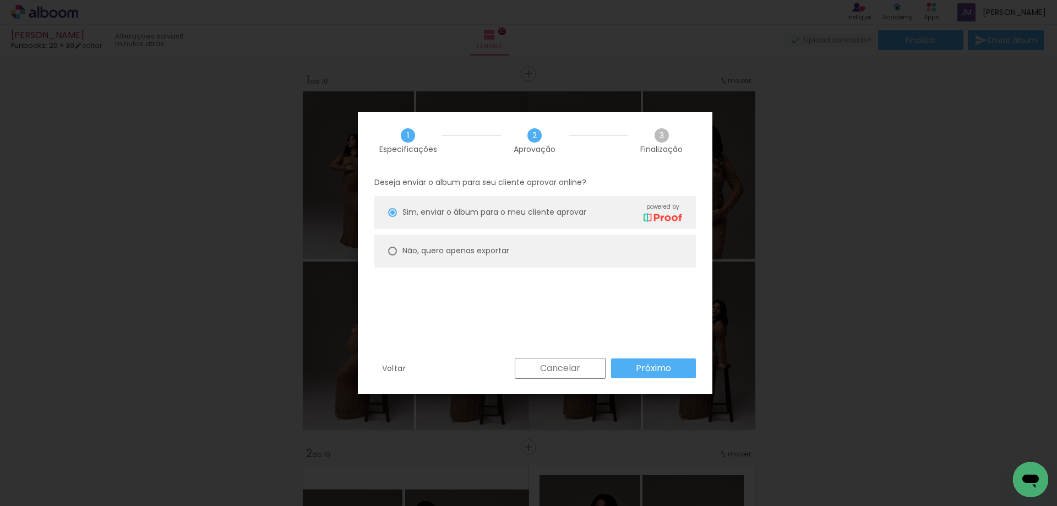
click at [391, 247] on div at bounding box center [392, 251] width 9 height 9
type paper-radio-button "on"
click at [0, 0] on slot "Próximo" at bounding box center [0, 0] width 0 height 0
type input "Alta, 300 DPI"
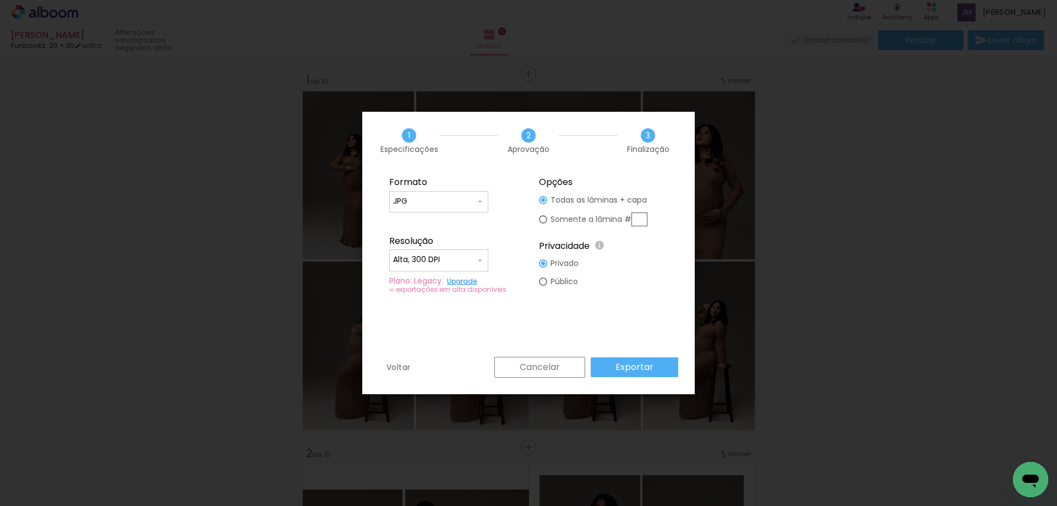
click at [0, 0] on slot "Exportar" at bounding box center [0, 0] width 0 height 0
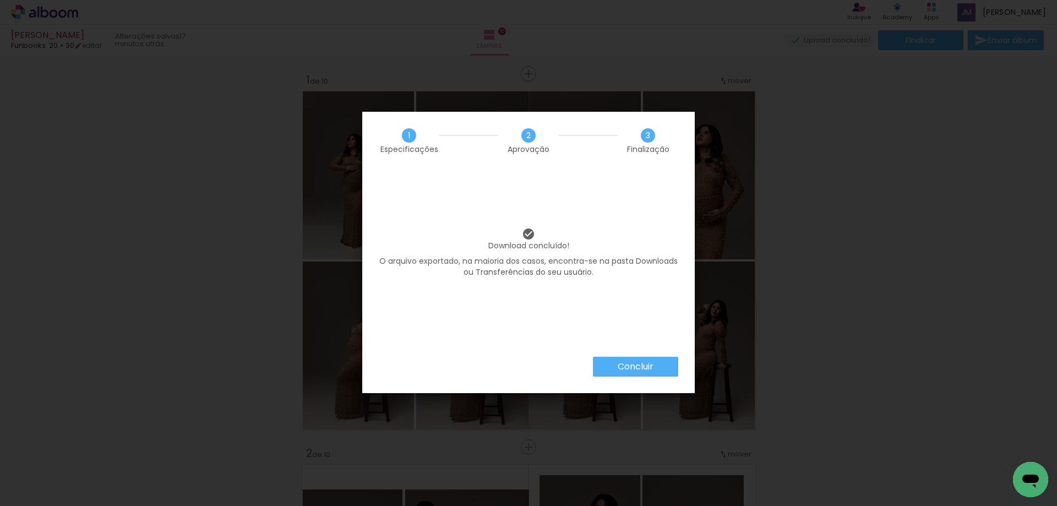
scroll to position [0, 2735]
